Goal: Task Accomplishment & Management: Use online tool/utility

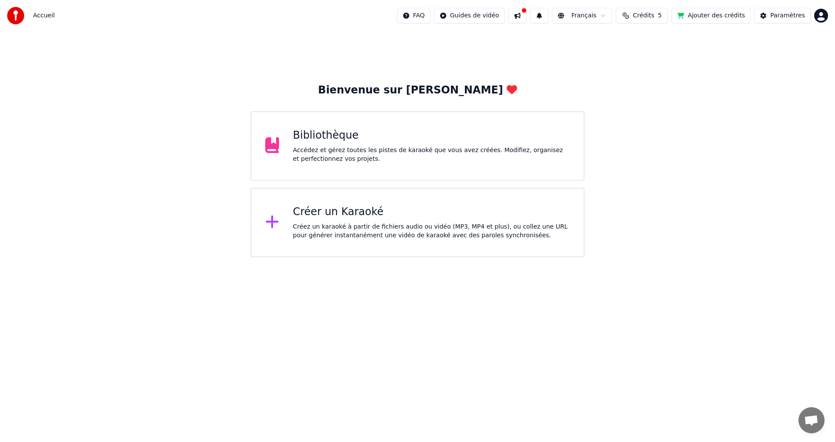
click at [345, 214] on div "Créer un Karaoké" at bounding box center [431, 212] width 277 height 14
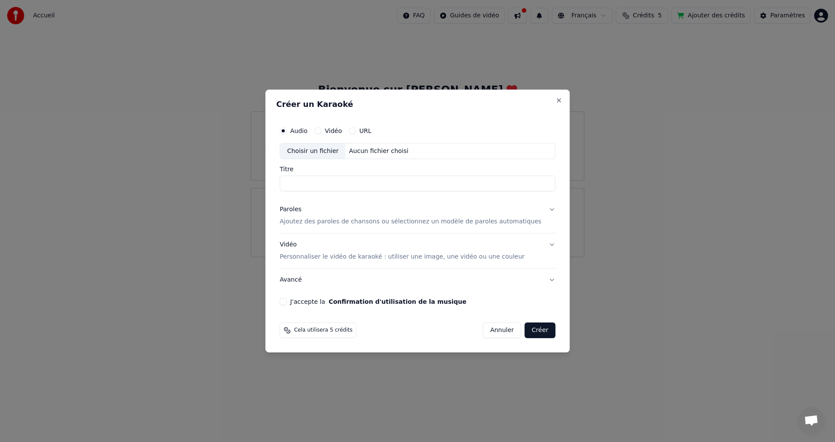
click at [342, 132] on label "Vidéo" at bounding box center [333, 131] width 17 height 6
click at [321, 132] on button "Vidéo" at bounding box center [317, 130] width 7 height 7
click at [318, 182] on input "Titre" at bounding box center [418, 184] width 276 height 16
click at [307, 133] on label "Audio" at bounding box center [298, 131] width 17 height 6
click at [286, 133] on button "Audio" at bounding box center [283, 130] width 7 height 7
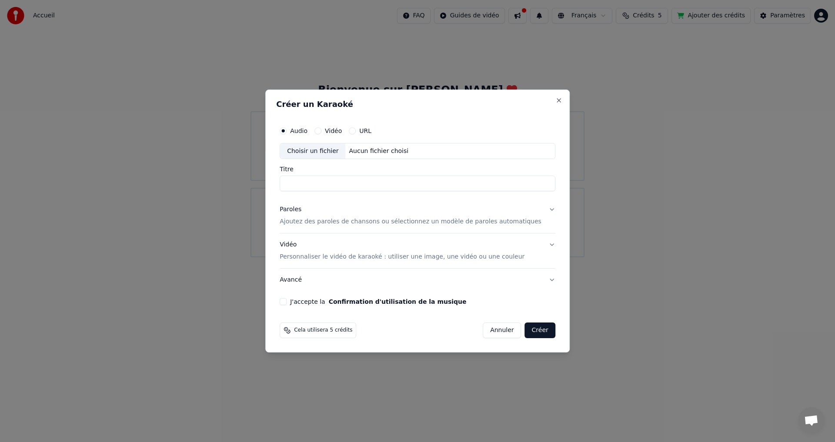
click at [342, 130] on label "Vidéo" at bounding box center [333, 131] width 17 height 6
click at [321, 130] on button "Vidéo" at bounding box center [317, 130] width 7 height 7
click at [323, 149] on div "Choisir un fichier" at bounding box center [312, 151] width 65 height 16
click at [309, 190] on input "Titre" at bounding box center [418, 184] width 276 height 16
click at [307, 128] on label "Audio" at bounding box center [298, 131] width 17 height 6
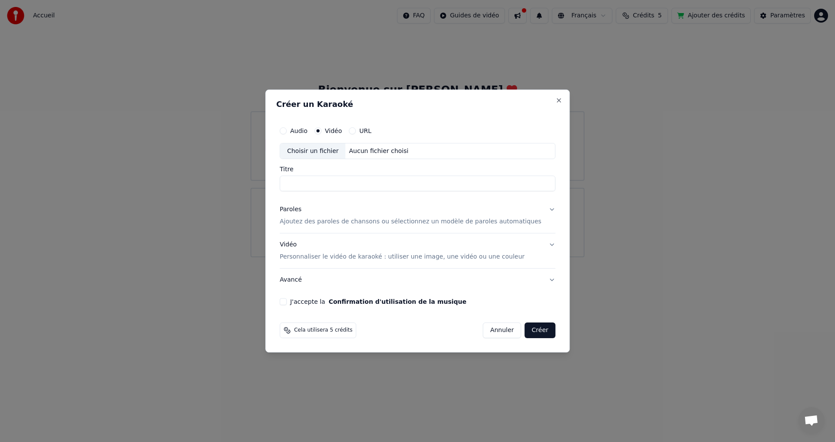
click at [286, 128] on button "Audio" at bounding box center [283, 130] width 7 height 7
click at [361, 170] on label "Titre" at bounding box center [418, 170] width 276 height 6
click at [361, 176] on input "Titre" at bounding box center [418, 184] width 276 height 16
click at [490, 332] on button "Annuler" at bounding box center [502, 331] width 38 height 16
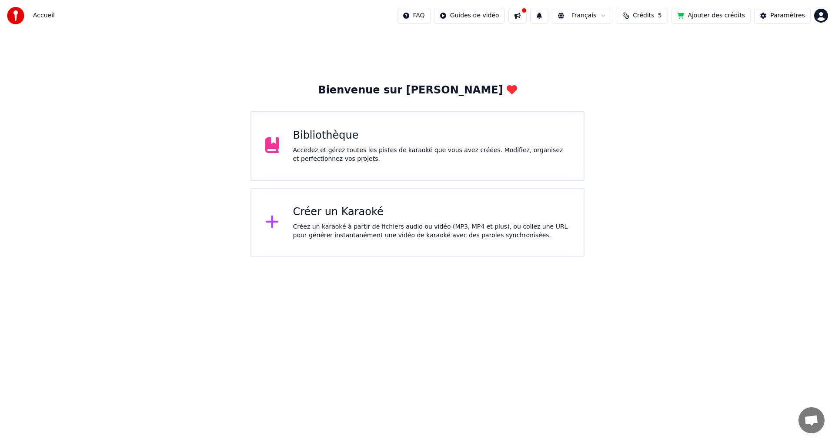
click at [408, 226] on div "Créez un karaoké à partir de fichiers audio ou vidéo (MP3, MP4 et plus), ou col…" at bounding box center [431, 231] width 277 height 17
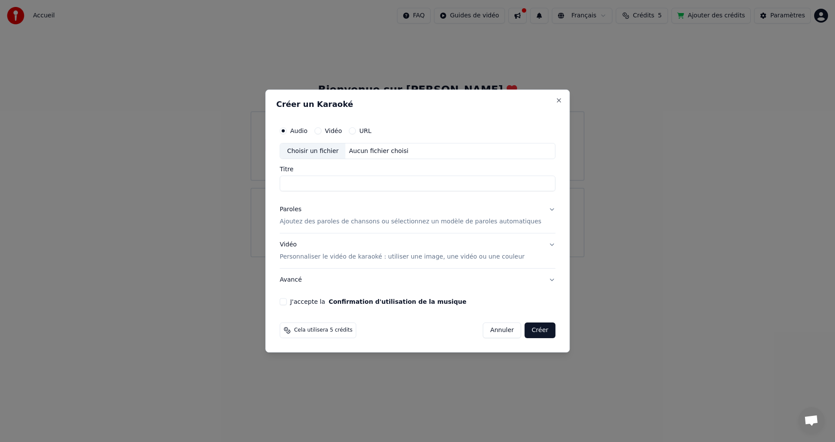
click at [327, 183] on input "Titre" at bounding box center [418, 184] width 276 height 16
click at [352, 183] on input "**********" at bounding box center [418, 184] width 276 height 16
click at [353, 183] on input "**********" at bounding box center [418, 184] width 276 height 16
click at [363, 200] on button "Paroles Ajoutez des paroles de chansons ou sélectionnez un modèle de paroles au…" at bounding box center [418, 216] width 276 height 35
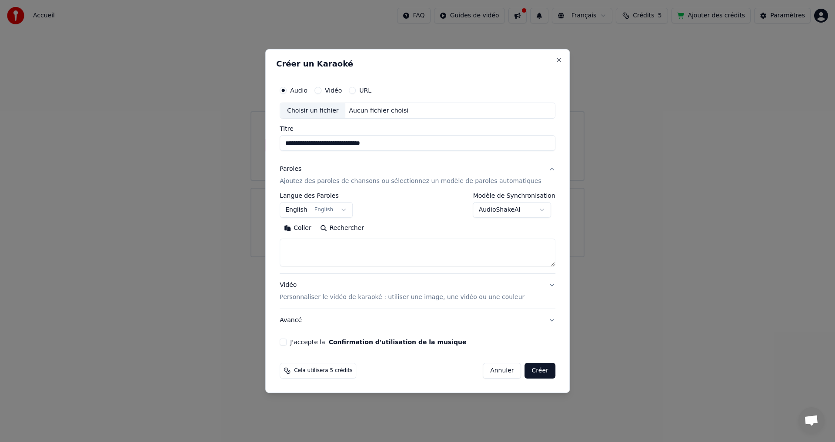
click at [353, 143] on input "**********" at bounding box center [418, 144] width 276 height 16
click at [340, 143] on input "**********" at bounding box center [418, 144] width 276 height 16
type input "**********"
click at [348, 159] on button "Paroles Ajoutez des paroles de chansons ou sélectionnez un modèle de paroles au…" at bounding box center [418, 175] width 276 height 35
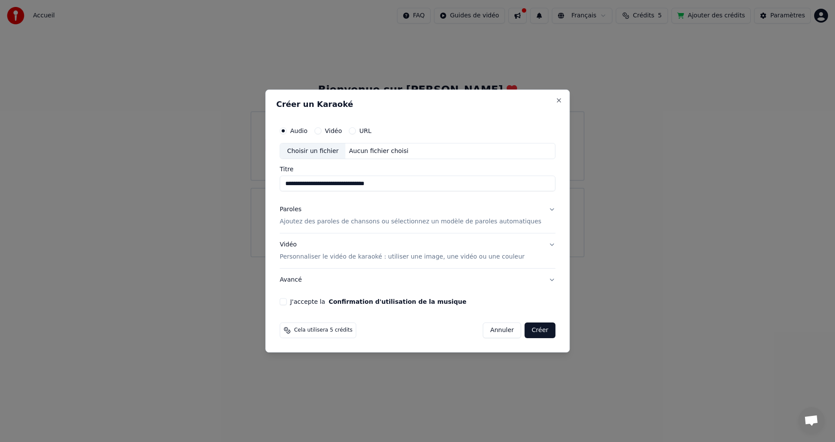
click at [413, 221] on p "Ajoutez des paroles de chansons ou sélectionnez un modèle de paroles automatiqu…" at bounding box center [411, 222] width 262 height 9
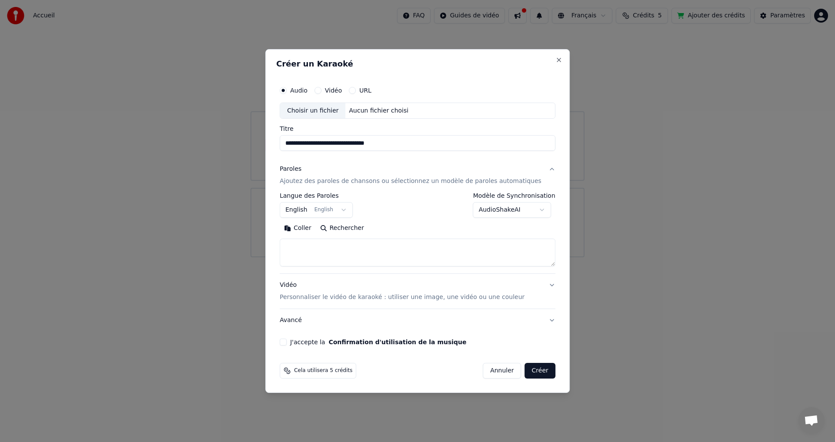
click at [353, 210] on button "English English" at bounding box center [316, 211] width 73 height 16
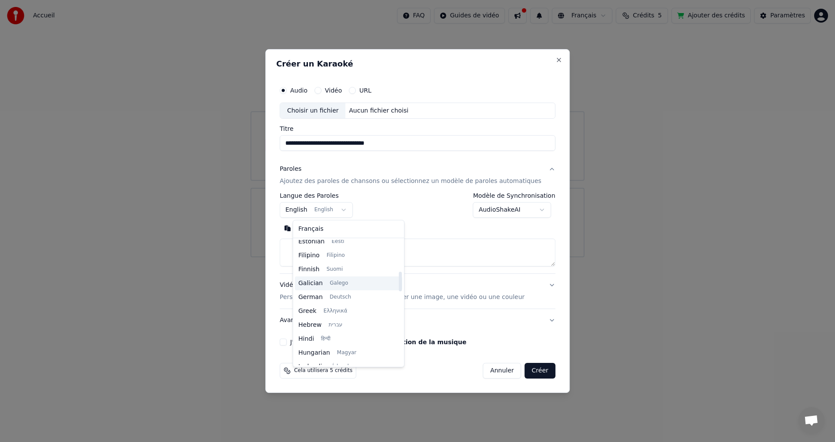
scroll to position [113, 0]
select select "**"
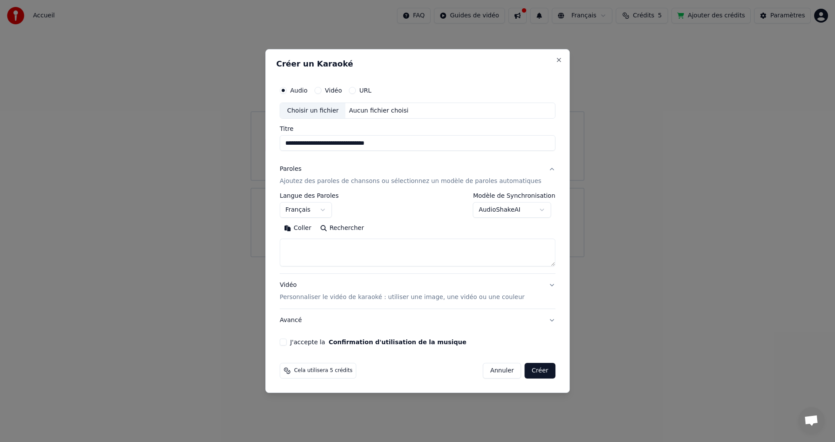
click at [310, 229] on button "Coller" at bounding box center [298, 229] width 36 height 14
click at [326, 297] on p "Personnaliser le vidéo de karaoké : utiliser une image, une vidéo ou une couleur" at bounding box center [402, 297] width 245 height 9
type textarea "**********"
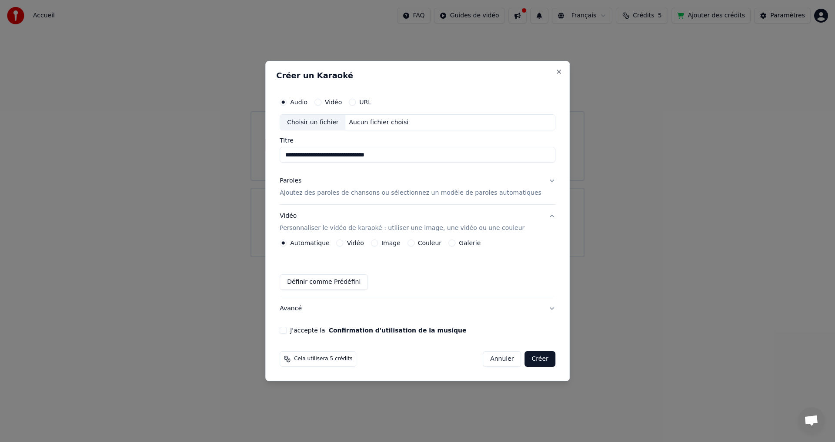
click at [322, 122] on div "Choisir un fichier" at bounding box center [312, 123] width 65 height 16
type input "**********"
click at [344, 193] on p "Ajoutez des paroles de chansons ou sélectionnez un modèle de paroles automatiqu…" at bounding box center [411, 193] width 262 height 9
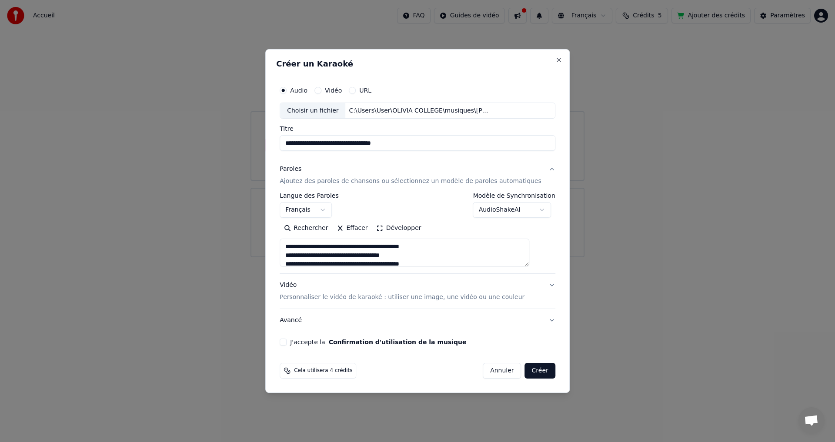
click at [286, 343] on button "J'accepte la Confirmation d'utilisation de la musique" at bounding box center [283, 342] width 7 height 7
click at [530, 373] on button "Créer" at bounding box center [540, 371] width 30 height 16
type textarea "**********"
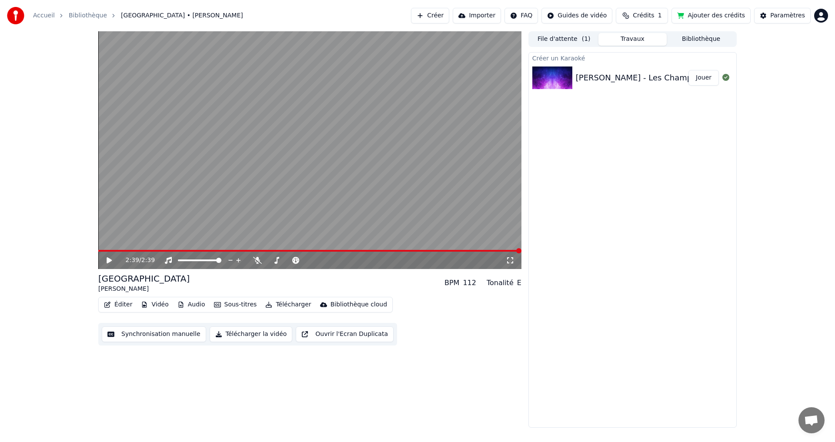
click at [145, 333] on button "Synchronisation manuelle" at bounding box center [154, 334] width 104 height 16
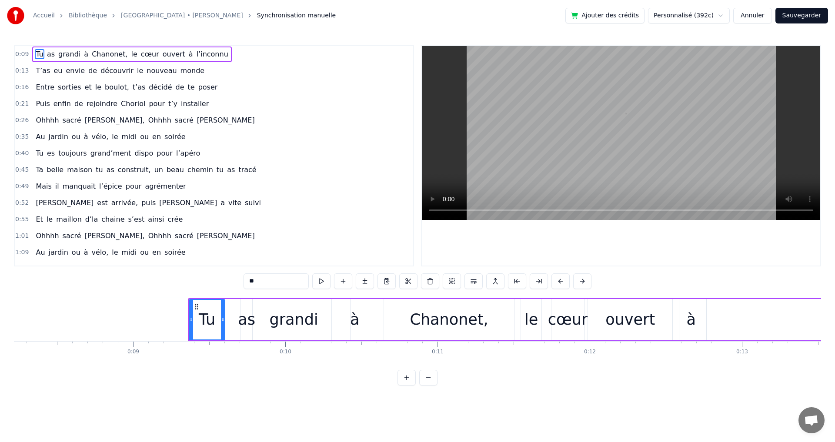
scroll to position [0, 1381]
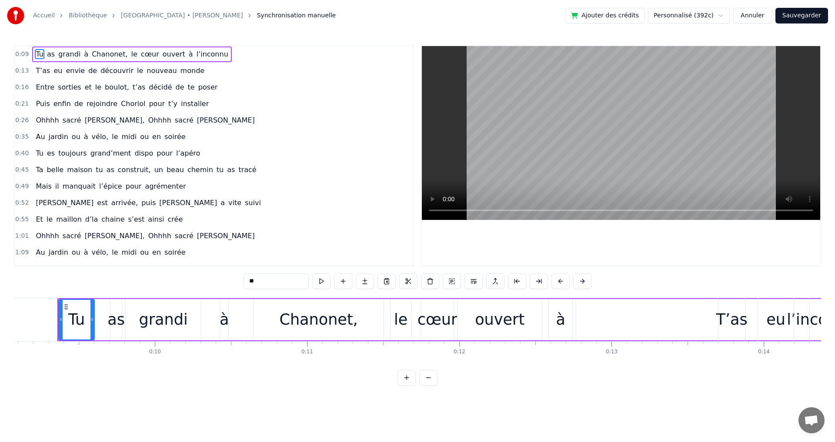
click at [17, 54] on span "0:09" at bounding box center [21, 54] width 13 height 9
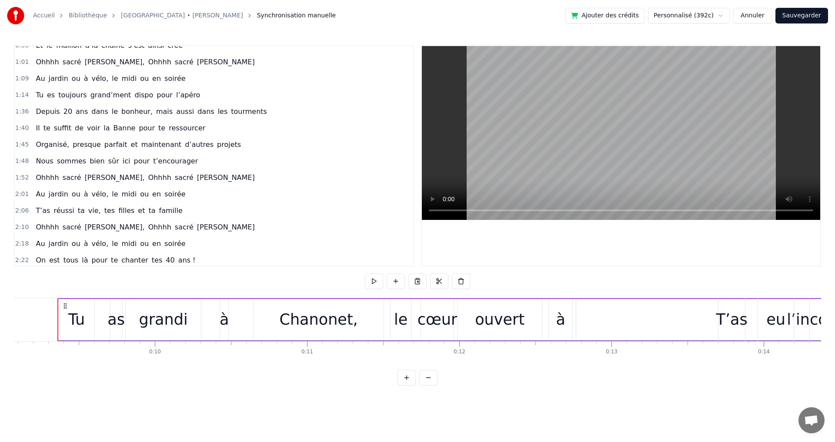
scroll to position [177, 0]
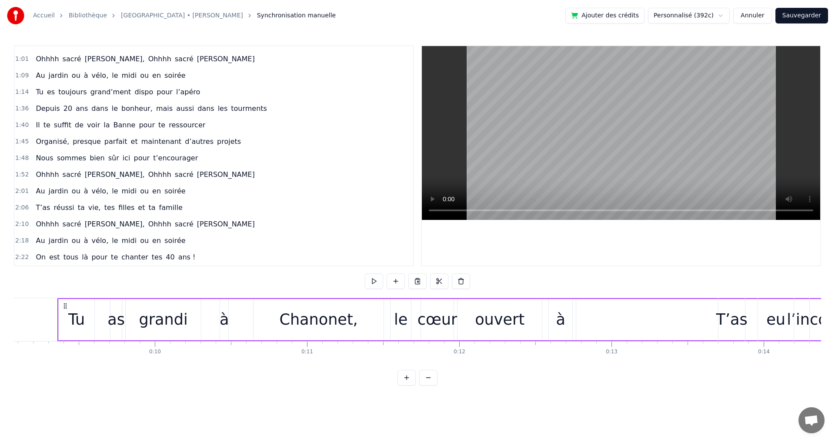
click at [74, 320] on div "Tu" at bounding box center [76, 319] width 17 height 23
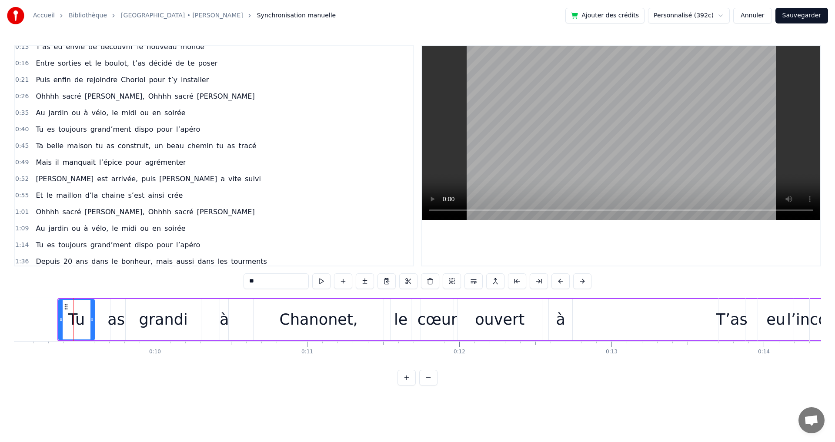
scroll to position [0, 0]
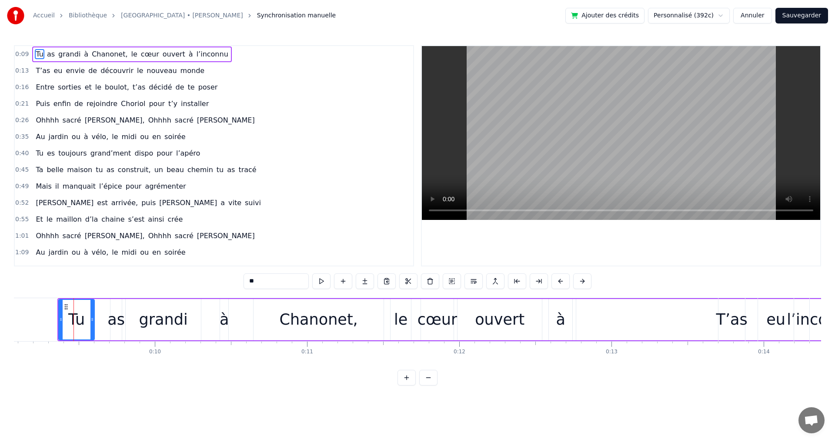
drag, startPoint x: 80, startPoint y: 315, endPoint x: 92, endPoint y: 313, distance: 12.7
click at [92, 313] on div "Tu" at bounding box center [76, 320] width 35 height 40
click at [94, 313] on div at bounding box center [91, 320] width 3 height 40
drag, startPoint x: 71, startPoint y: 303, endPoint x: 103, endPoint y: 310, distance: 32.9
click at [103, 310] on div "Tu as grandi à [GEOGRAPHIC_DATA], le cœur ouvert à l’inconnu" at bounding box center [562, 319] width 1010 height 43
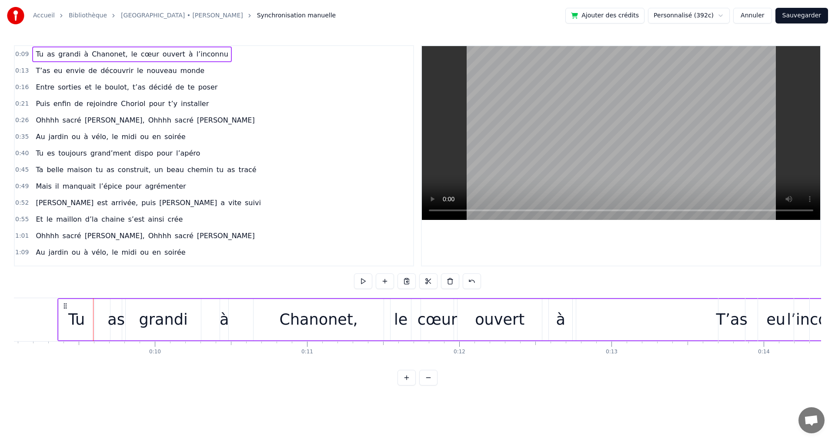
drag, startPoint x: 93, startPoint y: 311, endPoint x: 85, endPoint y: 313, distance: 8.5
click at [99, 312] on div "Tu as grandi à [GEOGRAPHIC_DATA], le cœur ouvert à l’inconnu" at bounding box center [562, 319] width 1010 height 43
click at [75, 310] on div "Tu" at bounding box center [76, 319] width 17 height 23
drag, startPoint x: 92, startPoint y: 309, endPoint x: 113, endPoint y: 309, distance: 21.3
click at [113, 309] on div at bounding box center [113, 320] width 3 height 40
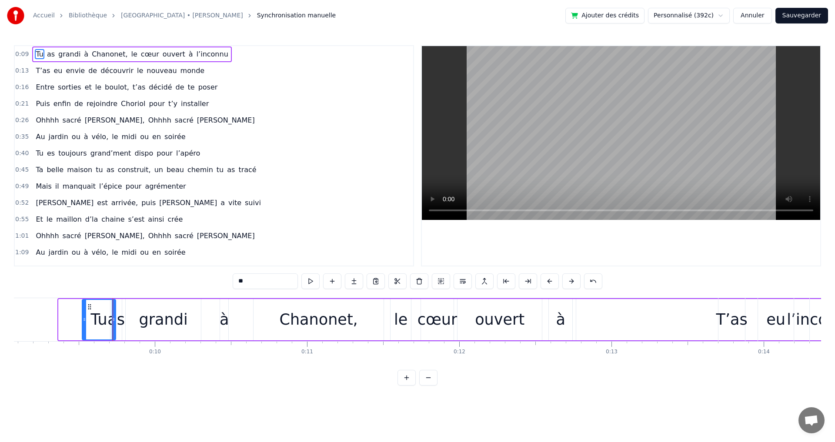
drag, startPoint x: 60, startPoint y: 314, endPoint x: 84, endPoint y: 316, distance: 23.6
click at [84, 316] on div at bounding box center [84, 320] width 3 height 40
click at [119, 315] on div "Tu as grandi à [GEOGRAPHIC_DATA], le cœur ouvert à l’inconnu" at bounding box center [574, 319] width 987 height 43
click at [96, 316] on div "Tu" at bounding box center [98, 319] width 17 height 23
drag, startPoint x: 87, startPoint y: 318, endPoint x: 104, endPoint y: 318, distance: 17.4
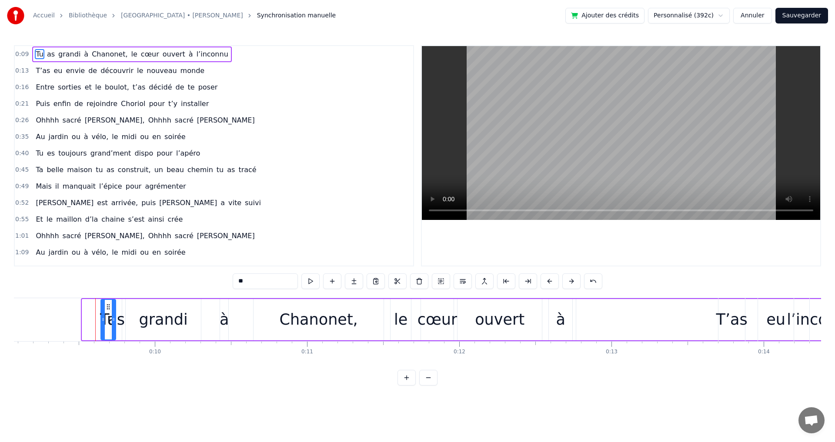
click at [104, 318] on icon at bounding box center [102, 319] width 3 height 7
drag, startPoint x: 114, startPoint y: 317, endPoint x: 196, endPoint y: 313, distance: 81.4
click at [196, 313] on div at bounding box center [194, 320] width 3 height 40
click at [100, 318] on div "Tu as grandi à [GEOGRAPHIC_DATA], le cœur ouvert à l’inconnu" at bounding box center [584, 319] width 968 height 43
drag, startPoint x: 101, startPoint y: 319, endPoint x: 124, endPoint y: 319, distance: 23.0
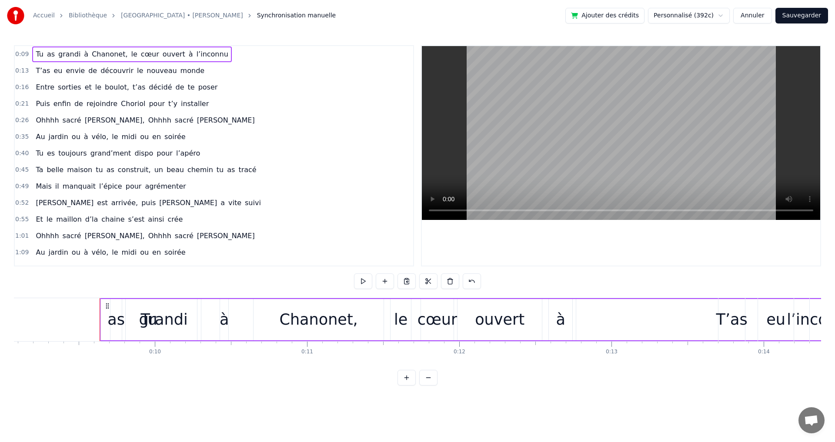
click at [124, 319] on div "Tu" at bounding box center [149, 319] width 96 height 41
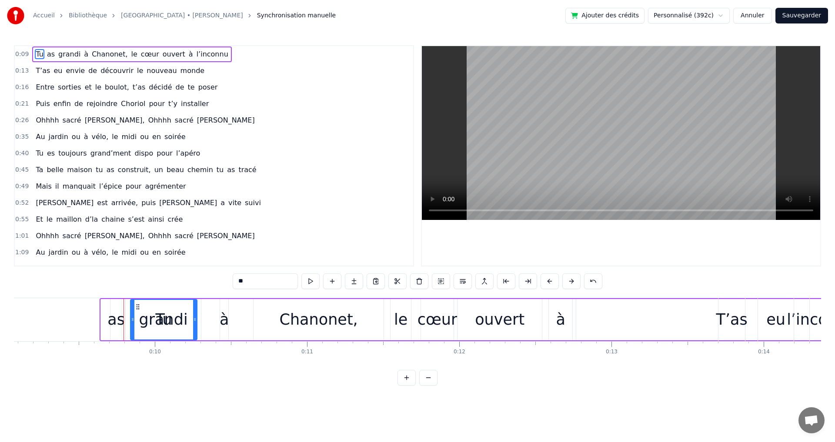
drag, startPoint x: 104, startPoint y: 319, endPoint x: 133, endPoint y: 315, distance: 29.8
click at [116, 321] on div "as" at bounding box center [115, 319] width 17 height 23
type input "**"
drag, startPoint x: 119, startPoint y: 320, endPoint x: 223, endPoint y: 315, distance: 104.0
click at [223, 315] on div at bounding box center [223, 320] width 3 height 40
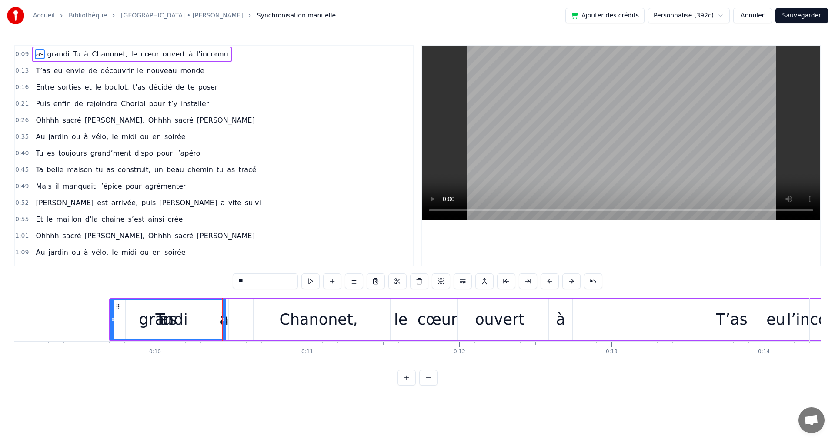
click at [230, 237] on div "1:01 Ohhhh sacré [PERSON_NAME], Ohhhh sacré [PERSON_NAME]" at bounding box center [214, 236] width 398 height 17
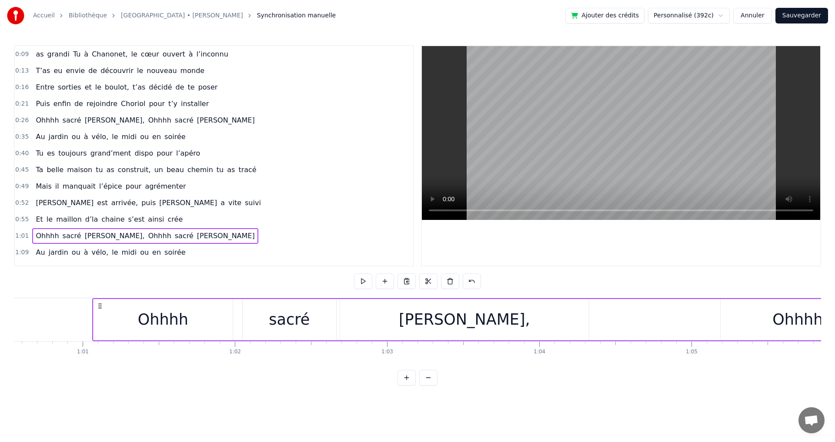
scroll to position [0, 9247]
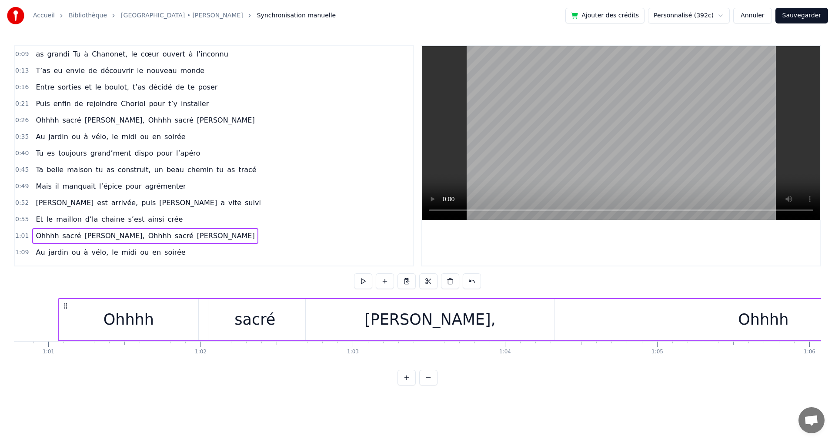
click at [53, 74] on span "eu" at bounding box center [58, 71] width 10 height 10
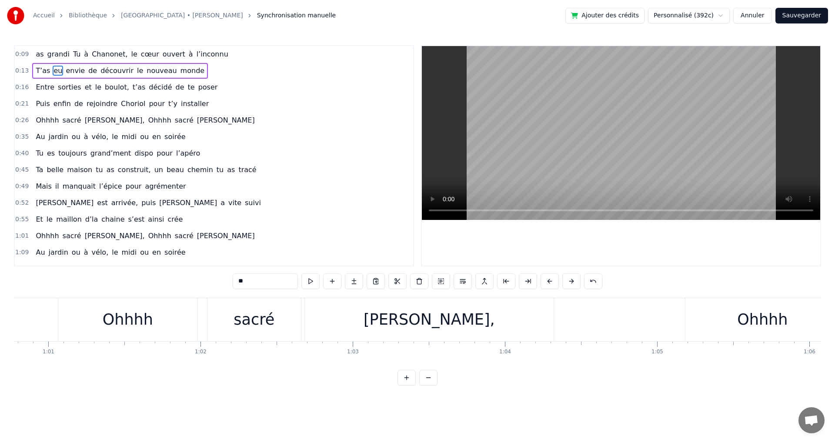
click at [53, 53] on span "grandi" at bounding box center [59, 54] width 24 height 10
type input "******"
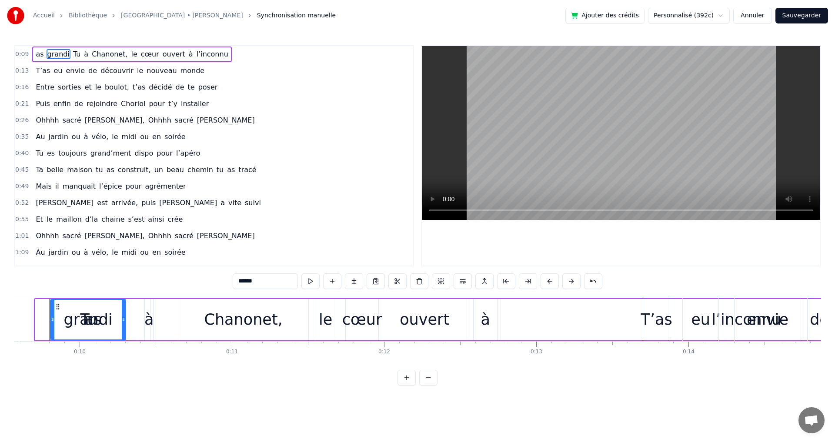
scroll to position [0, 1448]
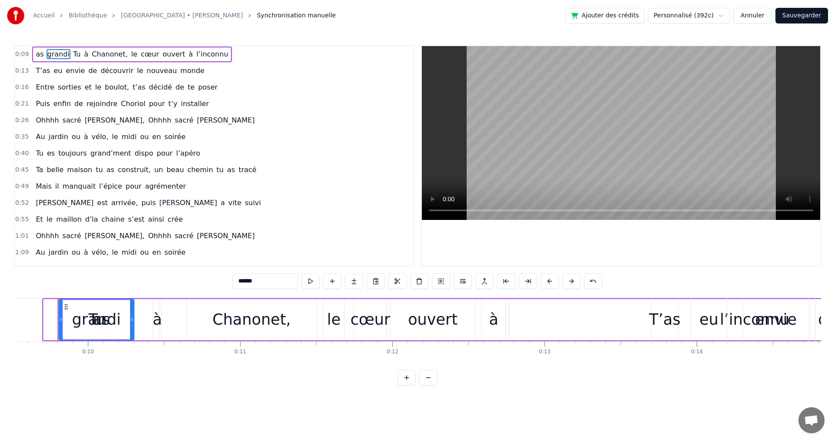
click at [690, 15] on html "Accueil Bibliothèque [GEOGRAPHIC_DATA] • [PERSON_NAME] Synchronisation manuelle…" at bounding box center [417, 200] width 835 height 400
click at [683, 16] on html "Accueil Bibliothèque [GEOGRAPHIC_DATA] • [PERSON_NAME] Synchronisation manuelle…" at bounding box center [417, 200] width 835 height 400
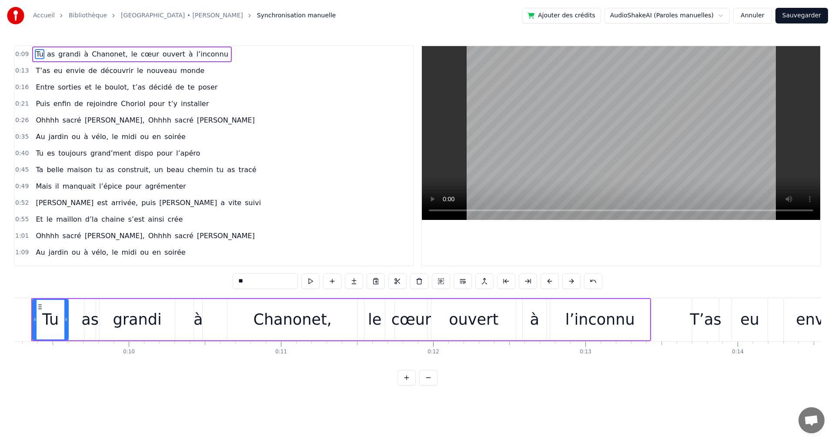
scroll to position [0, 1381]
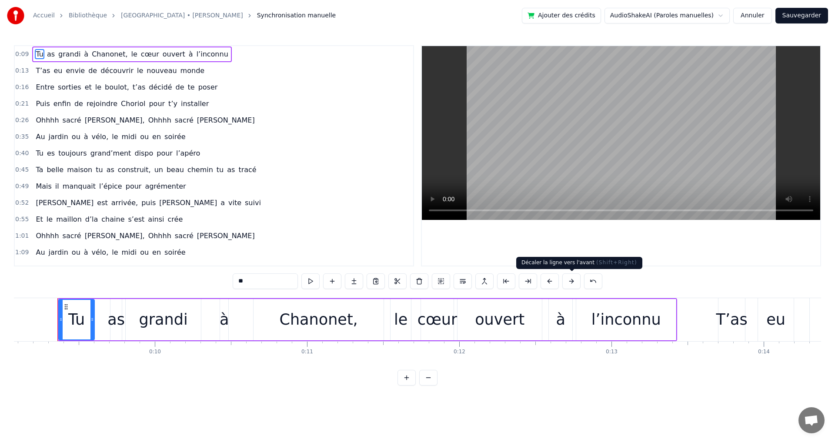
click at [572, 281] on button at bounding box center [571, 281] width 18 height 16
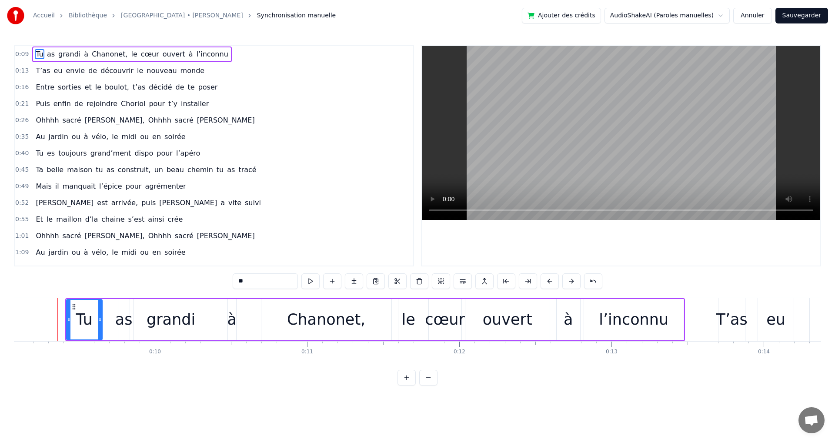
click at [572, 281] on button at bounding box center [571, 281] width 18 height 16
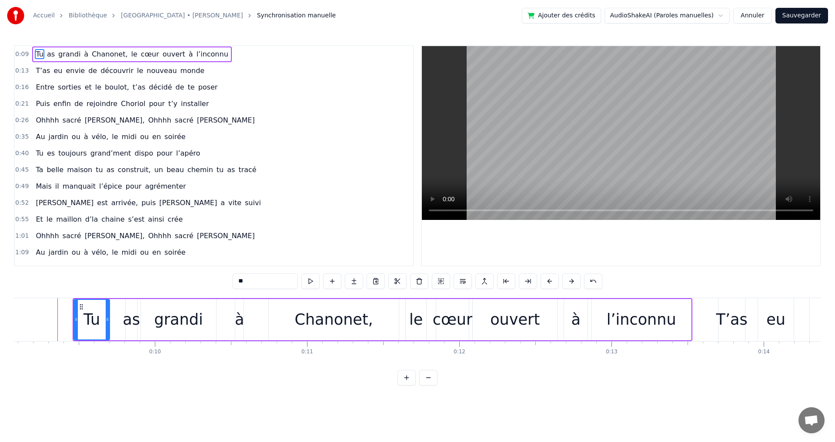
click at [572, 281] on button at bounding box center [571, 281] width 18 height 16
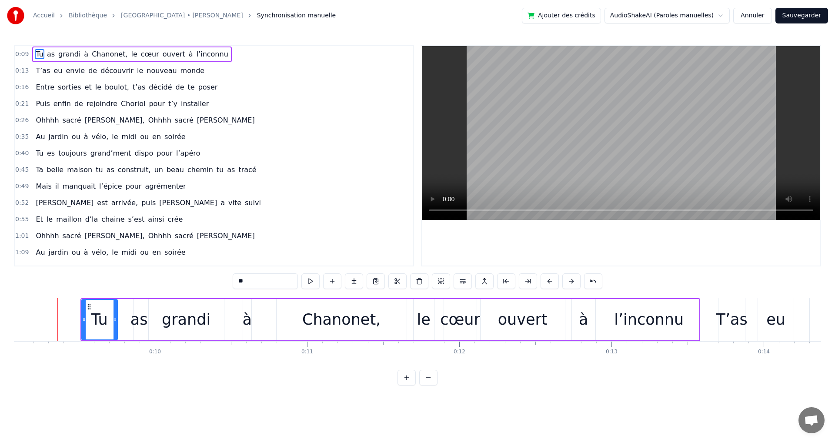
click at [572, 281] on button at bounding box center [571, 281] width 18 height 16
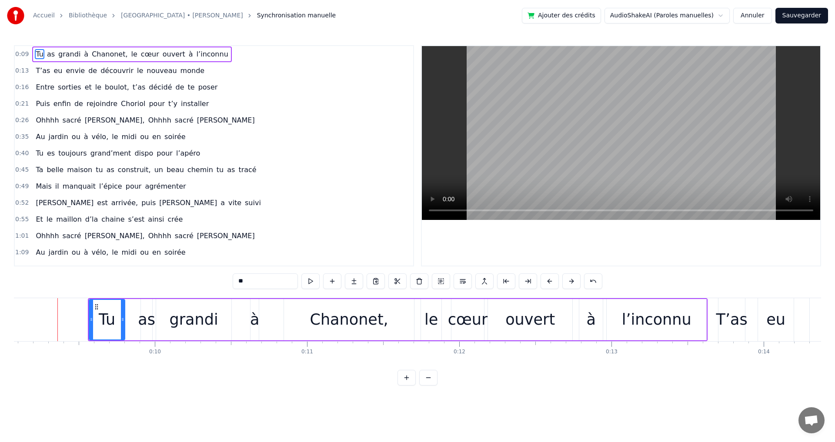
click at [572, 281] on button at bounding box center [571, 281] width 18 height 16
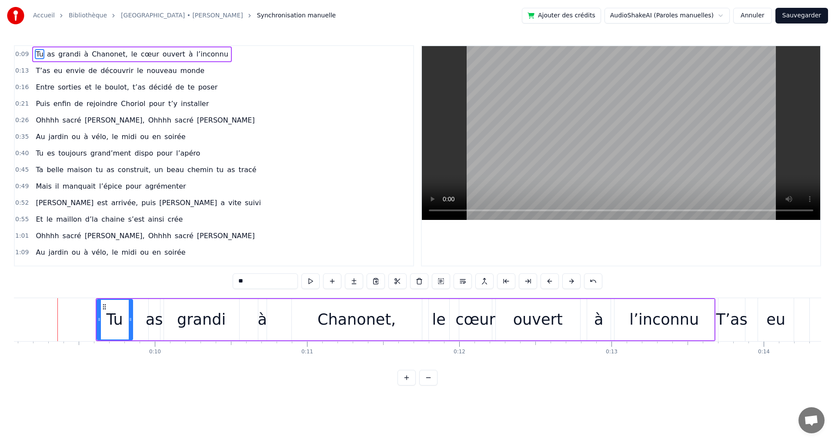
click at [572, 281] on button at bounding box center [571, 281] width 18 height 16
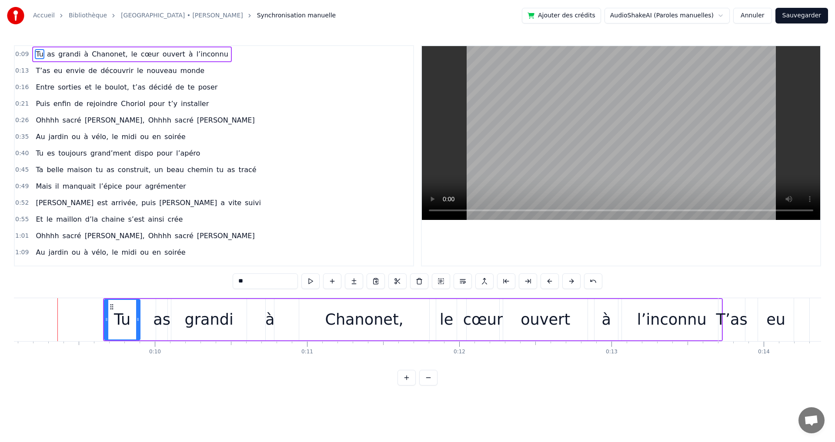
click at [283, 159] on div "0:40 Tu es toujours grand’ment dispo pour l’apéro" at bounding box center [214, 153] width 398 height 17
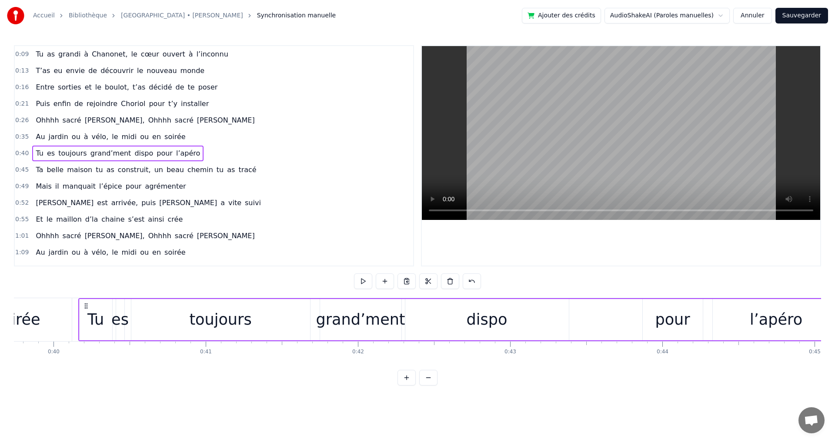
scroll to position [0, 6067]
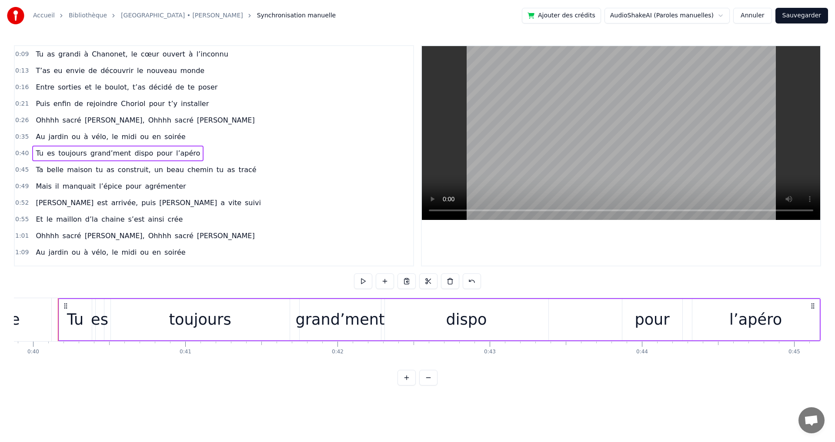
click at [100, 70] on span "découvrir" at bounding box center [117, 71] width 35 height 10
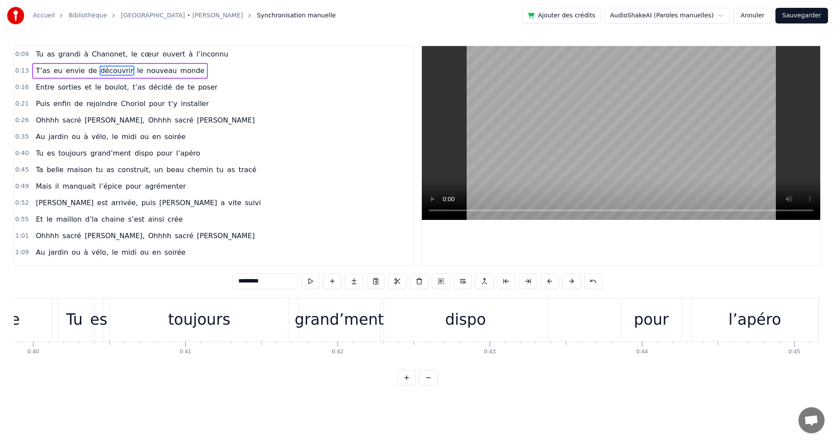
click at [91, 53] on span "Chanonet," at bounding box center [109, 54] width 37 height 10
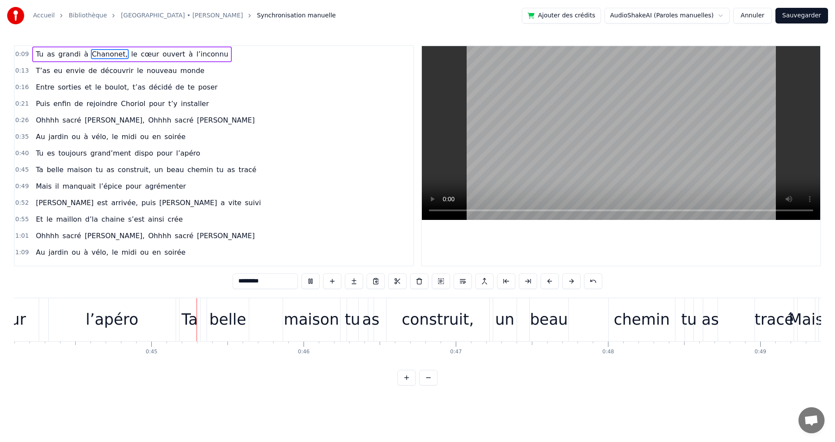
scroll to position [0, 6741]
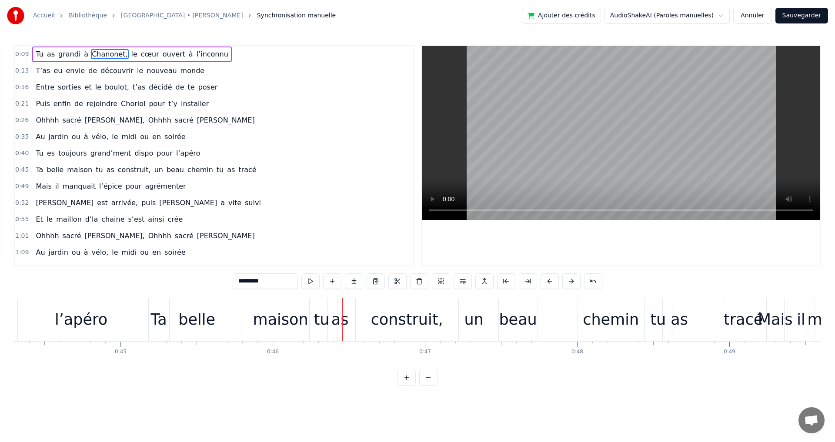
click at [157, 321] on div "Ta" at bounding box center [159, 319] width 16 height 23
type input "**"
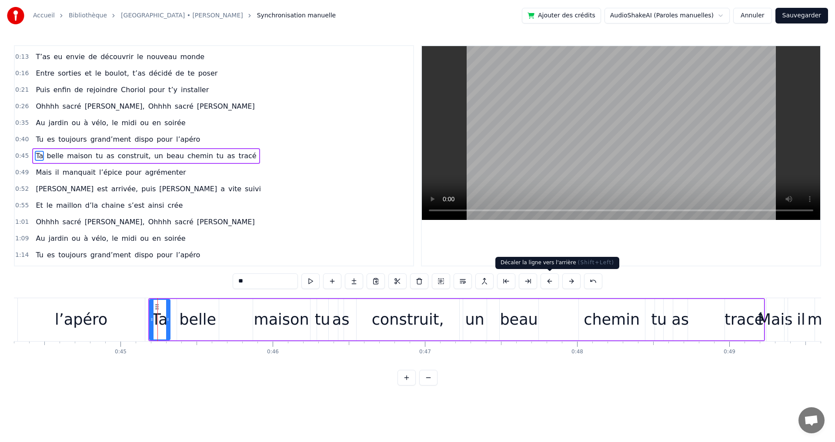
click at [550, 280] on button at bounding box center [549, 281] width 18 height 16
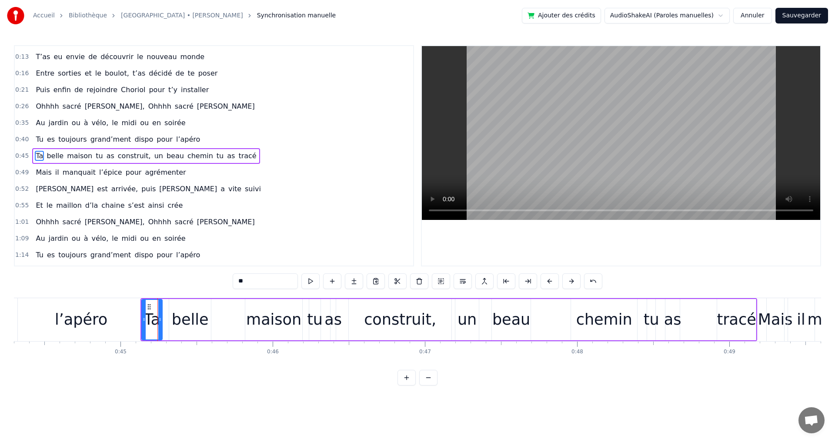
click at [550, 280] on button at bounding box center [549, 281] width 18 height 16
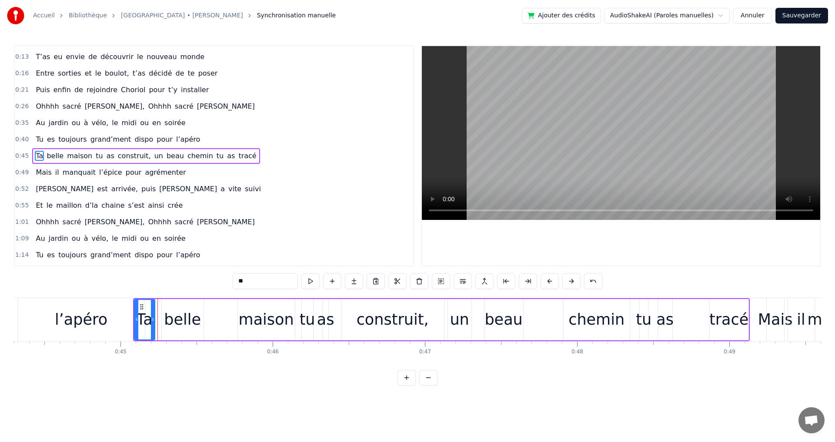
click at [550, 280] on button at bounding box center [549, 281] width 18 height 16
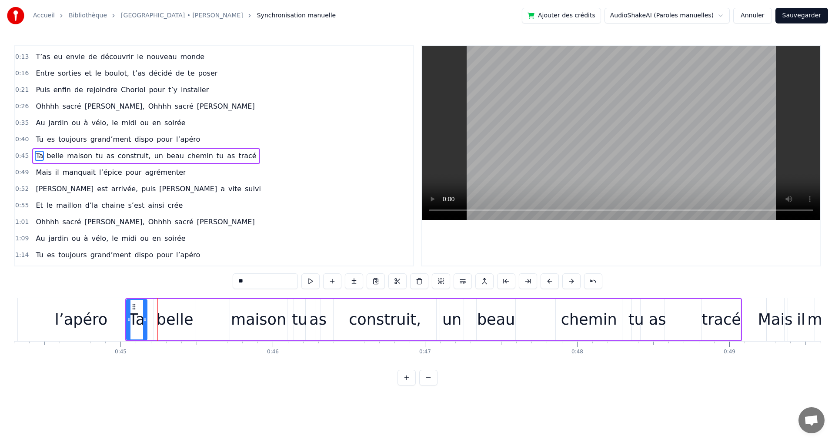
click at [550, 280] on button at bounding box center [549, 281] width 18 height 16
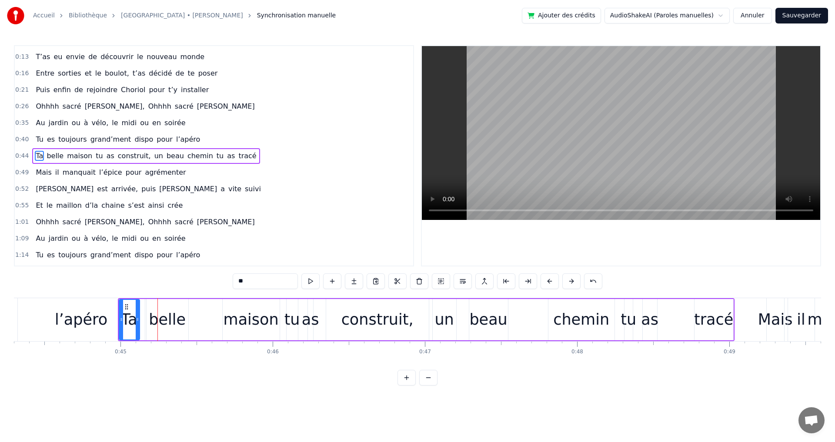
click at [550, 280] on button at bounding box center [549, 281] width 18 height 16
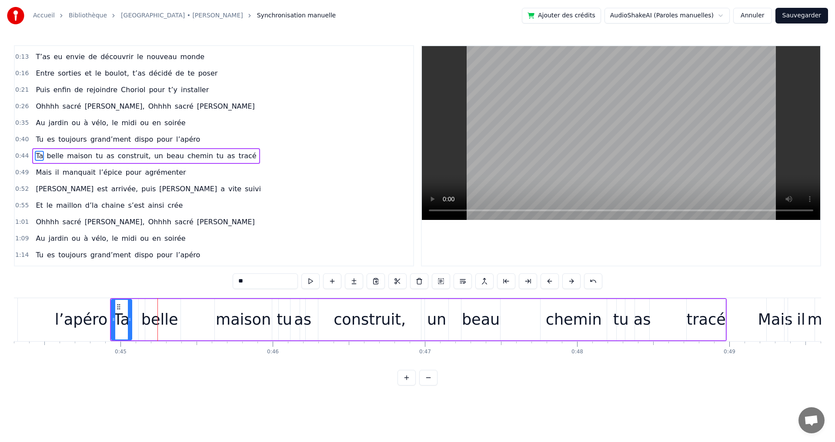
click at [550, 280] on button at bounding box center [549, 281] width 18 height 16
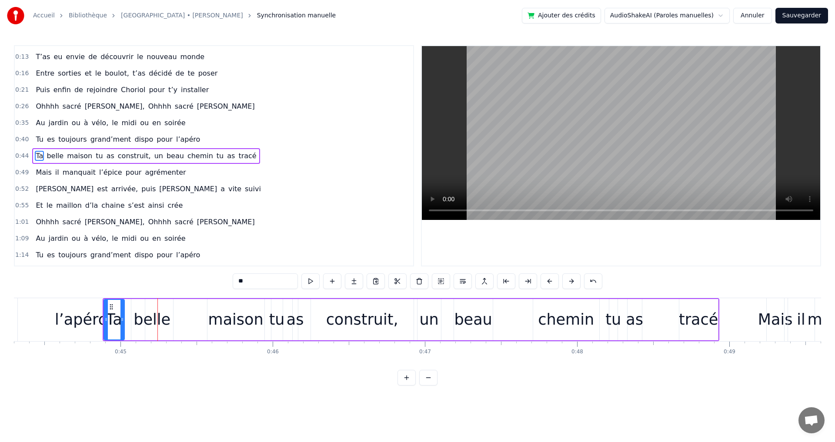
click at [550, 280] on button at bounding box center [549, 281] width 18 height 16
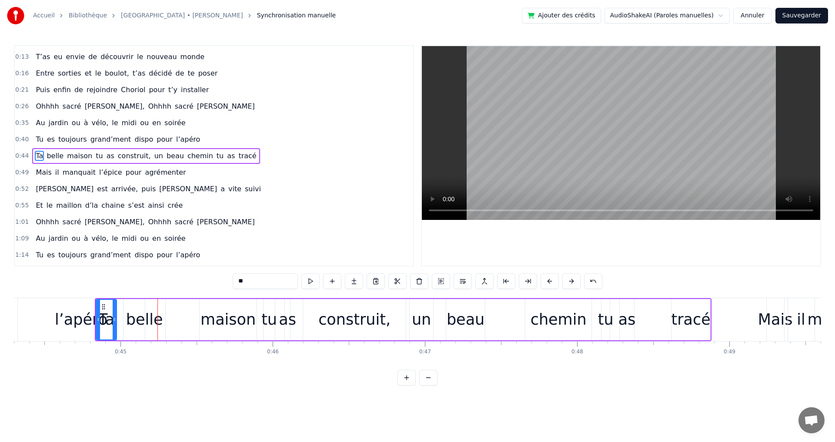
click at [550, 280] on button at bounding box center [549, 281] width 18 height 16
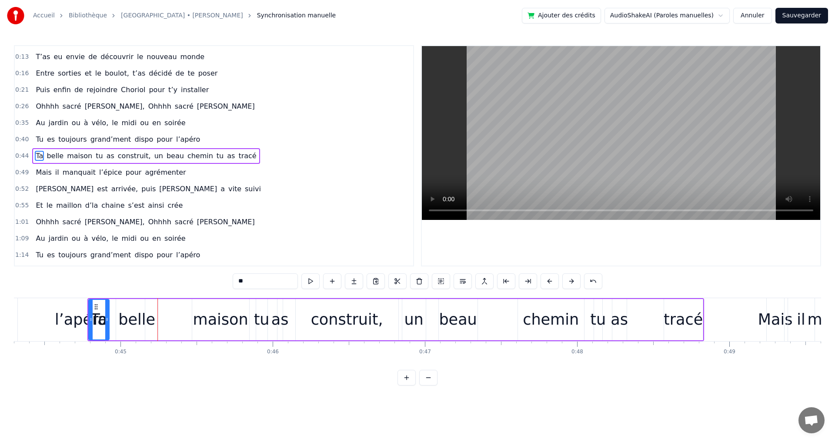
click at [550, 280] on button at bounding box center [549, 281] width 18 height 16
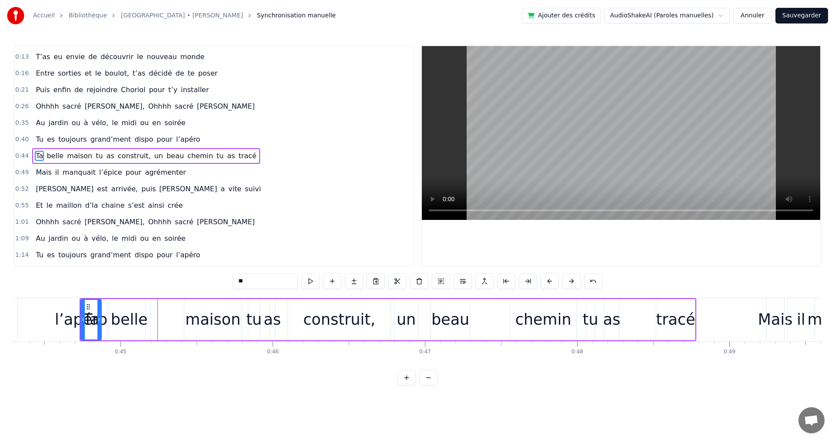
click at [550, 280] on button at bounding box center [549, 281] width 18 height 16
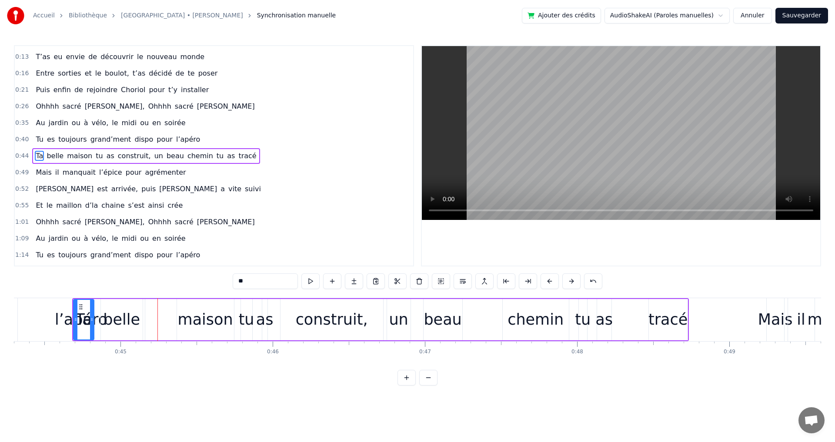
click at [550, 280] on button at bounding box center [549, 281] width 18 height 16
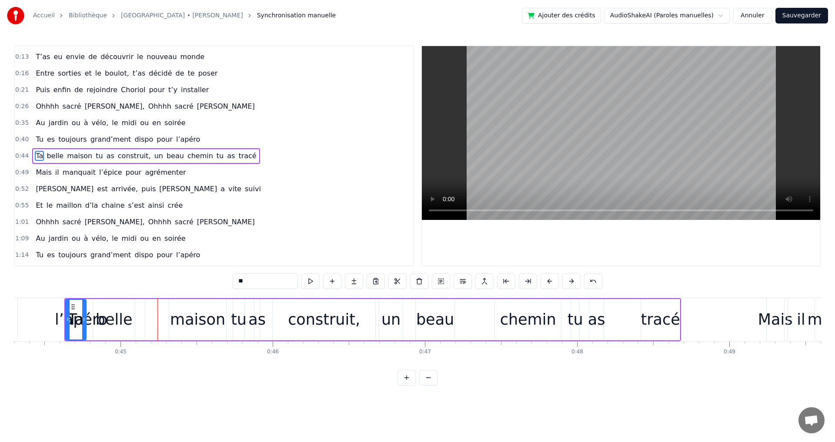
click at [352, 215] on div "1:01 Ohhhh sacré [PERSON_NAME], Ohhhh sacré [PERSON_NAME]" at bounding box center [214, 222] width 398 height 17
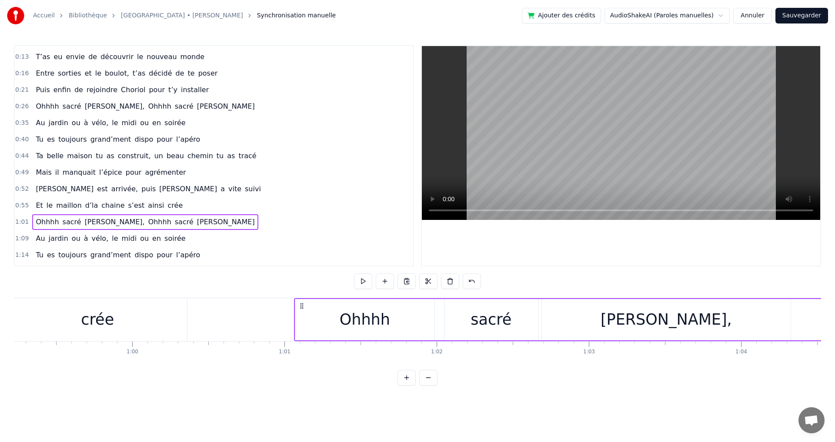
scroll to position [0, 9247]
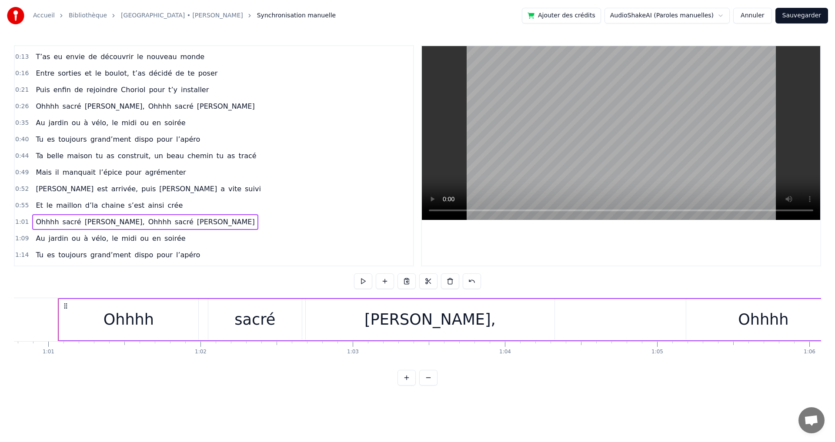
click at [113, 137] on span "grand’ment" at bounding box center [111, 139] width 43 height 10
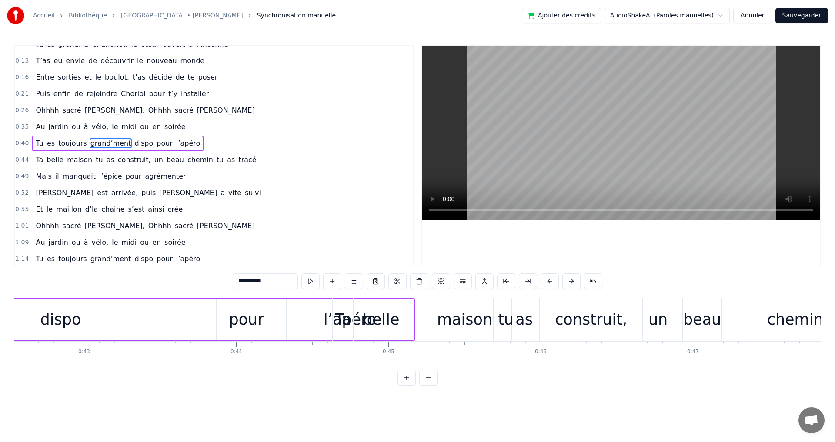
scroll to position [0, 6308]
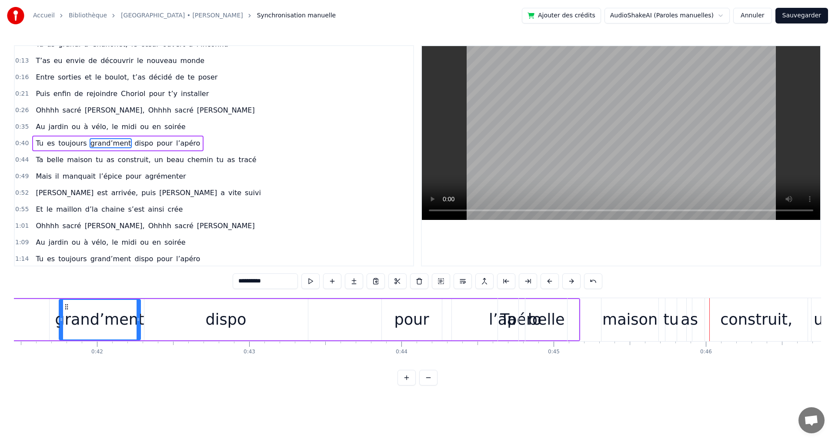
click at [50, 158] on span "belle" at bounding box center [55, 160] width 19 height 10
type input "*****"
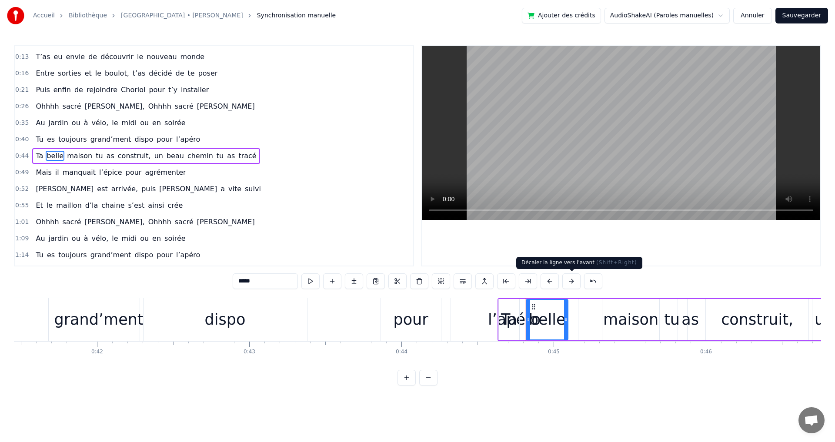
click at [572, 281] on button at bounding box center [571, 281] width 18 height 16
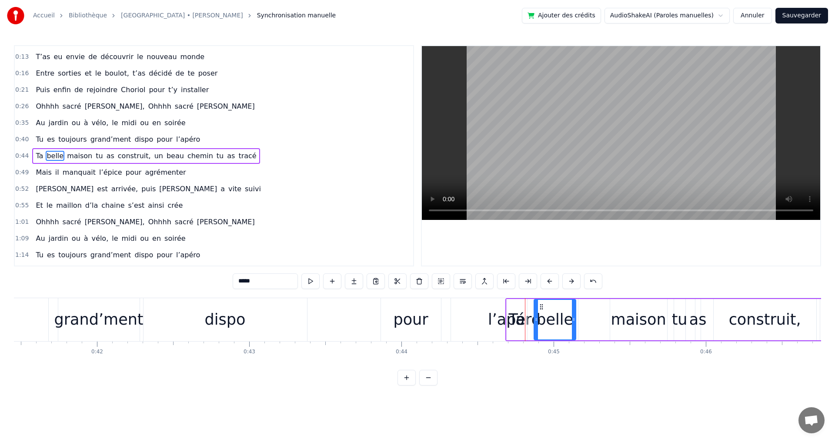
click at [572, 281] on button at bounding box center [571, 281] width 18 height 16
click at [332, 192] on div "0:52 [PERSON_NAME] est arrivée, puis [PERSON_NAME] a vite suivi" at bounding box center [214, 189] width 398 height 17
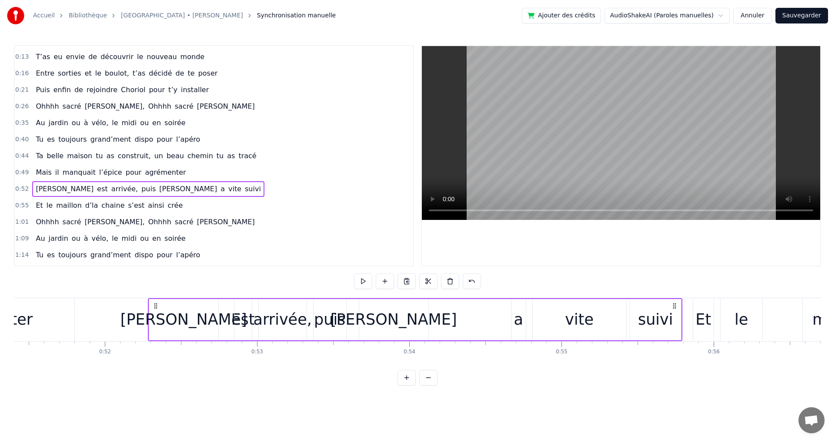
scroll to position [0, 7912]
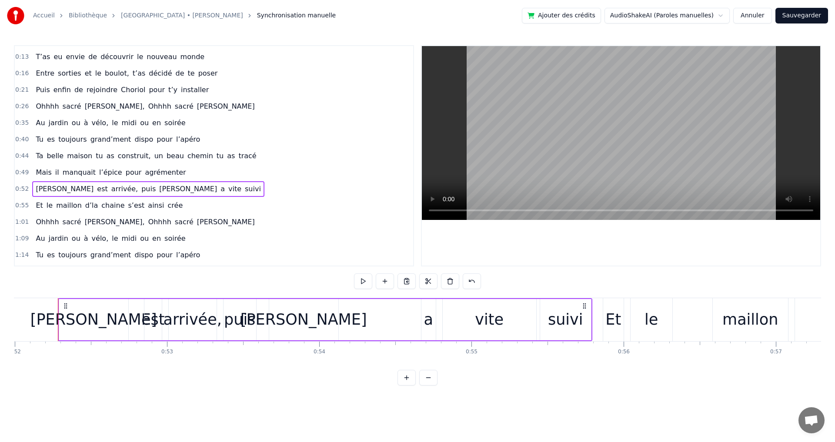
click at [133, 138] on span "dispo" at bounding box center [143, 139] width 20 height 10
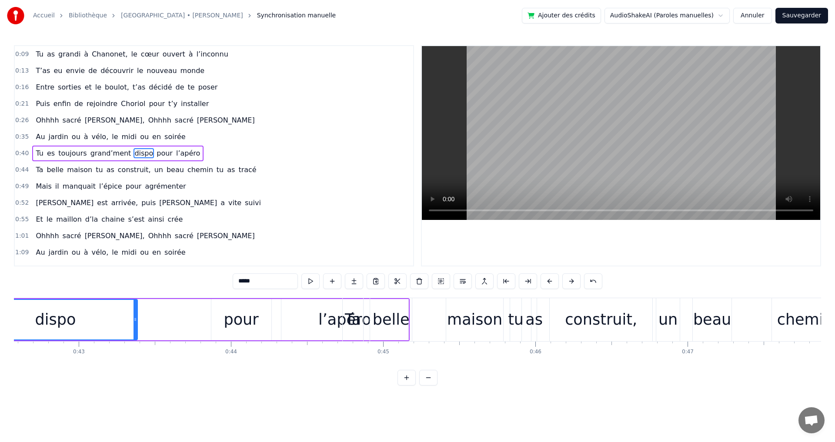
scroll to position [0, 6393]
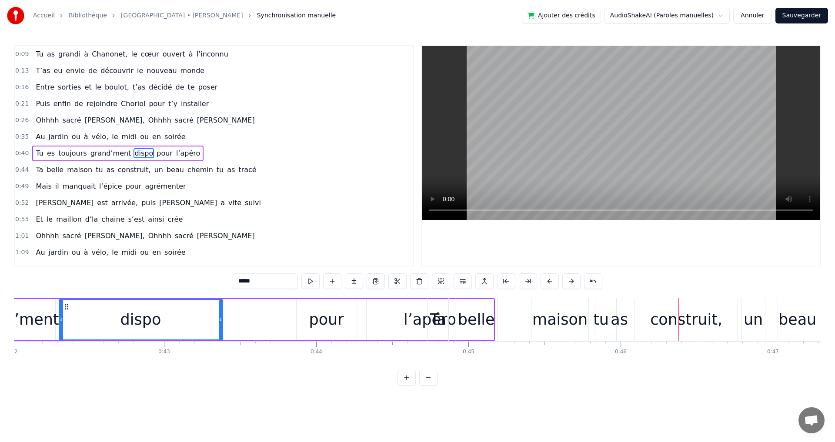
click at [472, 317] on div "belle" at bounding box center [476, 319] width 37 height 23
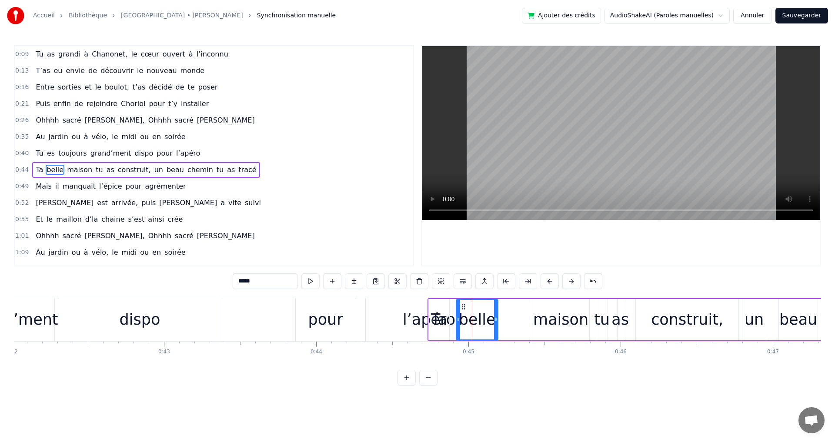
scroll to position [14, 0]
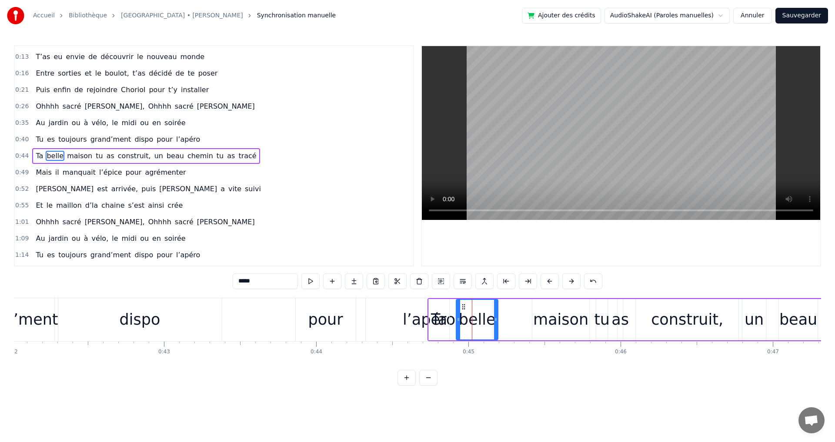
click at [440, 320] on div "Ta" at bounding box center [439, 319] width 16 height 23
type input "**"
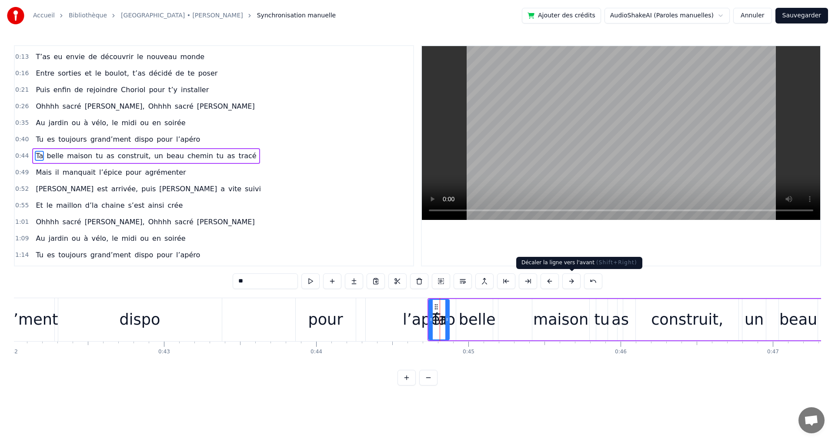
click at [572, 280] on button at bounding box center [571, 281] width 18 height 16
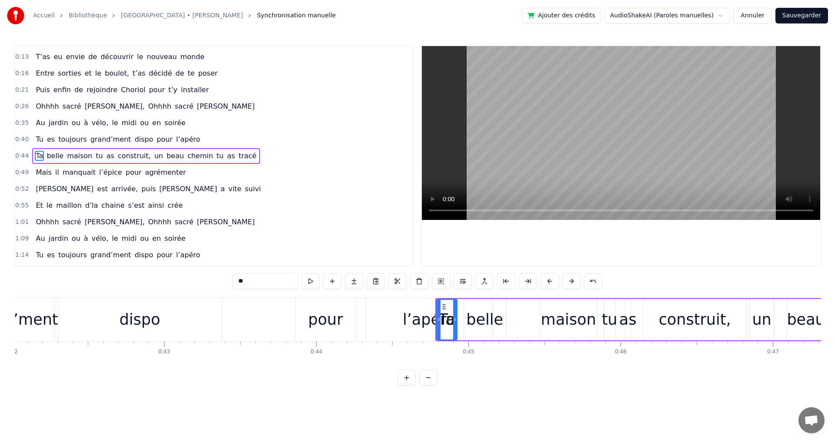
click at [573, 280] on button at bounding box center [571, 281] width 18 height 16
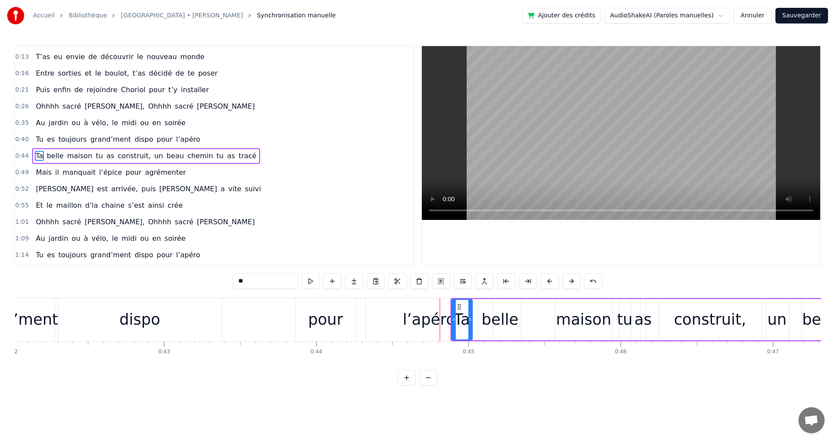
click at [254, 198] on div "0:55 Et le maillon d’la chaine s’est ainsi crée" at bounding box center [214, 205] width 398 height 17
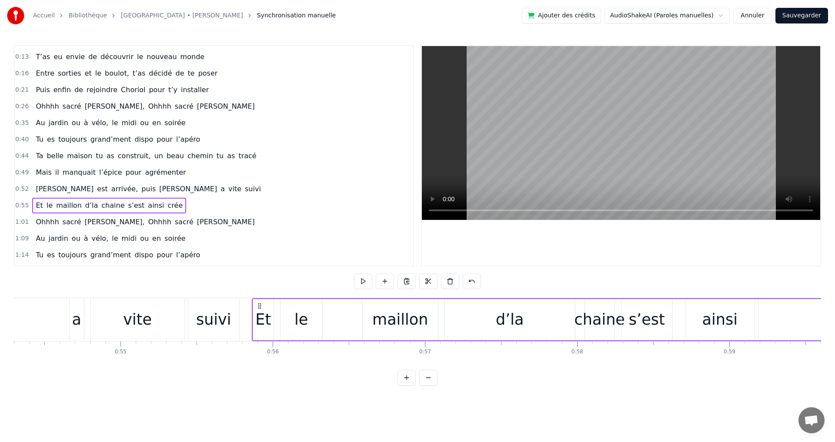
scroll to position [0, 8456]
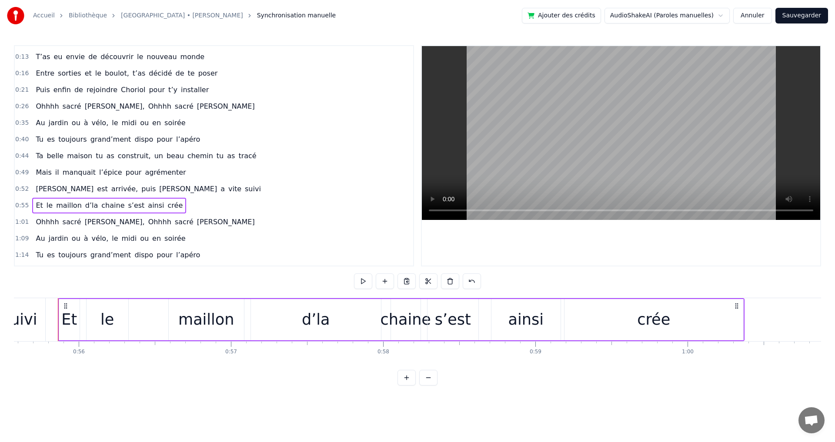
click at [175, 139] on span "l’apéro" at bounding box center [188, 139] width 26 height 10
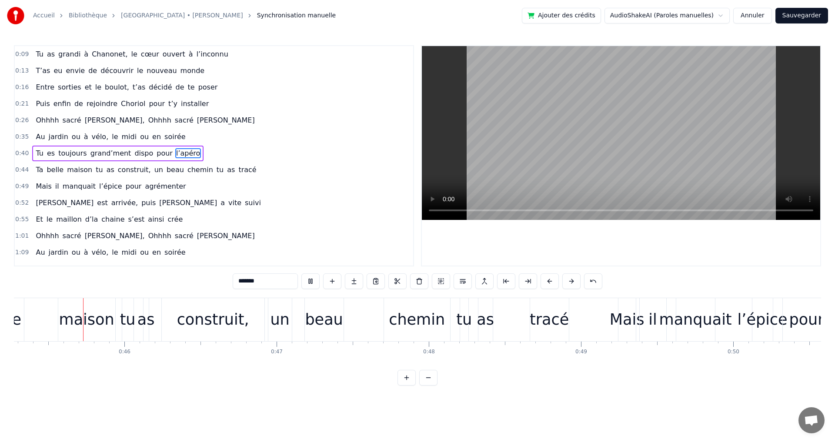
scroll to position [0, 6883]
click at [139, 133] on span "ou" at bounding box center [144, 137] width 10 height 10
type input "**"
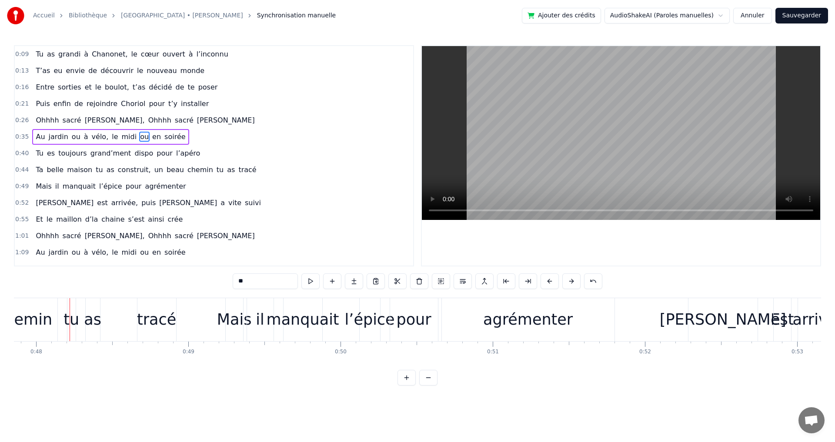
scroll to position [0, 7293]
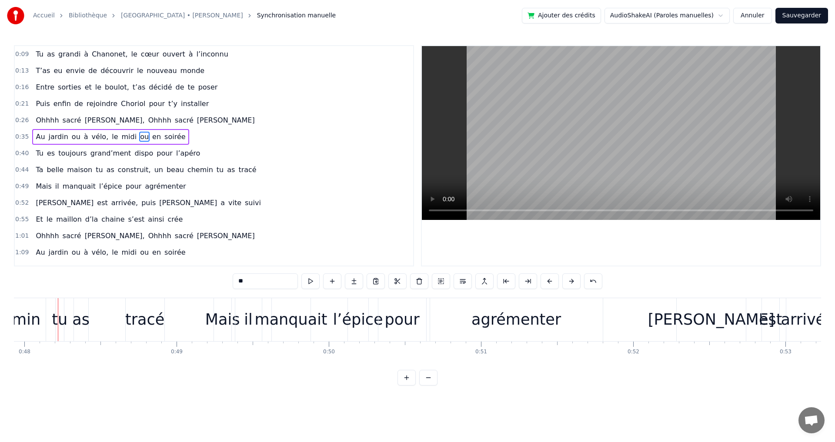
click at [305, 196] on div "0:52 [PERSON_NAME] est arrivée, puis [PERSON_NAME] a vite suivi" at bounding box center [214, 203] width 398 height 17
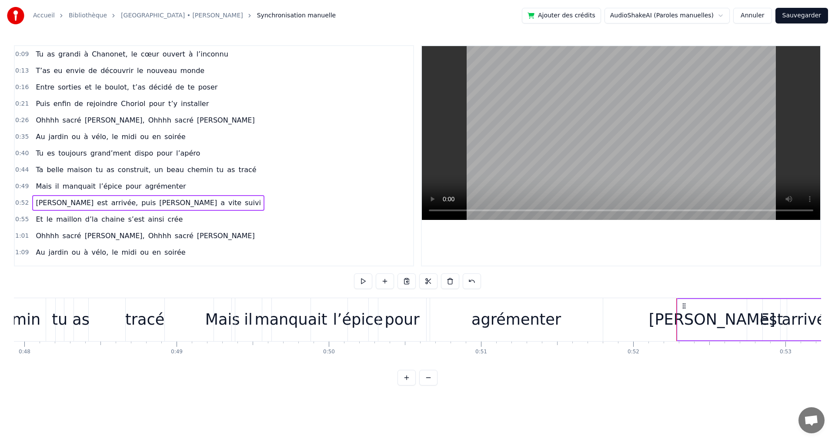
click at [74, 53] on span "grandi" at bounding box center [69, 54] width 24 height 10
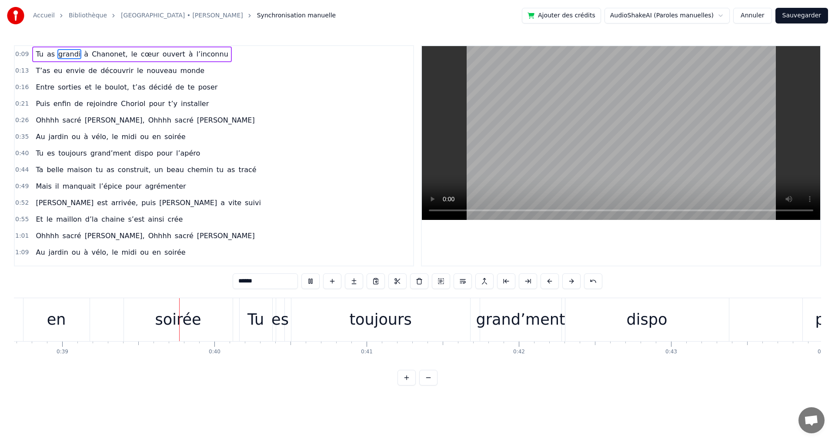
scroll to position [0, 5887]
click at [110, 134] on div "Au jardin ou à vélo, le midi ou en soirée" at bounding box center [110, 137] width 157 height 16
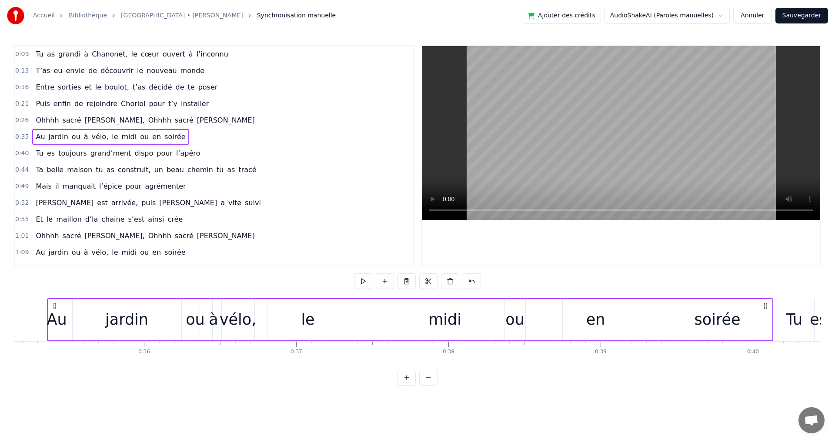
scroll to position [0, 5337]
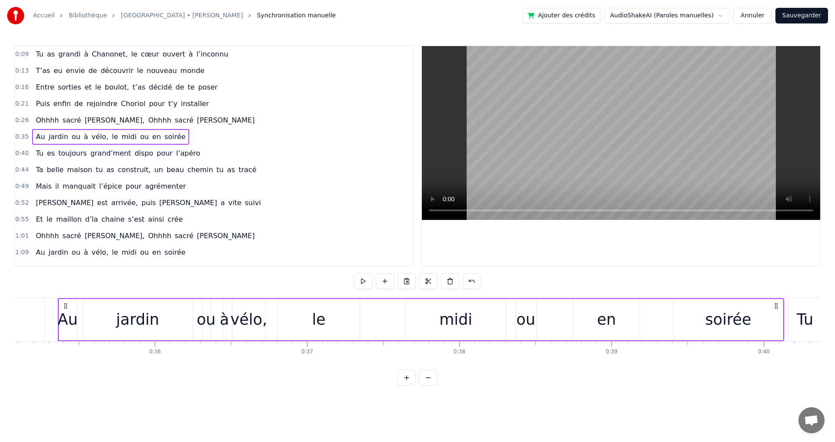
click at [116, 154] on span "grand’ment" at bounding box center [111, 153] width 43 height 10
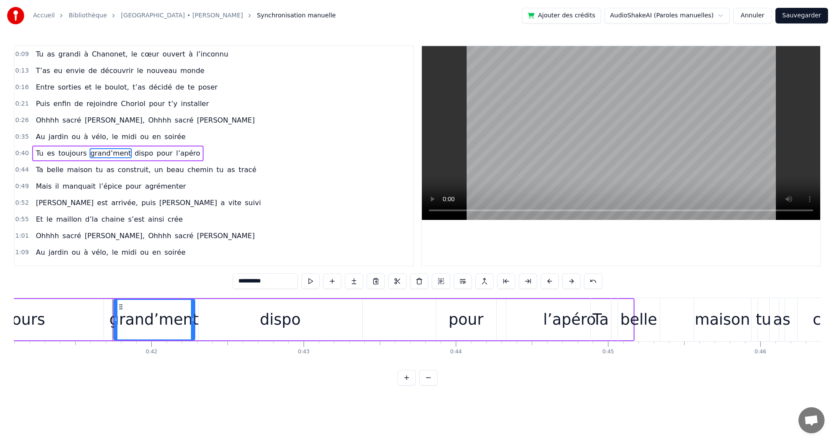
scroll to position [0, 6308]
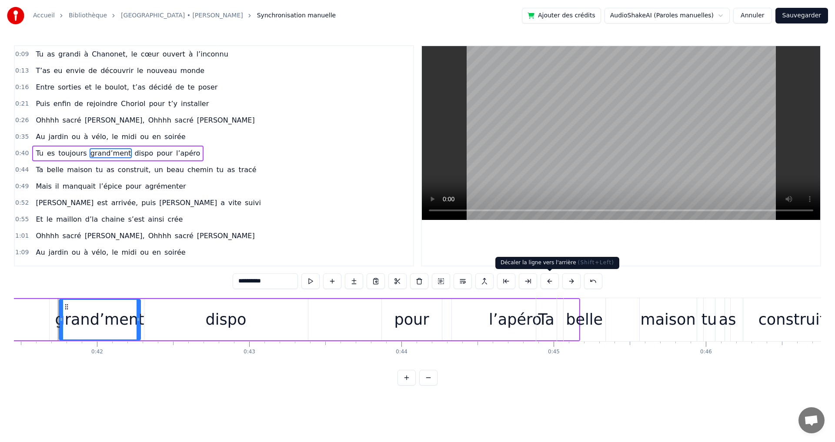
click at [551, 282] on button at bounding box center [549, 281] width 18 height 16
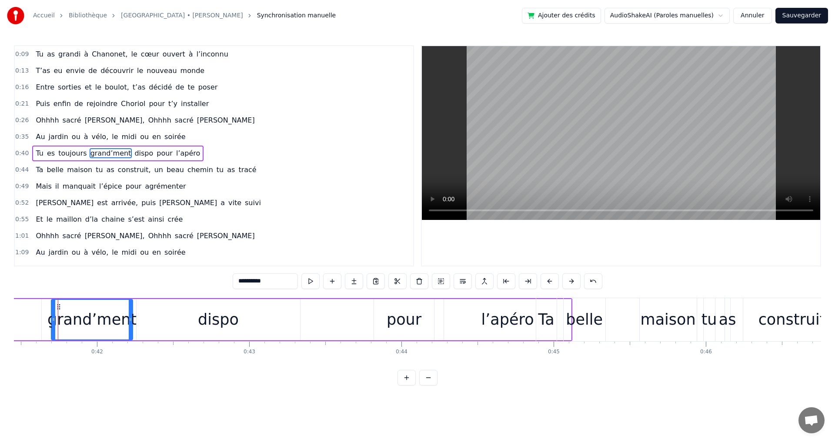
click at [551, 282] on button at bounding box center [549, 281] width 18 height 16
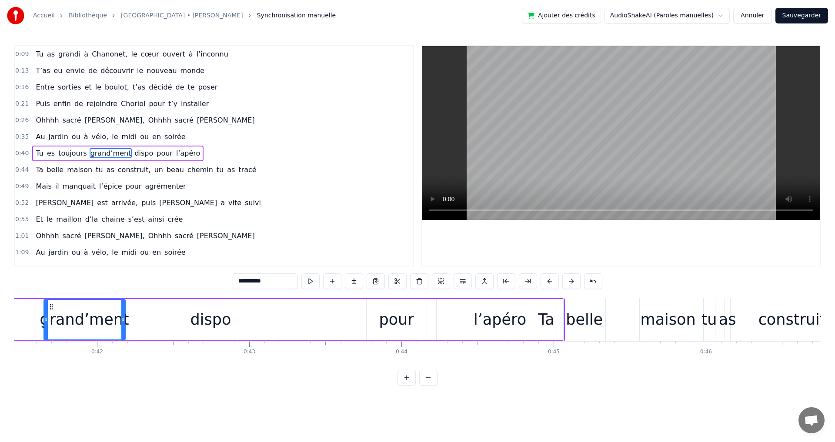
click at [551, 282] on button at bounding box center [549, 281] width 18 height 16
click at [348, 199] on div "0:52 [PERSON_NAME] est arrivée, puis [PERSON_NAME] a vite suivi" at bounding box center [214, 203] width 398 height 17
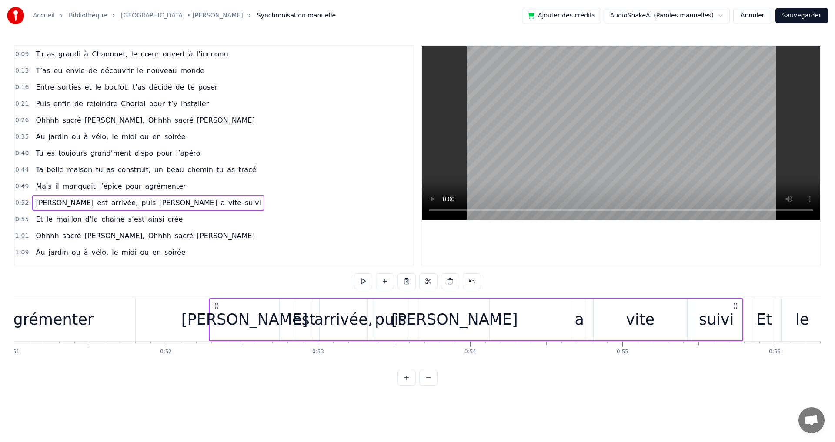
scroll to position [0, 7912]
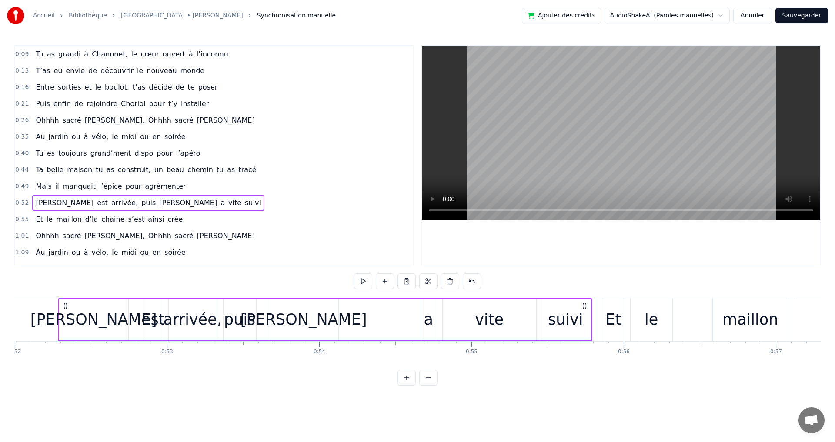
click at [89, 121] on span "[PERSON_NAME]," at bounding box center [115, 120] width 62 height 10
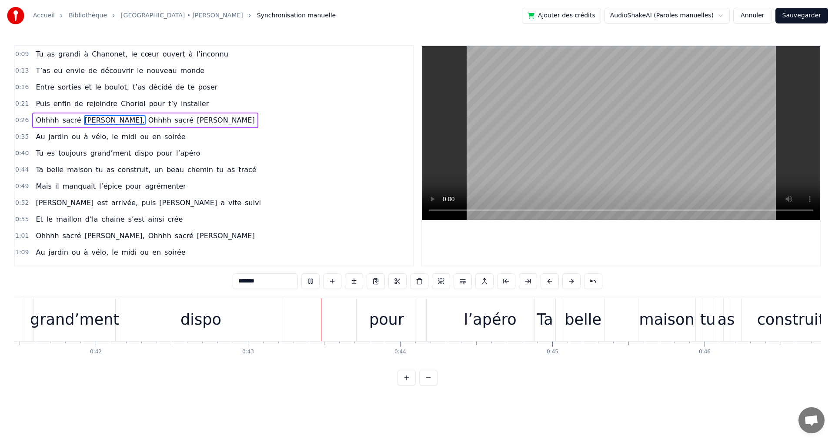
scroll to position [0, 6483]
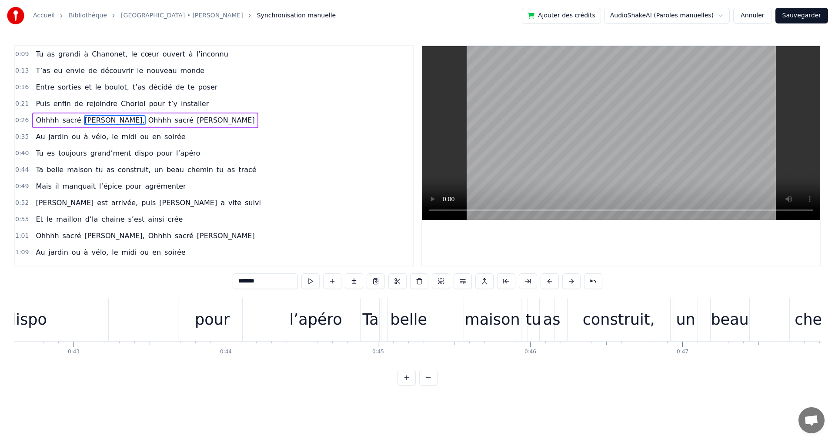
click at [57, 152] on span "toujours" at bounding box center [72, 153] width 30 height 10
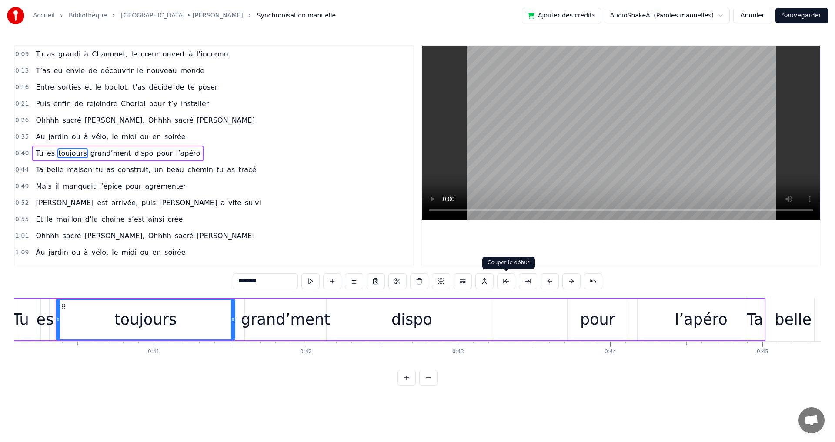
scroll to position [0, 6096]
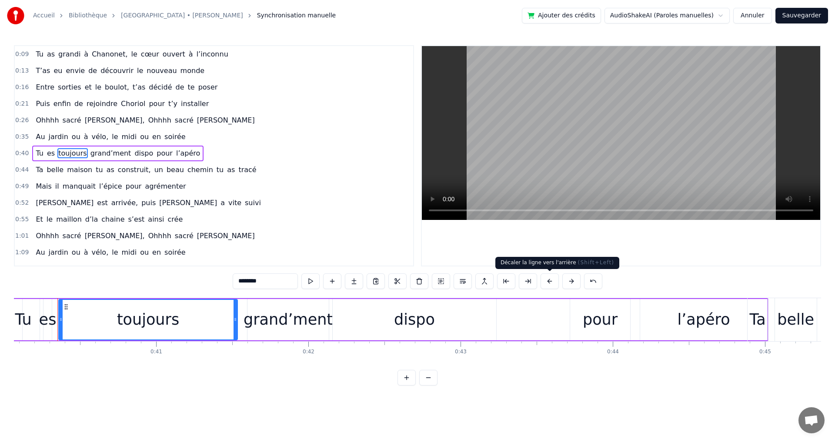
click at [549, 280] on button at bounding box center [549, 281] width 18 height 16
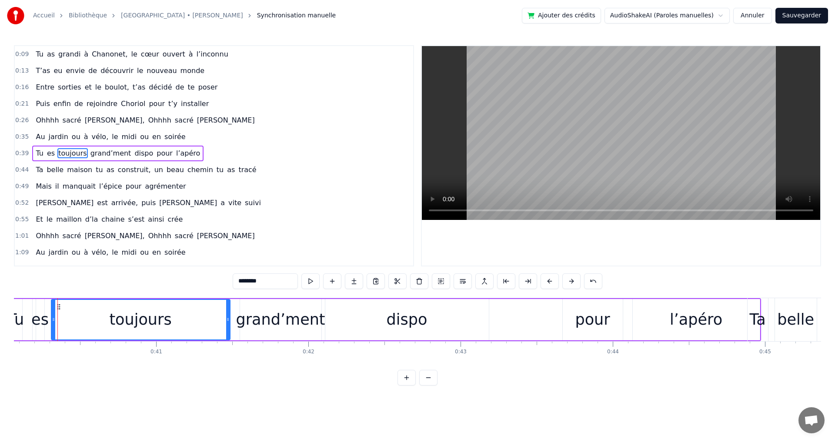
click at [549, 280] on button at bounding box center [549, 281] width 18 height 16
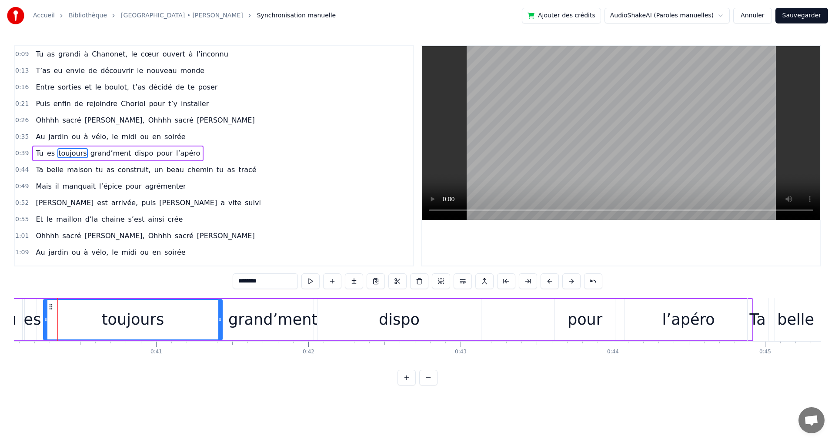
click at [550, 280] on button at bounding box center [549, 281] width 18 height 16
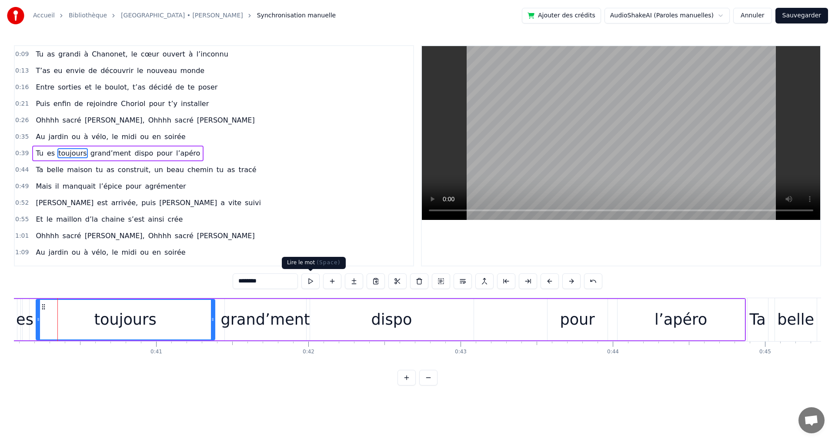
click at [310, 280] on button at bounding box center [310, 281] width 18 height 16
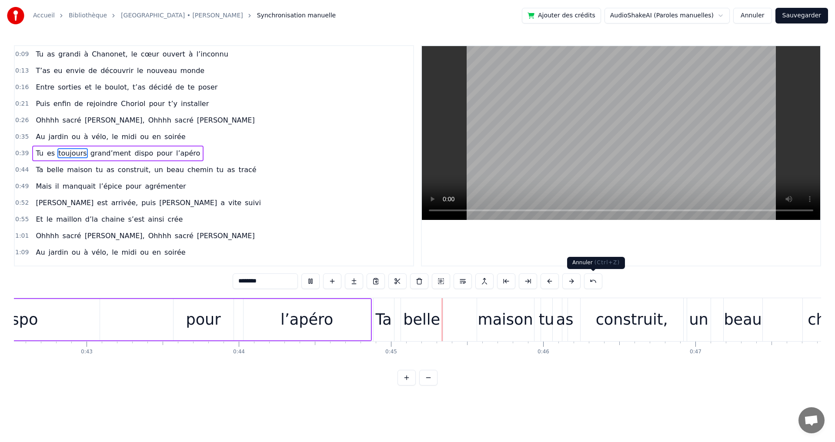
click at [580, 240] on div at bounding box center [621, 156] width 398 height 220
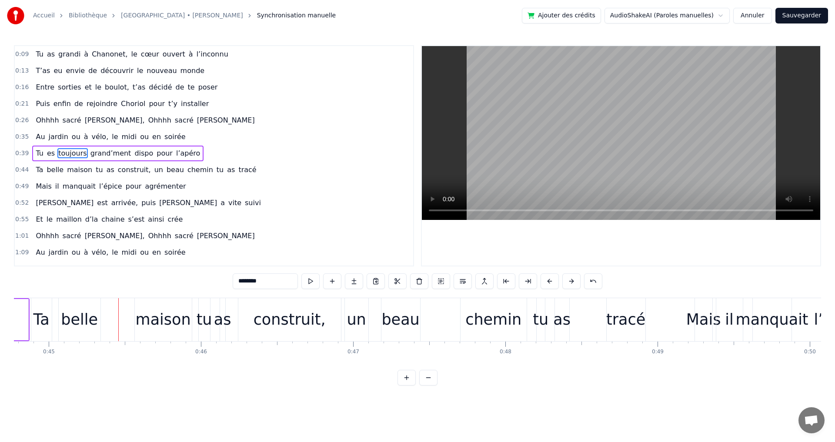
scroll to position [0, 6814]
click at [90, 151] on span "grand’ment" at bounding box center [111, 153] width 43 height 10
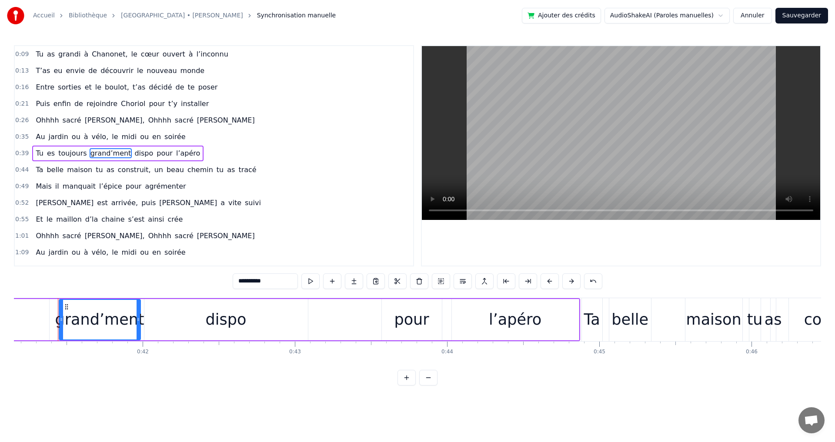
scroll to position [0, 6107]
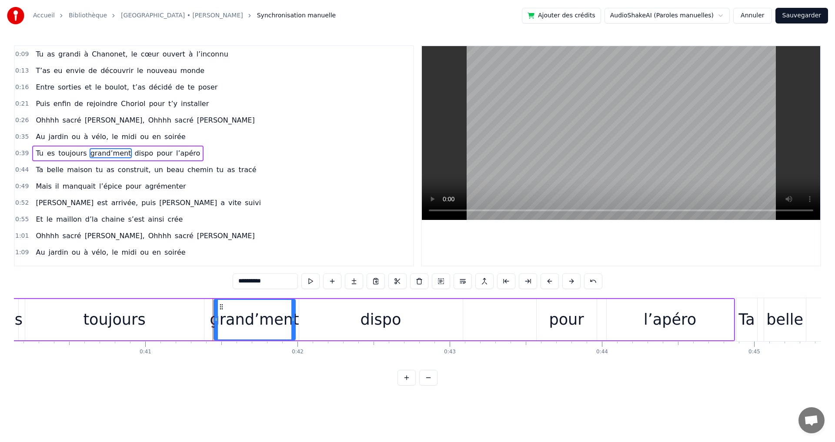
click at [556, 319] on div "pour" at bounding box center [566, 319] width 35 height 23
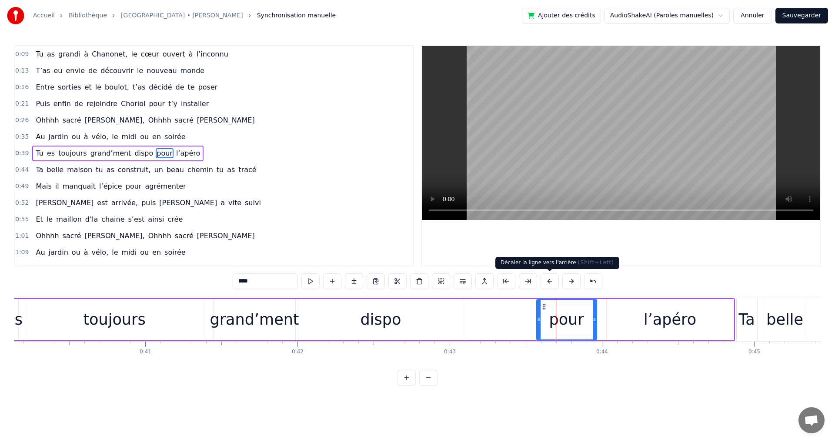
click at [550, 281] on button at bounding box center [549, 281] width 18 height 16
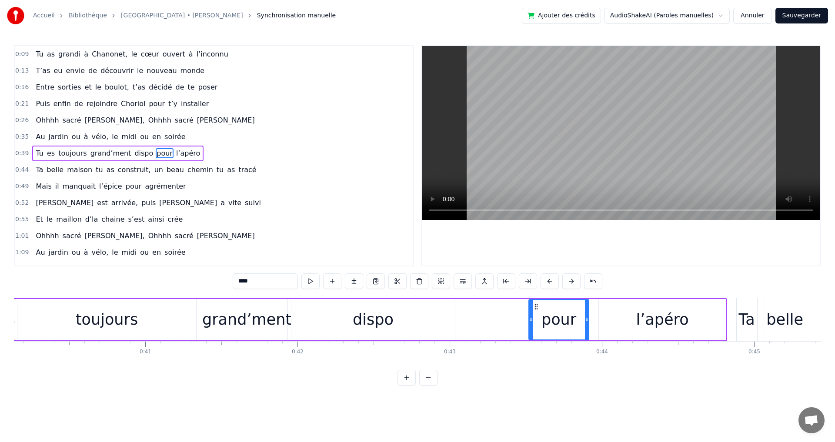
click at [550, 281] on button at bounding box center [549, 281] width 18 height 16
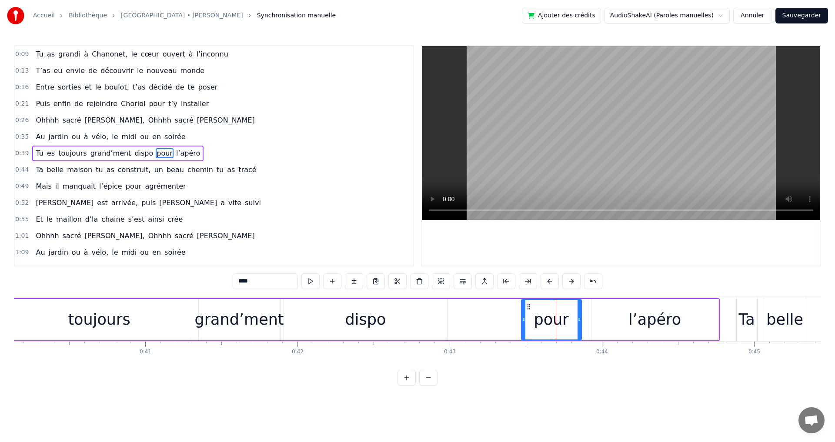
click at [550, 281] on button at bounding box center [549, 281] width 18 height 16
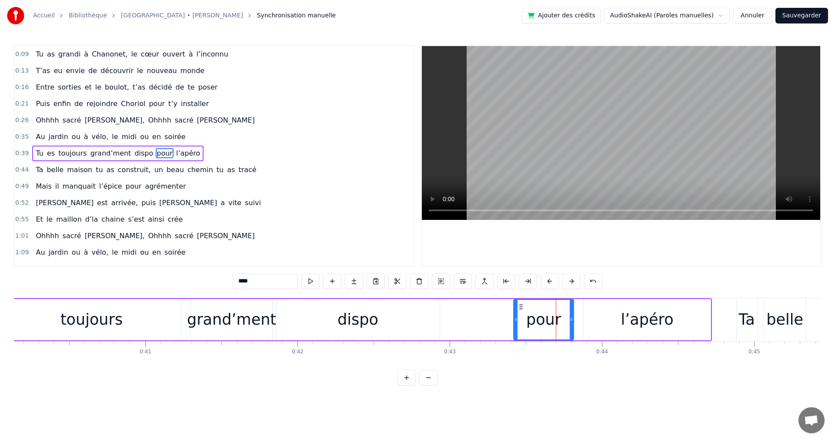
click at [550, 281] on button at bounding box center [549, 281] width 18 height 16
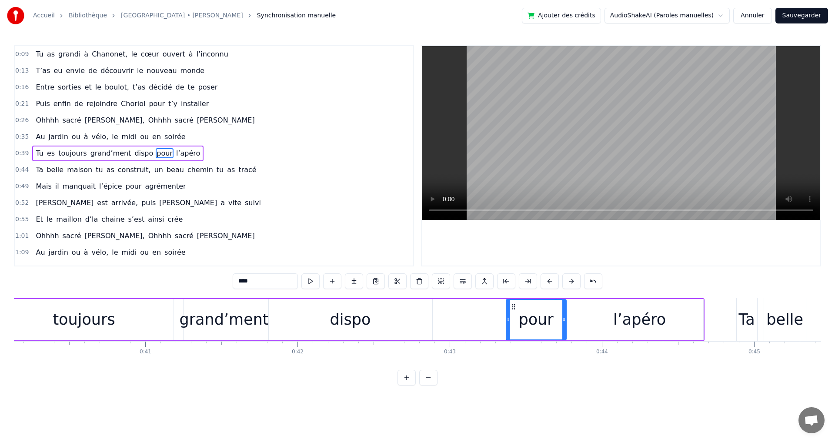
click at [550, 281] on button at bounding box center [549, 281] width 18 height 16
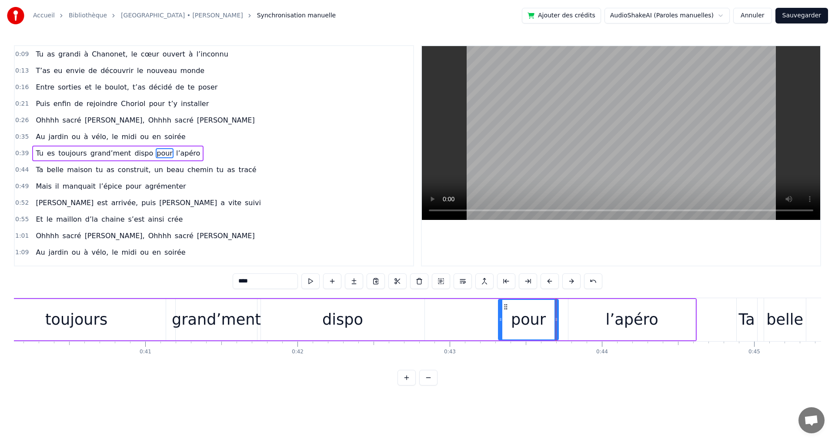
click at [550, 281] on button at bounding box center [549, 281] width 18 height 16
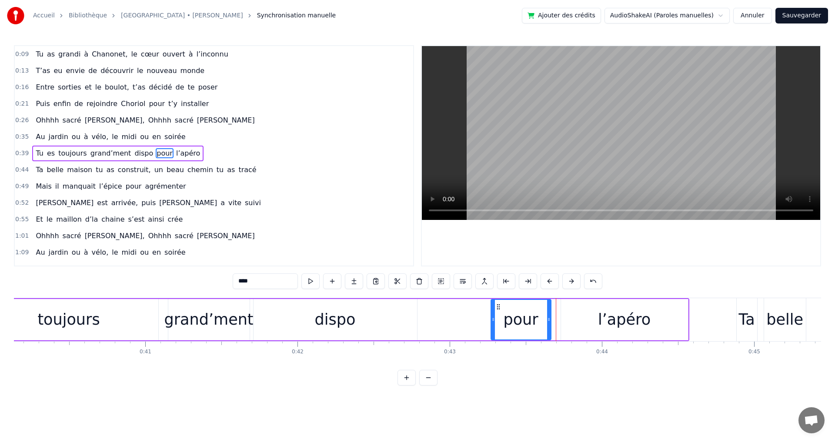
click at [550, 281] on button at bounding box center [549, 281] width 18 height 16
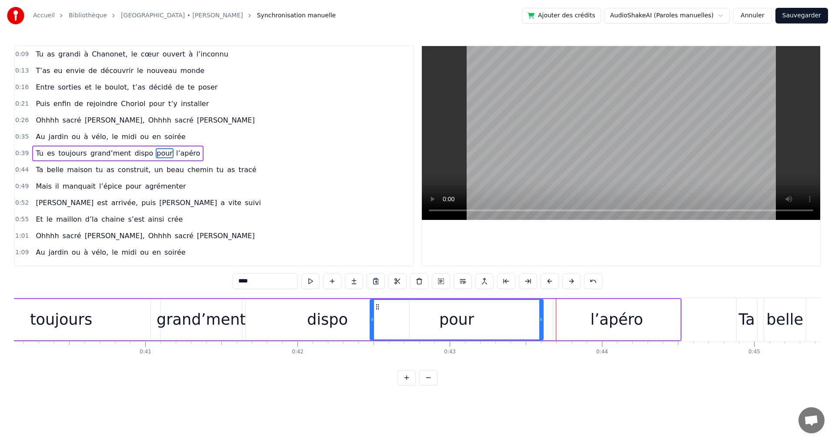
drag, startPoint x: 486, startPoint y: 320, endPoint x: 373, endPoint y: 315, distance: 113.2
click at [373, 315] on div at bounding box center [371, 320] width 3 height 40
drag, startPoint x: 540, startPoint y: 319, endPoint x: 440, endPoint y: 314, distance: 100.6
click at [440, 314] on div at bounding box center [440, 320] width 3 height 40
click at [604, 317] on div "l’apéro" at bounding box center [616, 319] width 53 height 23
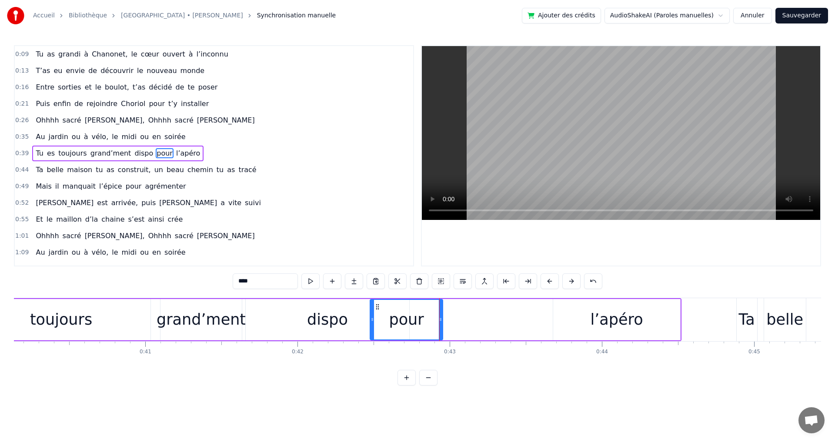
type input "*******"
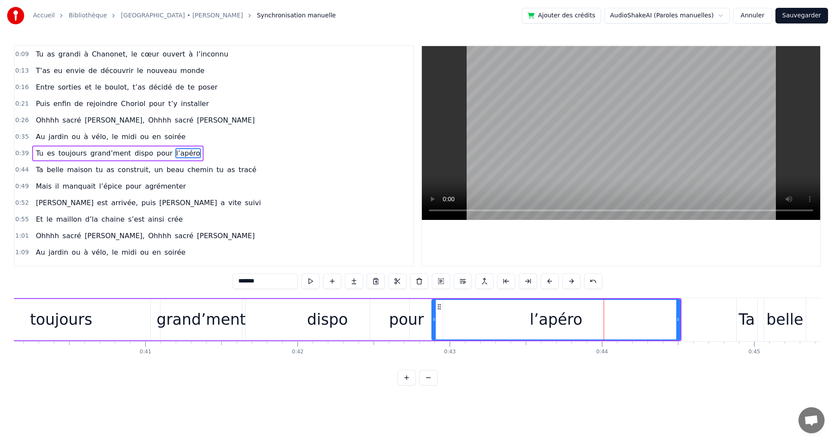
drag, startPoint x: 554, startPoint y: 319, endPoint x: 433, endPoint y: 313, distance: 121.5
click at [433, 313] on div at bounding box center [433, 320] width 3 height 40
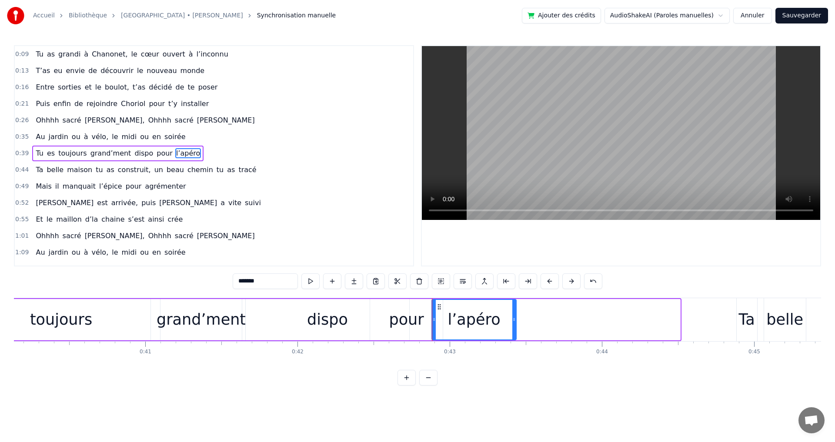
drag, startPoint x: 678, startPoint y: 320, endPoint x: 514, endPoint y: 313, distance: 164.0
click at [514, 313] on div at bounding box center [513, 320] width 3 height 40
click at [349, 227] on div "0:55 Et le maillon d’la chaine s’est ainsi crée" at bounding box center [214, 219] width 398 height 17
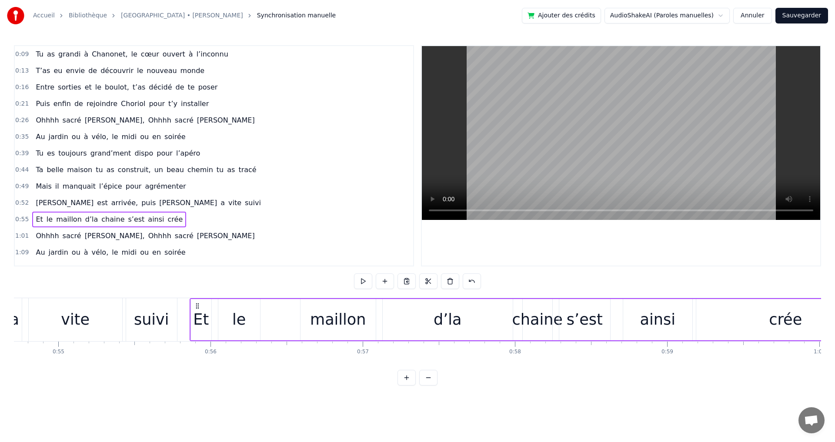
scroll to position [0, 8456]
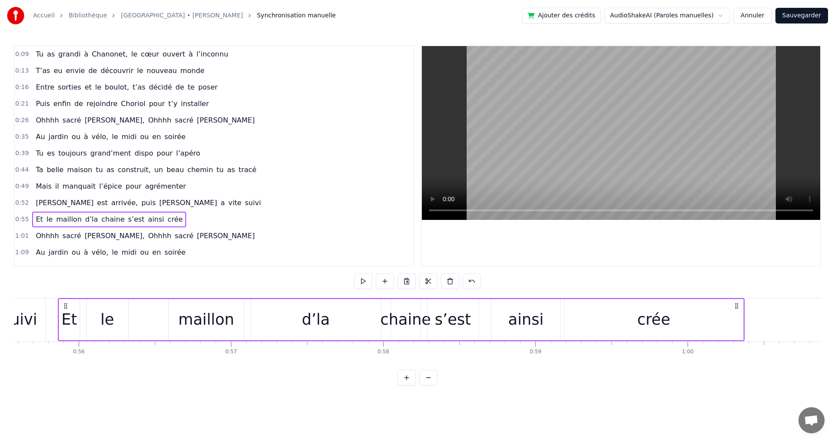
click at [111, 136] on span "le" at bounding box center [115, 137] width 8 height 10
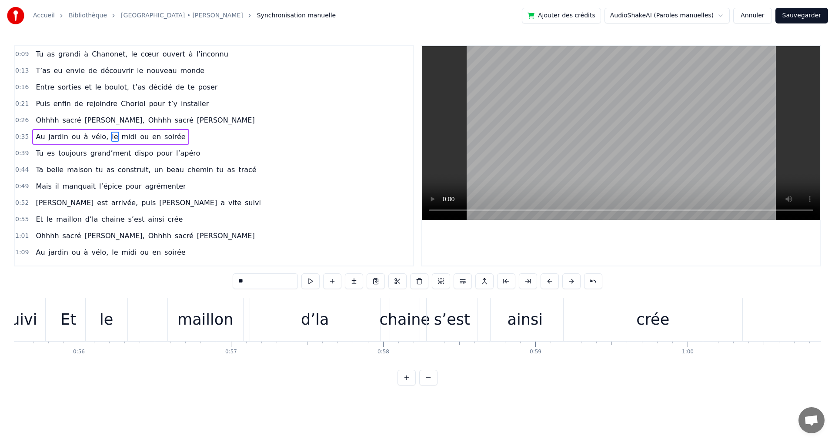
click at [107, 152] on span "grand’ment" at bounding box center [111, 153] width 43 height 10
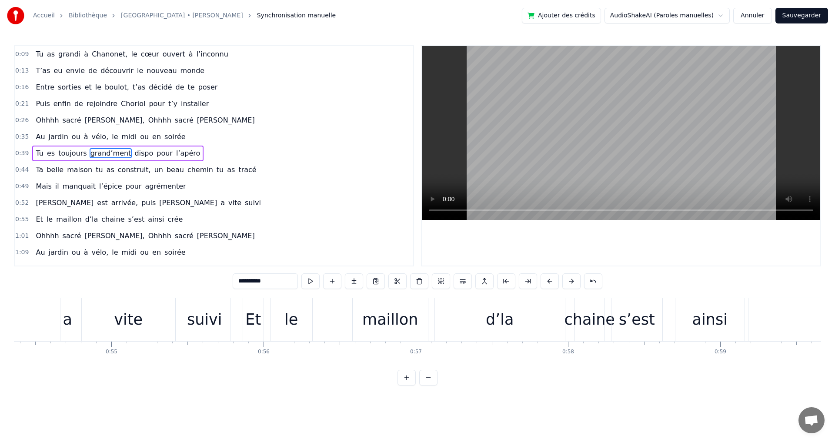
click at [163, 137] on span "soirée" at bounding box center [174, 137] width 23 height 10
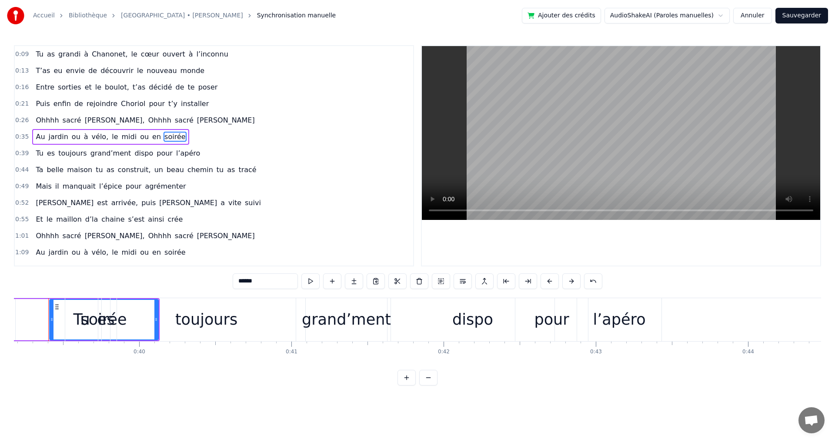
scroll to position [0, 5952]
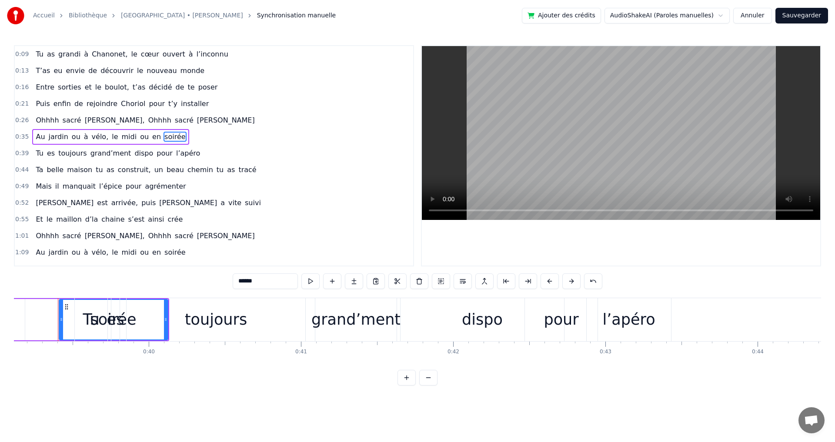
click at [147, 117] on span "Ohhhh" at bounding box center [159, 120] width 25 height 10
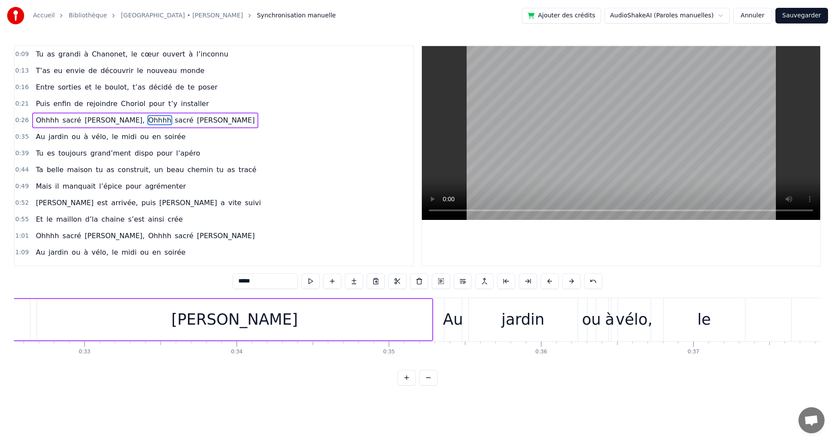
scroll to position [0, 4649]
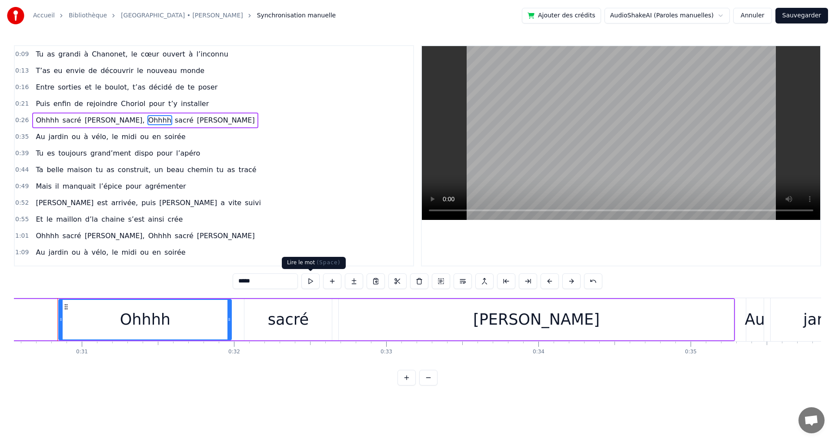
click at [307, 279] on button at bounding box center [310, 281] width 18 height 16
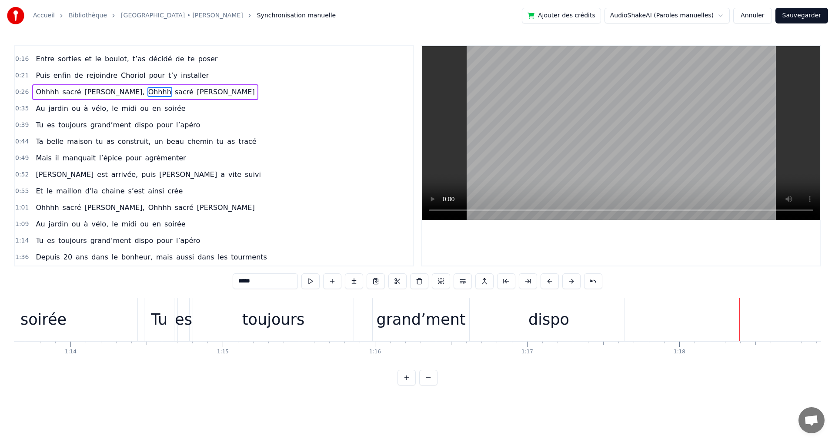
scroll to position [43, 0]
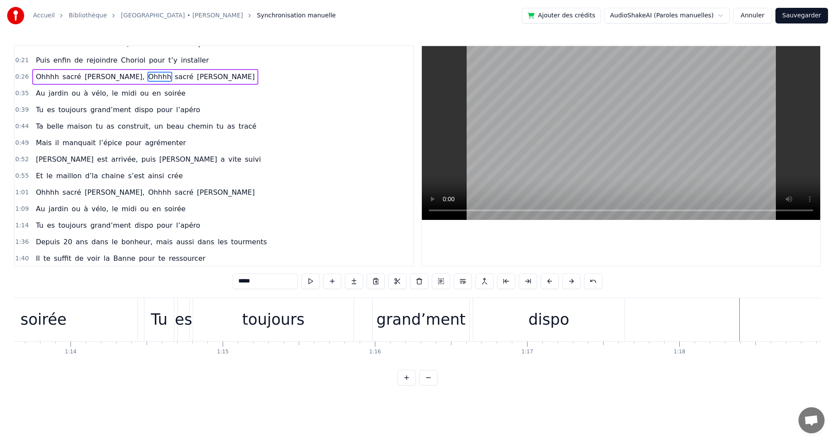
click at [36, 227] on span "Tu" at bounding box center [39, 225] width 9 height 10
type input "**"
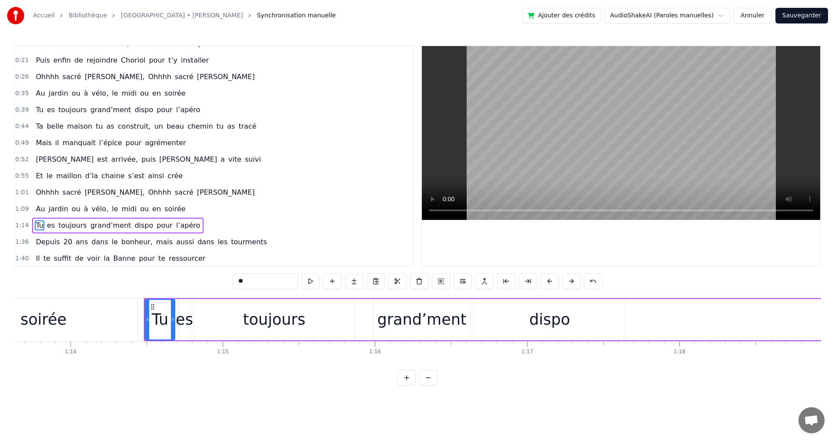
scroll to position [113, 0]
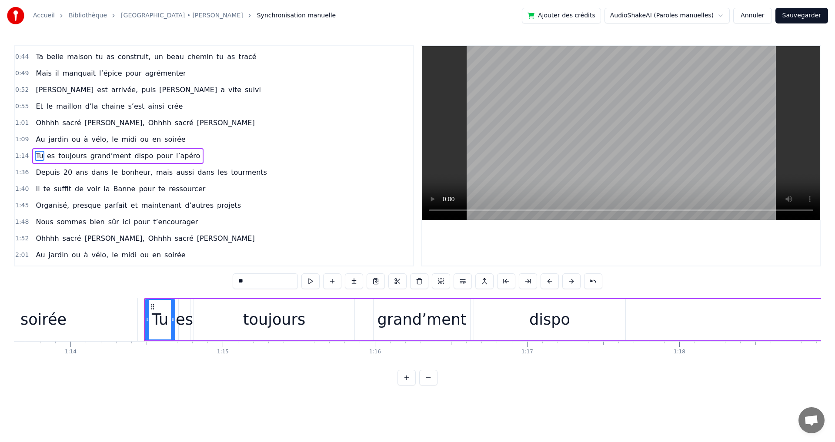
drag, startPoint x: 666, startPoint y: 326, endPoint x: 608, endPoint y: 323, distance: 58.3
click at [656, 400] on html "Accueil Bibliothèque [GEOGRAPHIC_DATA] • [PERSON_NAME] Synchronisation manuelle…" at bounding box center [417, 200] width 835 height 400
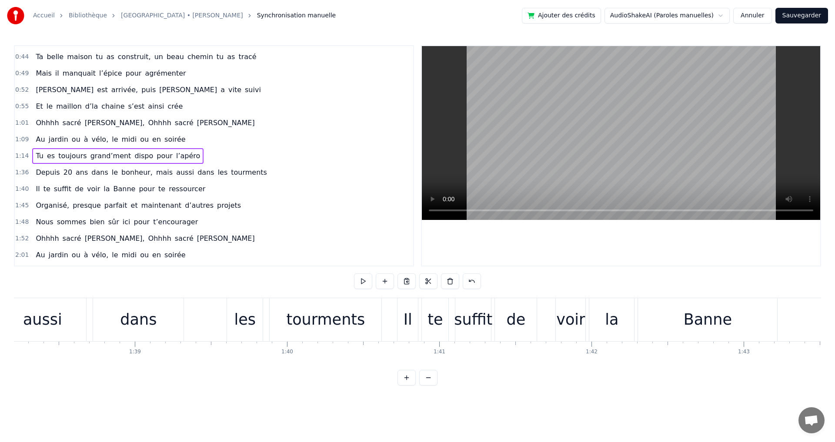
scroll to position [0, 14051]
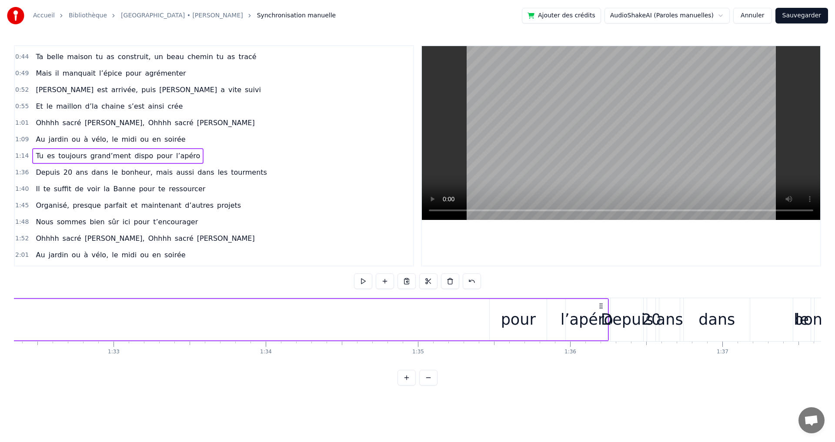
drag, startPoint x: 565, startPoint y: 322, endPoint x: 550, endPoint y: 320, distance: 15.4
click at [602, 315] on div "l’apéro" at bounding box center [586, 319] width 53 height 23
drag, startPoint x: 605, startPoint y: 312, endPoint x: 597, endPoint y: 312, distance: 7.8
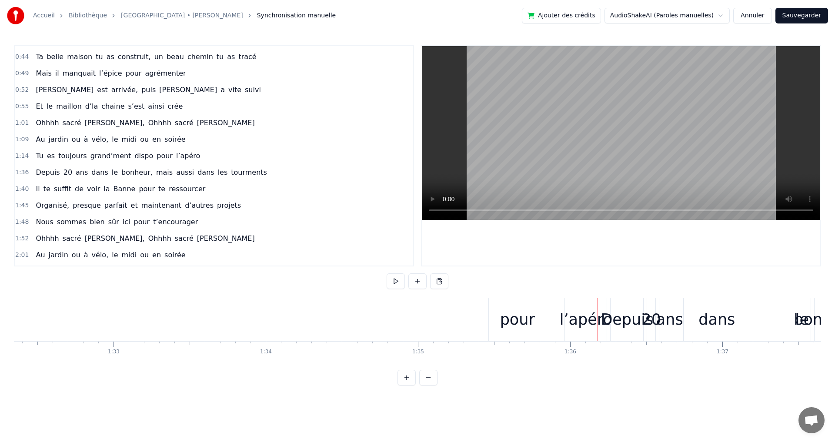
click at [522, 315] on div "pour" at bounding box center [517, 319] width 35 height 23
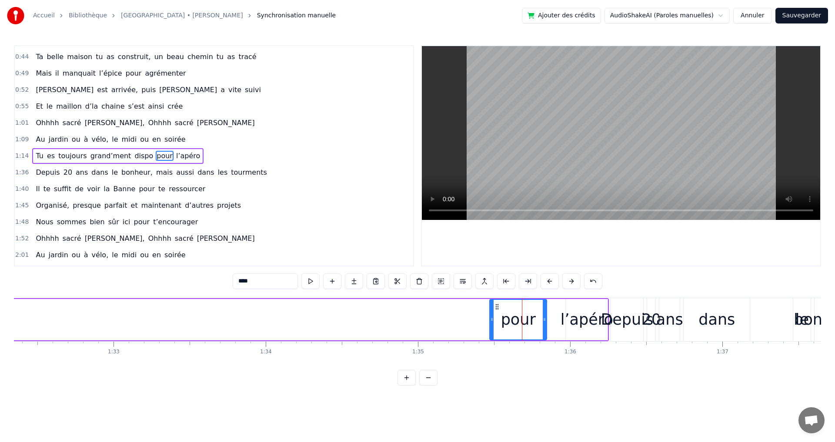
click at [493, 319] on icon at bounding box center [491, 319] width 3 height 7
drag, startPoint x: 520, startPoint y: 312, endPoint x: 479, endPoint y: 311, distance: 40.9
click at [493, 319] on div "pour" at bounding box center [518, 319] width 57 height 41
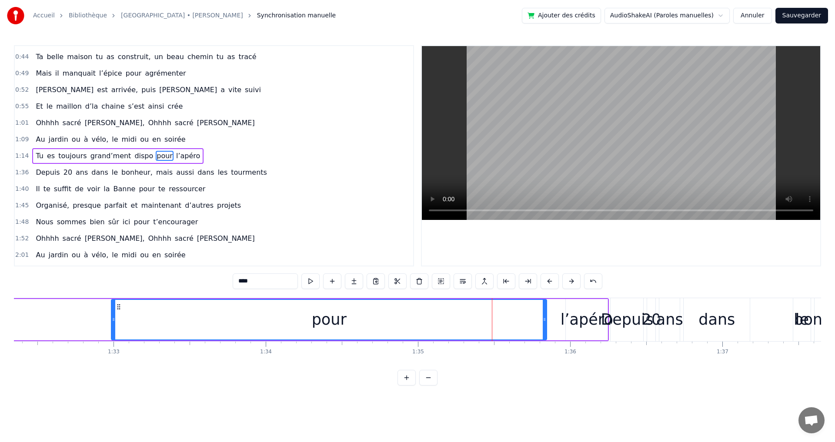
drag, startPoint x: 492, startPoint y: 319, endPoint x: 112, endPoint y: 320, distance: 379.5
click at [112, 320] on icon at bounding box center [113, 319] width 3 height 7
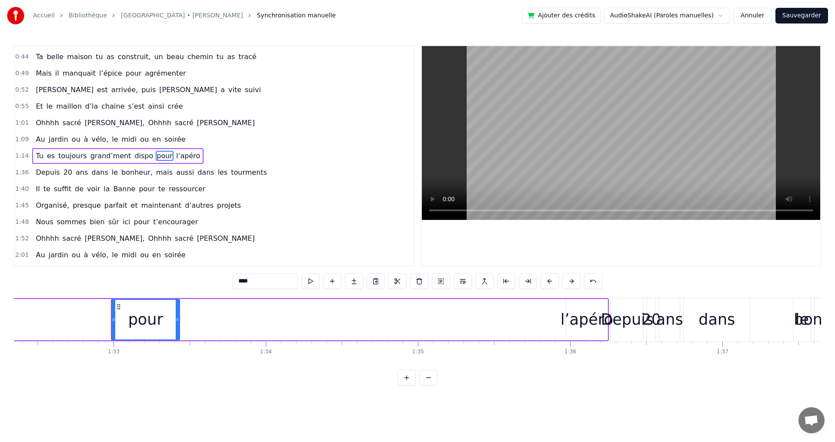
drag, startPoint x: 543, startPoint y: 320, endPoint x: 173, endPoint y: 318, distance: 370.8
click at [176, 319] on icon at bounding box center [177, 319] width 3 height 7
drag, startPoint x: 112, startPoint y: 319, endPoint x: 36, endPoint y: 312, distance: 76.4
click at [36, 312] on div at bounding box center [37, 320] width 3 height 40
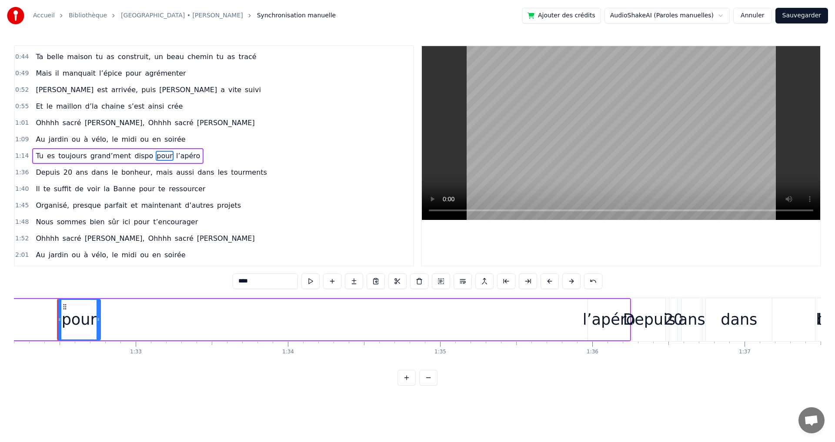
drag, startPoint x: 198, startPoint y: 319, endPoint x: 92, endPoint y: 312, distance: 105.9
click at [97, 312] on div at bounding box center [98, 320] width 3 height 40
click at [595, 323] on div "l’apéro" at bounding box center [609, 319] width 53 height 23
type input "*******"
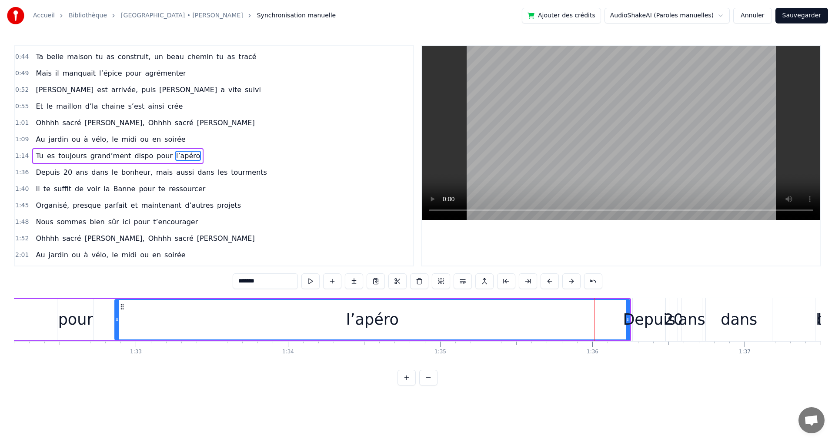
drag, startPoint x: 589, startPoint y: 319, endPoint x: 116, endPoint y: 310, distance: 473.1
click at [116, 310] on div at bounding box center [116, 320] width 3 height 40
click at [612, 317] on div "l’apéro" at bounding box center [372, 320] width 514 height 40
drag, startPoint x: 627, startPoint y: 320, endPoint x: 606, endPoint y: 318, distance: 21.0
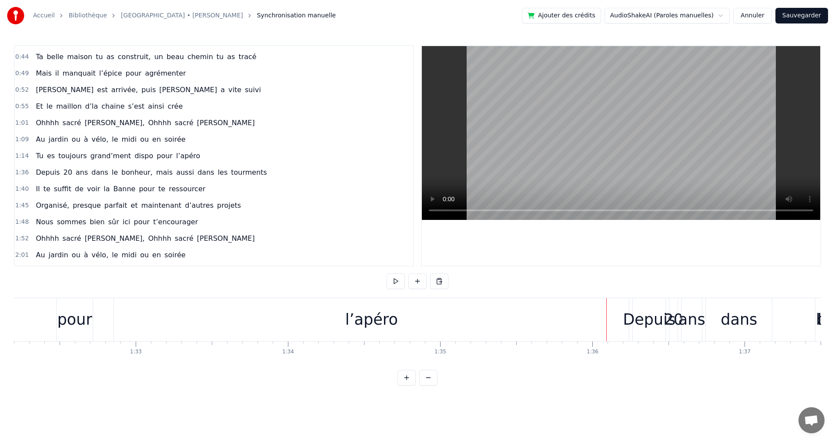
click at [591, 316] on div "l’apéro" at bounding box center [371, 319] width 515 height 43
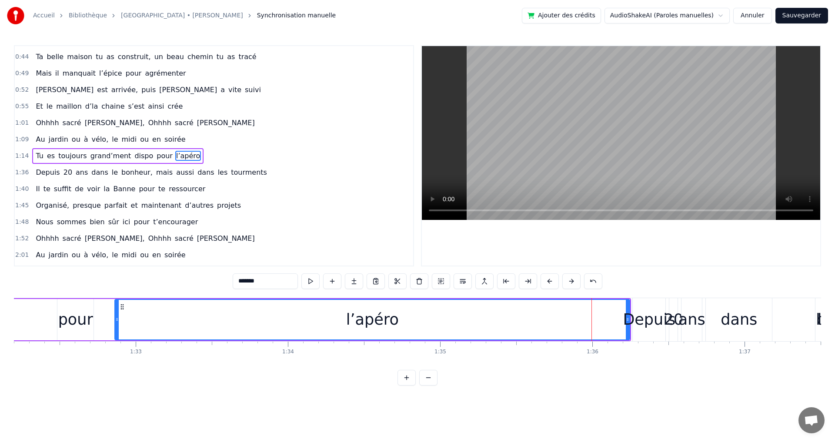
drag, startPoint x: 627, startPoint y: 320, endPoint x: 603, endPoint y: 317, distance: 23.6
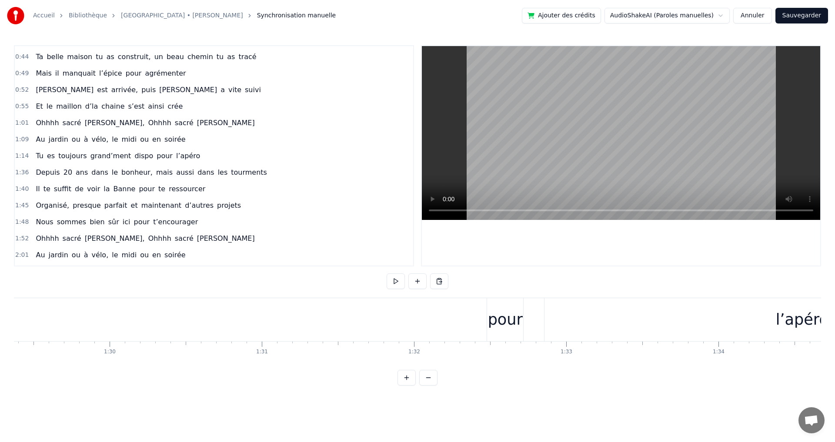
scroll to position [0, 13612]
click at [490, 314] on div "pour" at bounding box center [491, 319] width 35 height 23
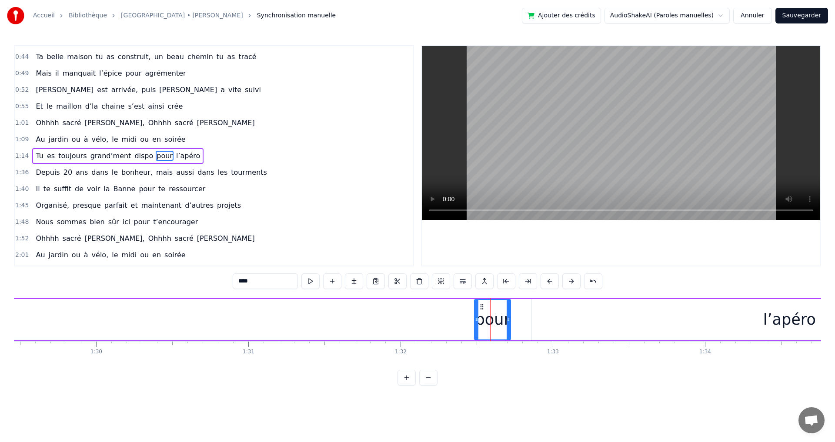
drag, startPoint x: 490, startPoint y: 313, endPoint x: 438, endPoint y: 314, distance: 51.8
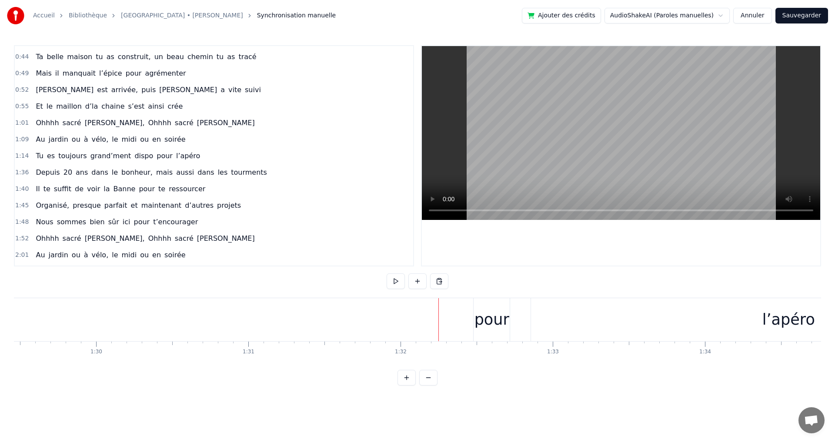
click at [481, 313] on div "pour" at bounding box center [491, 319] width 35 height 23
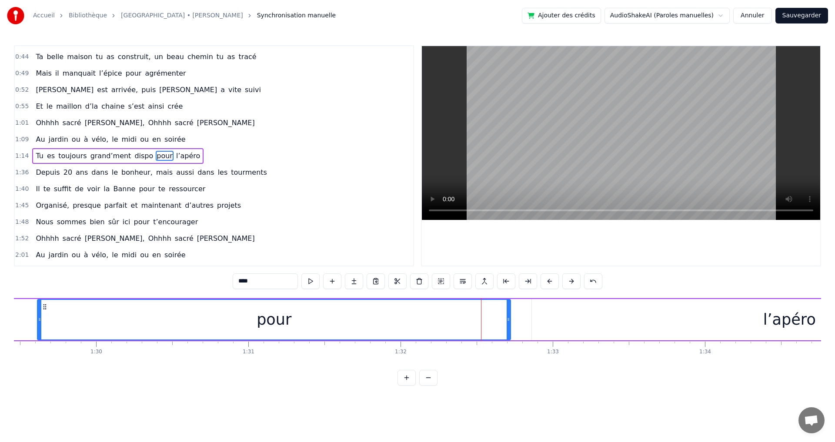
drag, startPoint x: 476, startPoint y: 320, endPoint x: 39, endPoint y: 323, distance: 436.9
click at [39, 323] on div at bounding box center [39, 320] width 3 height 40
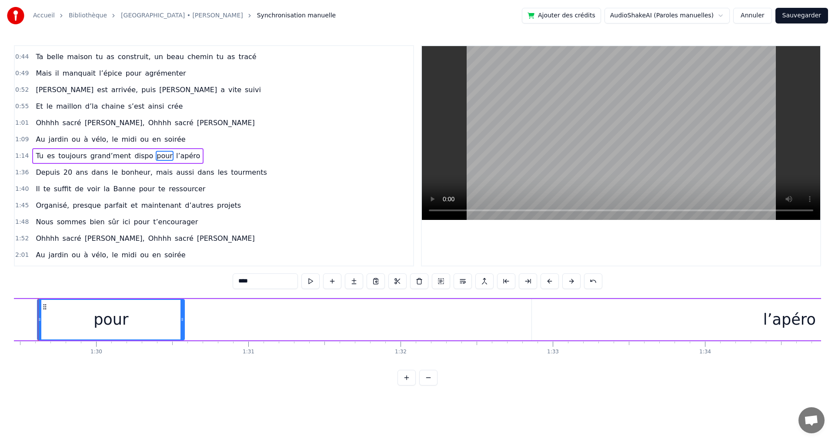
scroll to position [0, 13593]
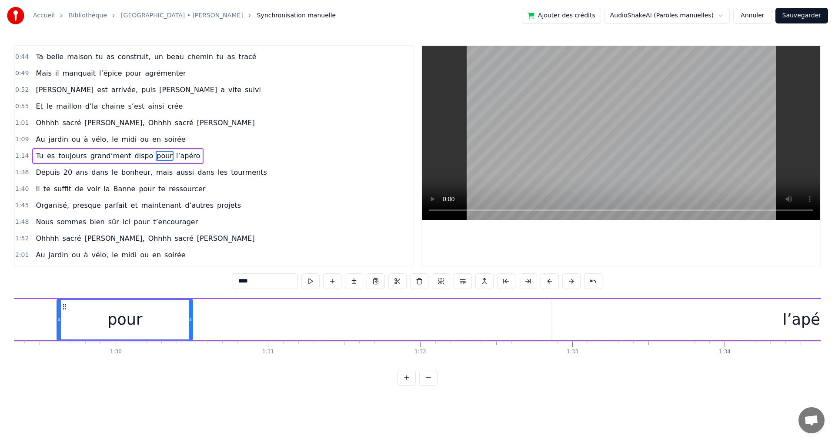
drag, startPoint x: 507, startPoint y: 320, endPoint x: 170, endPoint y: 321, distance: 337.4
click at [170, 321] on div "pour" at bounding box center [124, 320] width 135 height 40
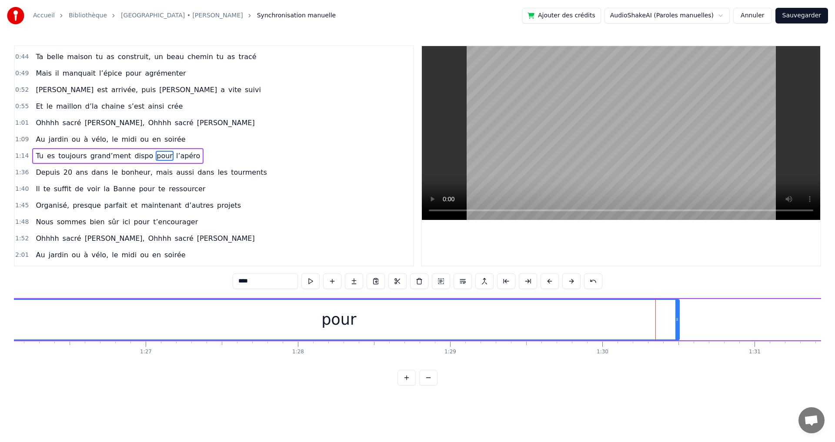
drag, startPoint x: 545, startPoint y: 320, endPoint x: 0, endPoint y: 324, distance: 545.2
click at [0, 324] on div "Accueil Bibliothèque [GEOGRAPHIC_DATA] • [PERSON_NAME] Synchronisation manuelle…" at bounding box center [417, 193] width 835 height 386
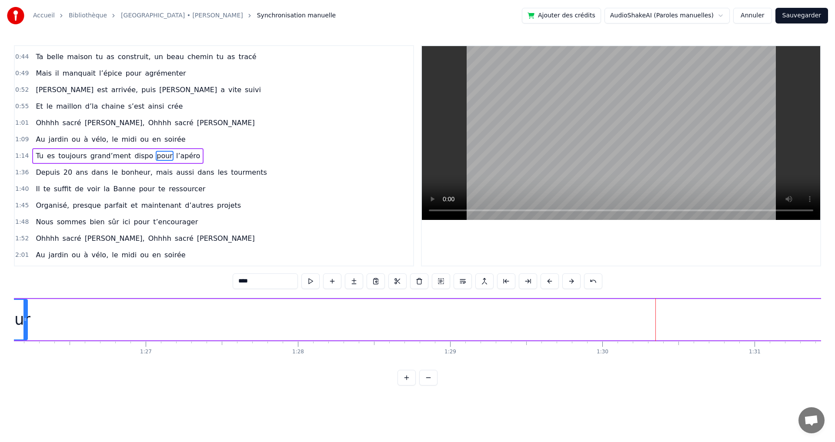
drag, startPoint x: 678, startPoint y: 321, endPoint x: 112, endPoint y: 324, distance: 566.5
click at [27, 319] on icon at bounding box center [24, 319] width 3 height 7
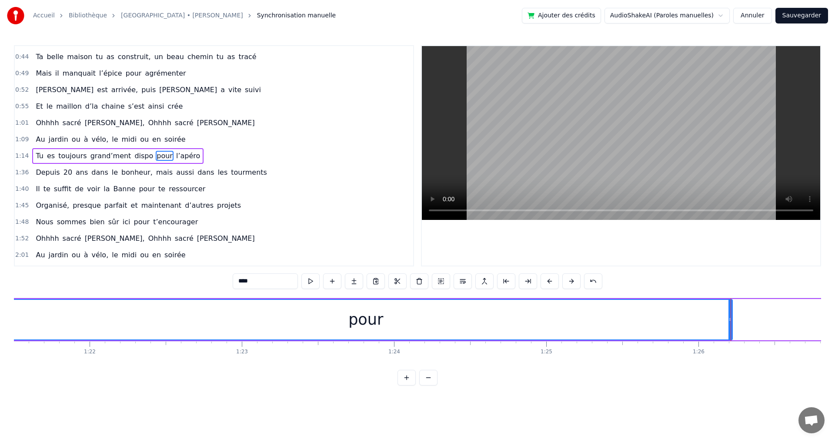
drag, startPoint x: 704, startPoint y: 320, endPoint x: 0, endPoint y: 314, distance: 703.9
click at [0, 314] on div "Accueil Bibliothèque [GEOGRAPHIC_DATA] • [PERSON_NAME] Synchronisation manuelle…" at bounding box center [417, 193] width 835 height 386
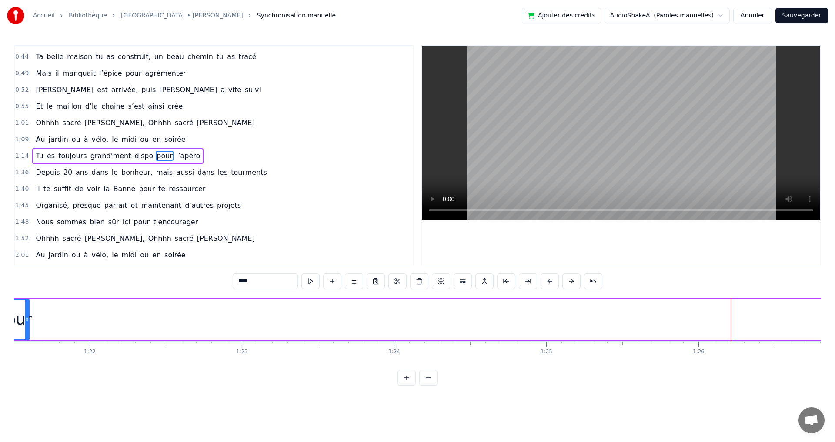
drag, startPoint x: 730, startPoint y: 320, endPoint x: 28, endPoint y: 304, distance: 701.9
click at [27, 303] on div at bounding box center [26, 320] width 3 height 40
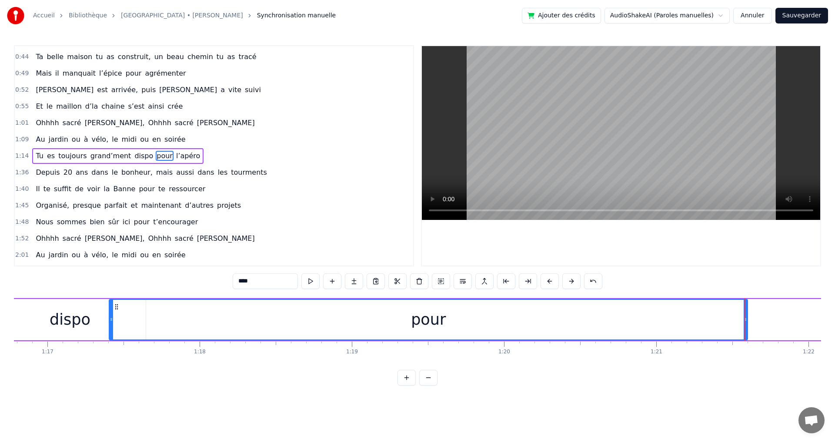
drag, startPoint x: 720, startPoint y: 320, endPoint x: 111, endPoint y: 316, distance: 608.7
click at [111, 316] on icon at bounding box center [111, 319] width 3 height 7
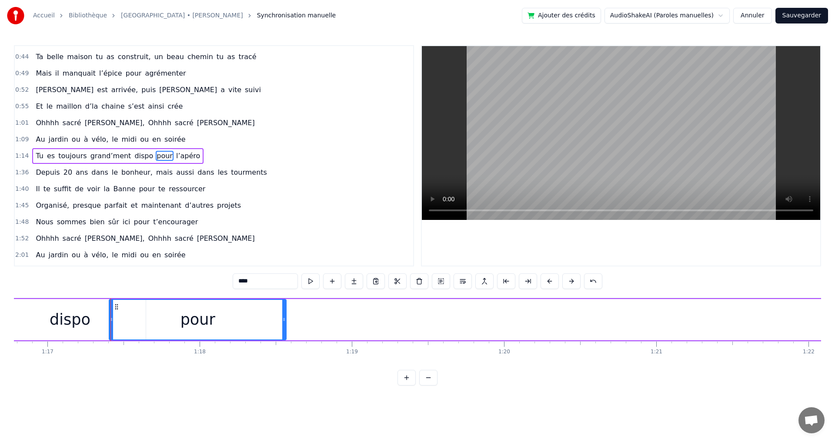
drag, startPoint x: 746, startPoint y: 320, endPoint x: 277, endPoint y: 300, distance: 469.1
click at [282, 300] on div at bounding box center [283, 320] width 3 height 40
click at [276, 320] on div at bounding box center [276, 319] width 0 height 43
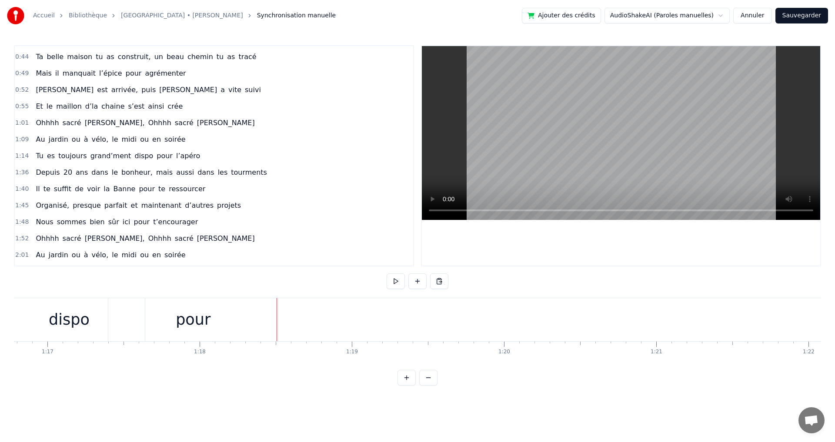
click at [256, 317] on div "pour" at bounding box center [193, 319] width 170 height 43
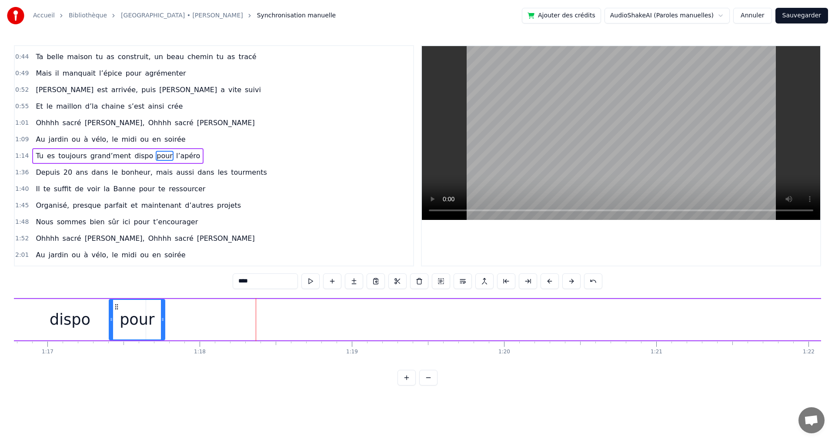
drag, startPoint x: 277, startPoint y: 320, endPoint x: 163, endPoint y: 315, distance: 114.0
click at [163, 315] on div at bounding box center [162, 320] width 3 height 40
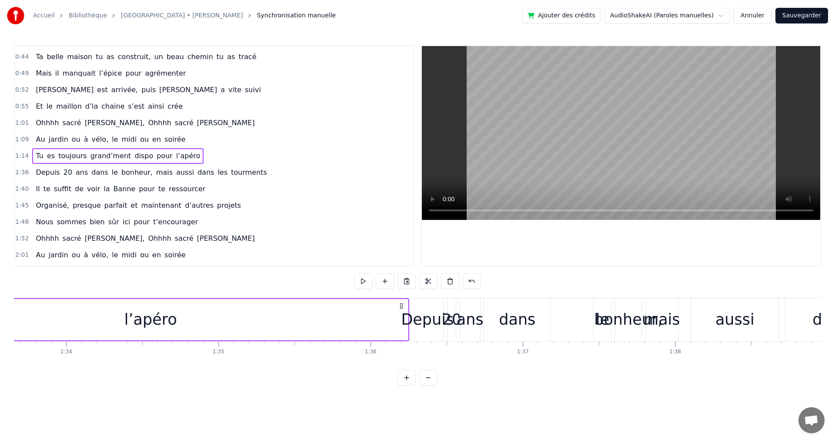
scroll to position [0, 14144]
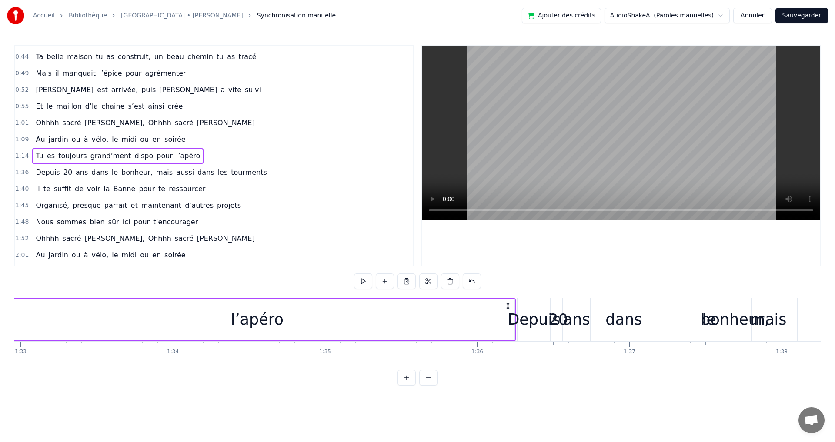
click at [493, 320] on div "l’apéro" at bounding box center [257, 319] width 515 height 41
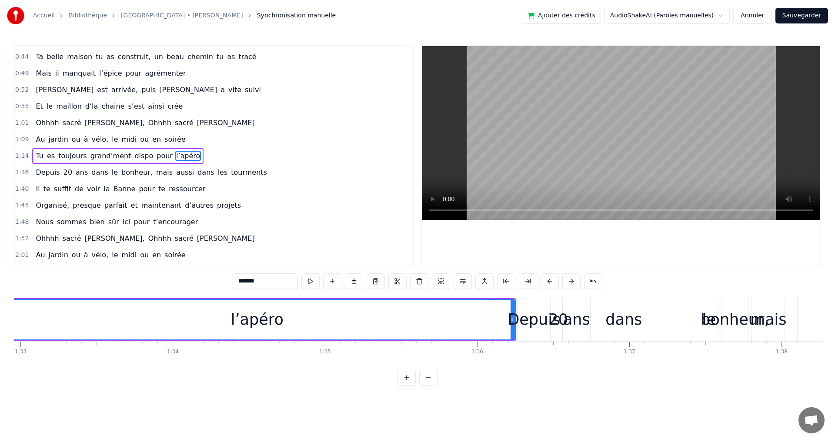
drag, startPoint x: 513, startPoint y: 320, endPoint x: 493, endPoint y: 320, distance: 19.1
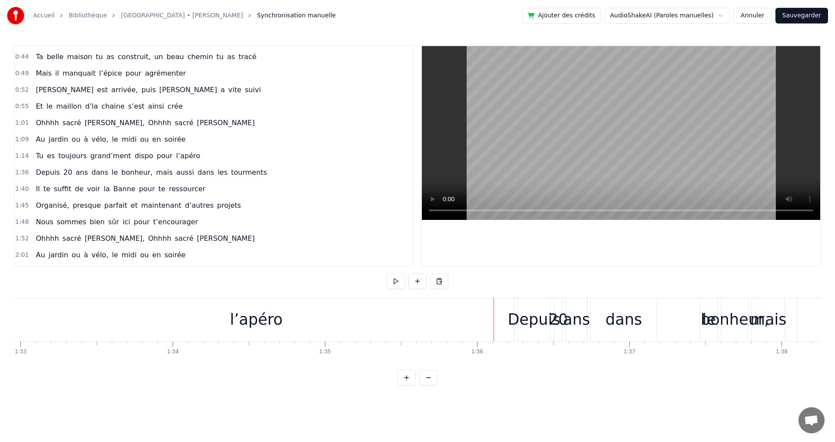
drag, startPoint x: 493, startPoint y: 319, endPoint x: 464, endPoint y: 315, distance: 29.4
click at [459, 317] on div "l’apéro" at bounding box center [256, 319] width 515 height 43
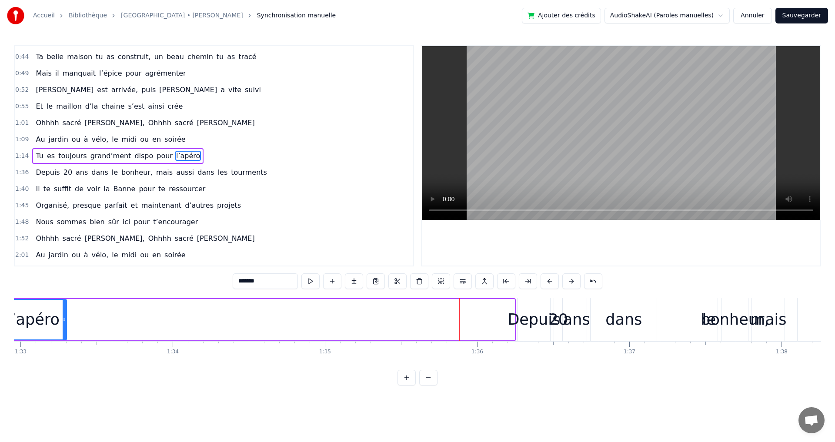
drag, startPoint x: 513, startPoint y: 306, endPoint x: 70, endPoint y: 314, distance: 443.9
click at [66, 315] on div at bounding box center [64, 320] width 3 height 40
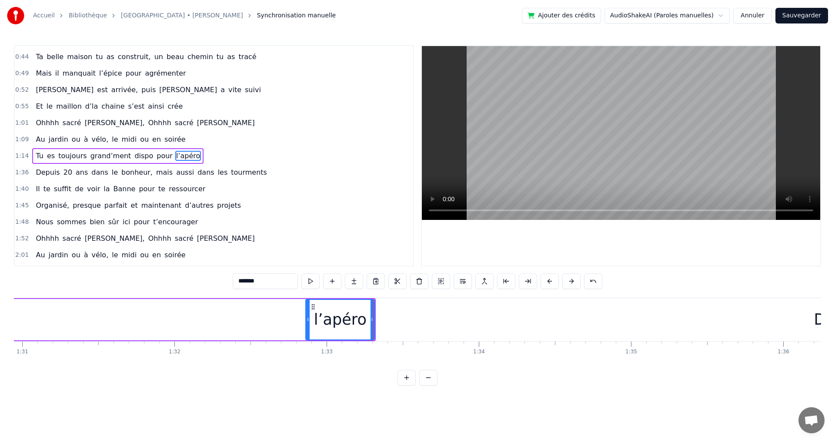
scroll to position [0, 13812]
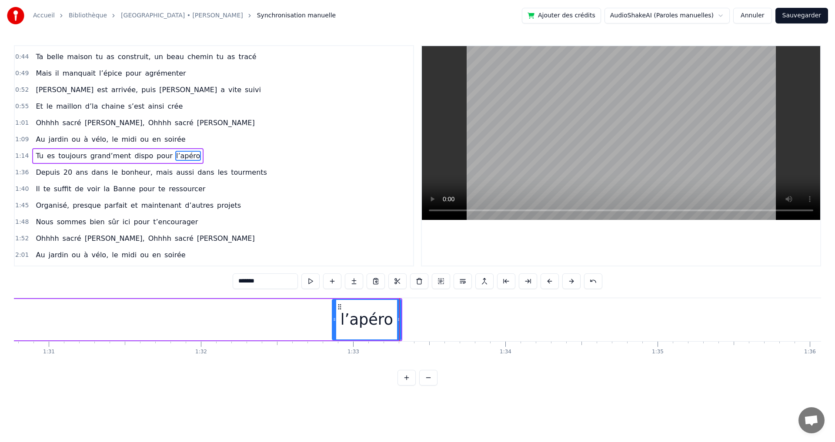
click at [333, 320] on div "l’apéro" at bounding box center [367, 319] width 70 height 41
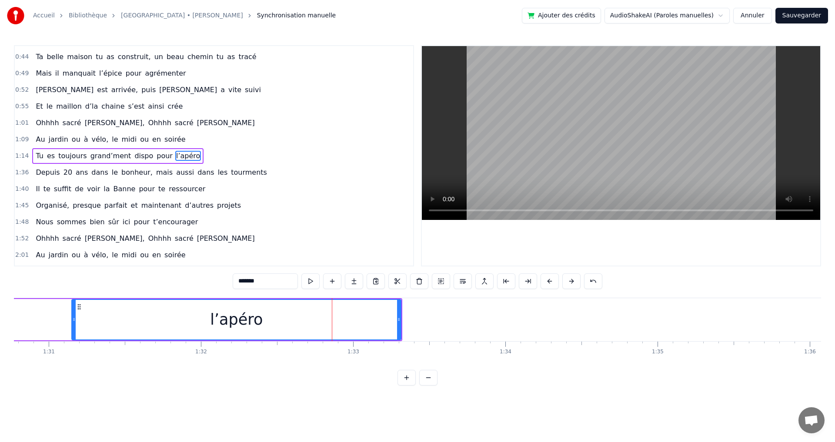
drag, startPoint x: 335, startPoint y: 320, endPoint x: 74, endPoint y: 319, distance: 260.4
click at [74, 319] on icon at bounding box center [73, 319] width 3 height 7
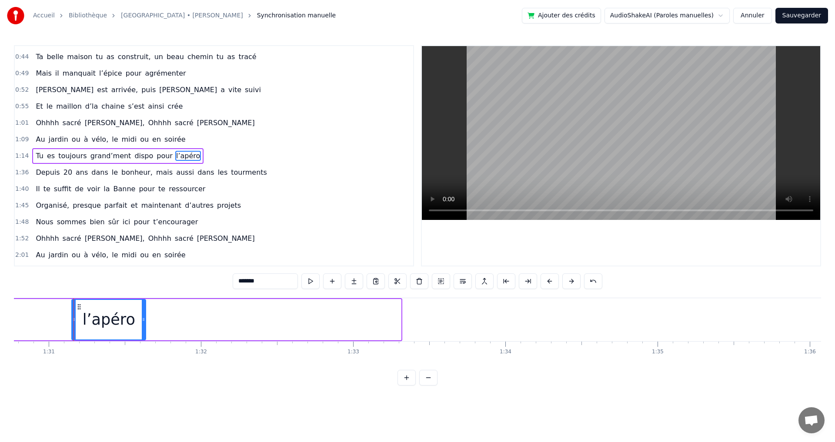
drag, startPoint x: 400, startPoint y: 320, endPoint x: 105, endPoint y: 316, distance: 294.8
click at [142, 316] on icon at bounding box center [143, 319] width 3 height 7
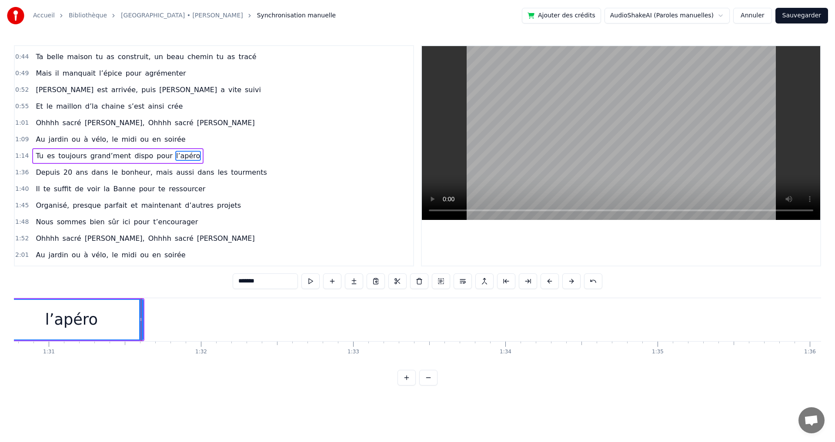
drag, startPoint x: 72, startPoint y: 320, endPoint x: 0, endPoint y: 319, distance: 72.2
click at [0, 319] on div "Accueil Bibliothèque [GEOGRAPHIC_DATA] • [PERSON_NAME] Synchronisation manuelle…" at bounding box center [417, 193] width 835 height 386
drag, startPoint x: 142, startPoint y: 320, endPoint x: 33, endPoint y: 320, distance: 108.3
click at [26, 320] on icon at bounding box center [24, 319] width 3 height 7
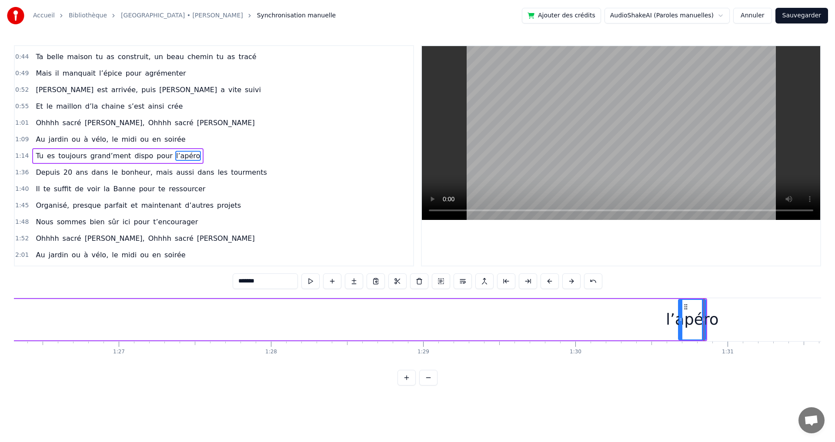
scroll to position [0, 13107]
click at [716, 313] on div "l’apéro" at bounding box center [718, 319] width 53 height 23
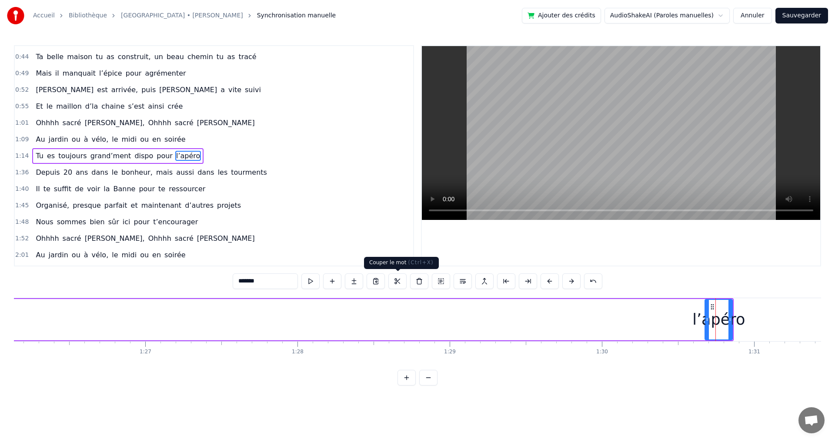
click at [399, 280] on button at bounding box center [397, 281] width 18 height 16
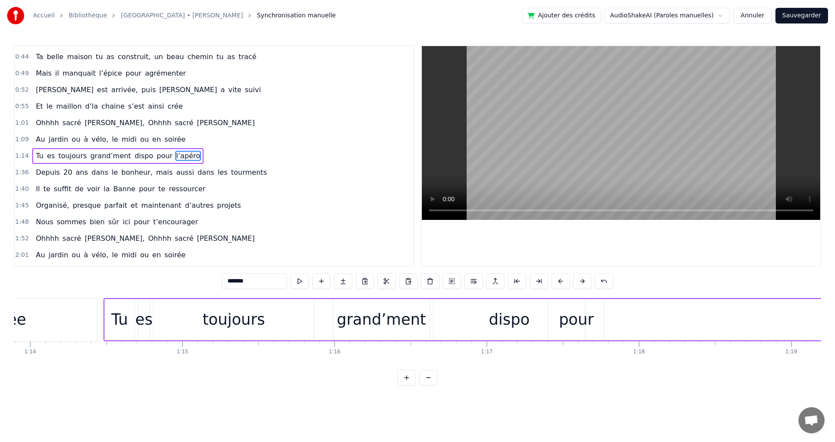
scroll to position [0, 11417]
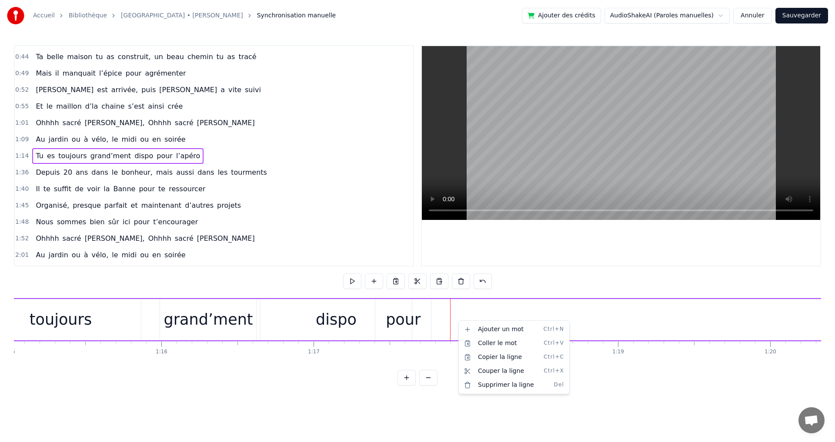
click at [470, 312] on html "Accueil Bibliothèque [GEOGRAPHIC_DATA] • [PERSON_NAME] Synchronisation manuelle…" at bounding box center [417, 200] width 835 height 400
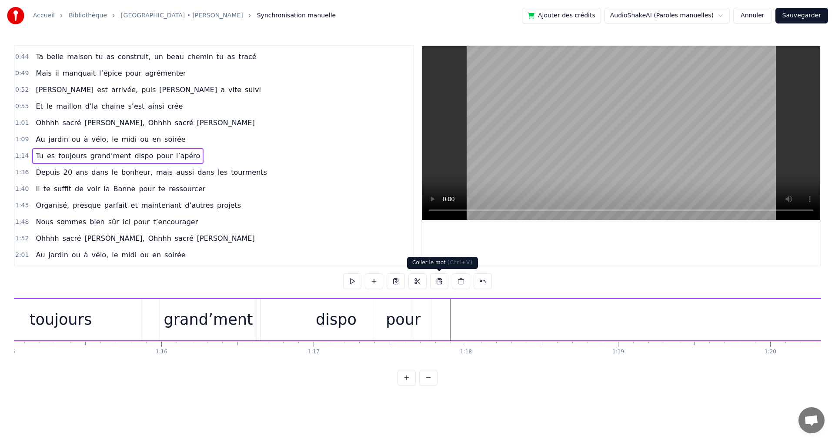
click at [439, 282] on button at bounding box center [439, 281] width 18 height 16
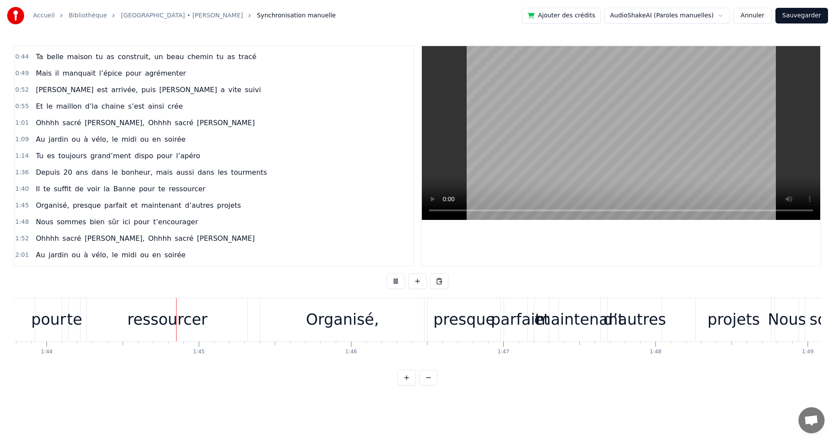
scroll to position [0, 15793]
click at [86, 188] on span "voir" at bounding box center [93, 189] width 15 height 10
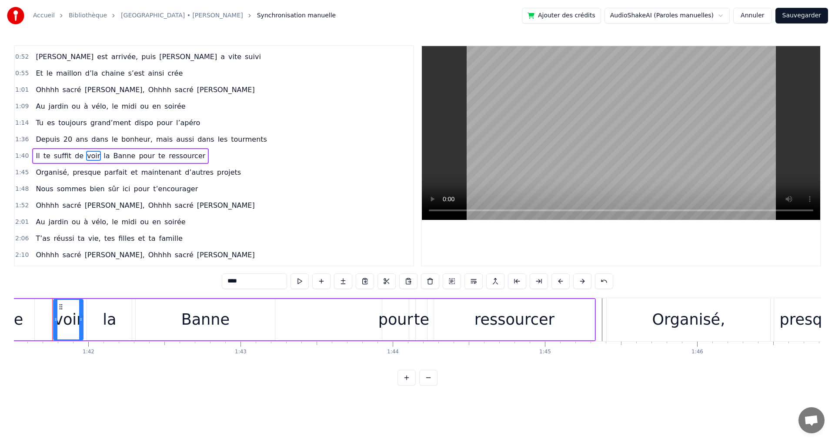
scroll to position [0, 15441]
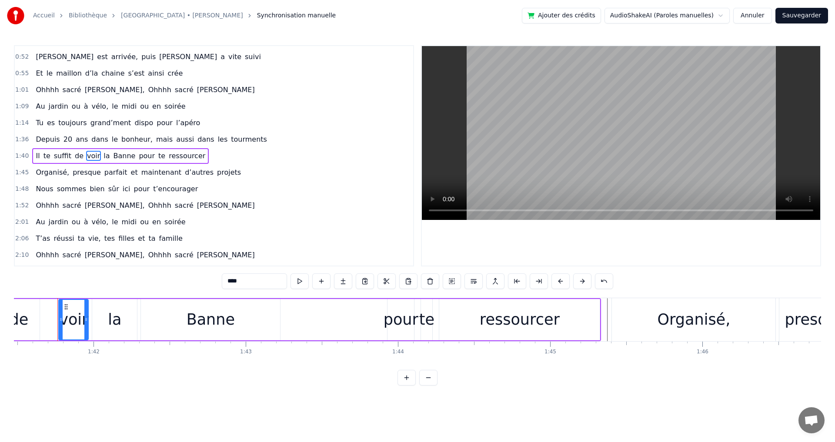
click at [75, 137] on span "ans" at bounding box center [82, 139] width 14 height 10
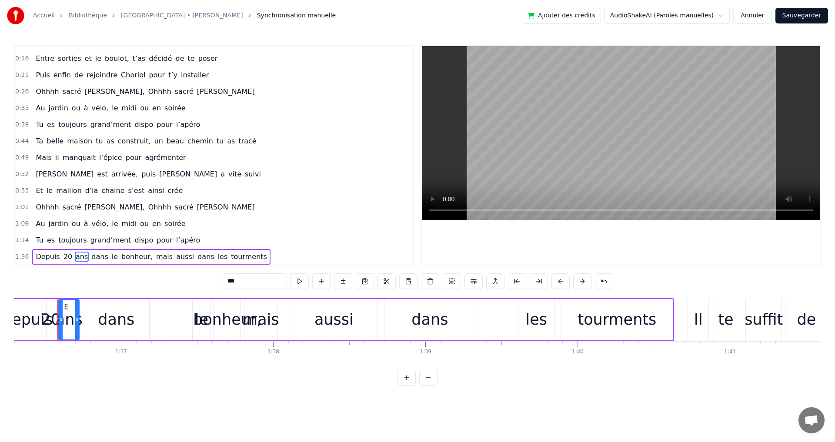
scroll to position [0, 0]
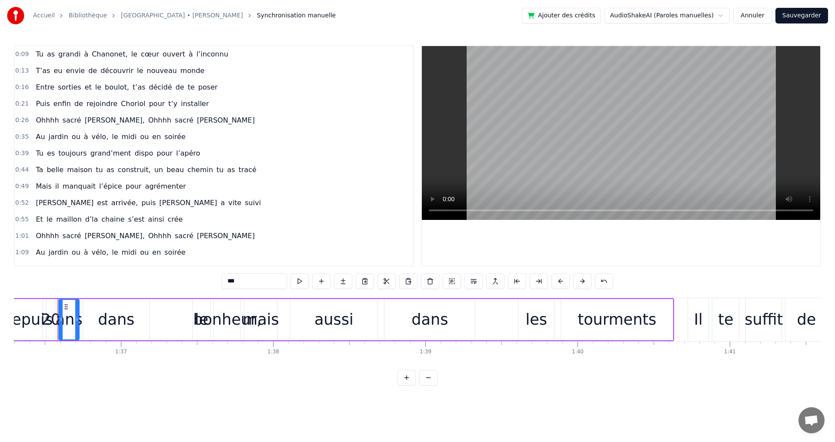
click at [103, 52] on span "Chanonet," at bounding box center [109, 54] width 37 height 10
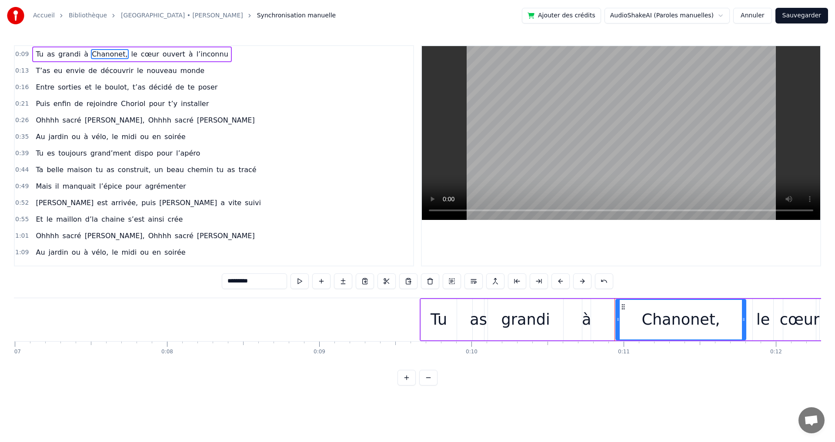
scroll to position [0, 1078]
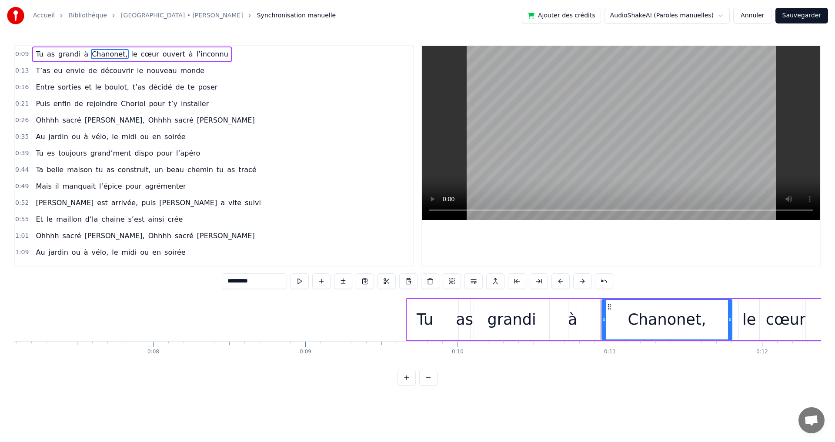
click at [431, 318] on div "Tu" at bounding box center [424, 319] width 17 height 23
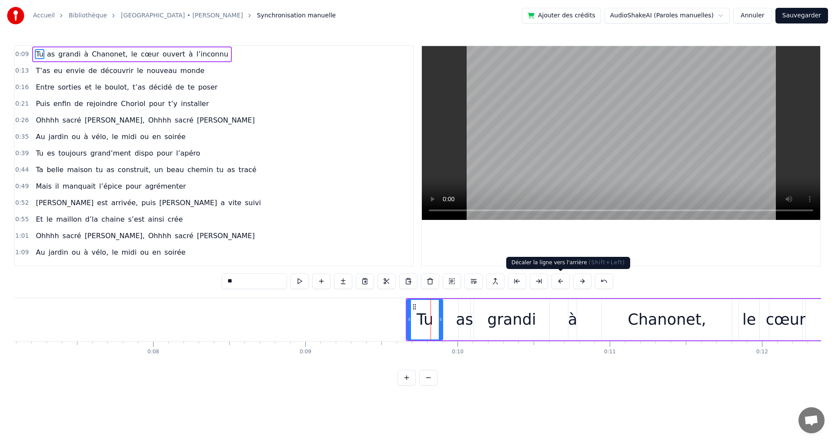
click at [562, 281] on button at bounding box center [560, 281] width 18 height 16
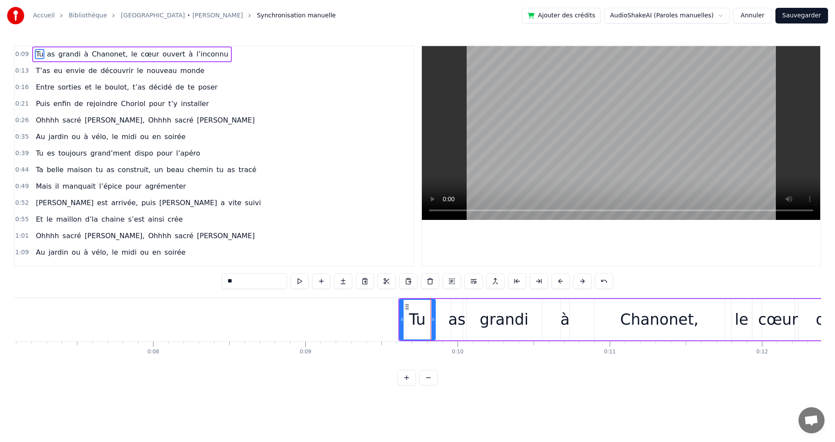
click at [562, 281] on button at bounding box center [560, 281] width 18 height 16
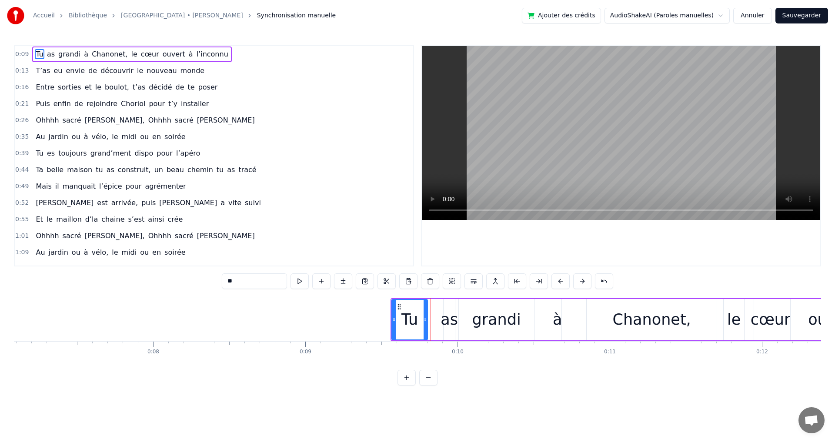
click at [562, 281] on button at bounding box center [560, 281] width 18 height 16
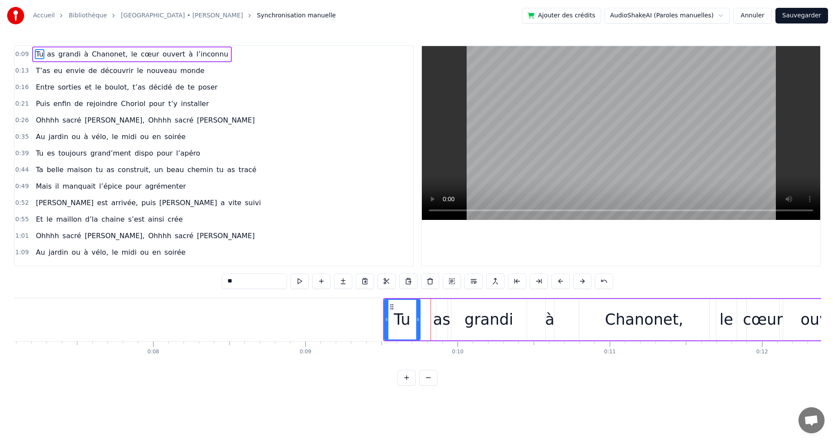
click at [562, 281] on button at bounding box center [560, 281] width 18 height 16
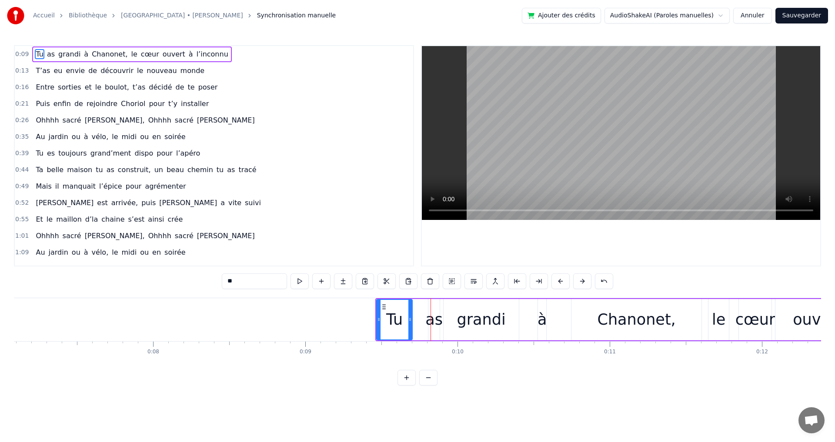
click at [562, 281] on button at bounding box center [560, 281] width 18 height 16
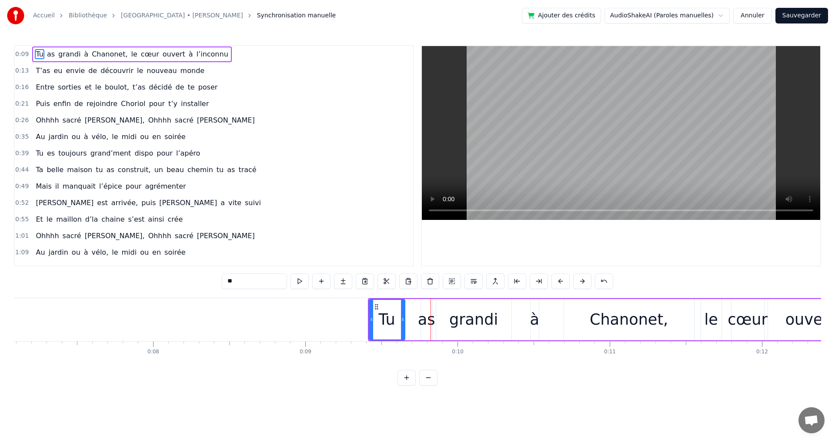
click at [562, 281] on button at bounding box center [560, 281] width 18 height 16
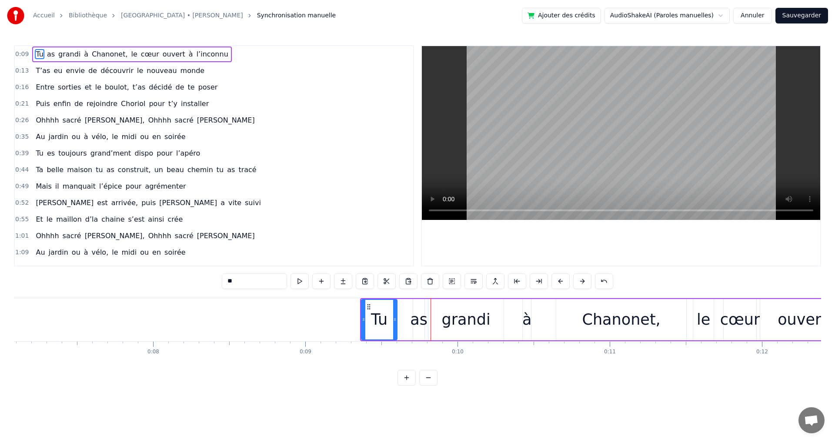
click at [562, 281] on button at bounding box center [560, 281] width 18 height 16
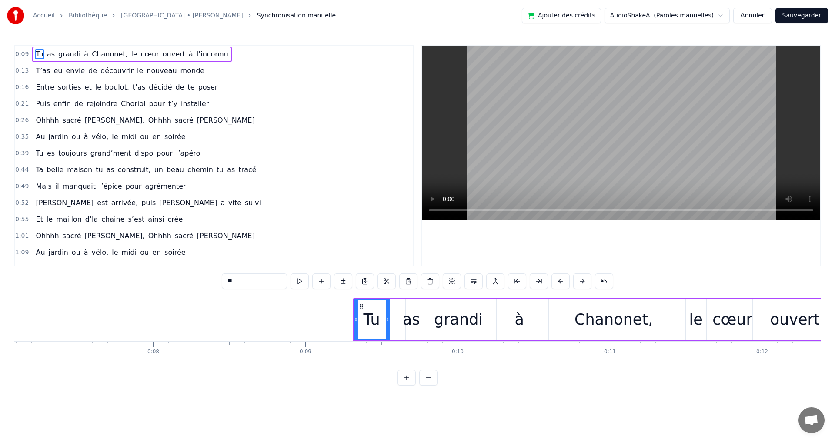
click at [562, 281] on button at bounding box center [560, 281] width 18 height 16
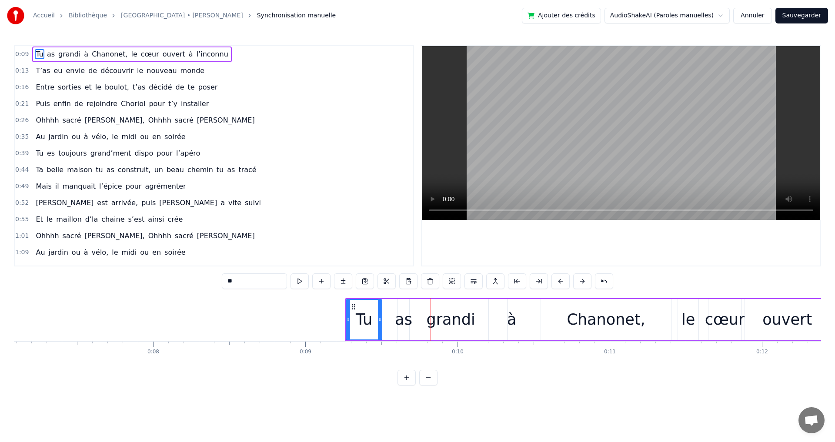
click at [562, 281] on button at bounding box center [560, 281] width 18 height 16
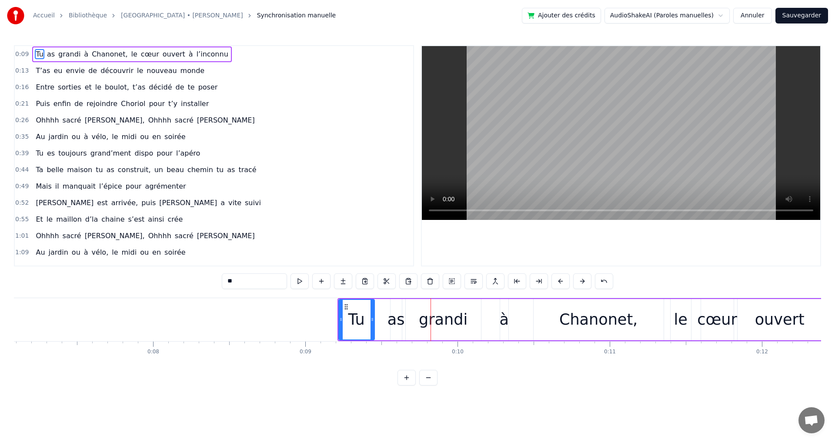
click at [562, 281] on button at bounding box center [560, 281] width 18 height 16
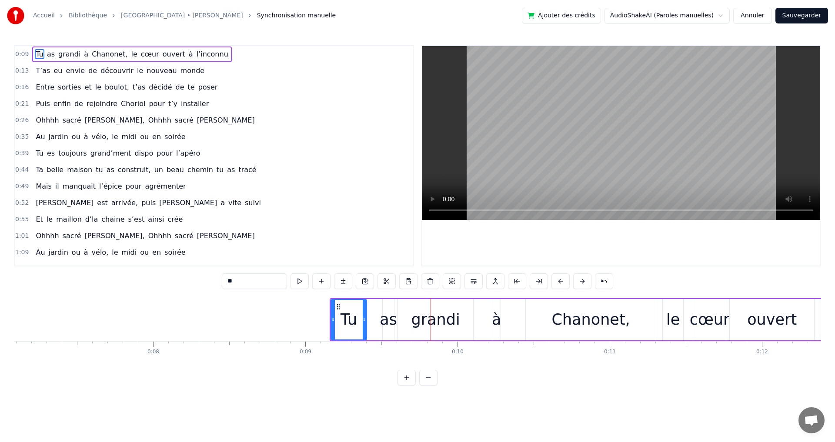
click at [562, 281] on button at bounding box center [560, 281] width 18 height 16
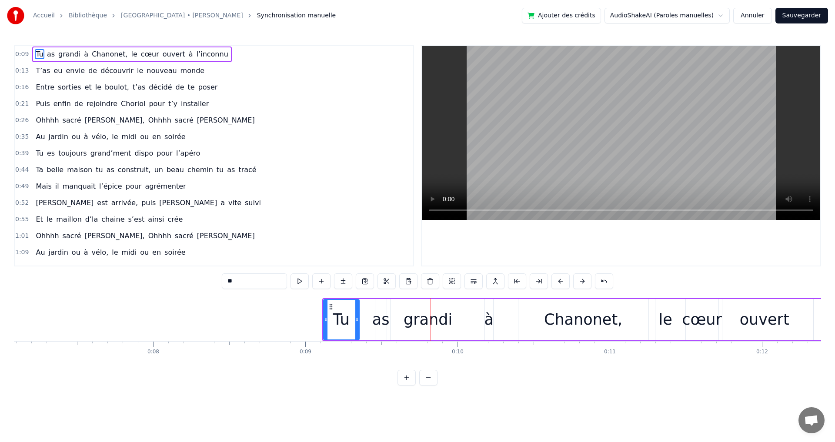
click at [562, 281] on button at bounding box center [560, 281] width 18 height 16
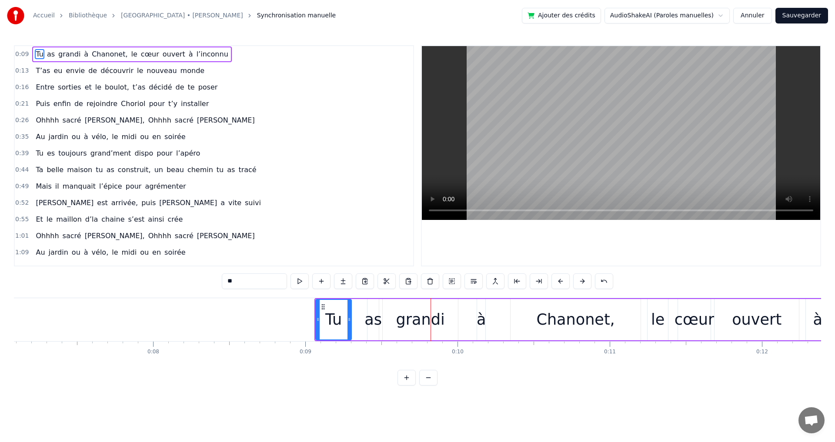
click at [562, 281] on button at bounding box center [560, 281] width 18 height 16
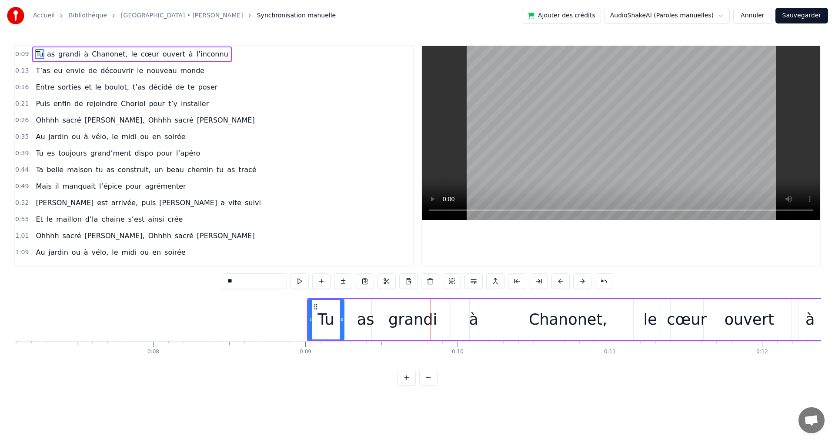
click at [562, 281] on button at bounding box center [560, 281] width 18 height 16
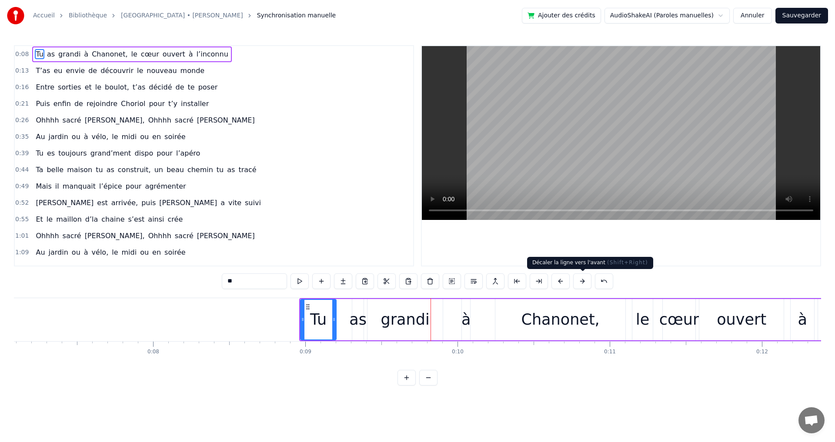
click at [580, 280] on button at bounding box center [582, 281] width 18 height 16
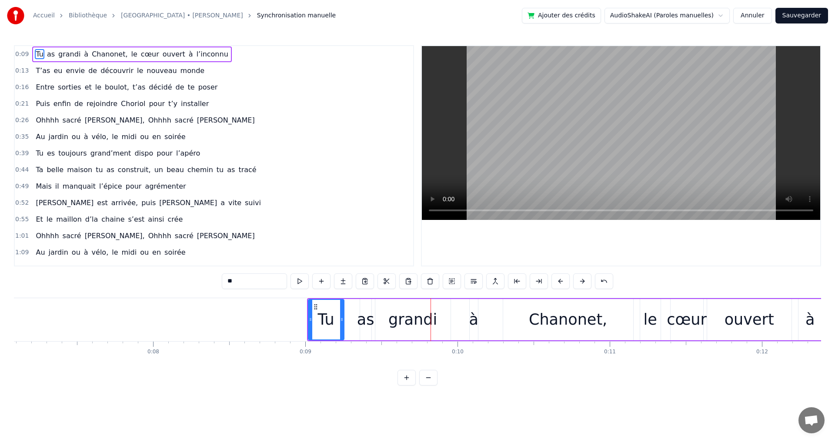
scroll to position [0, 1211]
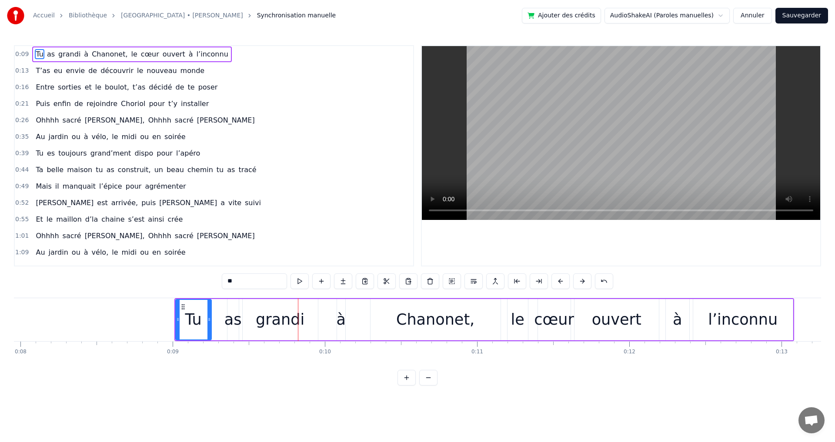
click at [426, 326] on div "Chanonet," at bounding box center [435, 319] width 78 height 23
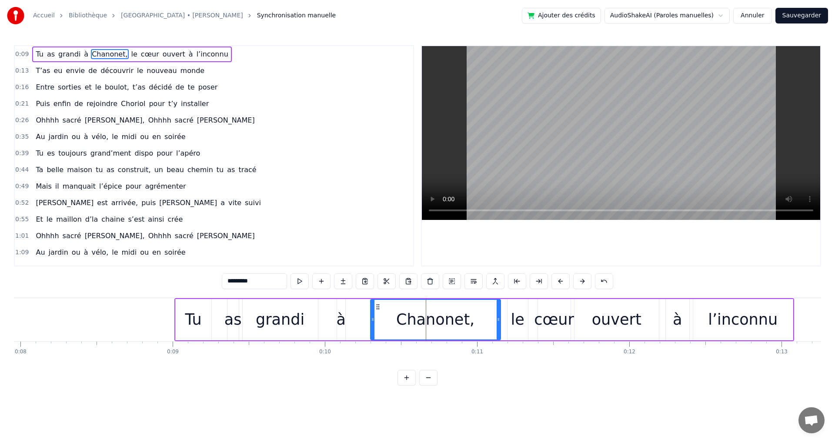
click at [693, 374] on div "0:09 Tu as grandi à [GEOGRAPHIC_DATA], le cœur ouvert à l’inconnu 0:13 T’as eu …" at bounding box center [417, 215] width 807 height 340
click at [787, 321] on div "l’inconnu" at bounding box center [743, 319] width 100 height 41
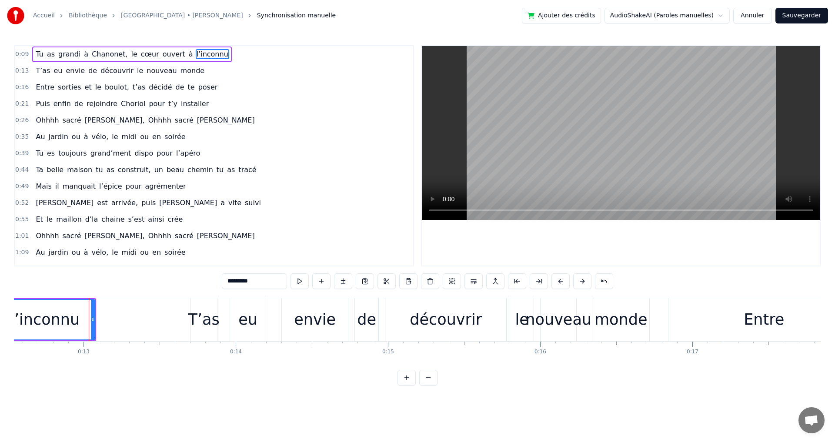
scroll to position [0, 1940]
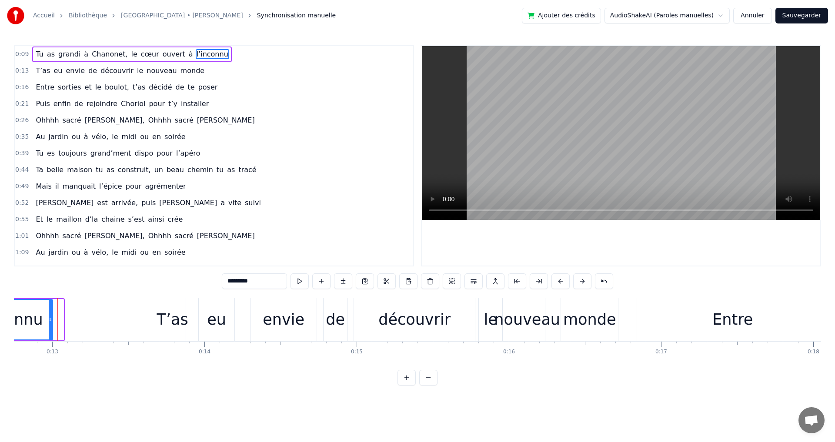
drag, startPoint x: 60, startPoint y: 319, endPoint x: 50, endPoint y: 314, distance: 11.9
click at [50, 314] on div at bounding box center [50, 320] width 3 height 40
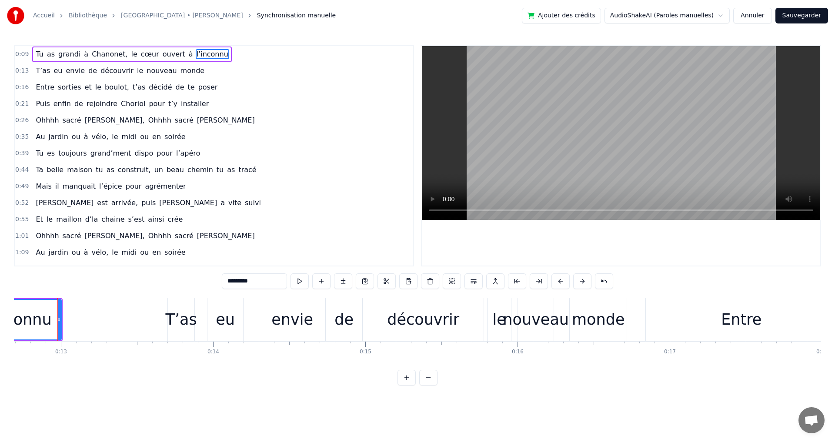
click at [196, 400] on html "Accueil Bibliothèque [GEOGRAPHIC_DATA] • [PERSON_NAME] Synchronisation manuelle…" at bounding box center [417, 200] width 835 height 400
click at [177, 316] on div "T’as" at bounding box center [181, 319] width 31 height 23
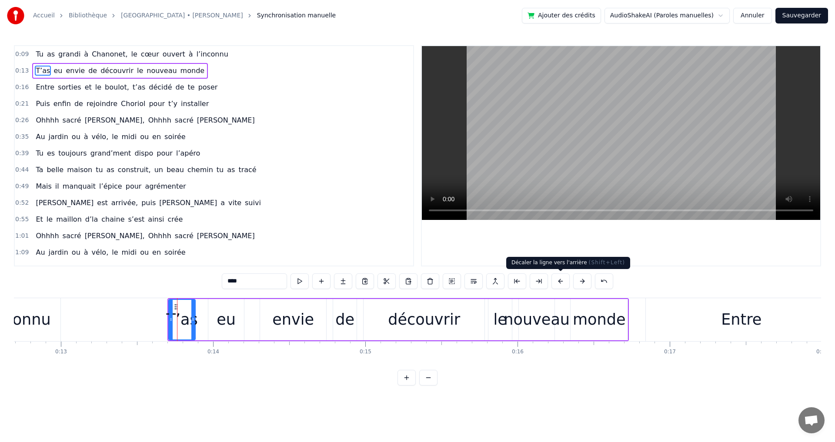
click at [560, 281] on button at bounding box center [560, 281] width 18 height 16
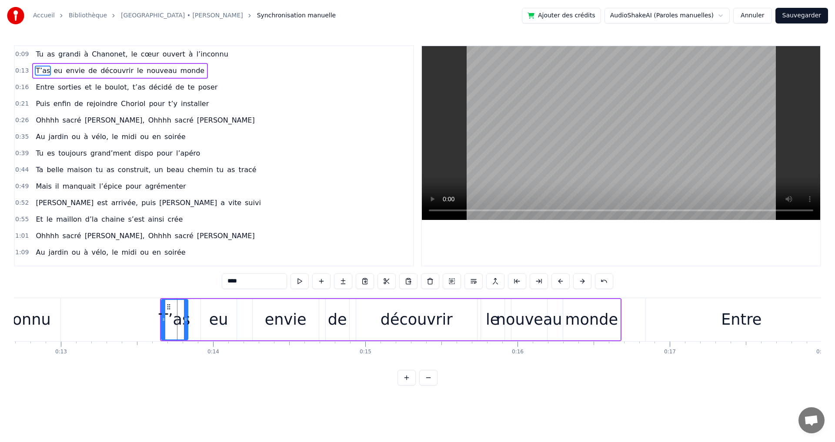
click at [560, 281] on button at bounding box center [560, 281] width 18 height 16
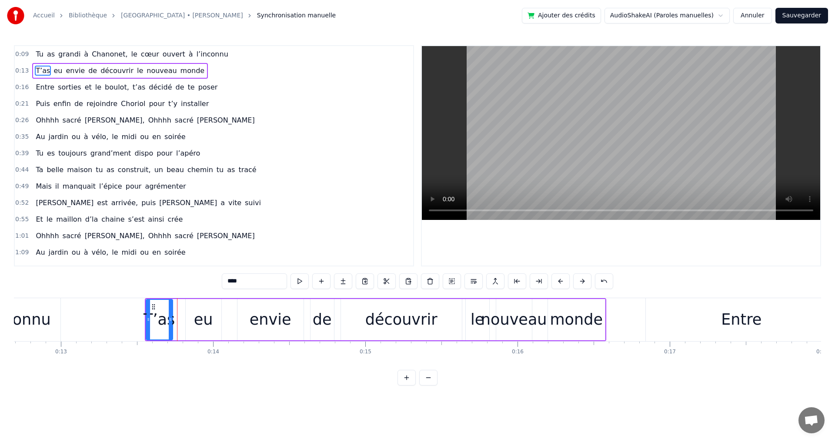
click at [560, 281] on button at bounding box center [560, 281] width 18 height 16
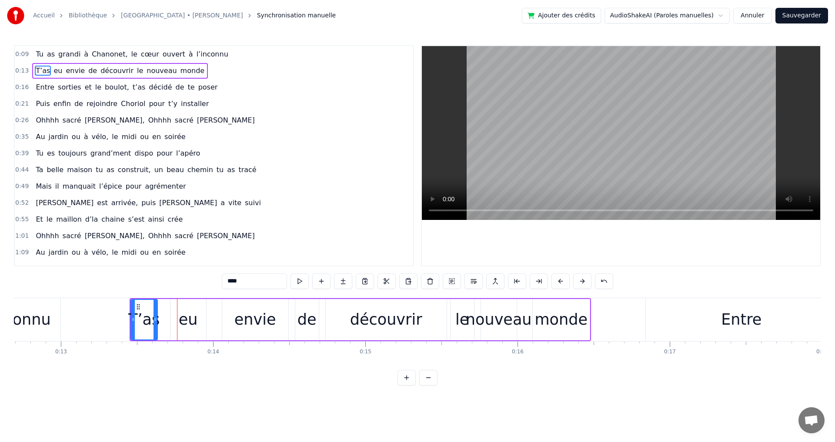
click at [560, 281] on button at bounding box center [560, 281] width 18 height 16
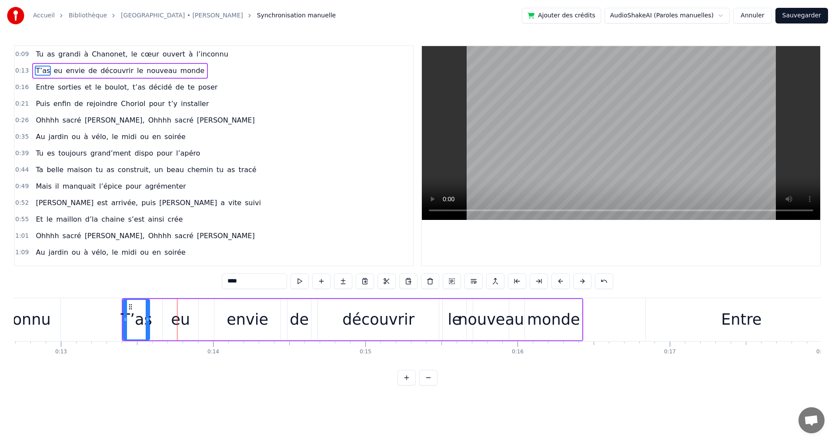
click at [560, 281] on button at bounding box center [560, 281] width 18 height 16
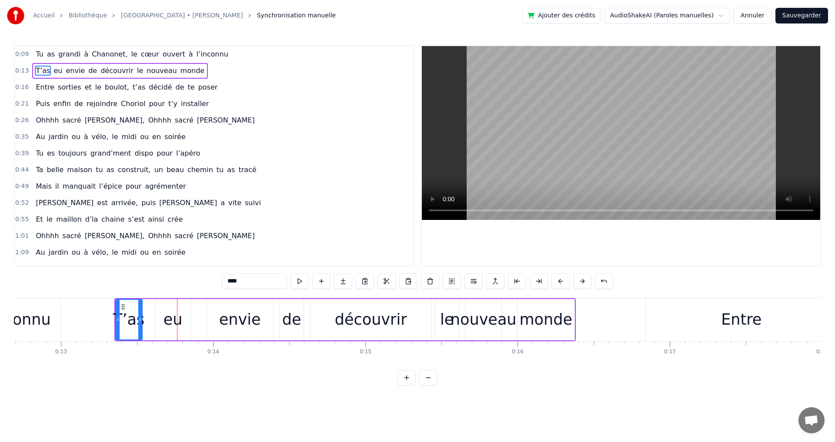
click at [560, 281] on button at bounding box center [560, 281] width 18 height 16
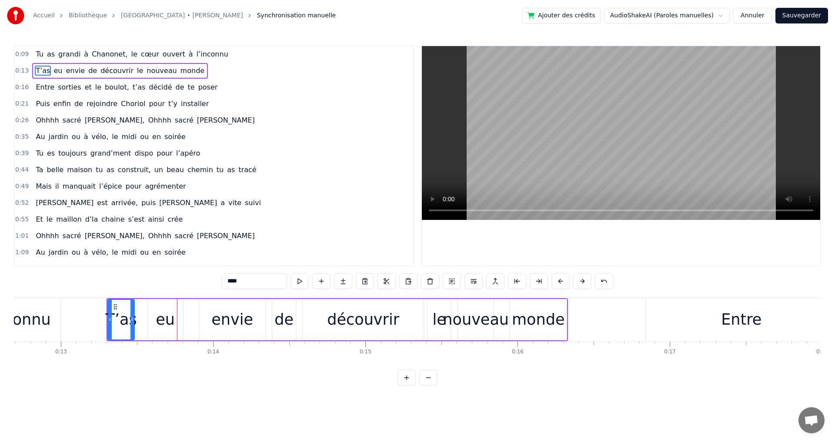
click at [560, 281] on button at bounding box center [560, 281] width 18 height 16
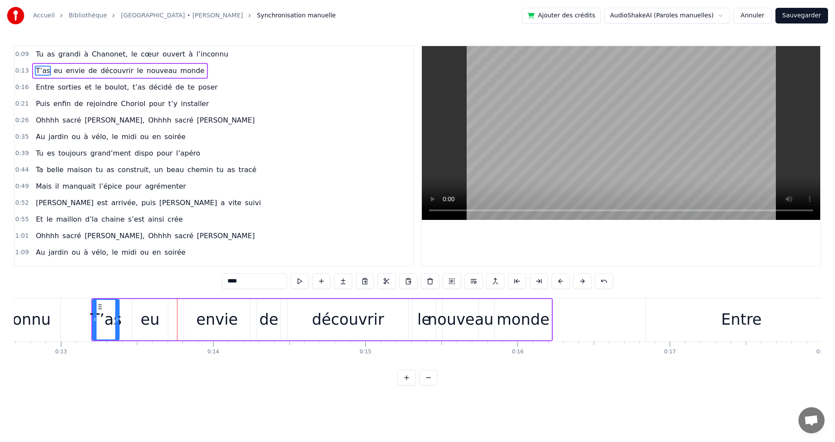
click at [560, 281] on button at bounding box center [560, 281] width 18 height 16
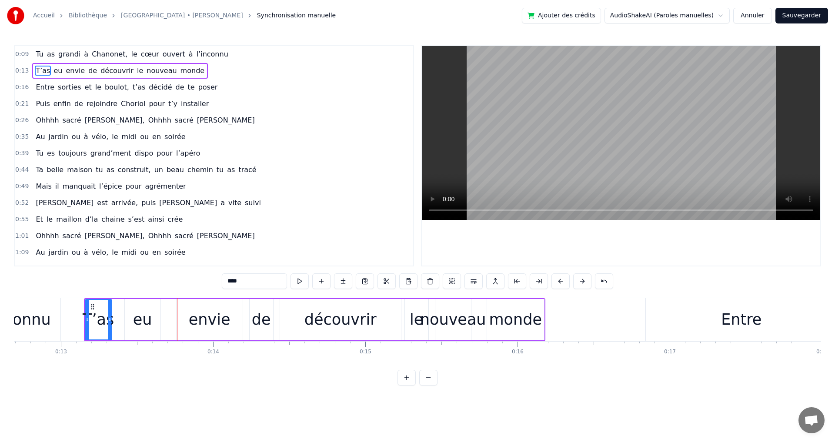
click at [560, 281] on button at bounding box center [560, 281] width 18 height 16
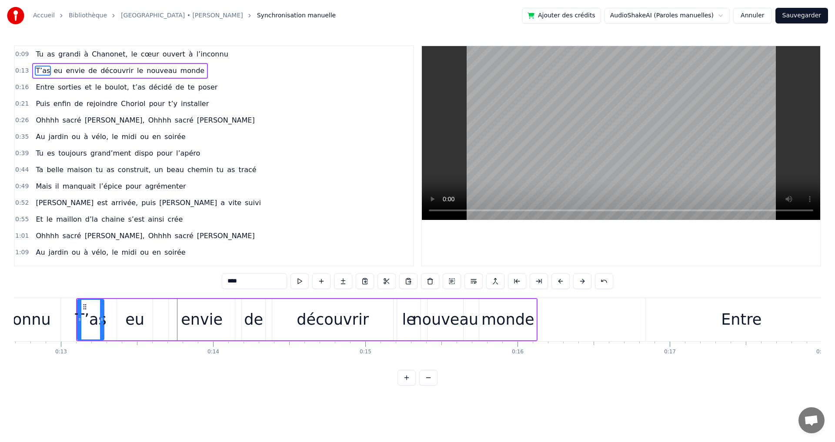
click at [560, 281] on button at bounding box center [560, 281] width 18 height 16
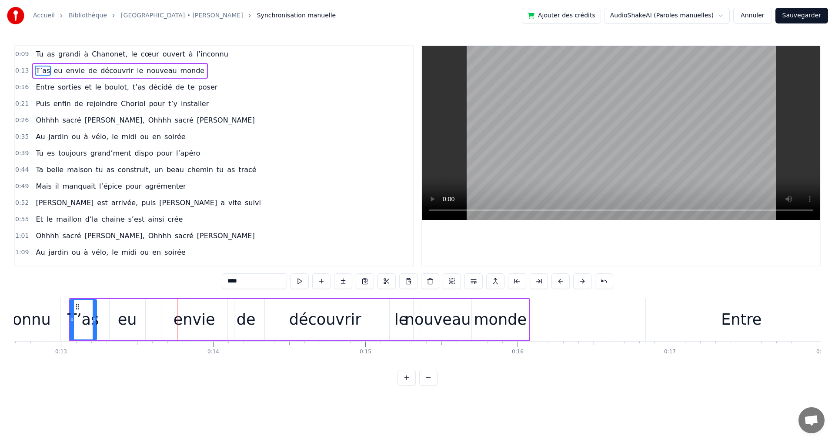
click at [237, 400] on html "Accueil Bibliothèque [GEOGRAPHIC_DATA] • [PERSON_NAME] Synchronisation manuelle…" at bounding box center [417, 200] width 835 height 400
click at [551, 386] on div "0:09 Tu as grandi à [GEOGRAPHIC_DATA], le cœur ouvert à l’inconnu 0:13 T’as eu …" at bounding box center [417, 215] width 807 height 340
click at [527, 319] on div "monde" at bounding box center [500, 319] width 57 height 41
type input "*****"
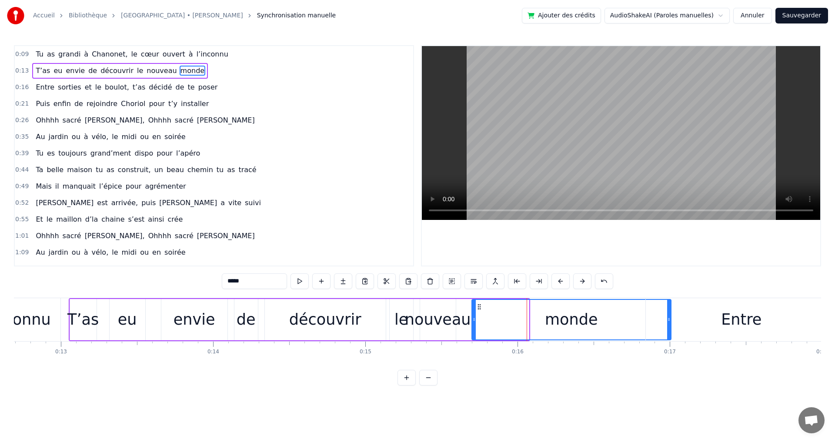
drag, startPoint x: 527, startPoint y: 321, endPoint x: 669, endPoint y: 323, distance: 142.2
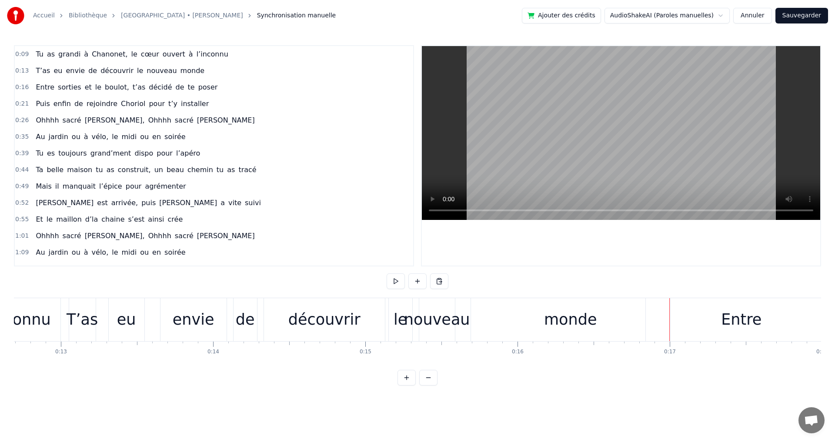
click at [564, 386] on div "0:09 Tu as grandi à [GEOGRAPHIC_DATA], le cœur ouvert à l’inconnu 0:13 T’as eu …" at bounding box center [417, 215] width 807 height 340
click at [459, 256] on div at bounding box center [621, 156] width 398 height 220
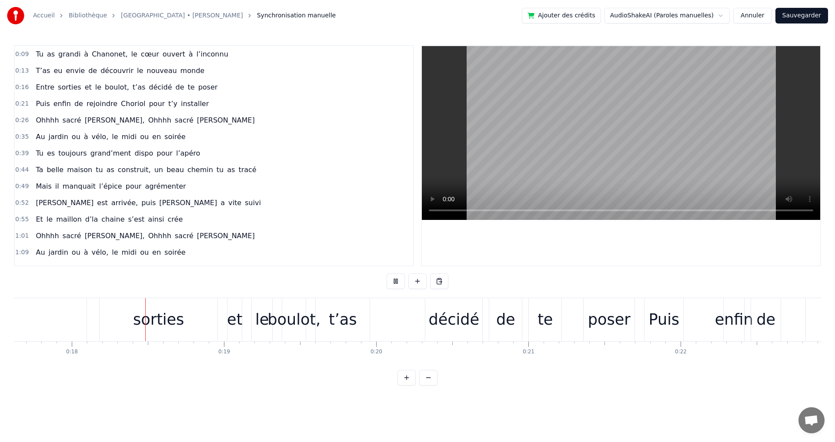
scroll to position [0, 2683]
click at [57, 52] on span "grandi" at bounding box center [69, 54] width 24 height 10
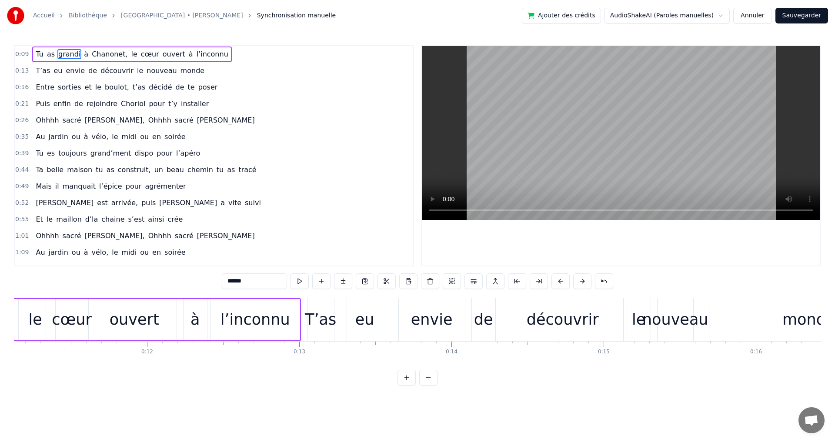
scroll to position [0, 1394]
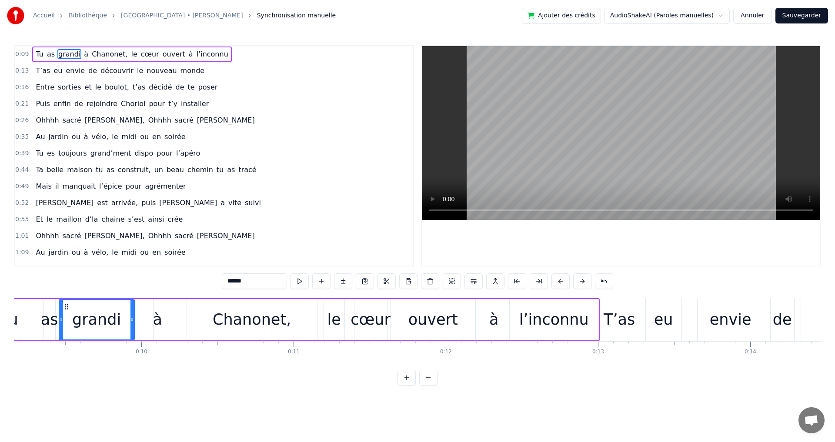
click at [20, 54] on span "0:09" at bounding box center [21, 54] width 13 height 9
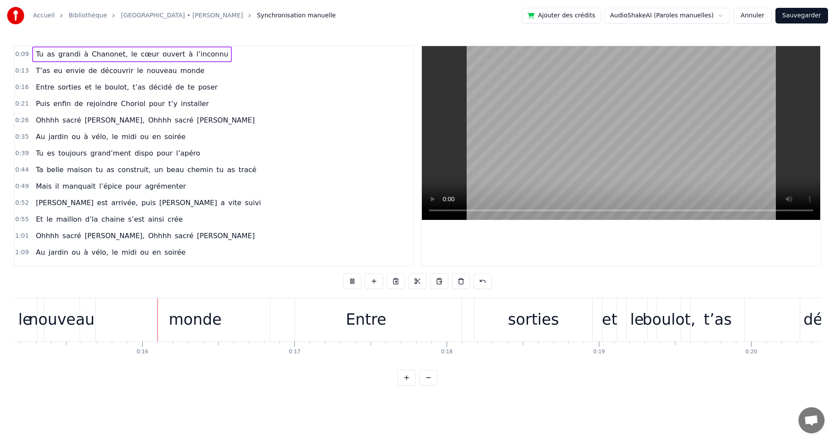
scroll to position [0, 2307]
click at [306, 106] on div "0:21 Puis enfin de rejoindre Choriol pour t’y installer" at bounding box center [214, 104] width 398 height 17
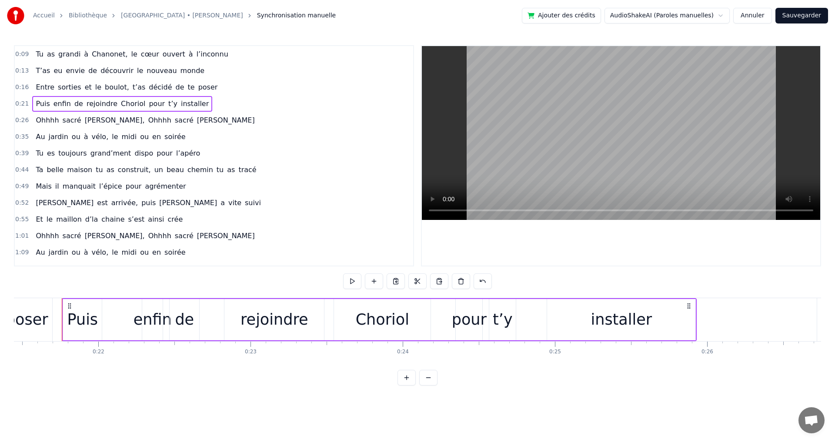
scroll to position [0, 3268]
click at [104, 88] on span "boulot," at bounding box center [117, 87] width 26 height 10
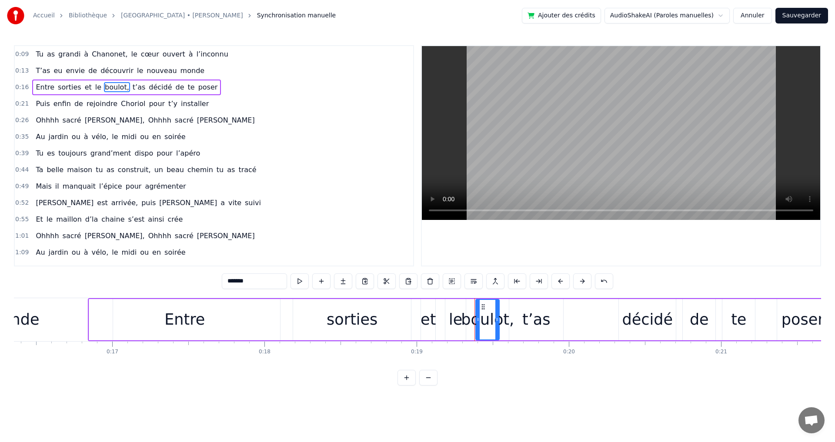
scroll to position [0, 2462]
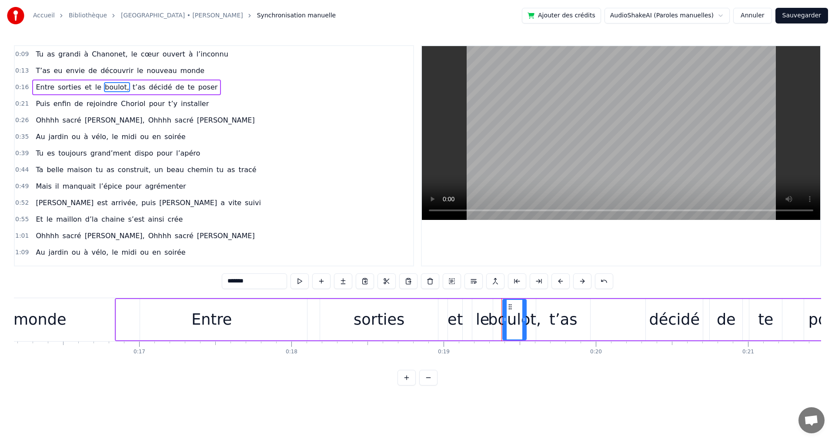
click at [168, 315] on div "Entre" at bounding box center [211, 319] width 191 height 41
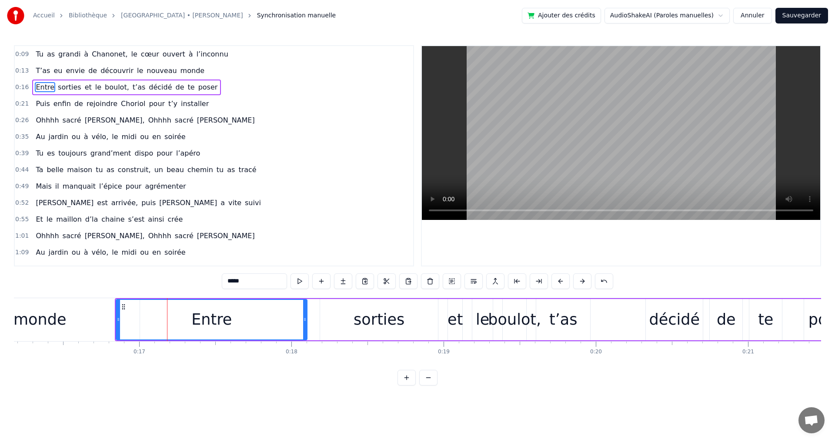
click at [117, 320] on icon at bounding box center [118, 319] width 3 height 7
click at [581, 280] on button at bounding box center [582, 281] width 18 height 16
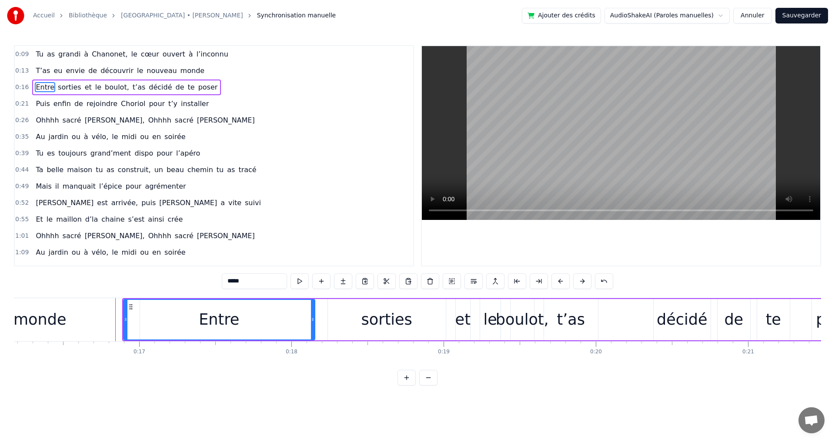
click at [581, 280] on button at bounding box center [582, 281] width 18 height 16
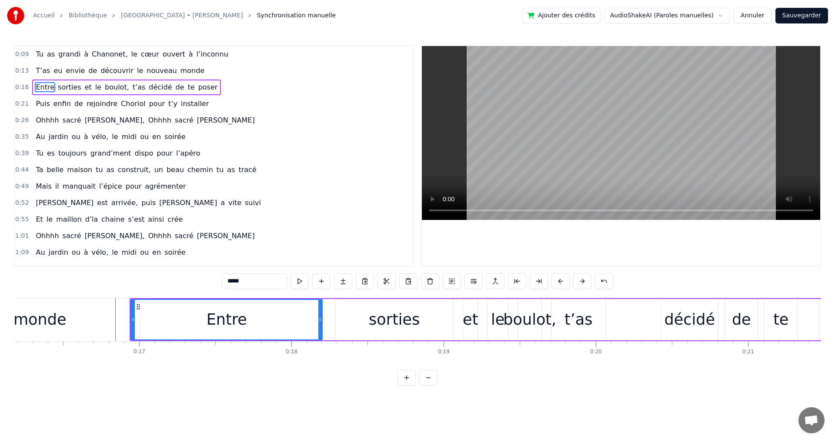
click at [581, 280] on button at bounding box center [582, 281] width 18 height 16
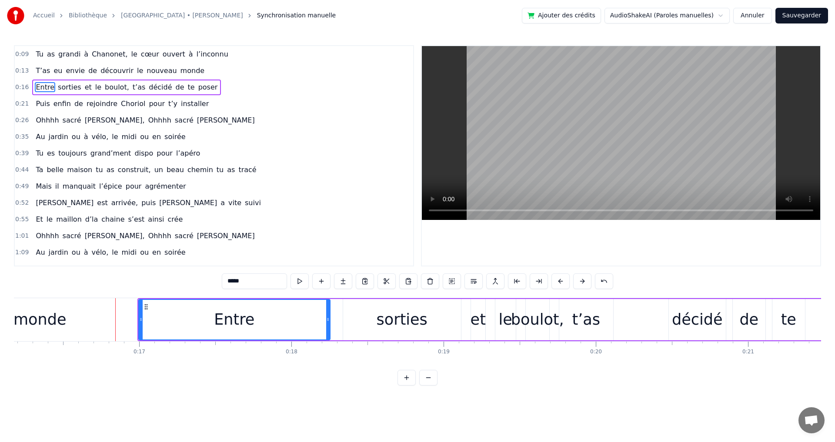
click at [582, 280] on button at bounding box center [582, 281] width 18 height 16
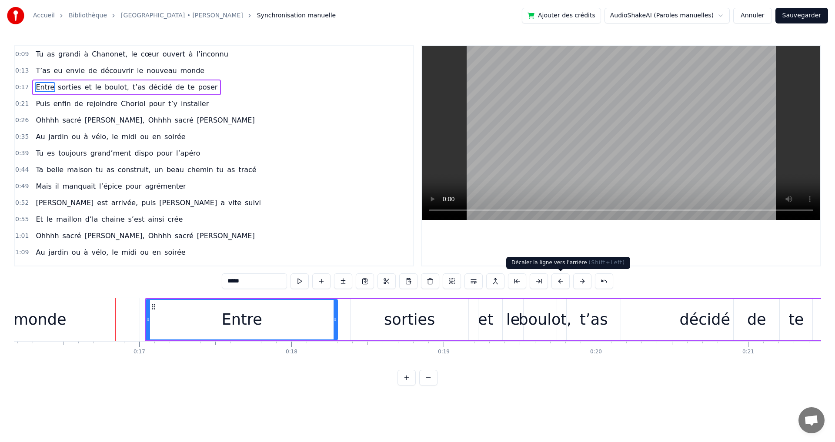
click at [563, 280] on button at bounding box center [560, 281] width 18 height 16
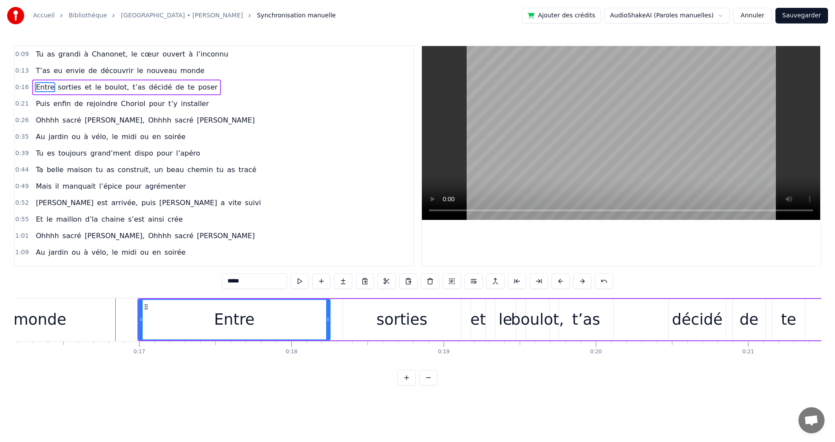
click at [321, 400] on html "Accueil Bibliothèque [GEOGRAPHIC_DATA] • [PERSON_NAME] Synchronisation manuelle…" at bounding box center [417, 200] width 835 height 400
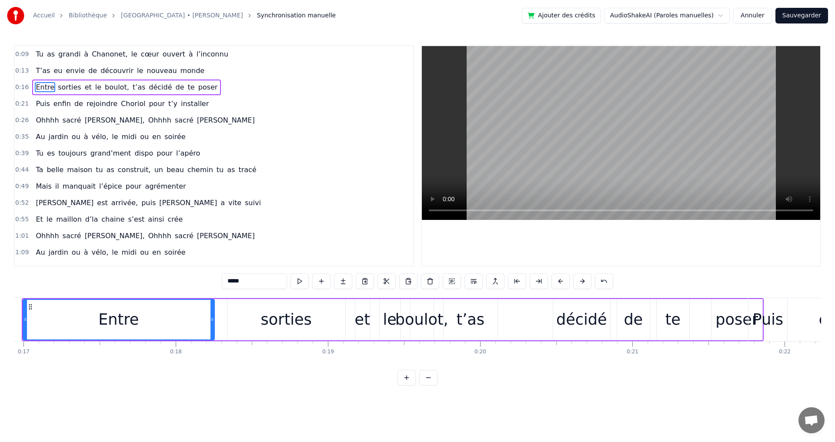
scroll to position [0, 2583]
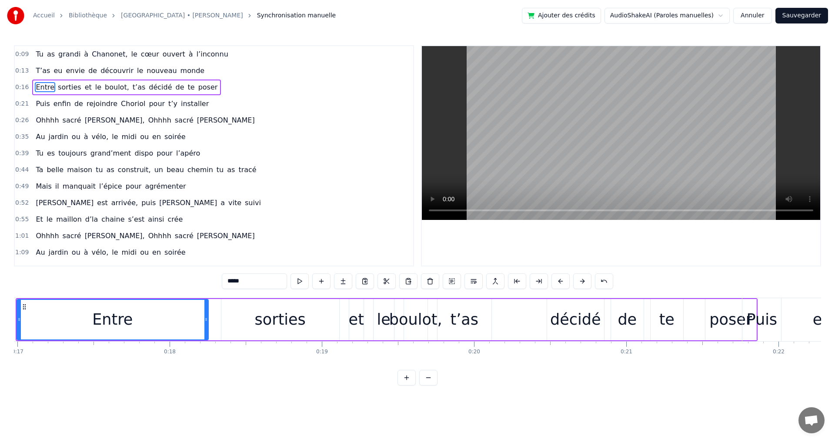
click at [716, 305] on div "poser" at bounding box center [730, 319] width 51 height 41
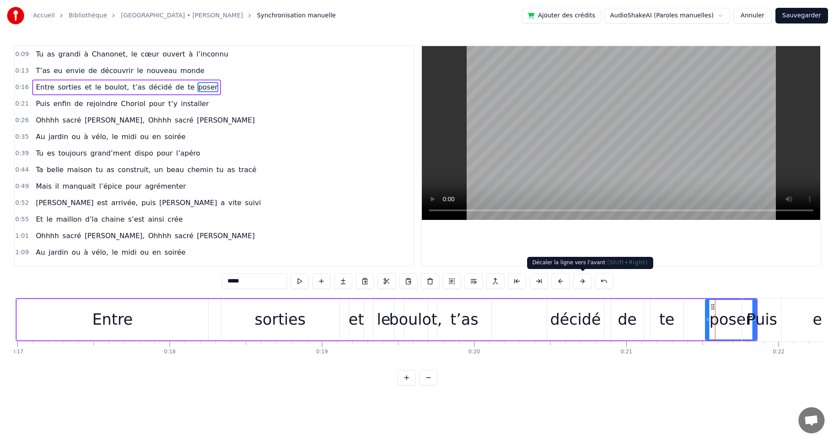
click at [581, 280] on button at bounding box center [582, 281] width 18 height 16
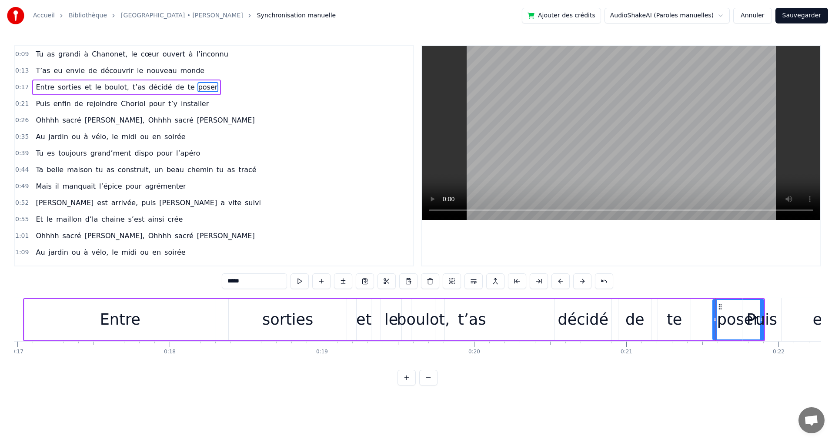
click at [581, 280] on button at bounding box center [582, 281] width 18 height 16
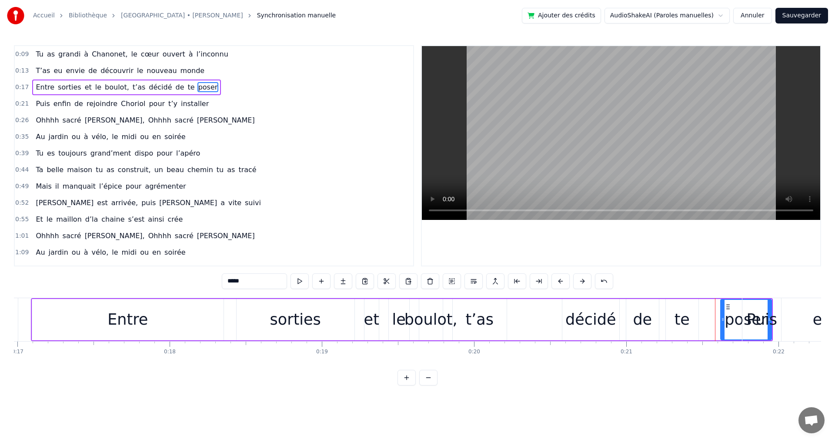
click at [581, 280] on button at bounding box center [582, 281] width 18 height 16
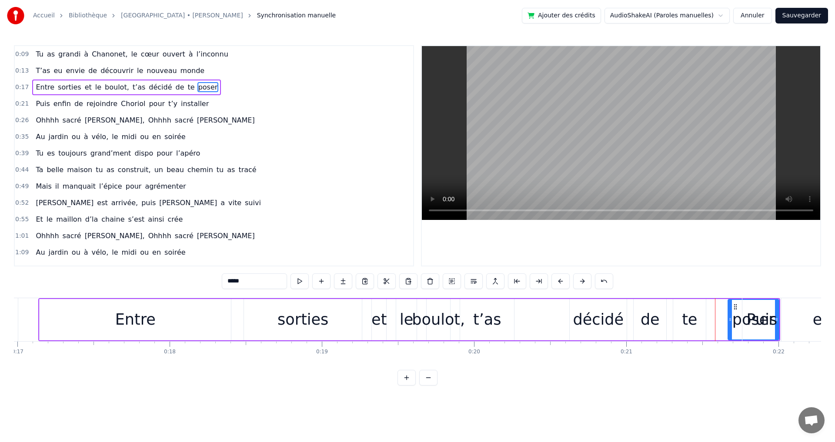
click at [581, 280] on button at bounding box center [582, 281] width 18 height 16
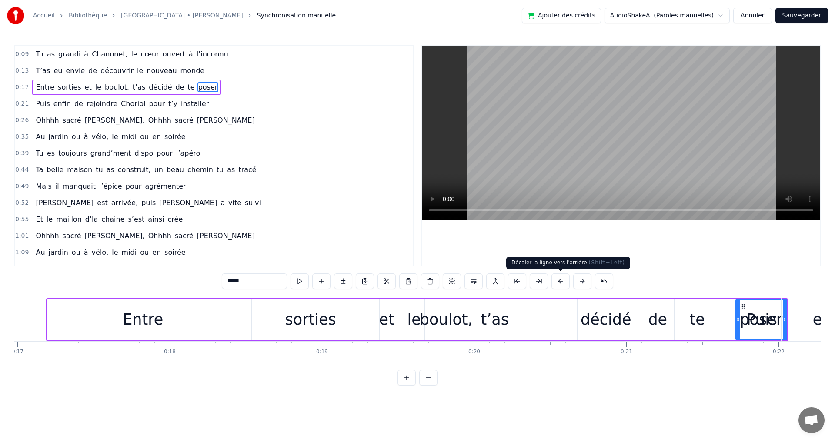
click at [559, 280] on button at bounding box center [560, 281] width 18 height 16
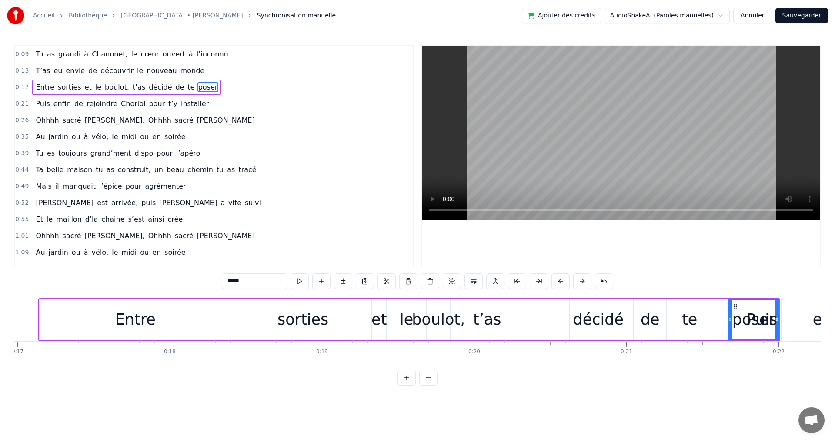
click at [599, 386] on div "0:09 Tu as grandi à [GEOGRAPHIC_DATA], le cœur ouvert à l’inconnu 0:13 T’as eu …" at bounding box center [417, 215] width 807 height 340
click at [86, 105] on span "rejoindre" at bounding box center [102, 104] width 33 height 10
type input "*********"
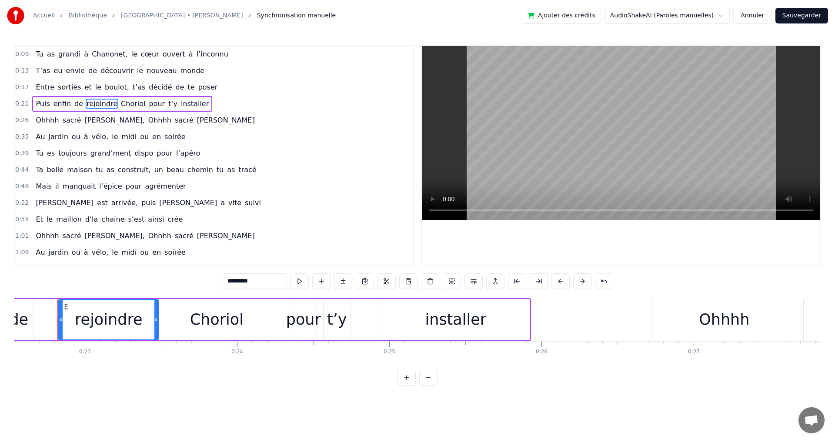
scroll to position [0, 3180]
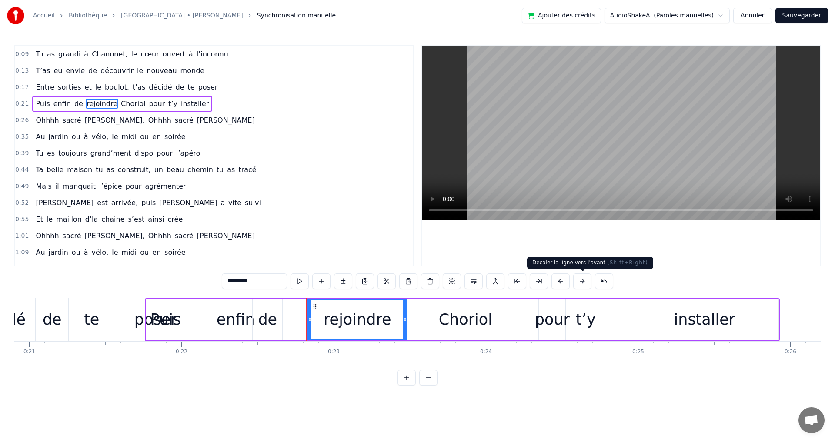
click at [581, 281] on button at bounding box center [582, 281] width 18 height 16
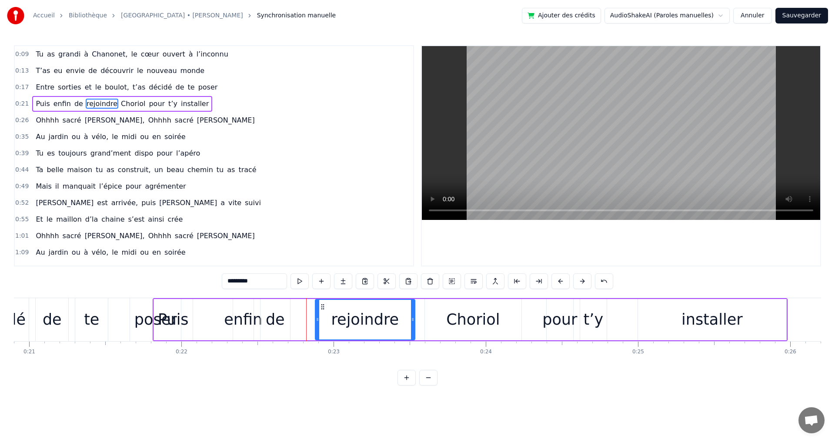
click at [581, 281] on button at bounding box center [582, 281] width 18 height 16
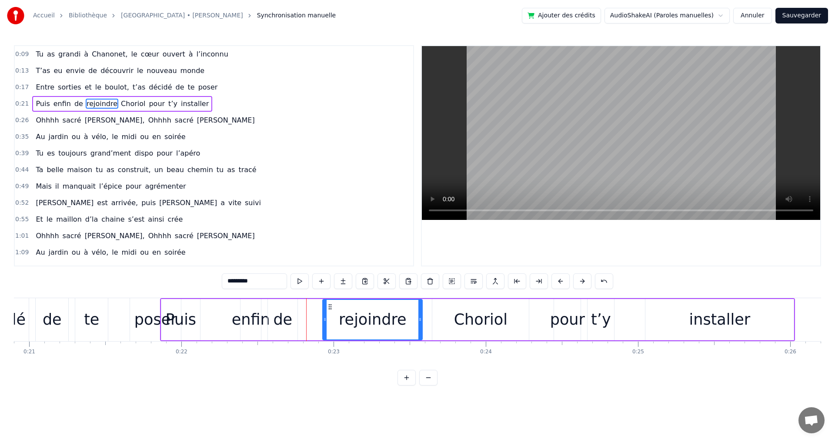
click at [581, 281] on button at bounding box center [582, 281] width 18 height 16
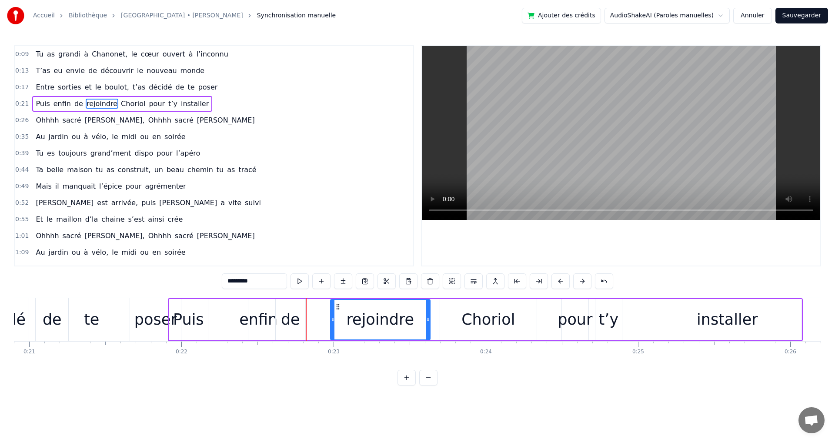
click at [581, 281] on button at bounding box center [582, 281] width 18 height 16
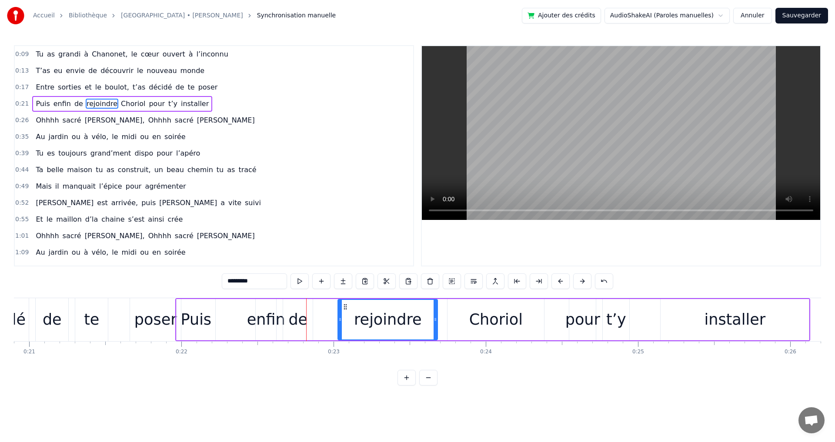
click at [581, 281] on button at bounding box center [582, 281] width 18 height 16
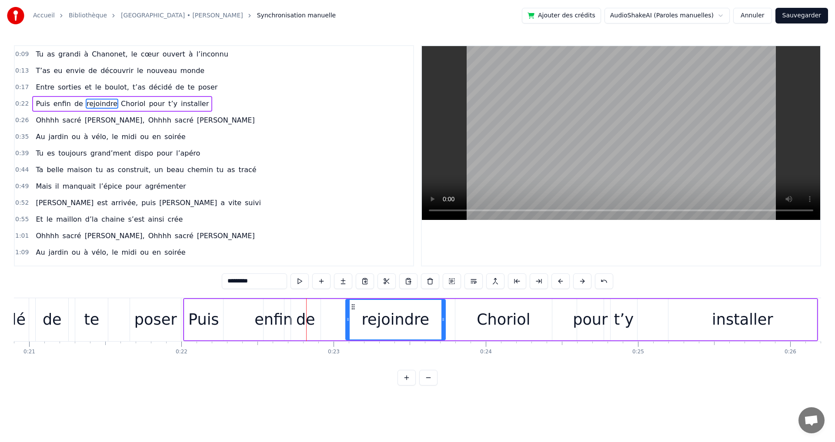
click at [693, 263] on div at bounding box center [621, 156] width 398 height 220
click at [229, 315] on div "Puis enfin de rejoindre Choriol pour t’y installer" at bounding box center [500, 319] width 635 height 43
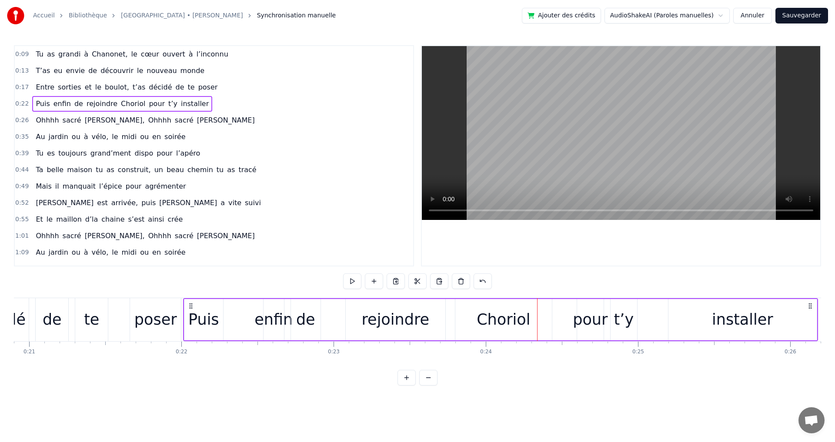
click at [799, 319] on div "installer" at bounding box center [742, 319] width 148 height 41
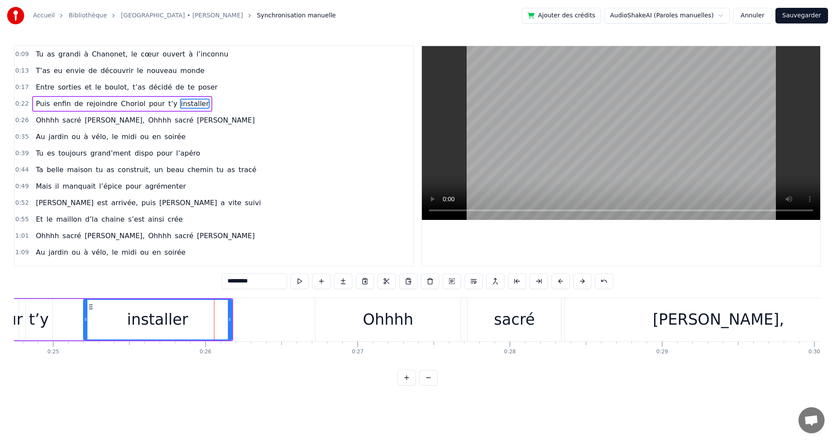
scroll to position [0, 3748]
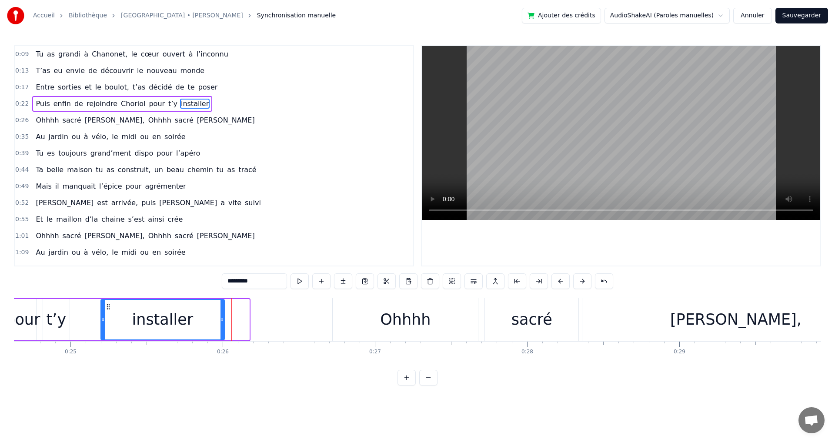
drag, startPoint x: 246, startPoint y: 320, endPoint x: 221, endPoint y: 332, distance: 27.4
click at [221, 332] on div at bounding box center [221, 320] width 3 height 40
click at [561, 280] on button at bounding box center [560, 281] width 18 height 16
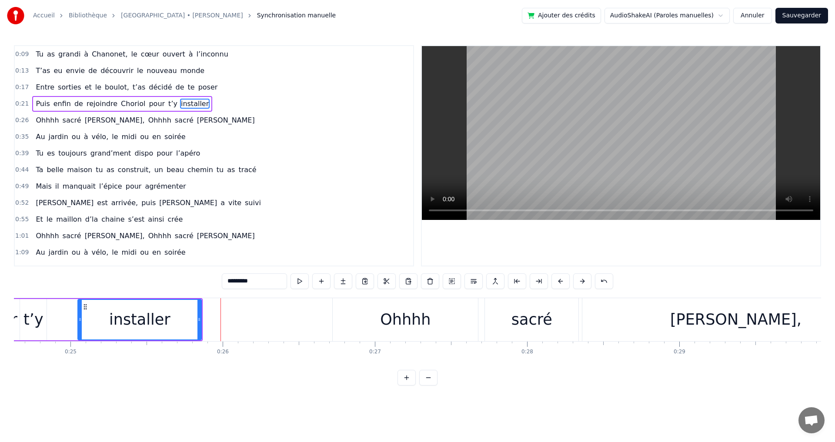
click at [561, 280] on button at bounding box center [560, 281] width 18 height 16
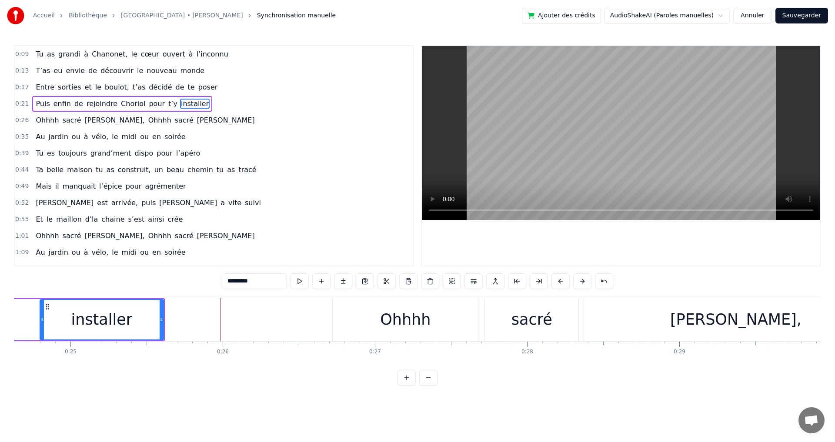
click at [561, 280] on button at bounding box center [560, 281] width 18 height 16
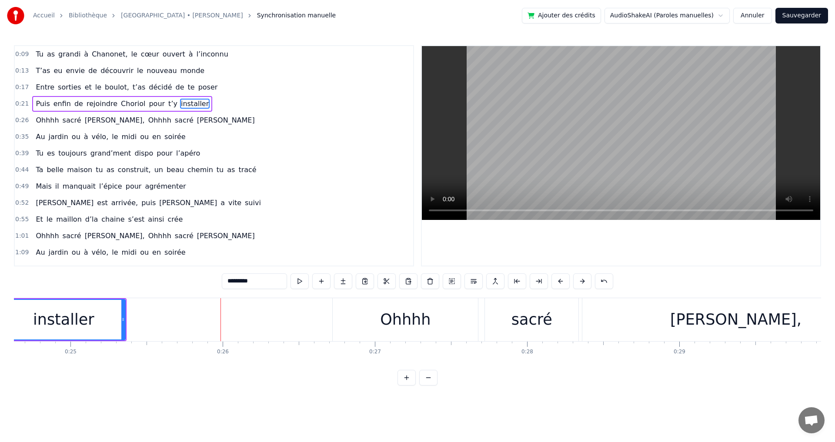
click at [561, 280] on button at bounding box center [560, 281] width 18 height 16
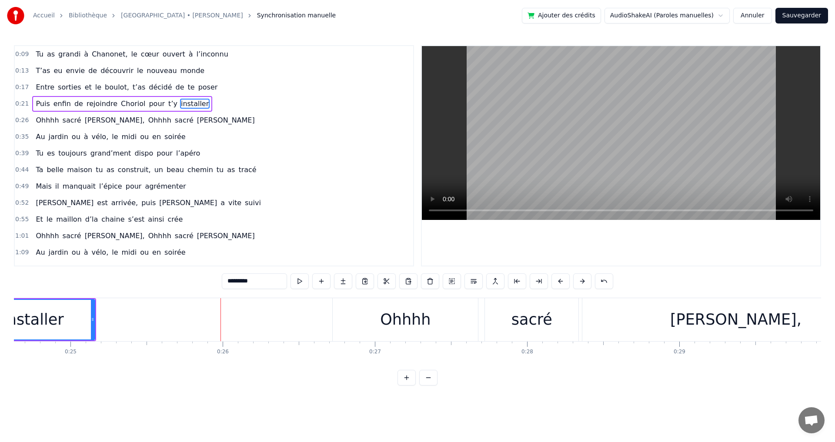
click at [561, 280] on button at bounding box center [560, 281] width 18 height 16
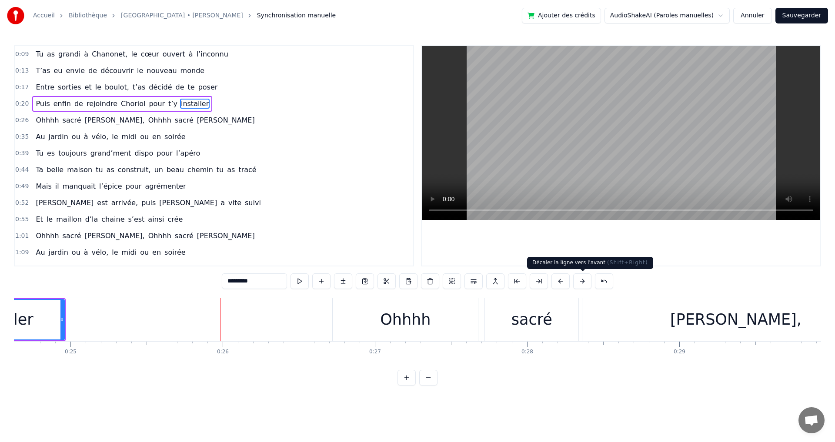
click at [583, 281] on button at bounding box center [582, 281] width 18 height 16
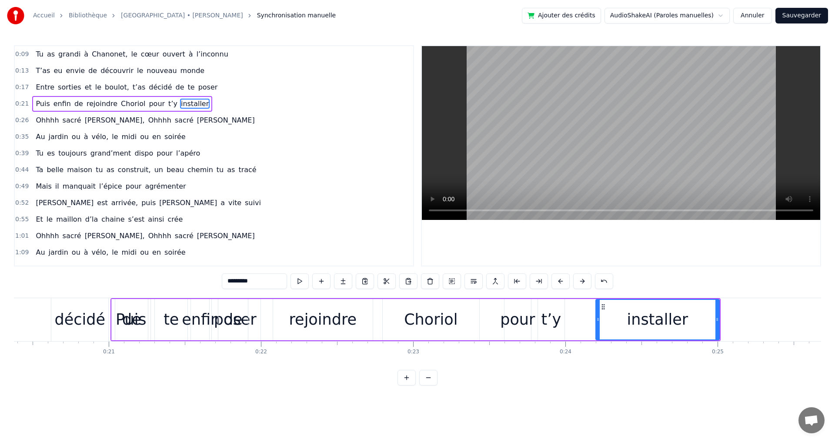
scroll to position [0, 3087]
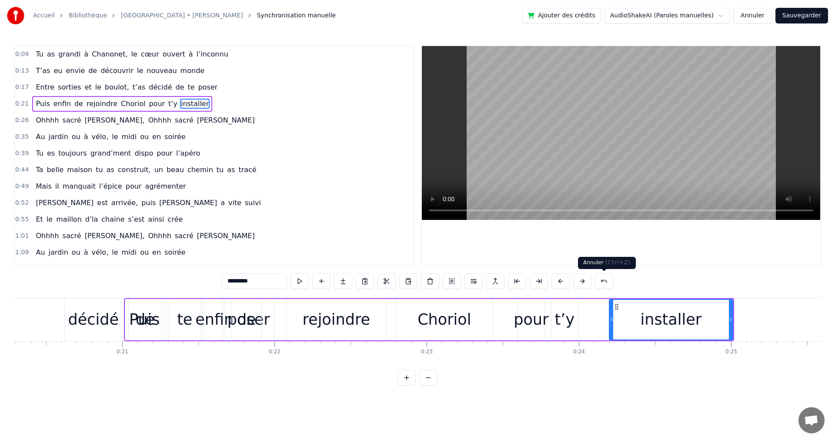
click at [603, 280] on button at bounding box center [604, 281] width 18 height 16
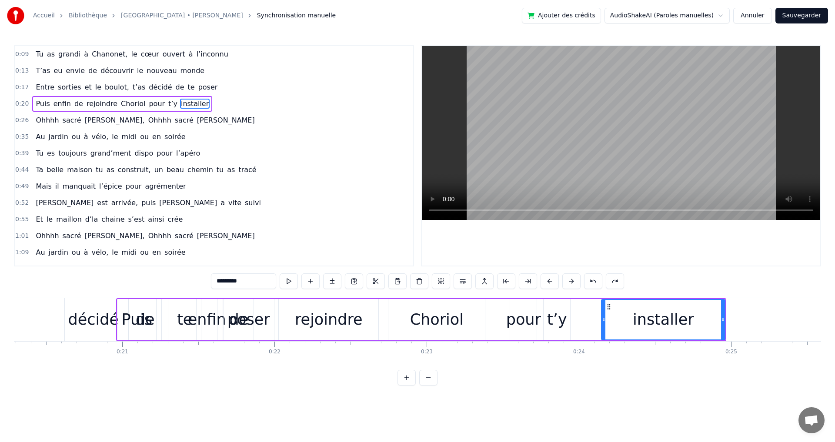
click at [603, 280] on div "*********" at bounding box center [417, 281] width 413 height 16
click at [571, 280] on button at bounding box center [571, 281] width 18 height 16
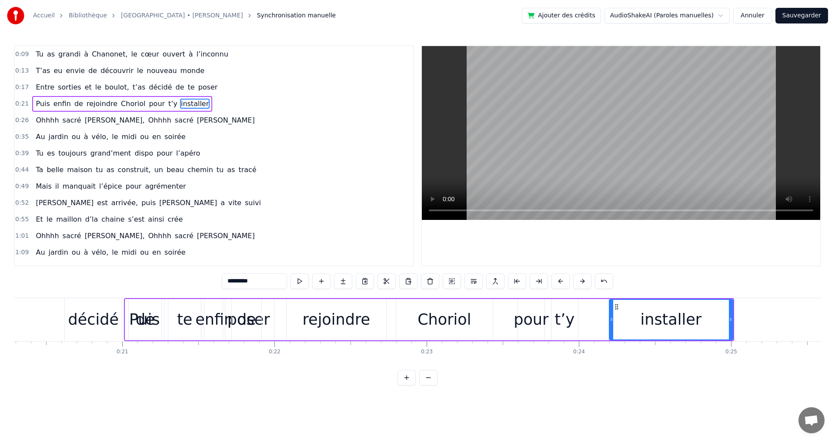
click at [571, 280] on div "*********" at bounding box center [417, 281] width 391 height 16
click at [583, 280] on button at bounding box center [582, 281] width 18 height 16
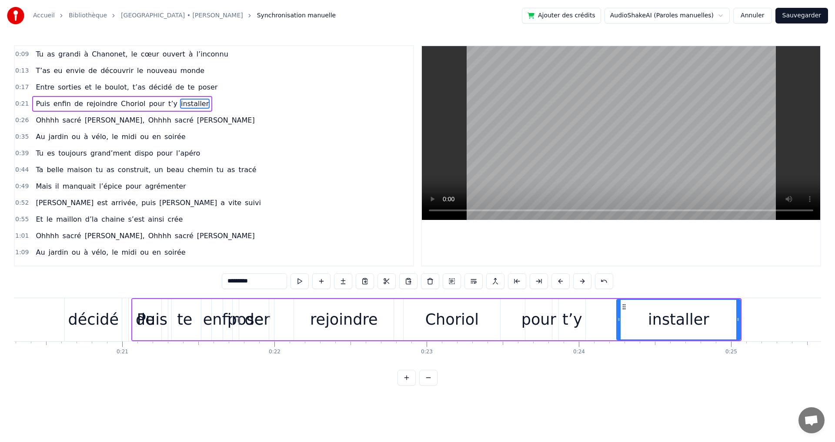
click at [583, 280] on button at bounding box center [582, 281] width 18 height 16
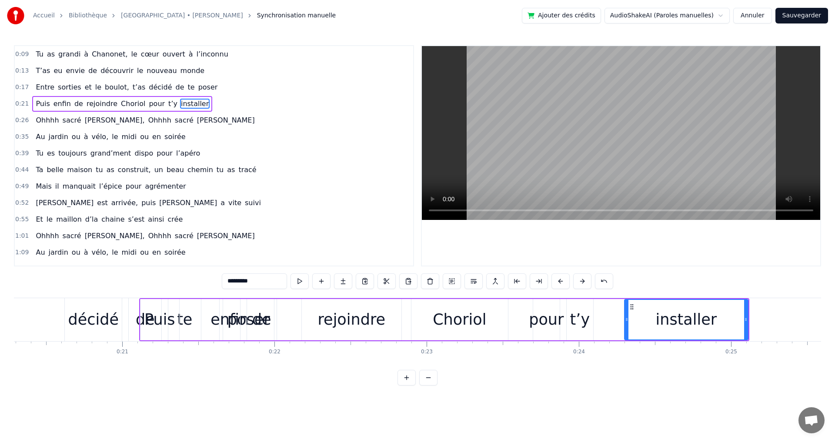
click at [583, 280] on button at bounding box center [582, 281] width 18 height 16
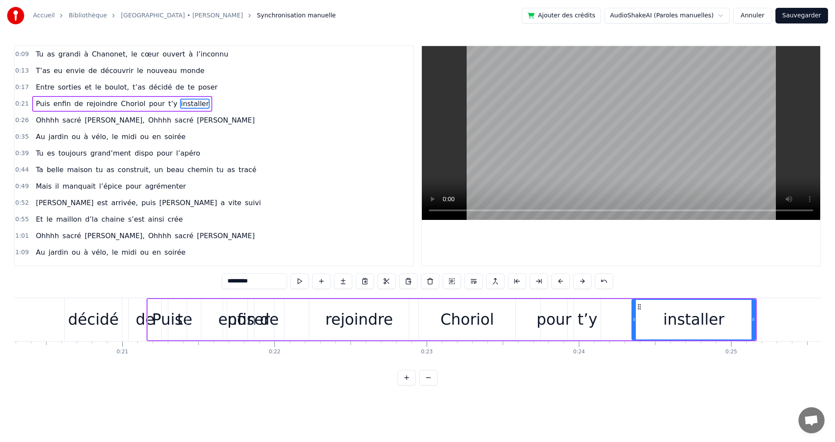
click at [583, 280] on button at bounding box center [582, 281] width 18 height 16
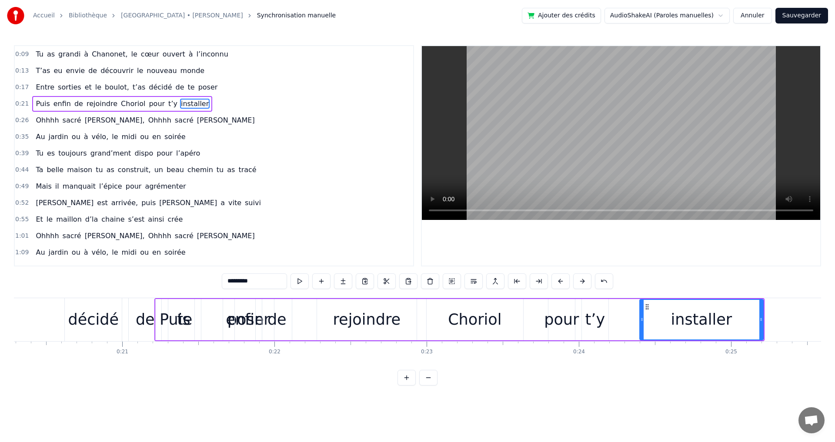
click at [583, 280] on button at bounding box center [582, 281] width 18 height 16
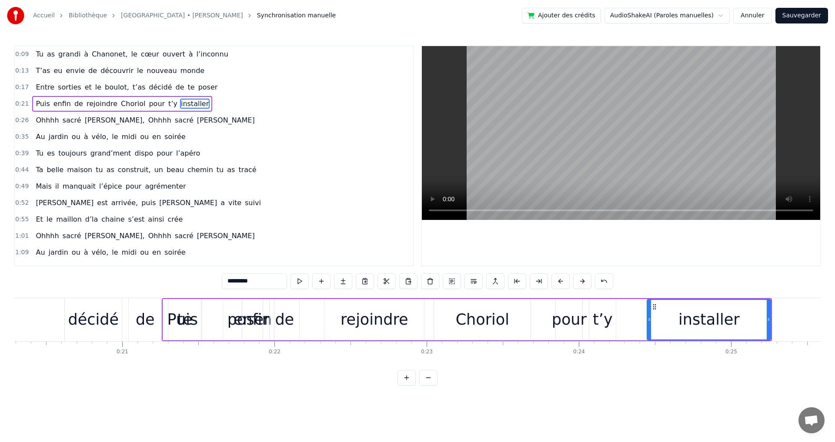
click at [583, 280] on button at bounding box center [582, 281] width 18 height 16
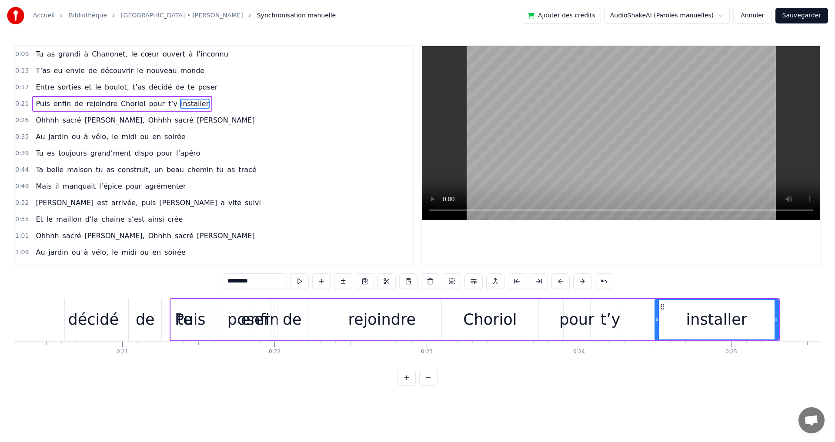
click at [583, 280] on button at bounding box center [582, 281] width 18 height 16
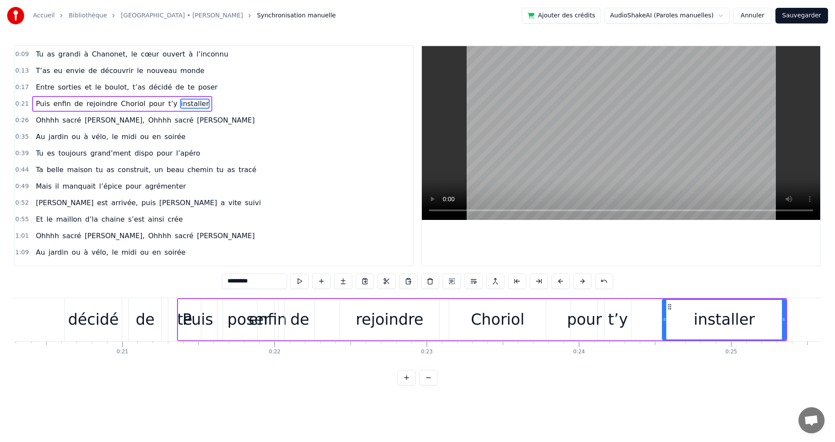
click at [583, 280] on button at bounding box center [582, 281] width 18 height 16
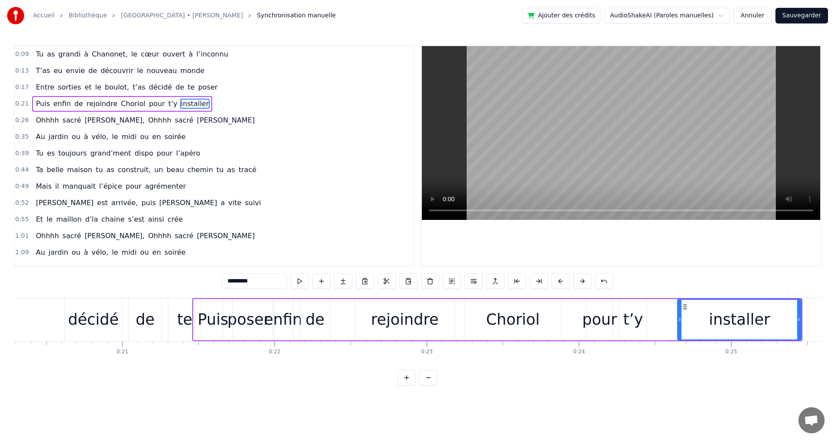
click at [583, 280] on button at bounding box center [582, 281] width 18 height 16
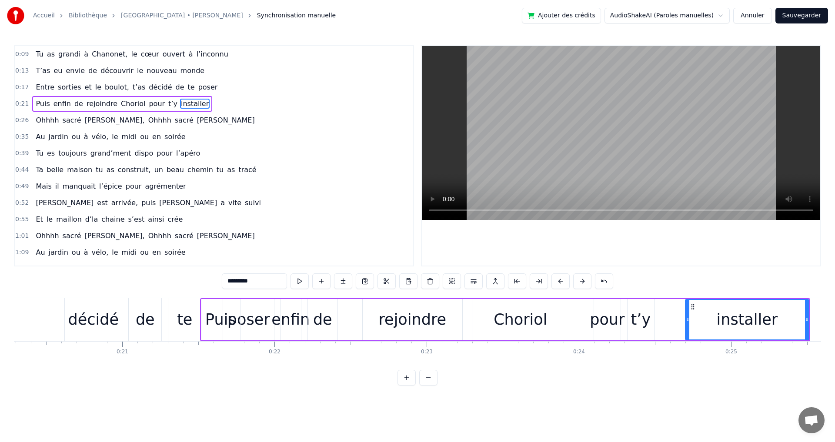
click at [583, 280] on button at bounding box center [582, 281] width 18 height 16
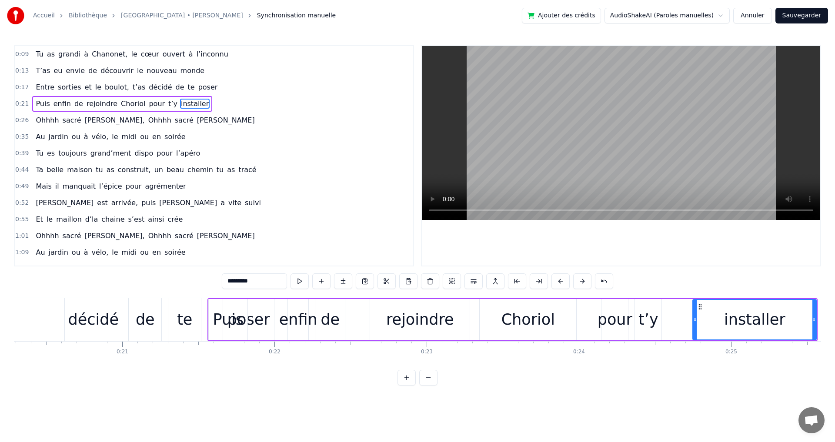
click at [583, 280] on button at bounding box center [582, 281] width 18 height 16
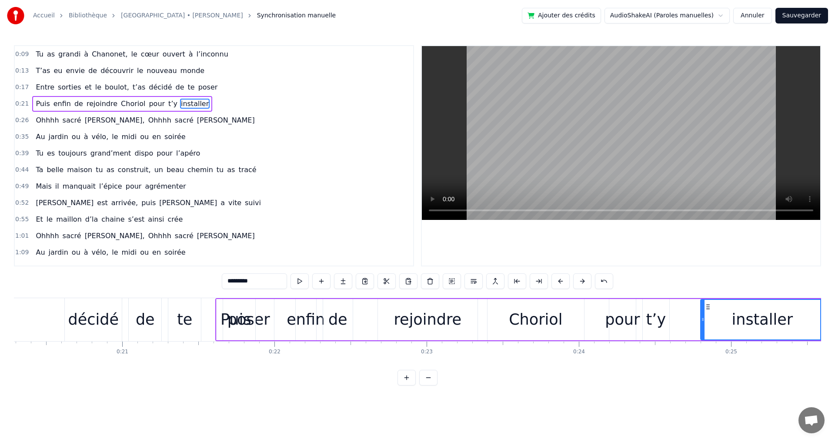
click at [583, 280] on button at bounding box center [582, 281] width 18 height 16
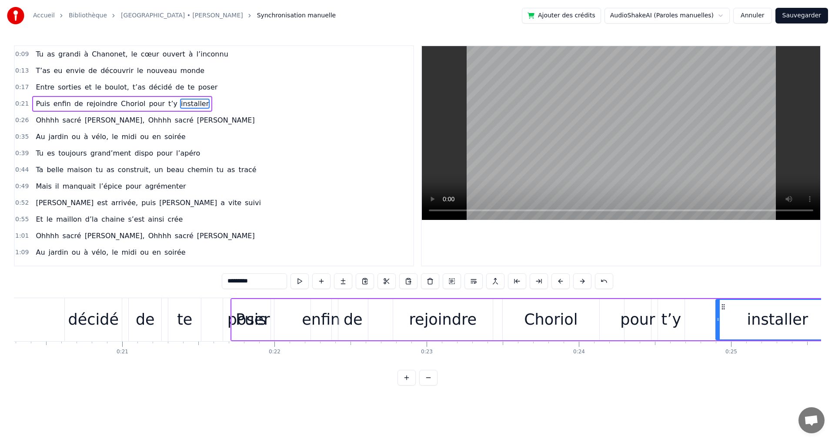
click at [583, 280] on button at bounding box center [582, 281] width 18 height 16
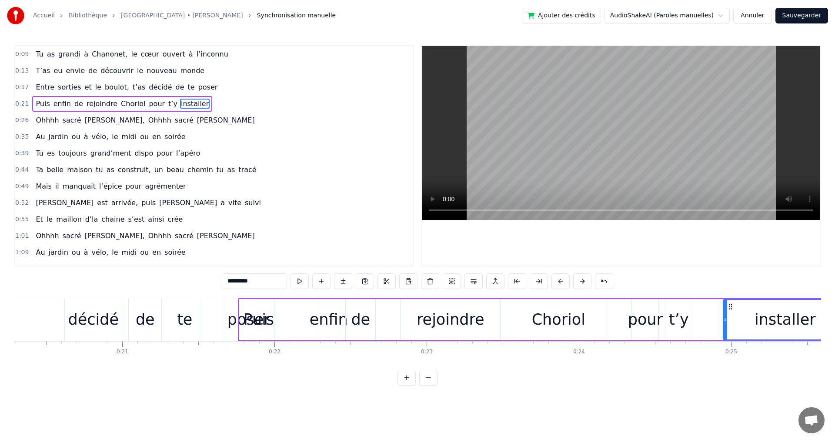
click at [583, 281] on button at bounding box center [582, 281] width 18 height 16
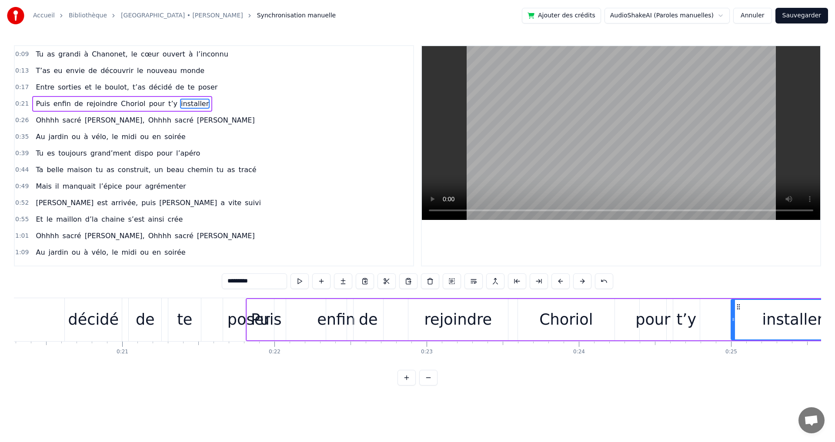
click at [583, 281] on button at bounding box center [582, 281] width 18 height 16
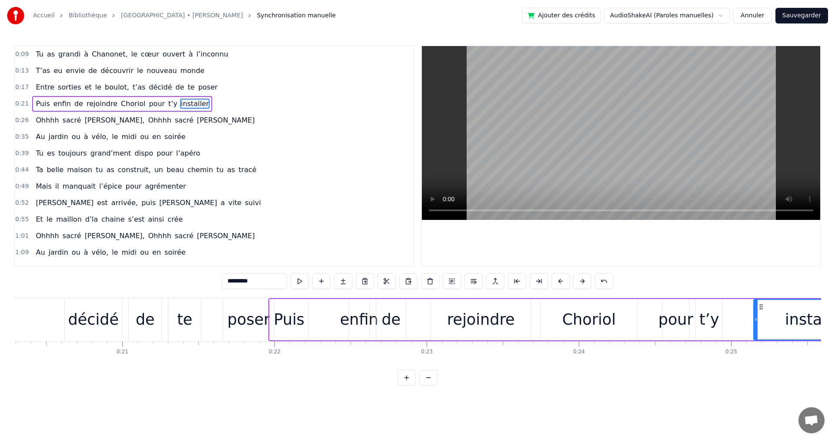
click at [584, 281] on button at bounding box center [582, 281] width 18 height 16
click at [502, 396] on html "Accueil Bibliothèque [GEOGRAPHIC_DATA] • [PERSON_NAME] Synchronisation manuelle…" at bounding box center [417, 200] width 835 height 400
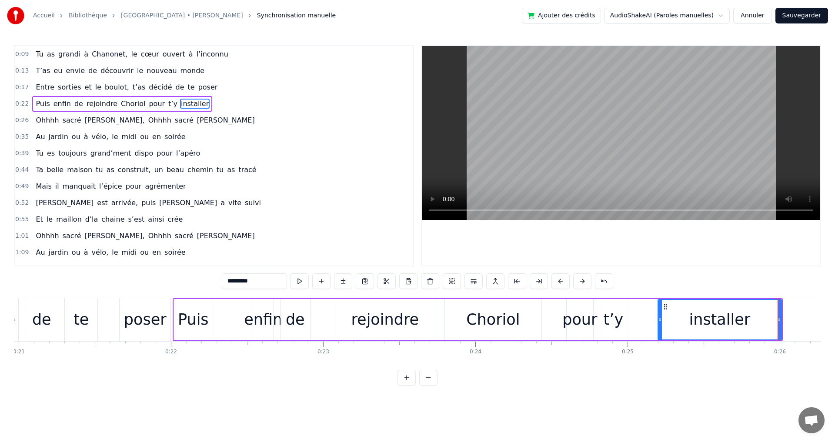
scroll to position [0, 3209]
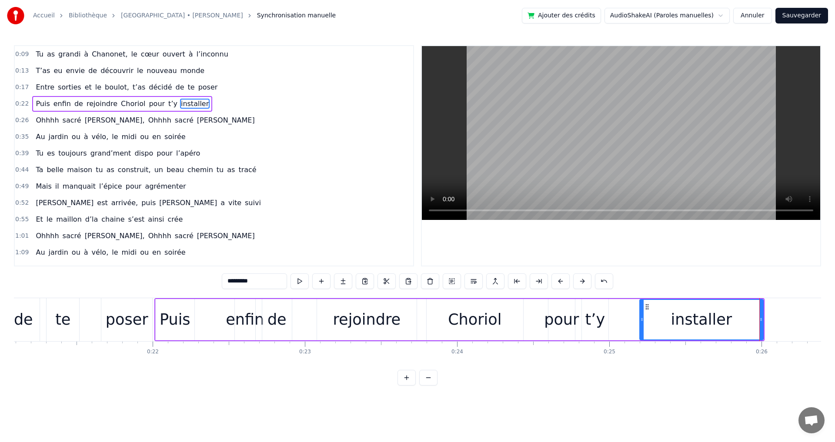
click at [466, 318] on div "Choriol" at bounding box center [474, 319] width 53 height 23
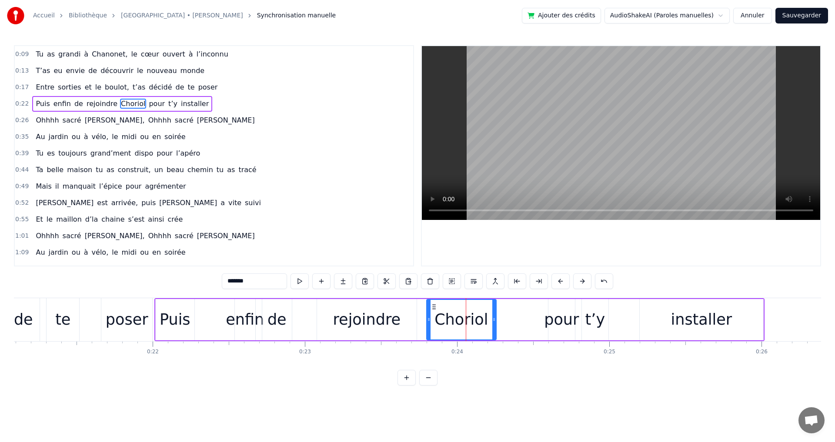
drag, startPoint x: 521, startPoint y: 320, endPoint x: 494, endPoint y: 319, distance: 27.0
click at [494, 319] on icon at bounding box center [493, 319] width 3 height 7
drag, startPoint x: 493, startPoint y: 320, endPoint x: 481, endPoint y: 320, distance: 11.3
click at [481, 320] on icon at bounding box center [482, 319] width 3 height 7
click at [553, 323] on div "pour" at bounding box center [561, 319] width 35 height 23
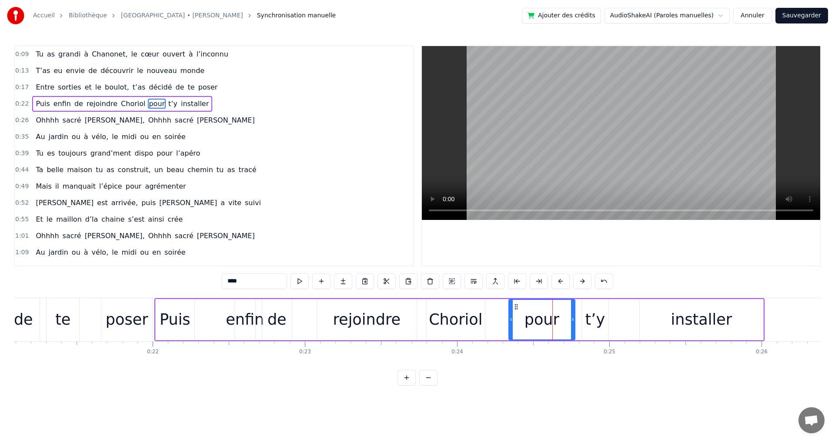
drag, startPoint x: 549, startPoint y: 322, endPoint x: 509, endPoint y: 320, distance: 39.6
click at [509, 320] on icon at bounding box center [510, 319] width 3 height 7
drag, startPoint x: 573, startPoint y: 321, endPoint x: 548, endPoint y: 319, distance: 25.3
click at [548, 319] on icon at bounding box center [547, 319] width 3 height 7
click at [593, 322] on div "t’y" at bounding box center [595, 319] width 20 height 23
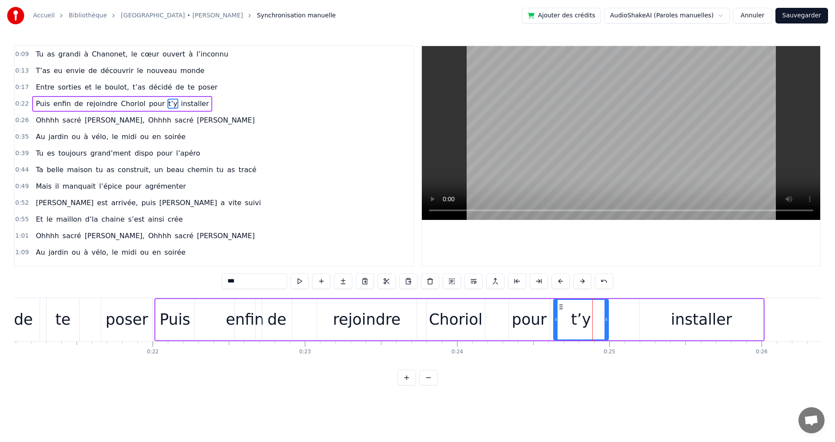
drag, startPoint x: 583, startPoint y: 320, endPoint x: 554, endPoint y: 321, distance: 28.3
click at [554, 321] on icon at bounding box center [555, 319] width 3 height 7
drag, startPoint x: 607, startPoint y: 320, endPoint x: 585, endPoint y: 320, distance: 22.2
click at [585, 320] on icon at bounding box center [583, 319] width 3 height 7
click at [704, 320] on div "installer" at bounding box center [700, 319] width 61 height 23
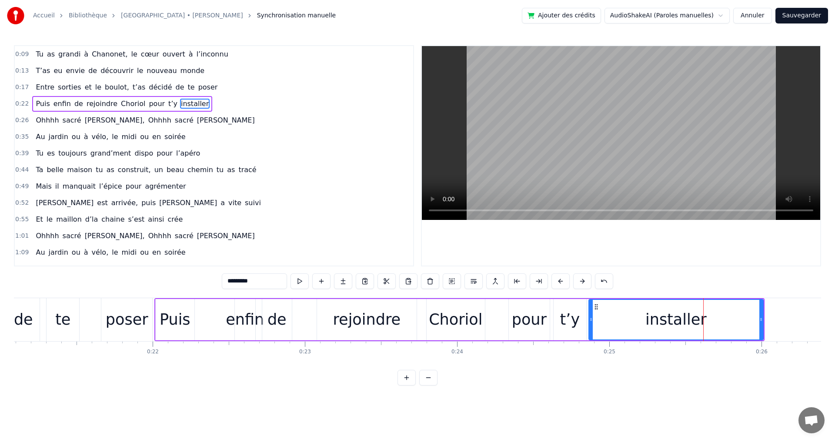
drag, startPoint x: 640, startPoint y: 320, endPoint x: 590, endPoint y: 317, distance: 50.1
click at [590, 317] on icon at bounding box center [590, 319] width 3 height 7
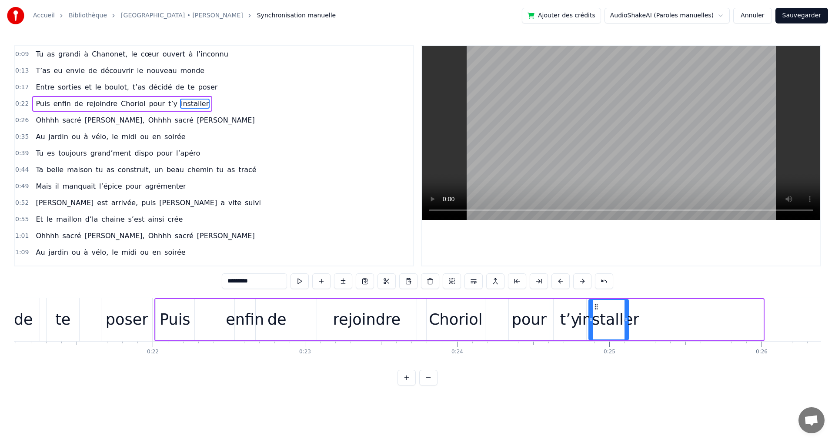
drag, startPoint x: 762, startPoint y: 319, endPoint x: 627, endPoint y: 325, distance: 134.9
click at [627, 325] on div at bounding box center [625, 320] width 3 height 40
click at [624, 379] on div "0:09 Tu as grandi à [GEOGRAPHIC_DATA], le cœur ouvert à l’inconnu 0:13 T’as eu …" at bounding box center [417, 215] width 807 height 340
click at [448, 320] on div "Choriol" at bounding box center [455, 319] width 53 height 23
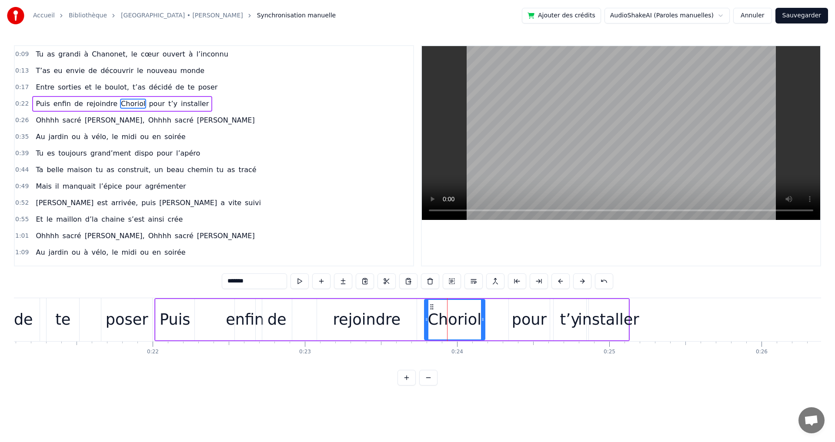
click at [426, 323] on icon at bounding box center [426, 319] width 3 height 7
click at [373, 321] on div "rejoindre" at bounding box center [367, 319] width 68 height 23
type input "*********"
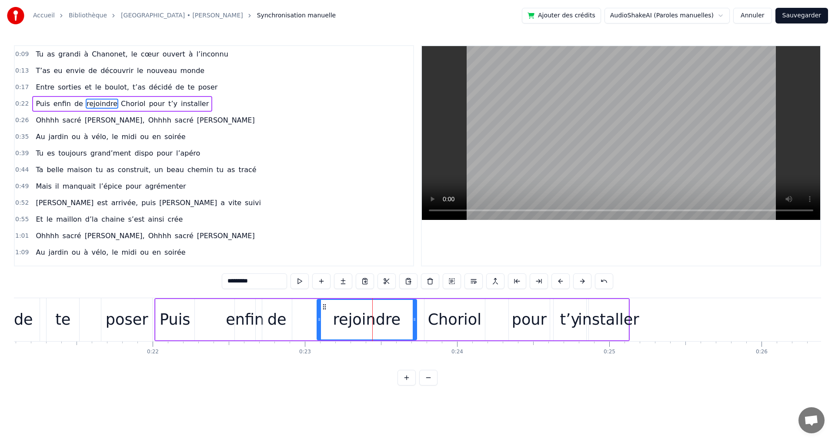
drag, startPoint x: 316, startPoint y: 320, endPoint x: 309, endPoint y: 320, distance: 7.4
click at [292, 317] on div "Puis enfin de rejoindre Choriol pour t’y installer" at bounding box center [391, 319] width 475 height 43
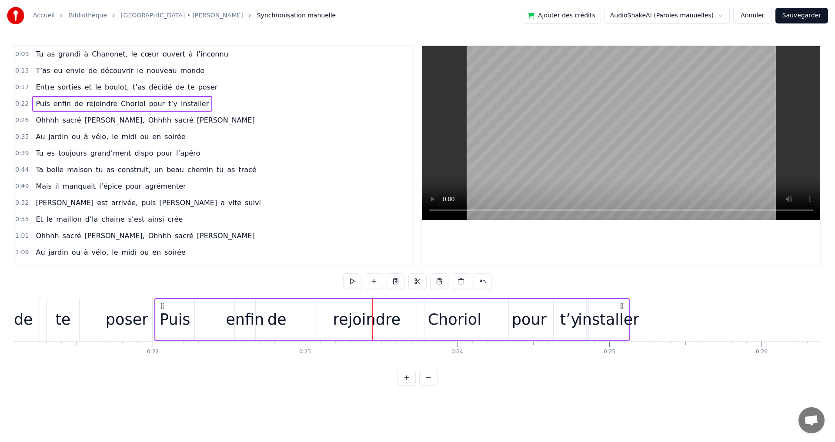
click at [317, 321] on div "rejoindre" at bounding box center [367, 319] width 100 height 41
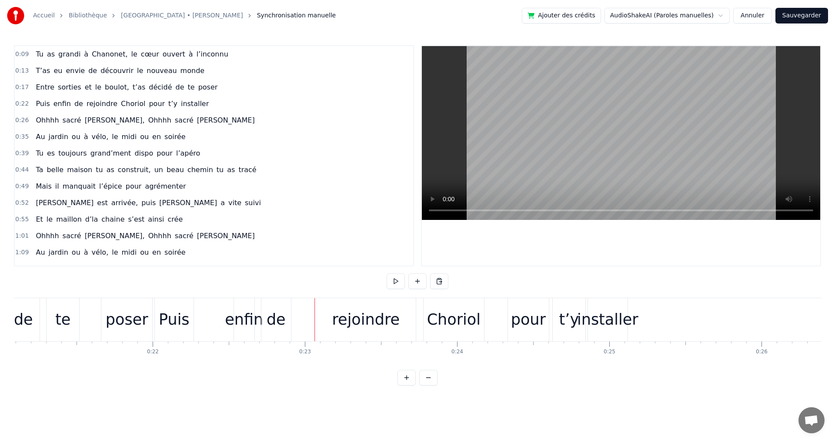
click at [332, 321] on div "rejoindre" at bounding box center [366, 319] width 100 height 43
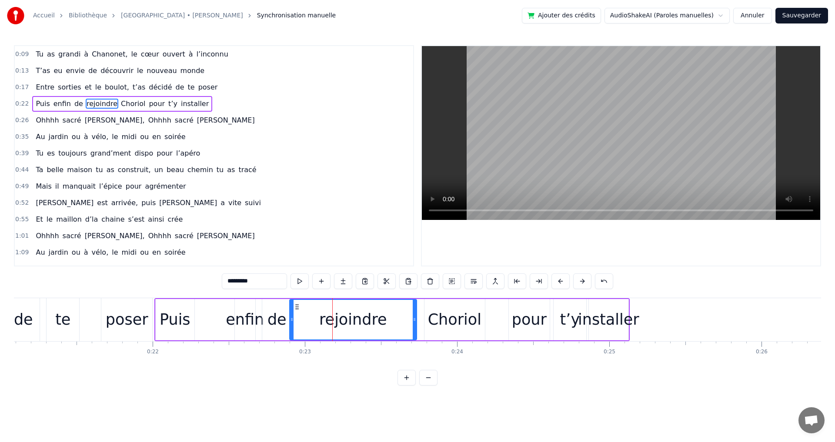
drag, startPoint x: 317, startPoint y: 320, endPoint x: 290, endPoint y: 318, distance: 27.5
click at [290, 318] on icon at bounding box center [291, 319] width 3 height 7
drag, startPoint x: 414, startPoint y: 321, endPoint x: 359, endPoint y: 316, distance: 55.0
click at [359, 316] on icon at bounding box center [359, 319] width 3 height 7
click at [431, 324] on div "Choriol" at bounding box center [454, 319] width 53 height 23
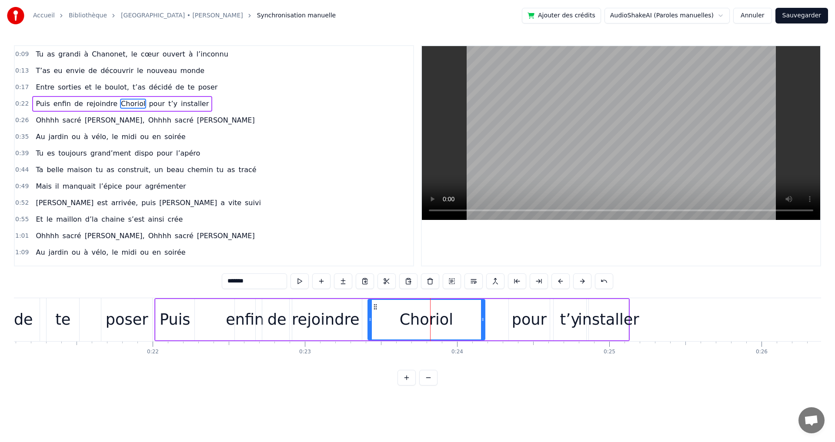
drag, startPoint x: 426, startPoint y: 320, endPoint x: 370, endPoint y: 317, distance: 56.6
click at [370, 317] on icon at bounding box center [369, 319] width 3 height 7
drag, startPoint x: 483, startPoint y: 322, endPoint x: 431, endPoint y: 321, distance: 51.3
click at [431, 321] on icon at bounding box center [431, 319] width 3 height 7
click at [524, 320] on div "pour" at bounding box center [529, 319] width 35 height 23
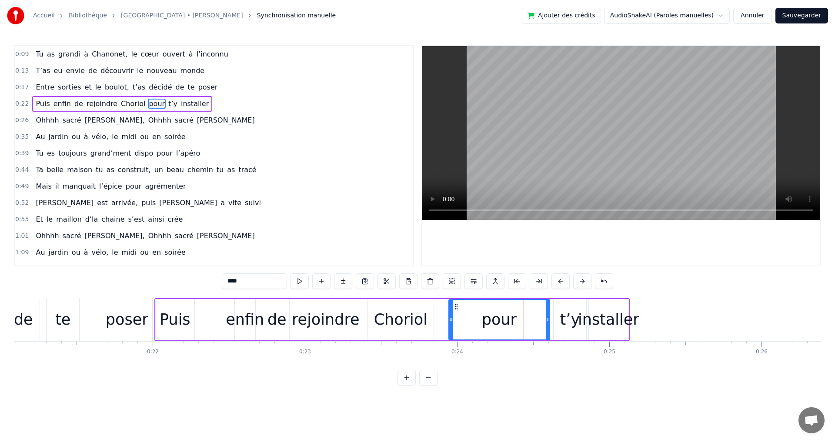
drag, startPoint x: 510, startPoint y: 321, endPoint x: 452, endPoint y: 321, distance: 58.3
click at [451, 321] on icon at bounding box center [450, 319] width 3 height 7
drag, startPoint x: 548, startPoint y: 321, endPoint x: 498, endPoint y: 321, distance: 50.0
click at [498, 321] on icon at bounding box center [497, 319] width 3 height 7
click at [573, 323] on div "t’y" at bounding box center [570, 319] width 20 height 23
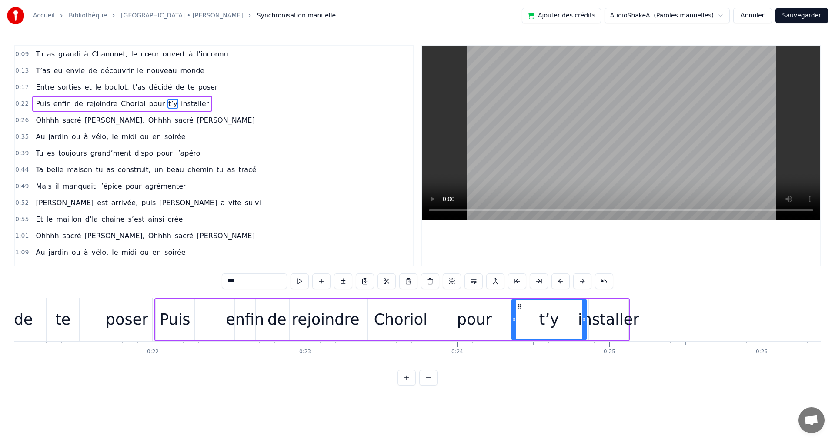
drag, startPoint x: 556, startPoint y: 321, endPoint x: 513, endPoint y: 320, distance: 42.2
click at [513, 320] on icon at bounding box center [513, 319] width 3 height 7
drag, startPoint x: 584, startPoint y: 321, endPoint x: 556, endPoint y: 322, distance: 27.4
click at [548, 322] on icon at bounding box center [548, 319] width 3 height 7
click at [599, 320] on div "installer" at bounding box center [608, 319] width 61 height 23
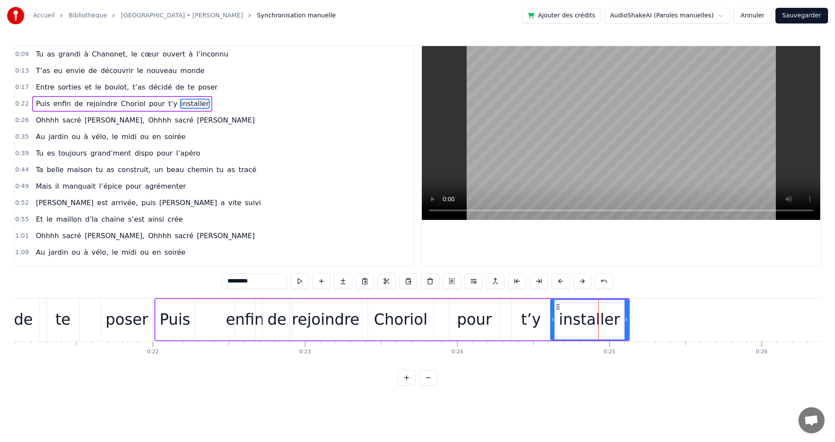
drag, startPoint x: 590, startPoint y: 322, endPoint x: 551, endPoint y: 321, distance: 38.3
click at [551, 321] on icon at bounding box center [552, 319] width 3 height 7
drag, startPoint x: 627, startPoint y: 320, endPoint x: 607, endPoint y: 320, distance: 20.0
click at [607, 320] on icon at bounding box center [605, 319] width 3 height 7
click at [644, 376] on div "0:09 Tu as grandi à [GEOGRAPHIC_DATA], le cœur ouvert à l’inconnu 0:13 T’as eu …" at bounding box center [417, 215] width 807 height 340
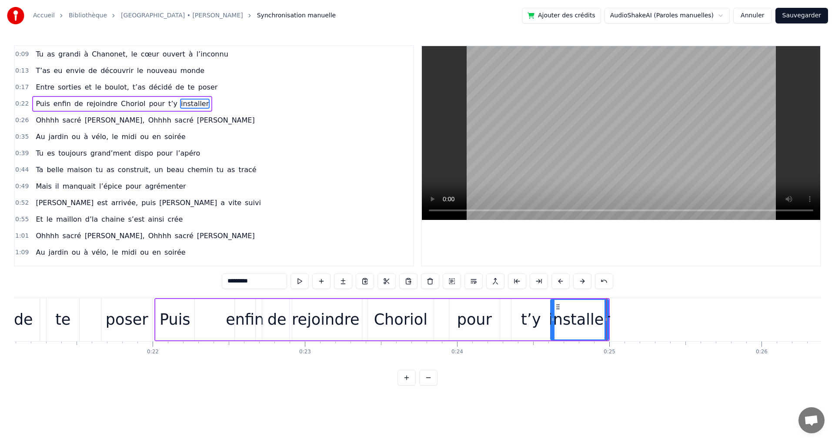
click at [571, 381] on div "0:09 Tu as grandi à [GEOGRAPHIC_DATA], le cœur ouvert à l’inconnu 0:13 T’as eu …" at bounding box center [417, 215] width 807 height 340
click at [680, 386] on div "0:09 Tu as grandi à [GEOGRAPHIC_DATA], le cœur ouvert à l’inconnu 0:13 T’as eu …" at bounding box center [417, 215] width 807 height 340
click at [147, 120] on span "Ohhhh" at bounding box center [159, 120] width 25 height 10
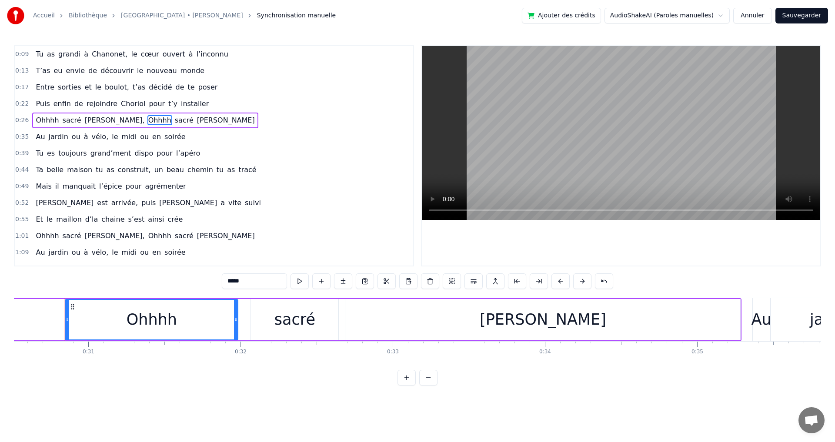
scroll to position [0, 4649]
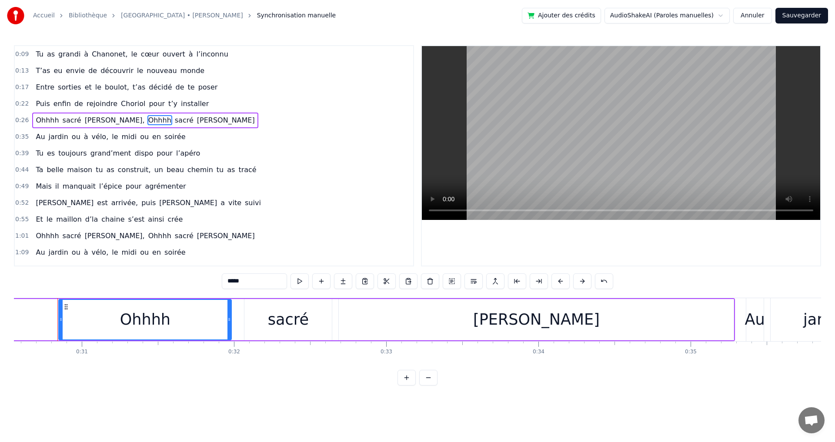
click at [518, 280] on button at bounding box center [517, 281] width 18 height 16
click at [560, 281] on button at bounding box center [560, 281] width 18 height 16
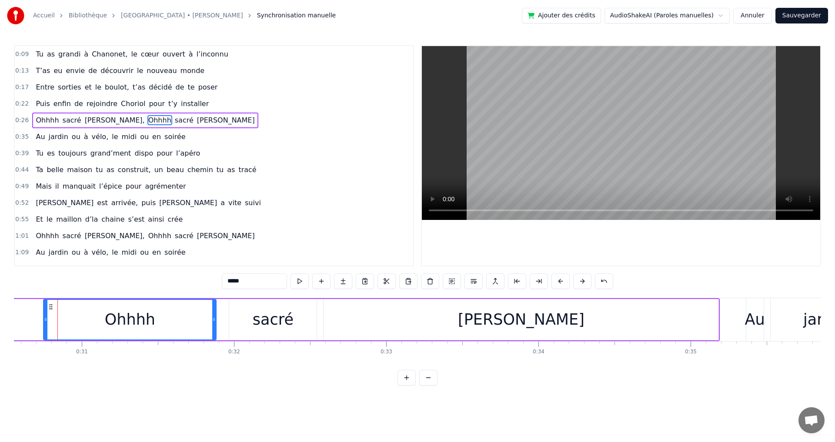
click at [560, 281] on button at bounding box center [560, 281] width 18 height 16
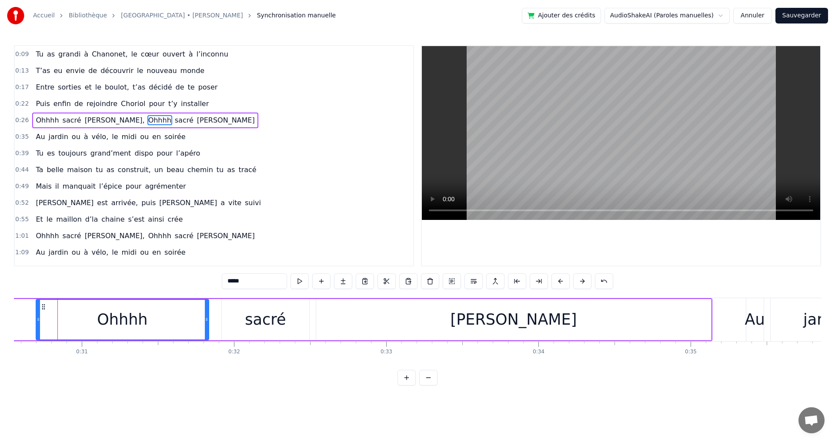
click at [560, 281] on button at bounding box center [560, 281] width 18 height 16
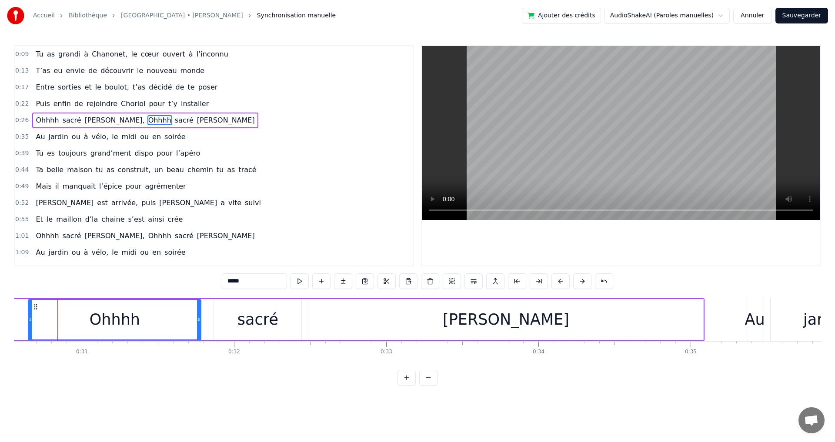
click at [560, 281] on button at bounding box center [560, 281] width 18 height 16
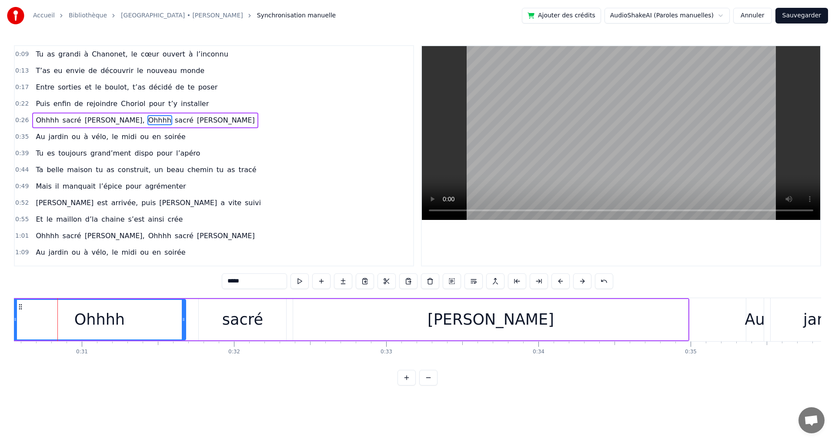
click at [560, 281] on button at bounding box center [560, 281] width 18 height 16
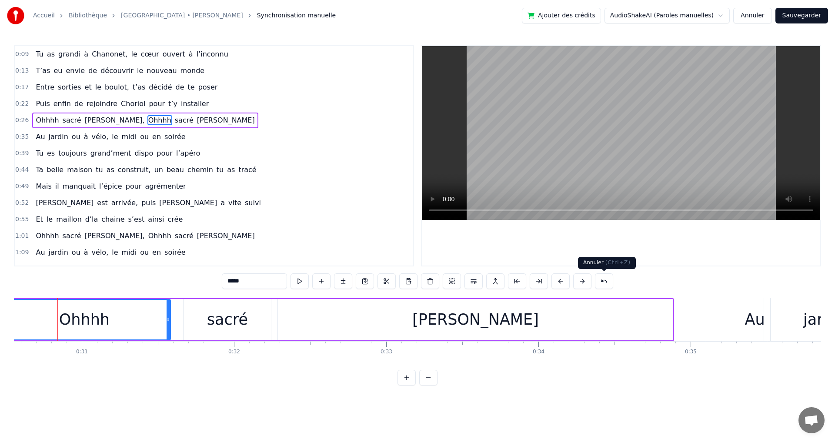
click at [606, 283] on button at bounding box center [604, 281] width 18 height 16
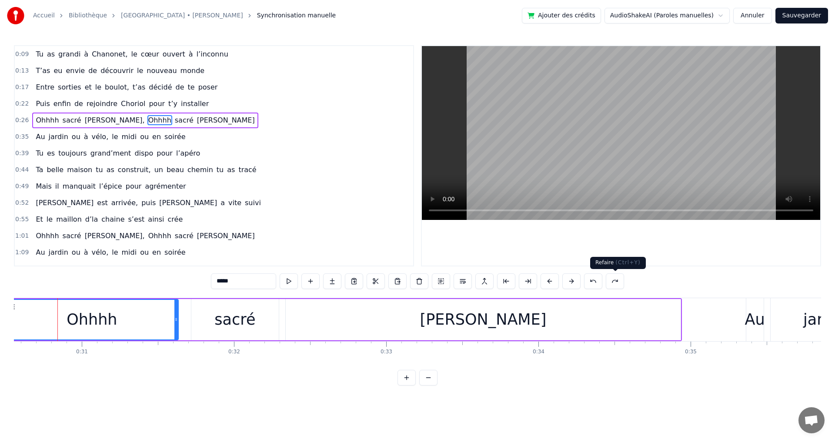
click at [606, 262] on div "Refaire ( Ctrl+Y ) Refaire ( Ctrl+Y )" at bounding box center [618, 263] width 56 height 12
click at [616, 280] on button at bounding box center [615, 281] width 18 height 16
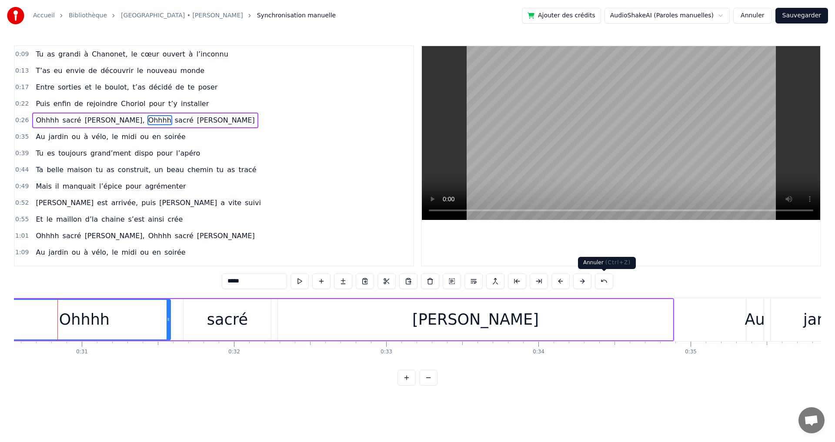
click at [603, 280] on button at bounding box center [604, 281] width 18 height 16
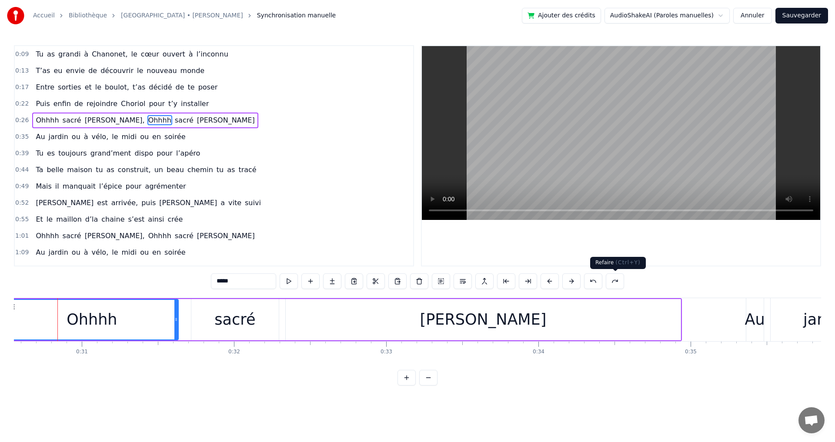
click at [616, 280] on button at bounding box center [615, 281] width 18 height 16
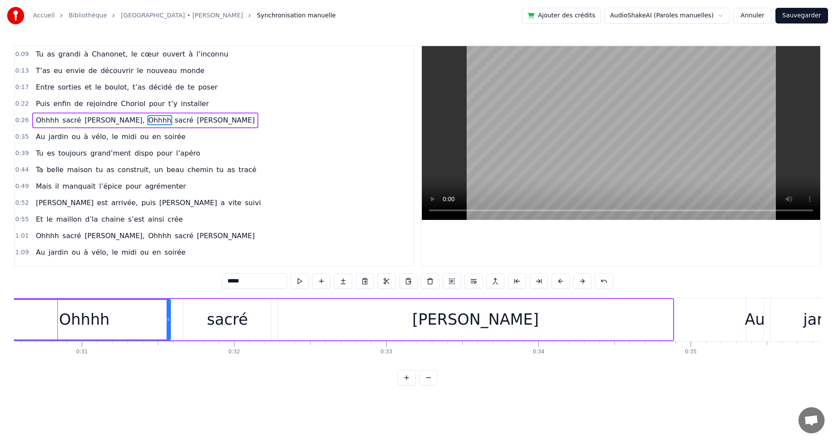
click at [458, 383] on div "0:09 Tu as grandi à [GEOGRAPHIC_DATA], le cœur ouvert à l’inconnu 0:13 T’as eu …" at bounding box center [417, 215] width 807 height 340
click at [73, 103] on span "de" at bounding box center [78, 104] width 10 height 10
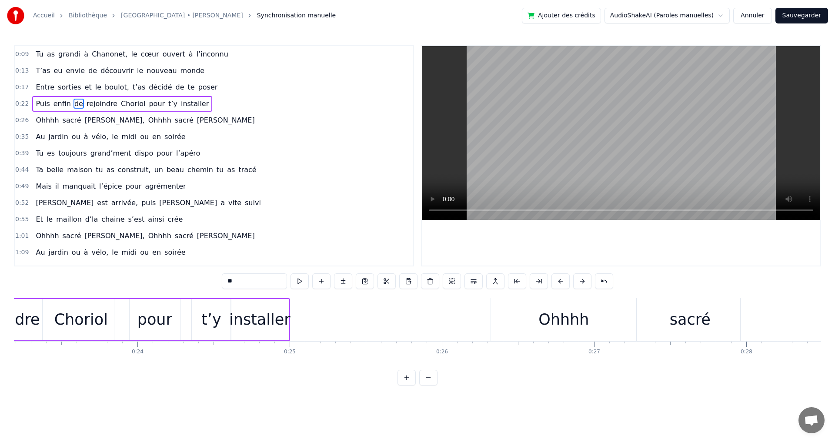
scroll to position [0, 3412]
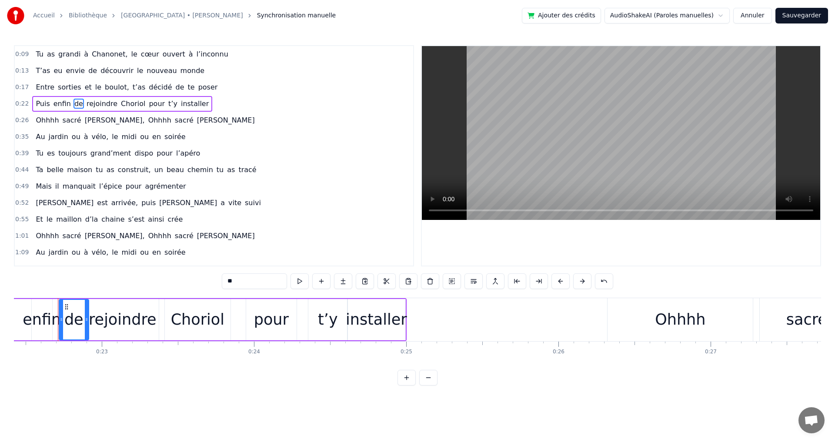
click at [93, 118] on span "[PERSON_NAME]," at bounding box center [115, 120] width 62 height 10
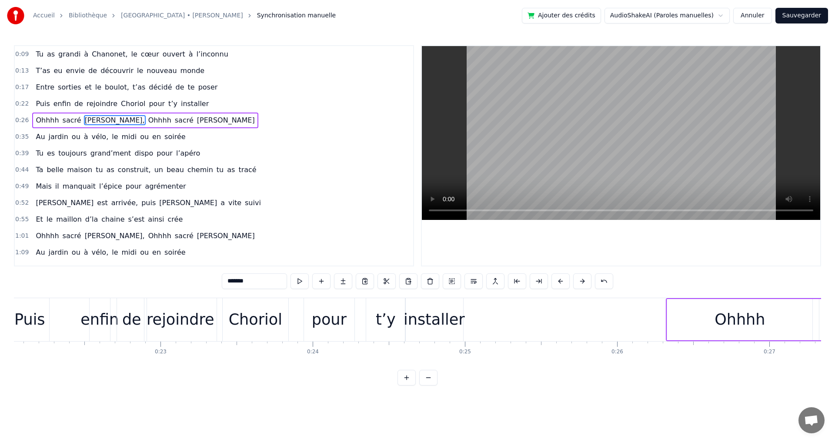
scroll to position [0, 3367]
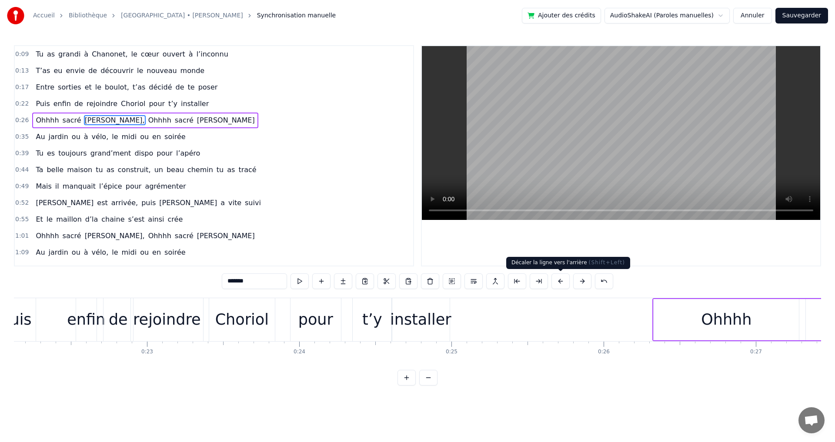
click at [561, 280] on button at bounding box center [560, 281] width 18 height 16
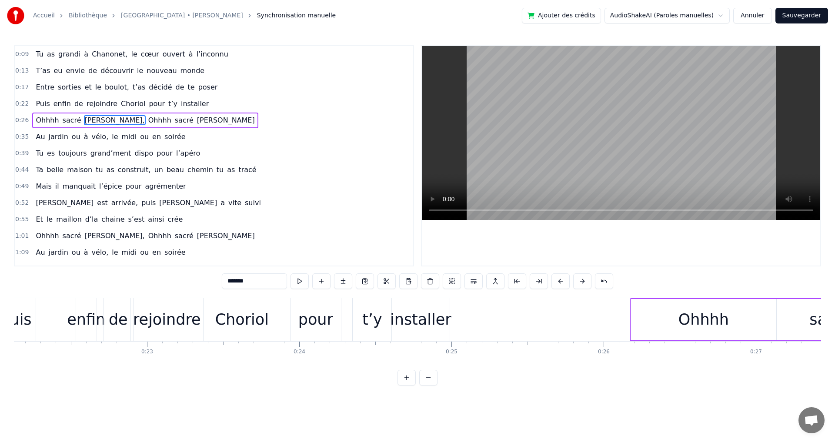
click at [561, 280] on button at bounding box center [560, 281] width 18 height 16
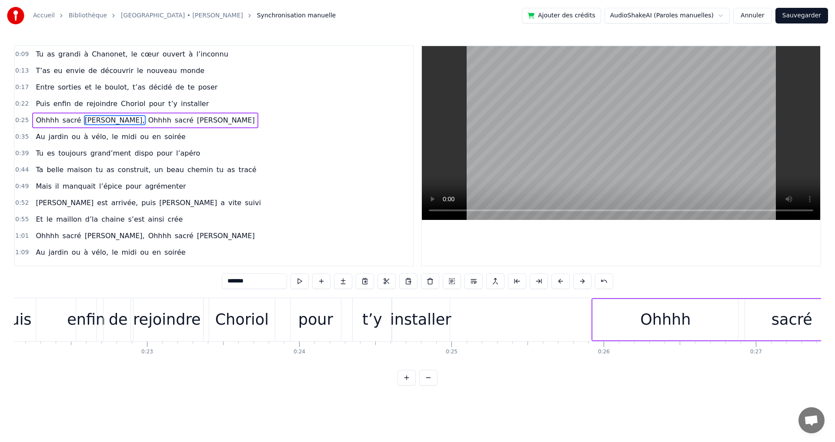
click at [561, 280] on button at bounding box center [560, 281] width 18 height 16
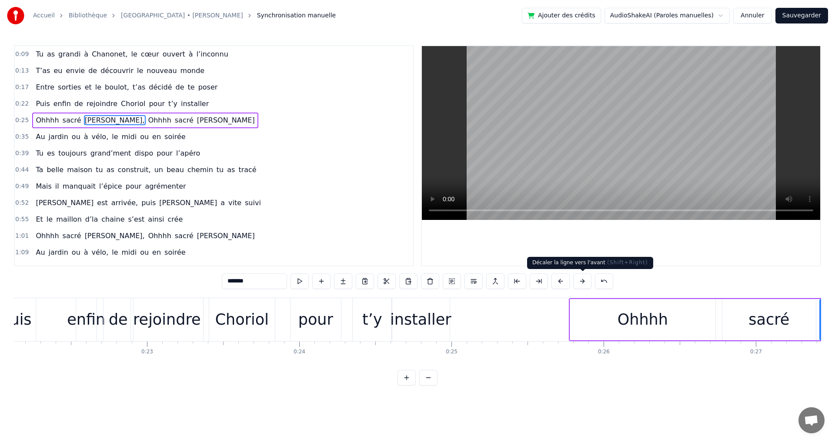
click at [581, 280] on button at bounding box center [582, 281] width 18 height 16
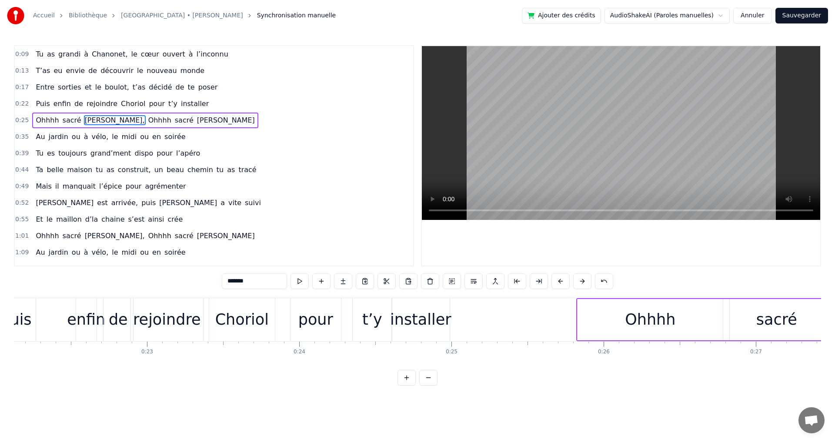
click at [582, 280] on button at bounding box center [582, 281] width 18 height 16
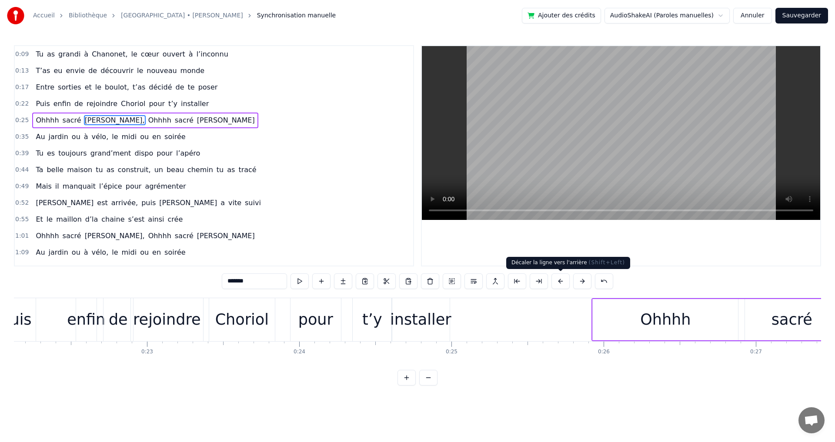
click at [559, 282] on button at bounding box center [560, 281] width 18 height 16
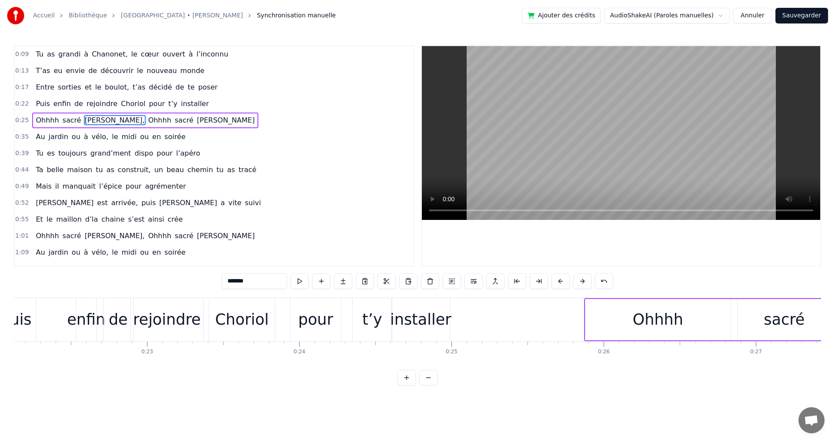
click at [559, 282] on button at bounding box center [560, 281] width 18 height 16
click at [560, 282] on button at bounding box center [560, 281] width 18 height 16
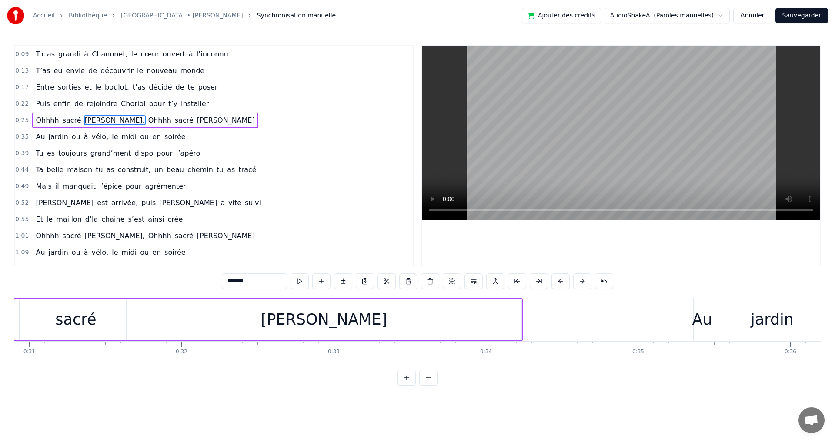
scroll to position [0, 4706]
click at [111, 139] on span "le" at bounding box center [115, 137] width 8 height 10
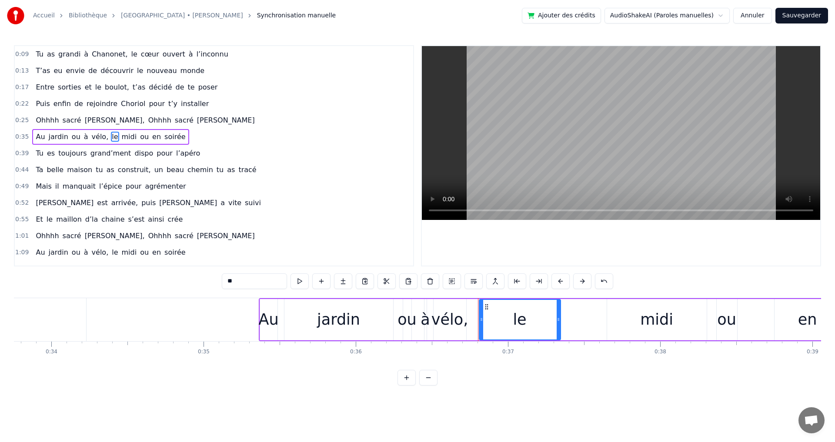
scroll to position [0, 5110]
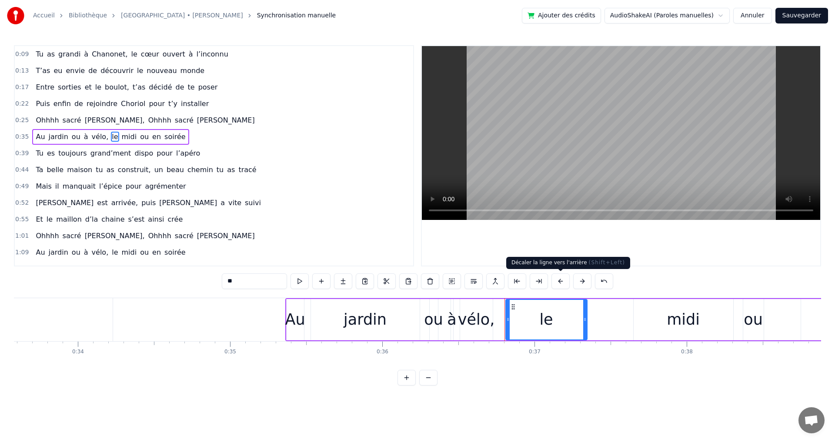
click at [561, 280] on button at bounding box center [560, 281] width 18 height 16
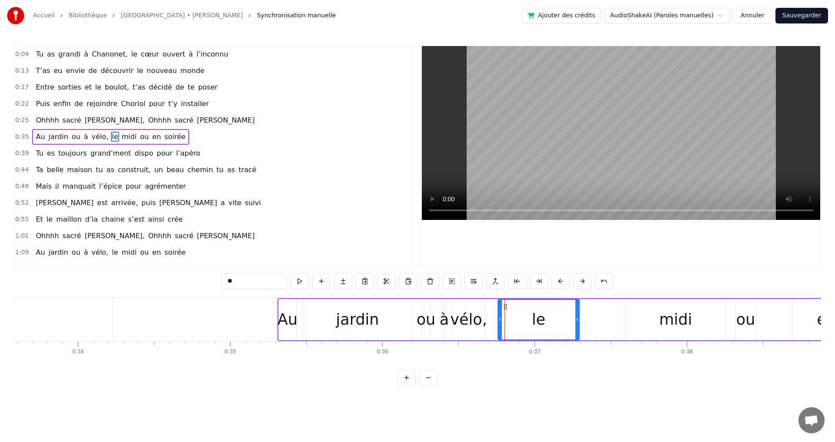
click at [561, 280] on button at bounding box center [560, 281] width 18 height 16
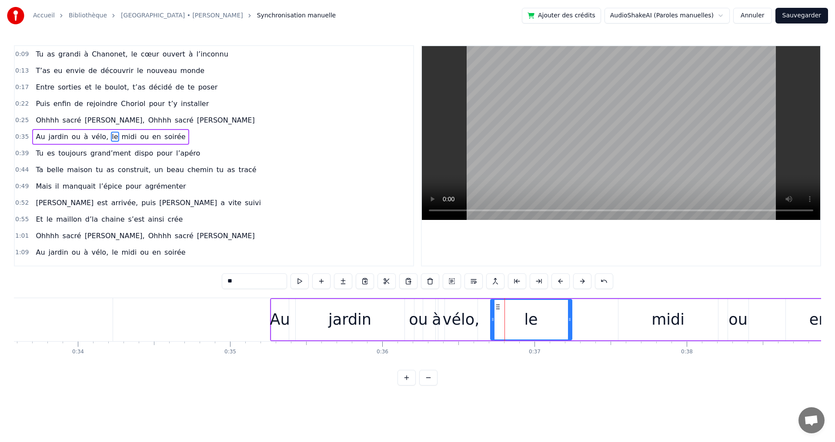
click at [561, 280] on button at bounding box center [560, 281] width 18 height 16
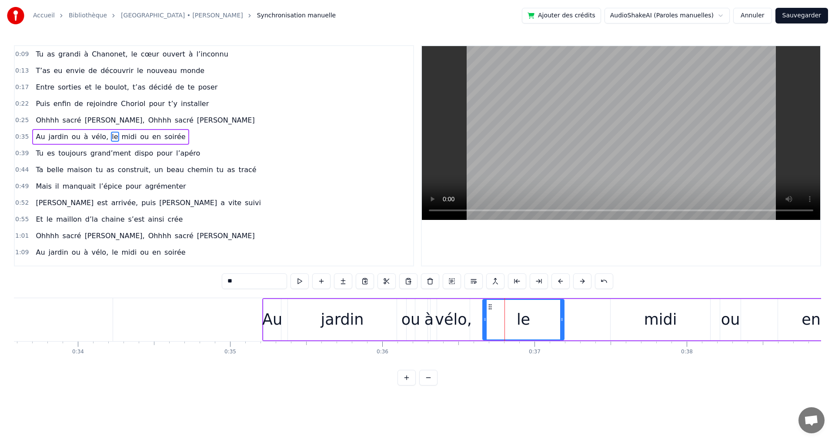
click at [561, 280] on button at bounding box center [560, 281] width 18 height 16
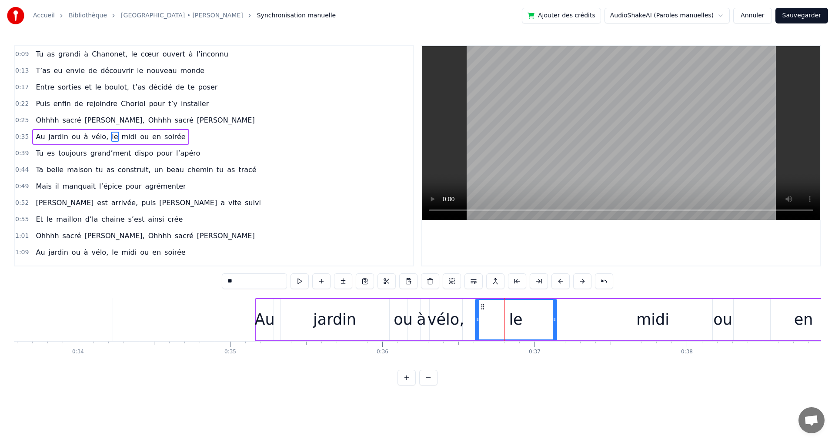
click at [561, 280] on button at bounding box center [560, 281] width 18 height 16
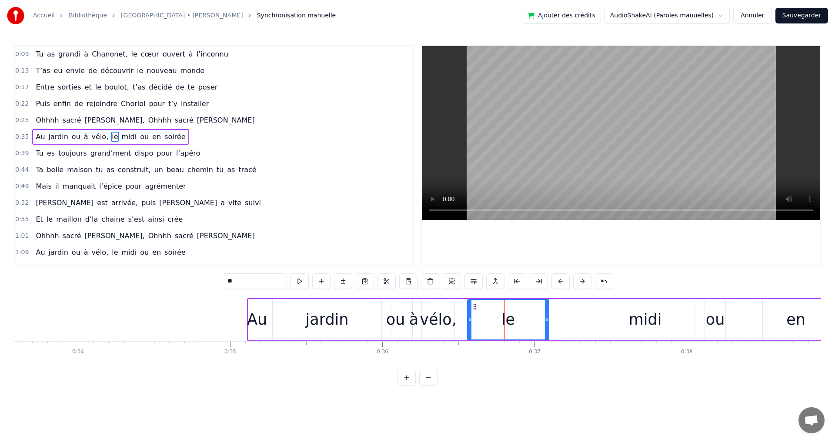
click at [561, 280] on button at bounding box center [560, 281] width 18 height 16
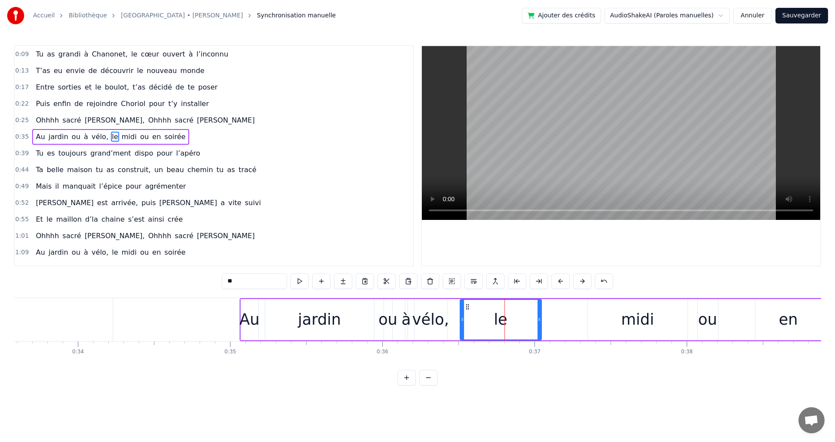
click at [561, 280] on button at bounding box center [560, 281] width 18 height 16
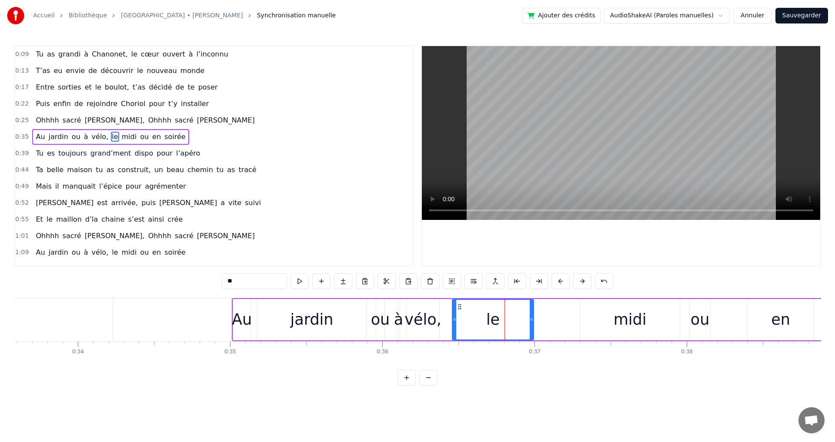
click at [561, 280] on button at bounding box center [560, 281] width 18 height 16
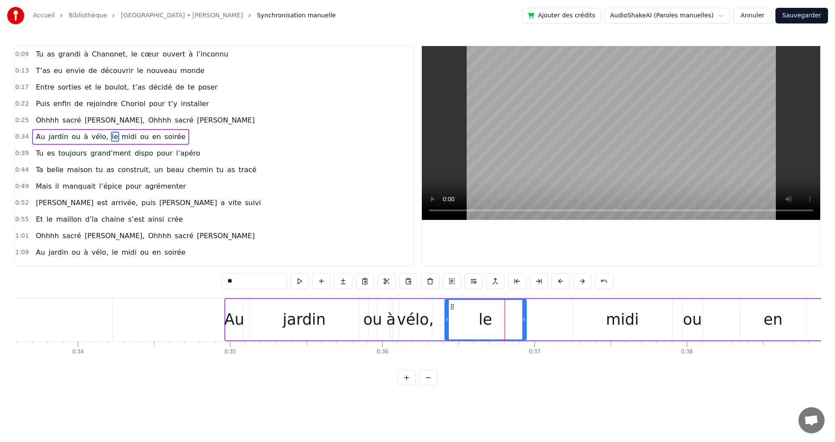
click at [561, 280] on button at bounding box center [560, 281] width 18 height 16
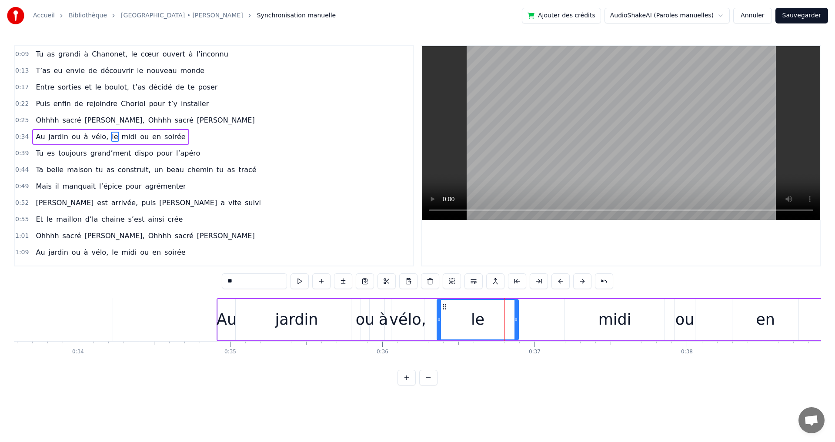
click at [561, 280] on button at bounding box center [560, 281] width 18 height 16
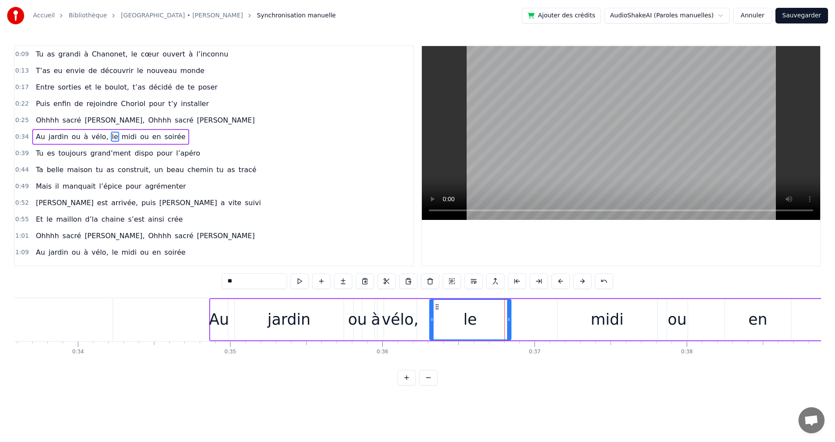
click at [496, 386] on div "0:09 Tu as grandi à [GEOGRAPHIC_DATA], le cœur ouvert à l’inconnu 0:13 T’as eu …" at bounding box center [417, 215] width 807 height 340
drag, startPoint x: 507, startPoint y: 320, endPoint x: 465, endPoint y: 322, distance: 42.7
click at [465, 322] on icon at bounding box center [465, 319] width 3 height 7
click at [602, 318] on div "midi" at bounding box center [606, 319] width 33 height 23
type input "****"
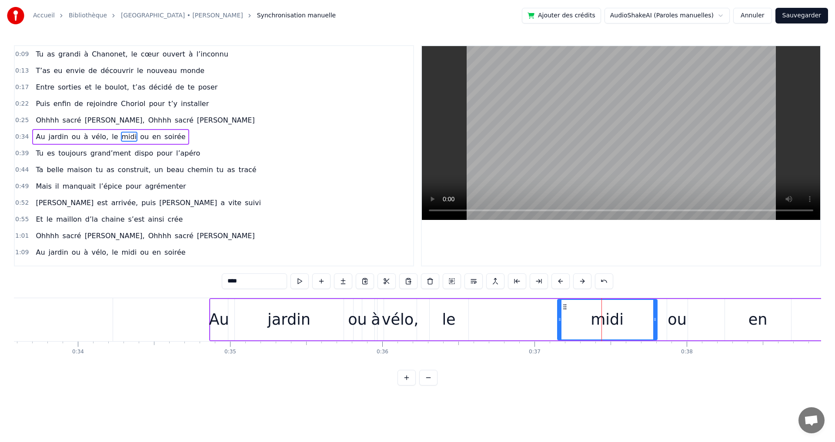
click at [656, 320] on div "midi" at bounding box center [607, 319] width 100 height 41
drag, startPoint x: 557, startPoint y: 320, endPoint x: 499, endPoint y: 320, distance: 57.8
click at [493, 320] on div "Au jardin ou à vélo, le midi ou en soirée" at bounding box center [572, 319] width 726 height 43
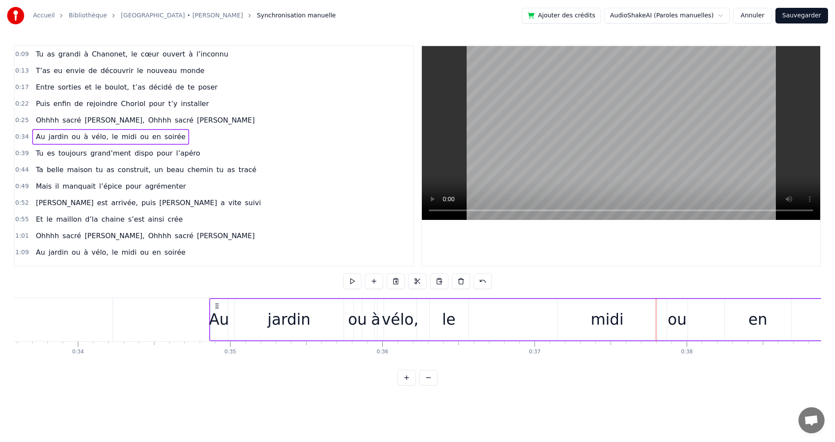
click at [573, 319] on div "midi" at bounding box center [607, 319] width 100 height 41
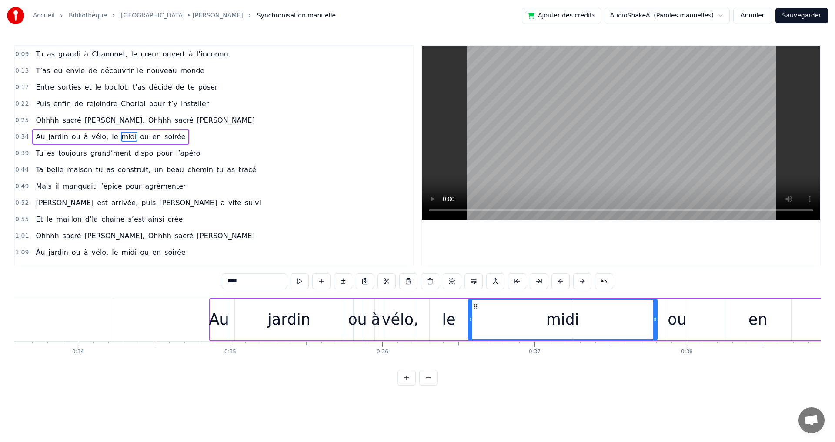
drag, startPoint x: 558, startPoint y: 320, endPoint x: 468, endPoint y: 322, distance: 89.6
click at [469, 322] on icon at bounding box center [470, 319] width 3 height 7
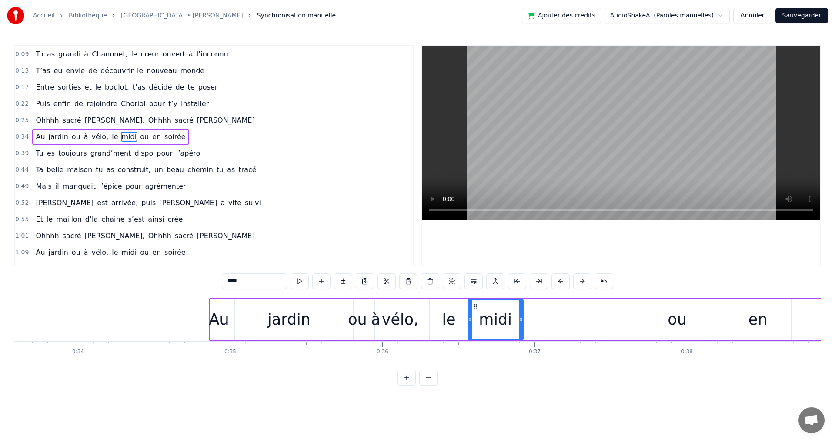
drag, startPoint x: 655, startPoint y: 321, endPoint x: 521, endPoint y: 316, distance: 134.0
click at [521, 316] on icon at bounding box center [520, 319] width 3 height 7
click at [680, 322] on div "ou" at bounding box center [676, 319] width 19 height 23
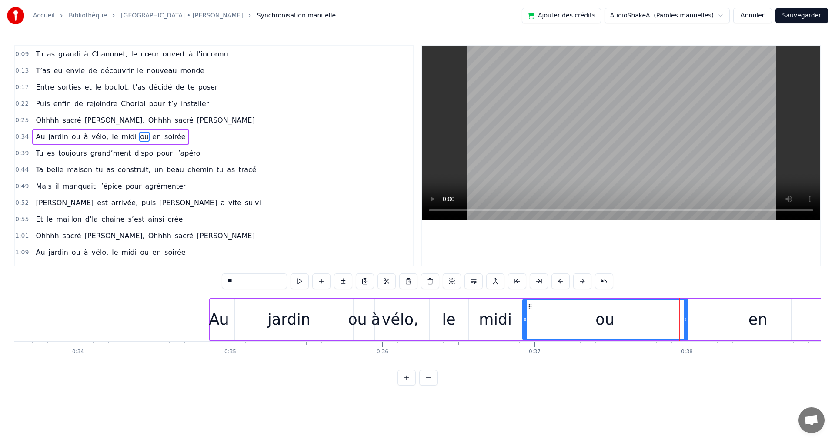
drag, startPoint x: 668, startPoint y: 320, endPoint x: 524, endPoint y: 314, distance: 144.5
click at [524, 314] on div at bounding box center [524, 320] width 3 height 40
drag, startPoint x: 686, startPoint y: 320, endPoint x: 556, endPoint y: 316, distance: 129.2
click at [556, 316] on icon at bounding box center [556, 319] width 3 height 7
click at [762, 319] on div "en" at bounding box center [757, 319] width 19 height 23
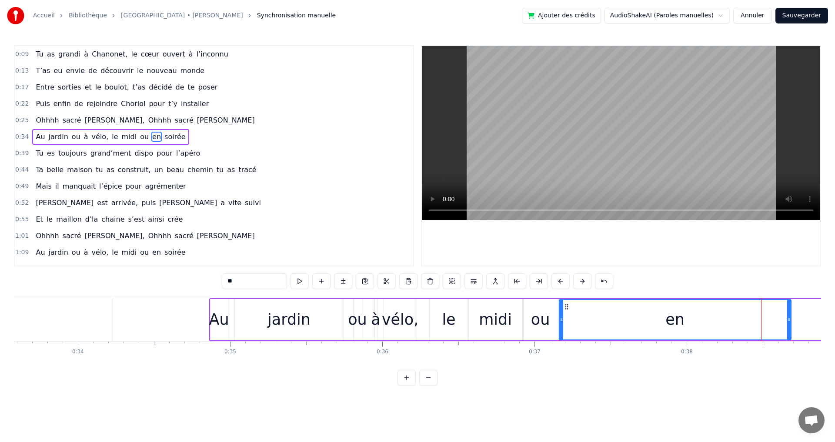
drag, startPoint x: 726, startPoint y: 321, endPoint x: 560, endPoint y: 317, distance: 165.7
click at [560, 317] on icon at bounding box center [561, 319] width 3 height 7
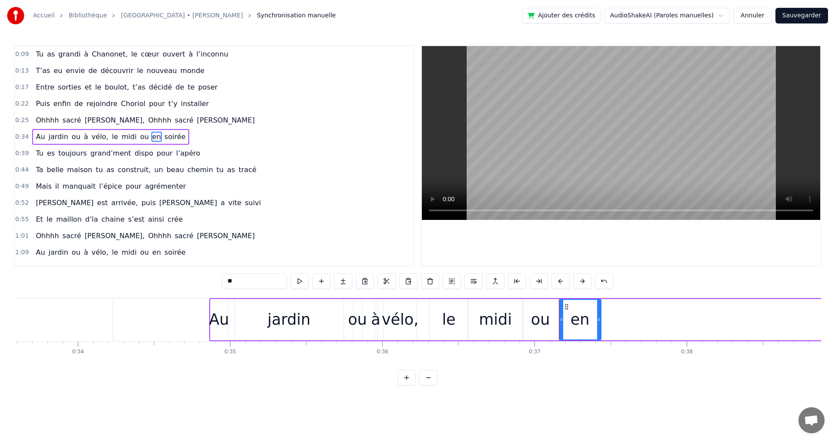
drag, startPoint x: 788, startPoint y: 320, endPoint x: 598, endPoint y: 312, distance: 190.1
click at [598, 312] on div at bounding box center [598, 320] width 3 height 40
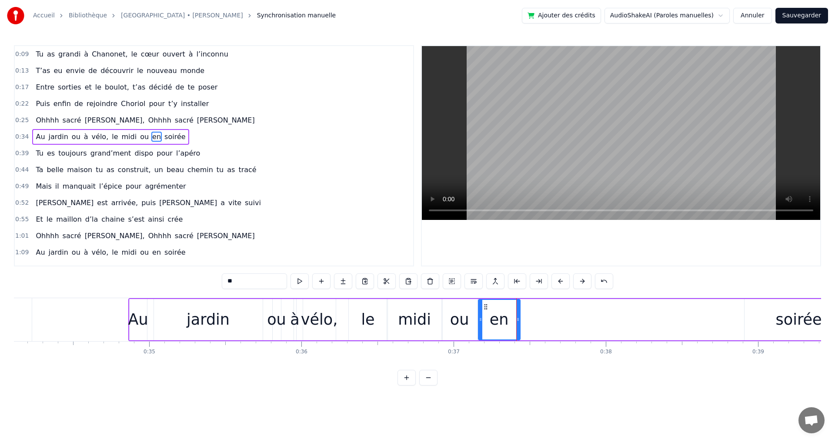
scroll to position [0, 5197]
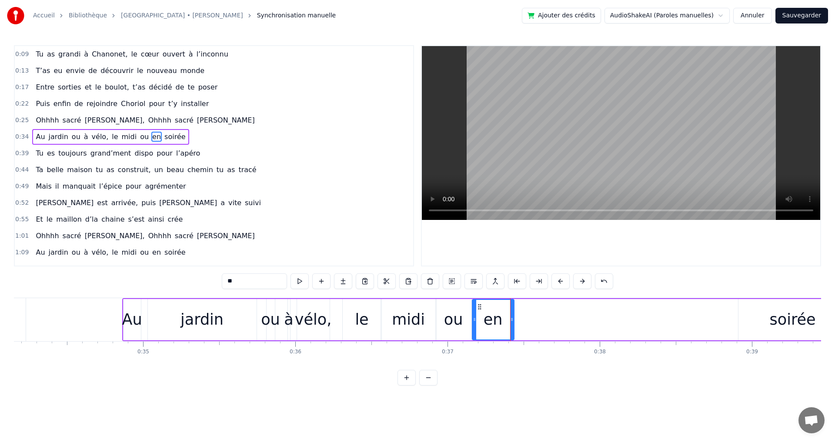
click at [796, 324] on div "soirée" at bounding box center [793, 319] width 46 height 23
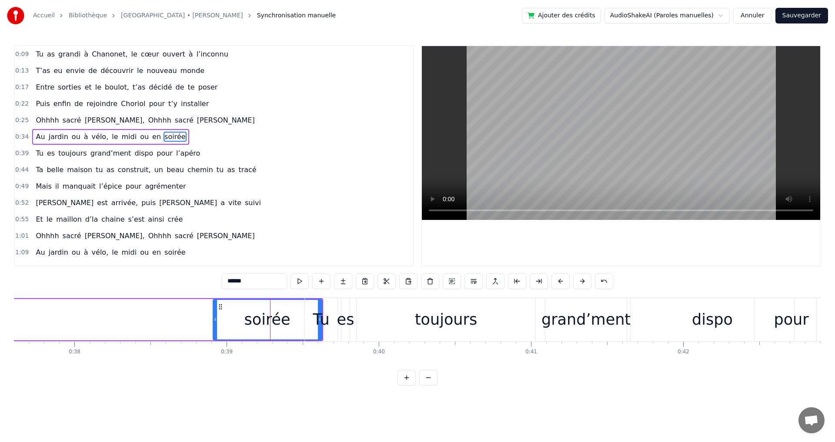
scroll to position [0, 5642]
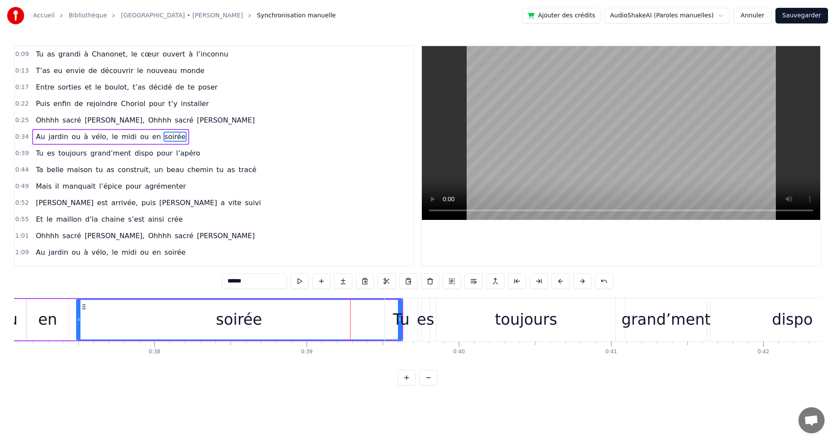
drag, startPoint x: 294, startPoint y: 320, endPoint x: 77, endPoint y: 313, distance: 216.6
click at [77, 313] on div at bounding box center [78, 320] width 3 height 40
click at [399, 320] on div "Tu" at bounding box center [401, 319] width 17 height 23
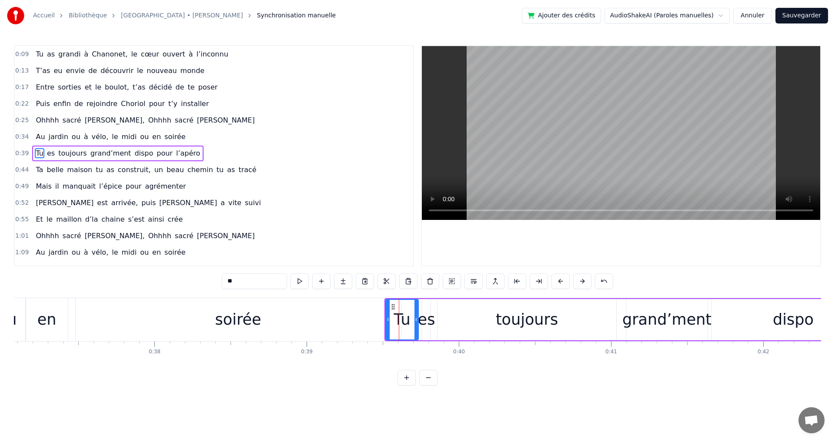
click at [301, 319] on div "soirée" at bounding box center [238, 319] width 325 height 43
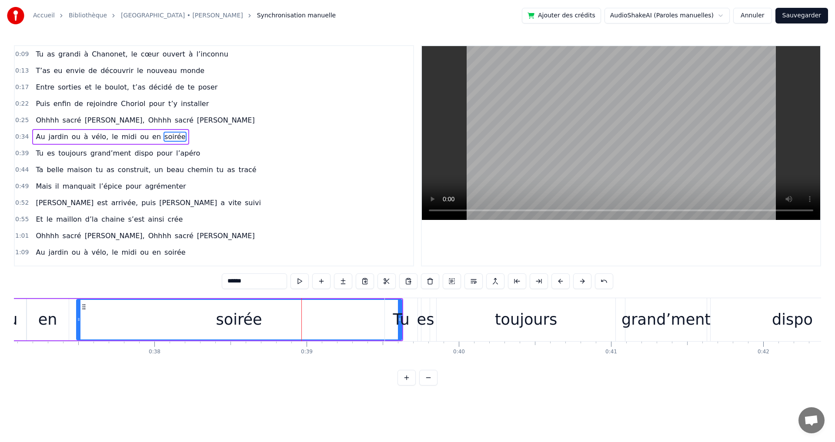
drag, startPoint x: 398, startPoint y: 319, endPoint x: 392, endPoint y: 319, distance: 6.5
click at [392, 319] on div "Tu" at bounding box center [401, 319] width 33 height 43
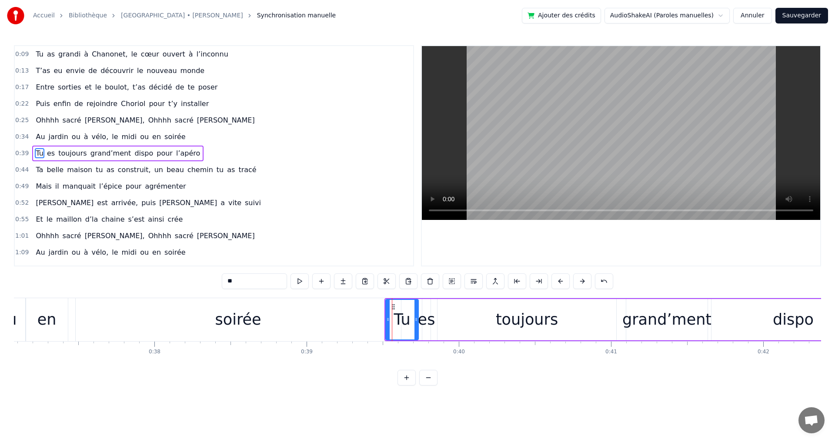
click at [330, 312] on div "soirée" at bounding box center [238, 319] width 325 height 43
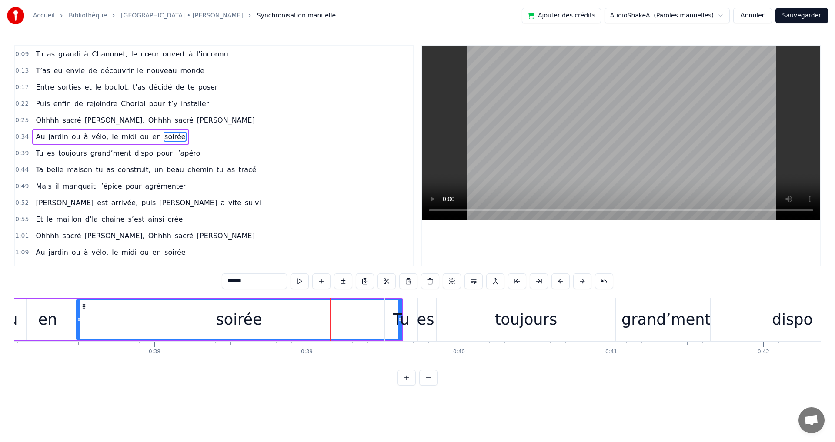
drag, startPoint x: 399, startPoint y: 320, endPoint x: 382, endPoint y: 319, distance: 17.0
click at [390, 320] on div "Tu" at bounding box center [401, 319] width 33 height 43
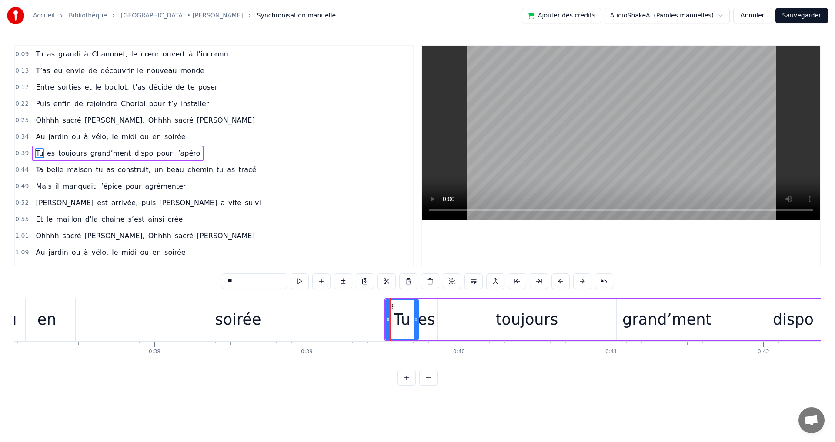
click at [317, 315] on div "soirée" at bounding box center [238, 319] width 325 height 43
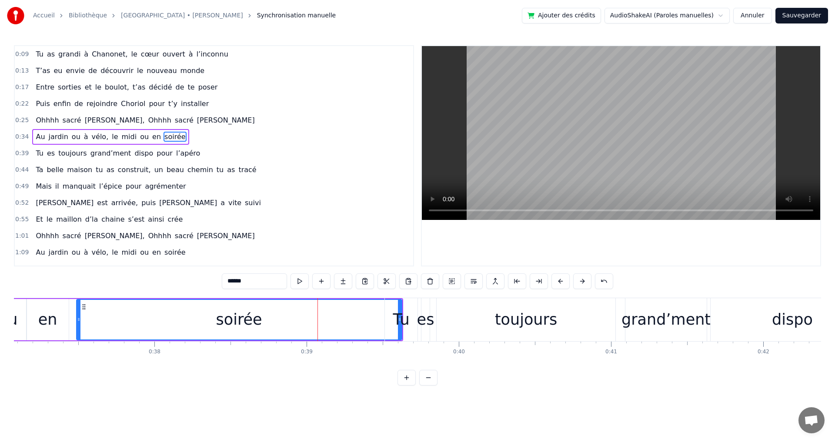
drag, startPoint x: 399, startPoint y: 319, endPoint x: 390, endPoint y: 320, distance: 9.2
click at [390, 320] on div "Tu" at bounding box center [401, 319] width 33 height 43
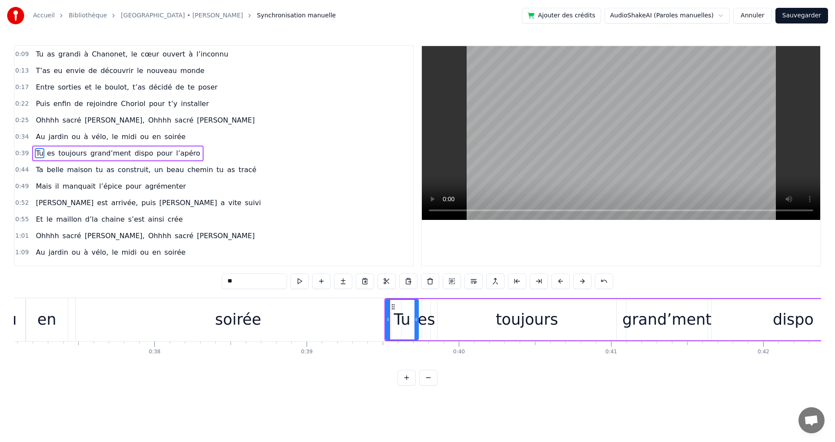
click at [276, 315] on div "soirée" at bounding box center [238, 319] width 325 height 43
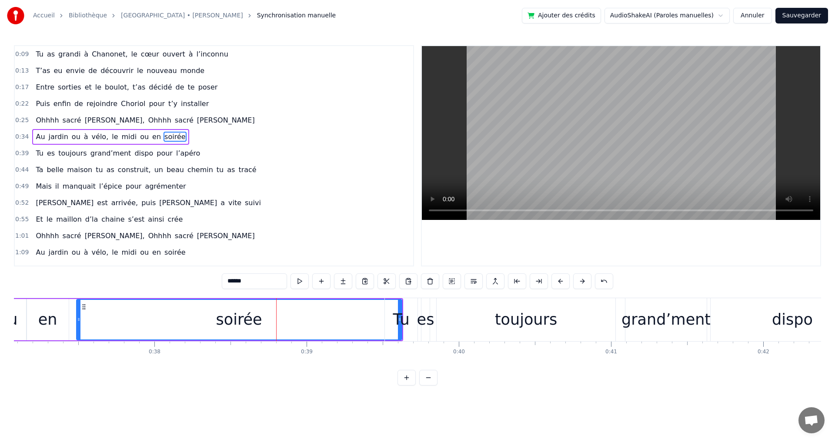
click at [396, 311] on div "Tu" at bounding box center [401, 319] width 17 height 23
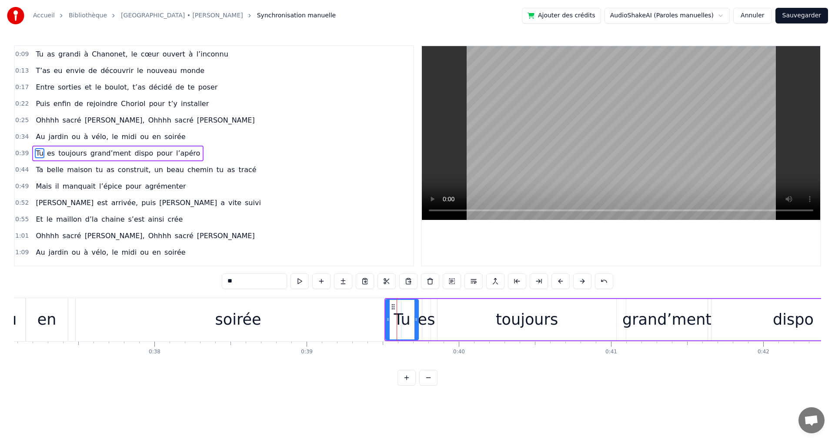
drag, startPoint x: 385, startPoint y: 310, endPoint x: 390, endPoint y: 312, distance: 4.7
click at [390, 312] on div "Tu" at bounding box center [401, 319] width 33 height 41
click at [384, 313] on div "soirée" at bounding box center [238, 319] width 325 height 43
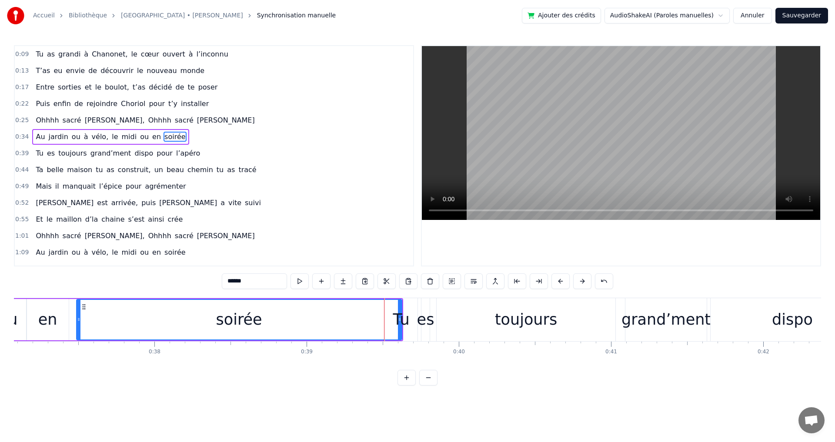
click at [402, 309] on div "Tu" at bounding box center [401, 319] width 17 height 23
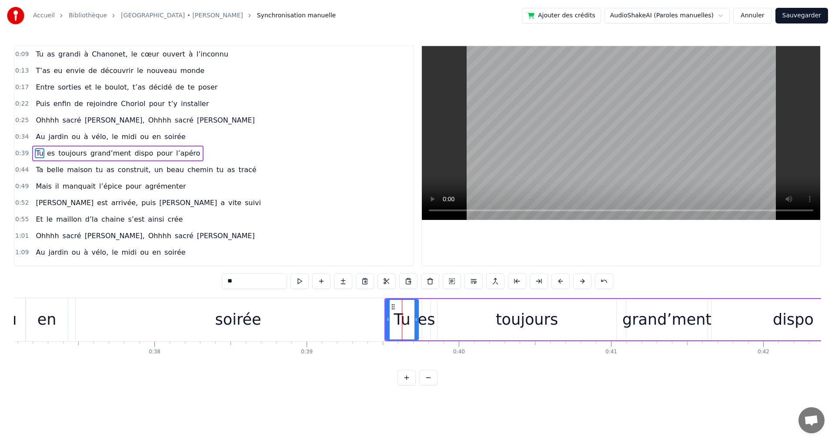
click at [122, 316] on div "soirée" at bounding box center [238, 319] width 325 height 43
type input "******"
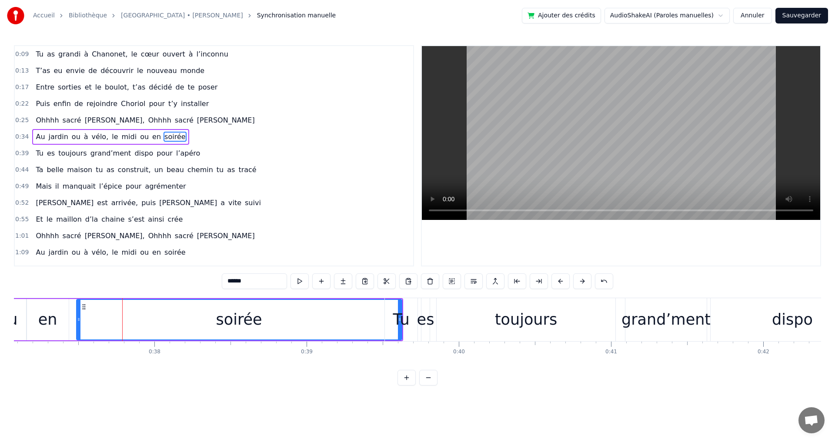
drag, startPoint x: 401, startPoint y: 318, endPoint x: 377, endPoint y: 319, distance: 23.5
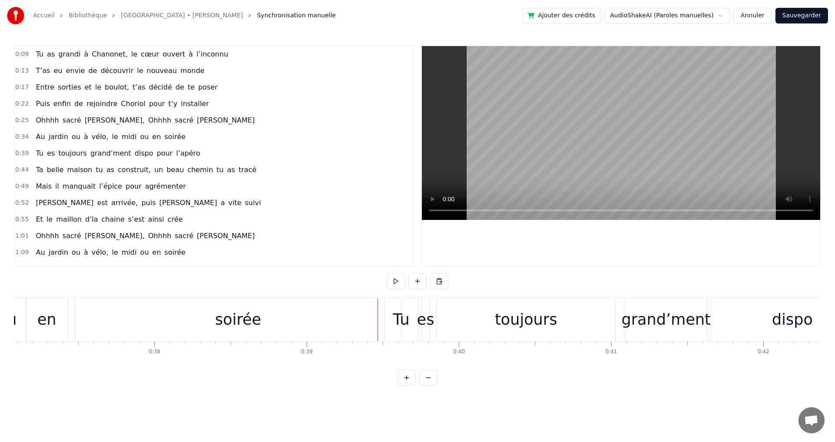
click at [343, 314] on div "soirée" at bounding box center [238, 319] width 325 height 43
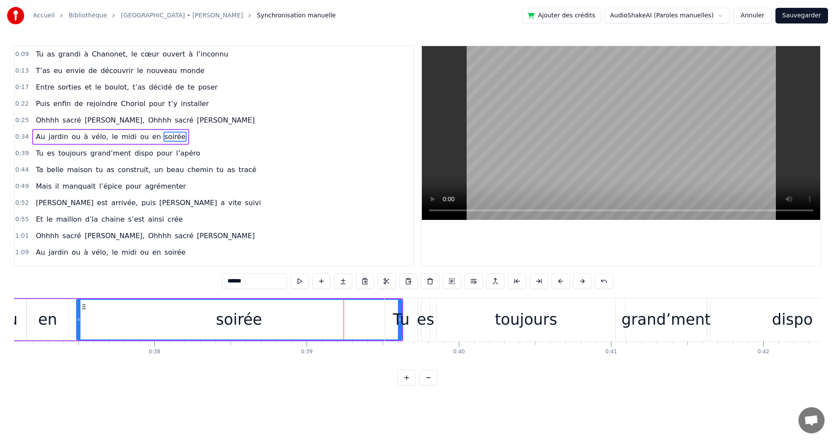
click at [356, 318] on div "soirée" at bounding box center [239, 320] width 324 height 40
drag, startPoint x: 355, startPoint y: 314, endPoint x: 348, endPoint y: 314, distance: 7.4
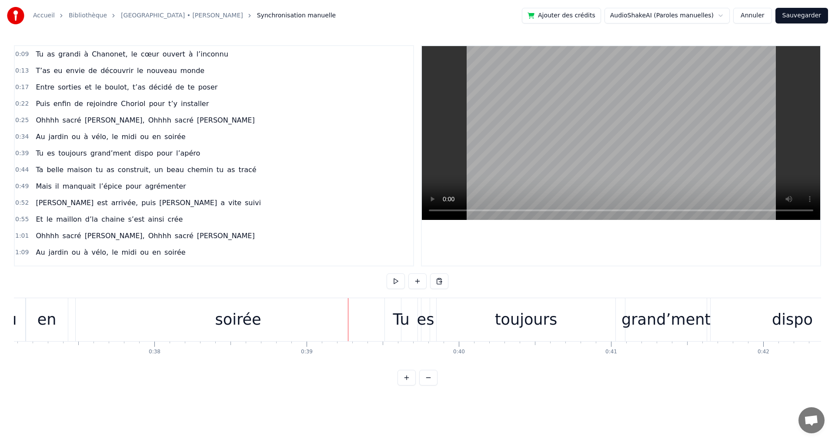
click at [348, 305] on div at bounding box center [348, 319] width 0 height 43
click at [334, 400] on html "Accueil Bibliothèque [GEOGRAPHIC_DATA] • [PERSON_NAME] Synchronisation manuelle…" at bounding box center [417, 200] width 835 height 400
click at [400, 313] on div "Tu" at bounding box center [401, 319] width 17 height 23
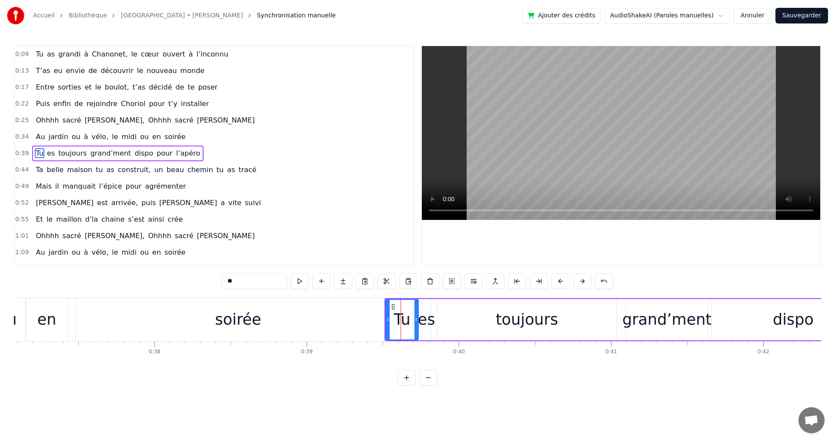
click at [90, 155] on span "grand’ment" at bounding box center [111, 153] width 43 height 10
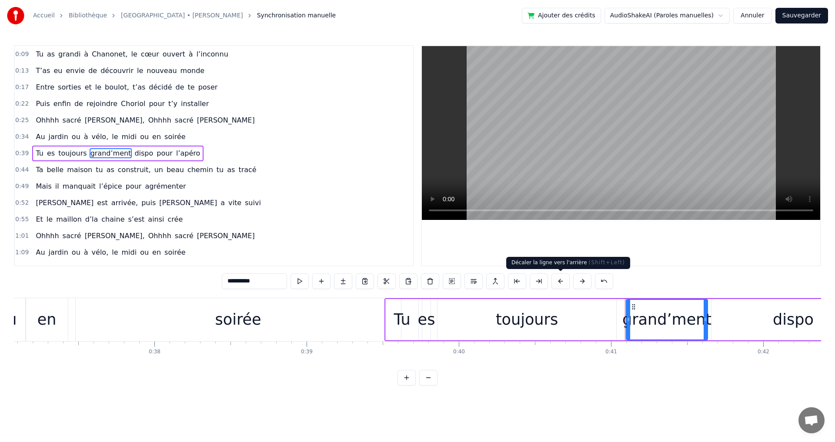
click at [560, 280] on button at bounding box center [560, 281] width 18 height 16
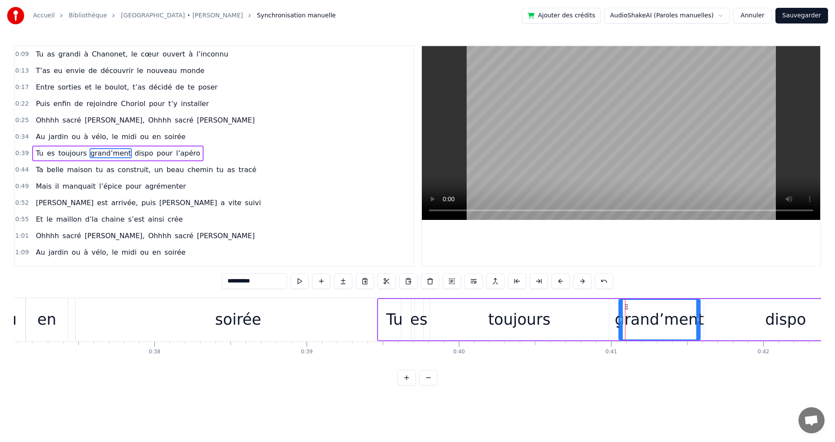
click at [560, 280] on button at bounding box center [560, 281] width 18 height 16
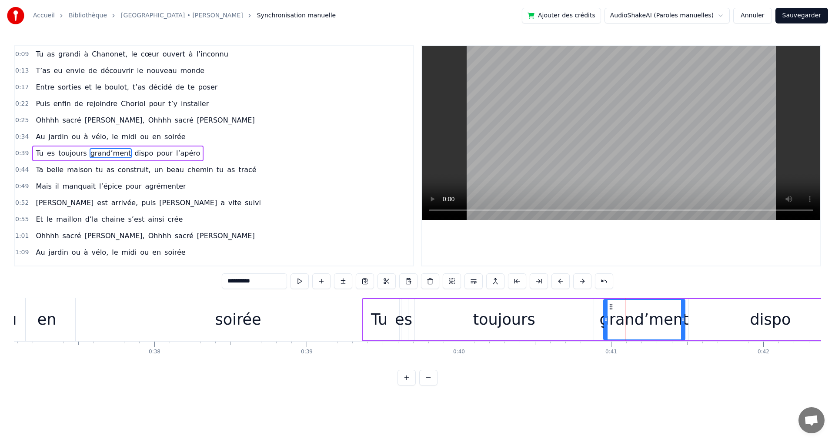
click at [560, 280] on button at bounding box center [560, 281] width 18 height 16
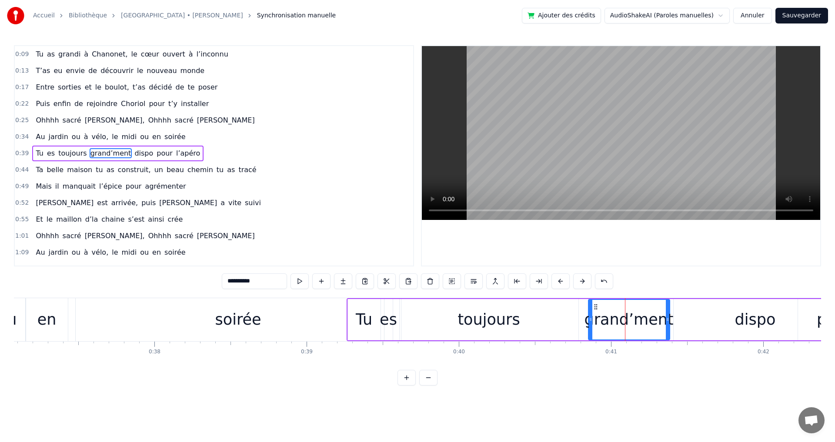
click at [560, 280] on button at bounding box center [560, 281] width 18 height 16
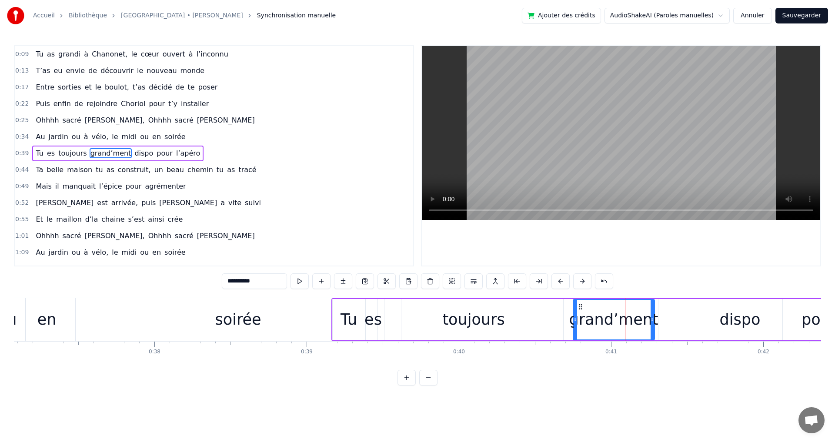
click at [560, 280] on button at bounding box center [560, 281] width 18 height 16
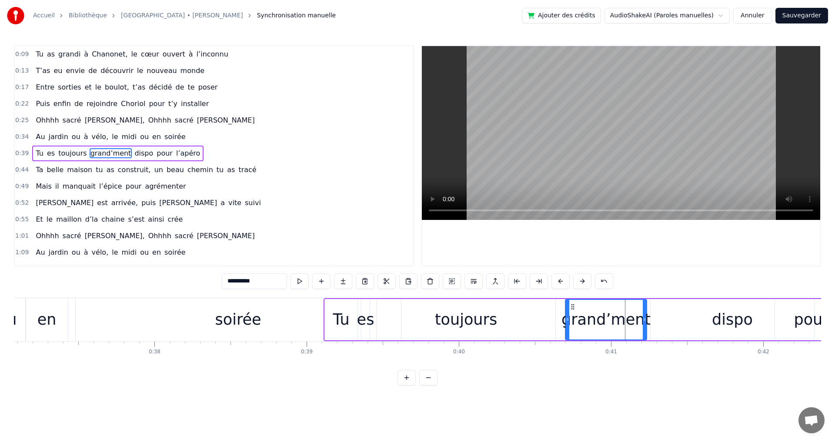
click at [560, 280] on button at bounding box center [560, 281] width 18 height 16
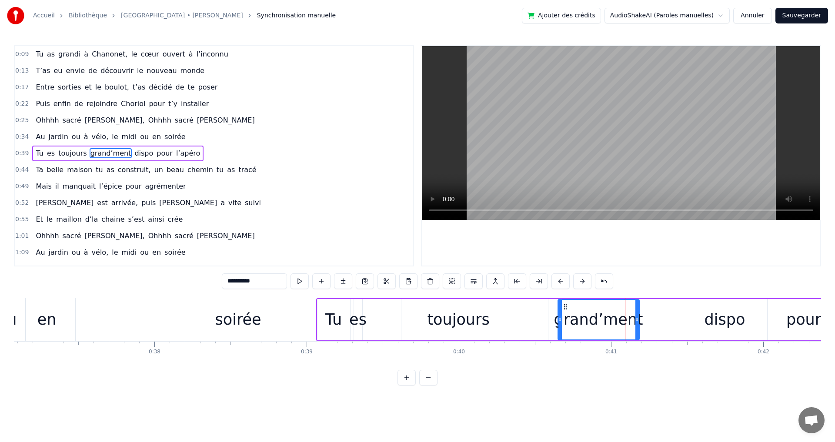
click at [560, 280] on button at bounding box center [560, 281] width 18 height 16
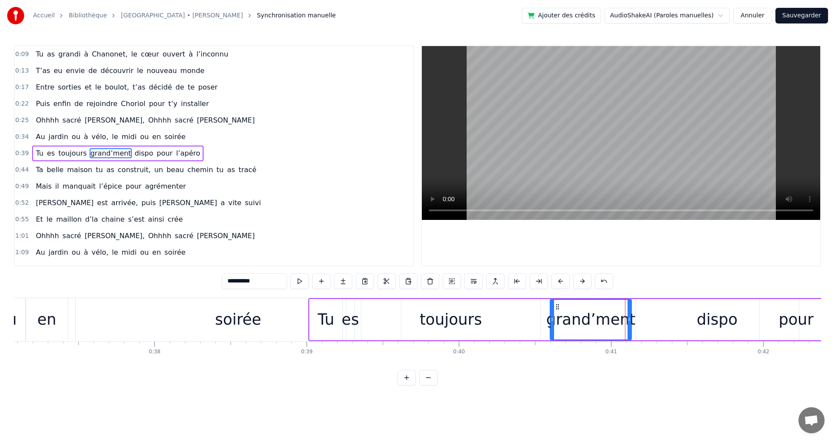
click at [560, 280] on button at bounding box center [560, 281] width 18 height 16
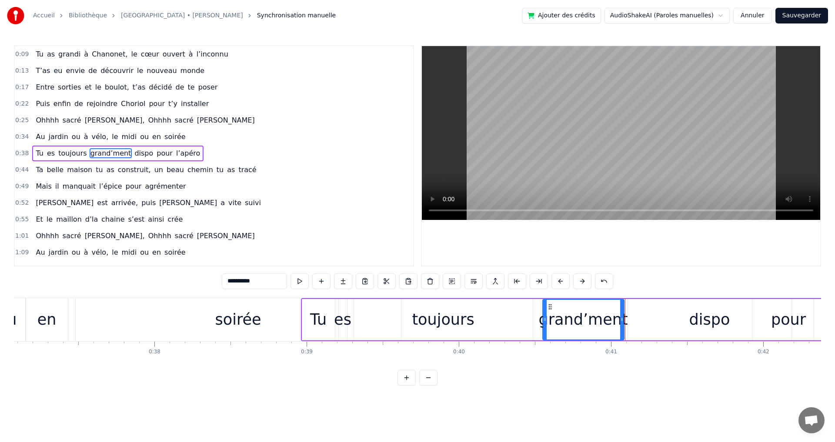
click at [560, 280] on button at bounding box center [560, 281] width 18 height 16
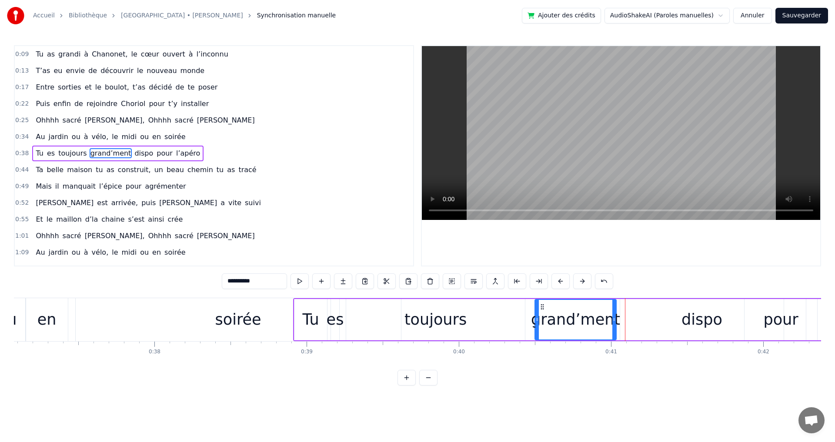
click at [610, 386] on div "0:09 Tu as grandi à [GEOGRAPHIC_DATA], le cœur ouvert à l’inconnu 0:13 T’as eu …" at bounding box center [417, 215] width 807 height 340
click at [691, 320] on div "dispo" at bounding box center [701, 319] width 41 height 23
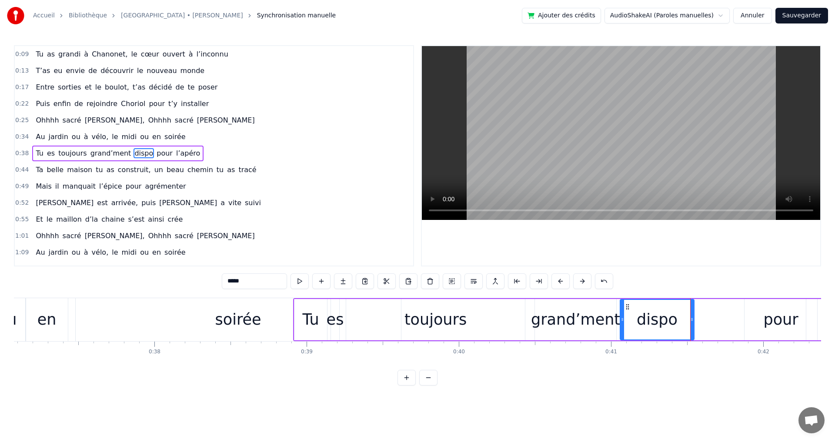
drag, startPoint x: 781, startPoint y: 319, endPoint x: 691, endPoint y: 320, distance: 89.6
click at [691, 320] on icon at bounding box center [691, 319] width 3 height 7
click at [769, 318] on div "pour" at bounding box center [780, 319] width 35 height 23
type input "****"
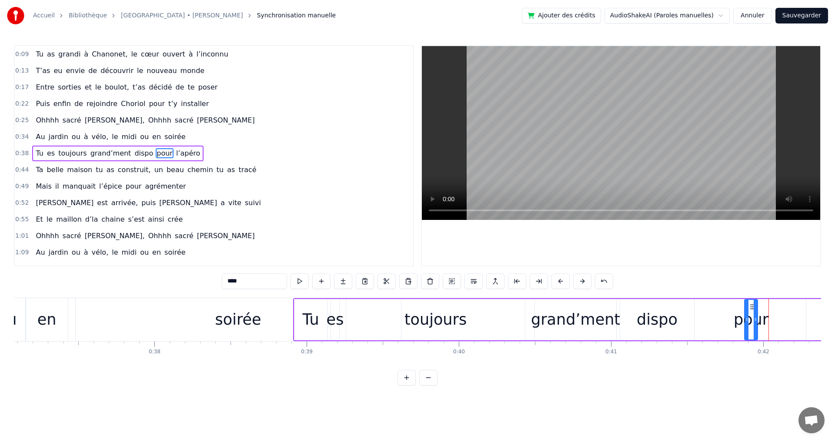
drag, startPoint x: 814, startPoint y: 319, endPoint x: 755, endPoint y: 319, distance: 59.6
click at [755, 319] on circle at bounding box center [755, 318] width 0 height 0
drag, startPoint x: 745, startPoint y: 321, endPoint x: 692, endPoint y: 316, distance: 53.3
click at [692, 316] on icon at bounding box center [693, 319] width 3 height 7
drag, startPoint x: 756, startPoint y: 320, endPoint x: 744, endPoint y: 321, distance: 12.6
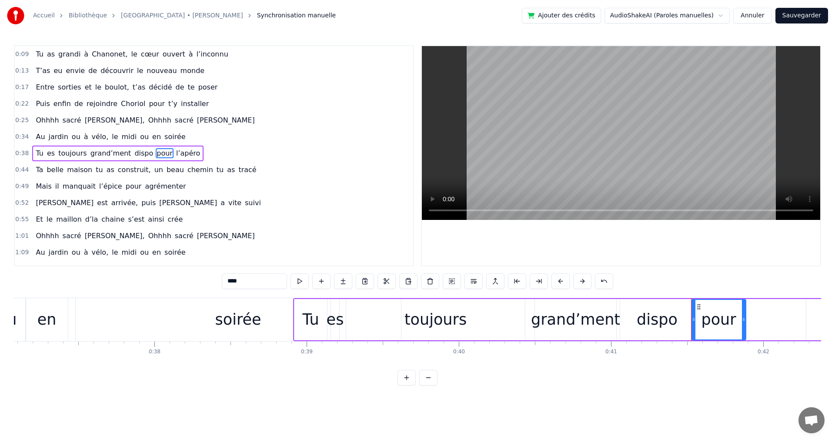
click at [744, 321] on icon at bounding box center [743, 319] width 3 height 7
drag, startPoint x: 693, startPoint y: 320, endPoint x: 687, endPoint y: 320, distance: 6.1
click at [687, 320] on icon at bounding box center [687, 319] width 3 height 7
click at [766, 326] on div "Tu es toujours grand’ment dispo pour l’apéro" at bounding box center [592, 319] width 599 height 43
click at [412, 325] on div "toujours" at bounding box center [435, 319] width 62 height 23
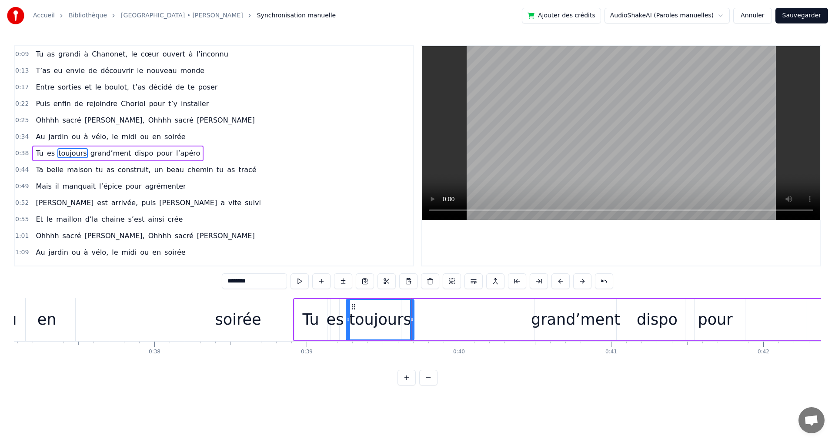
drag, startPoint x: 517, startPoint y: 321, endPoint x: 413, endPoint y: 309, distance: 105.0
click at [413, 309] on div at bounding box center [411, 320] width 3 height 40
click at [564, 318] on div "grand’ment" at bounding box center [575, 319] width 89 height 23
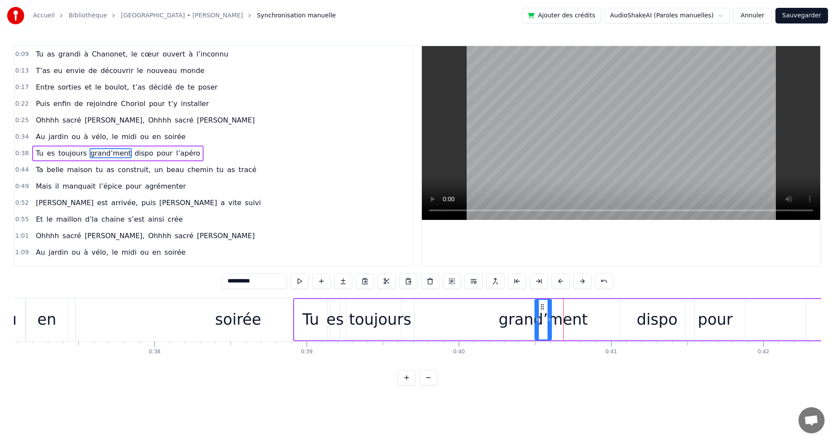
drag, startPoint x: 614, startPoint y: 320, endPoint x: 550, endPoint y: 320, distance: 64.8
click at [550, 320] on circle at bounding box center [550, 320] width 0 height 0
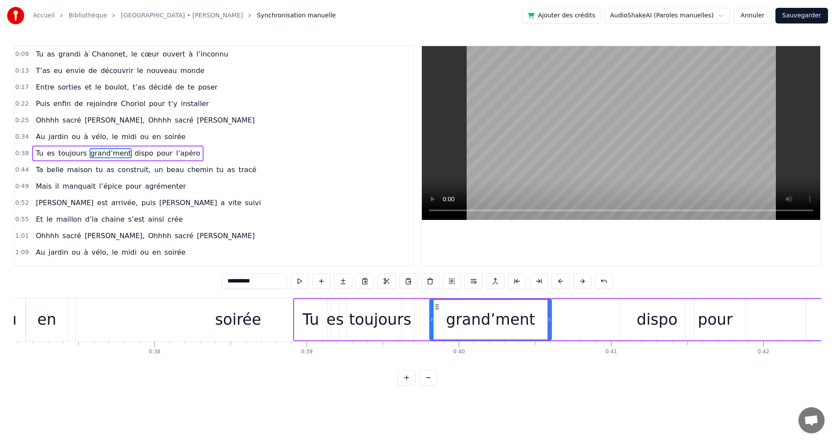
drag, startPoint x: 536, startPoint y: 321, endPoint x: 430, endPoint y: 311, distance: 105.6
click at [430, 311] on div at bounding box center [431, 320] width 3 height 40
click at [548, 320] on icon at bounding box center [547, 319] width 3 height 7
click at [669, 320] on div "dispo" at bounding box center [656, 319] width 41 height 23
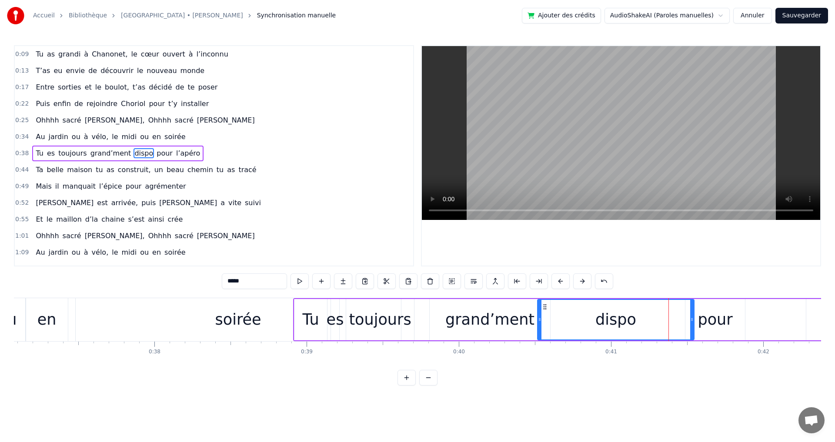
drag, startPoint x: 621, startPoint y: 318, endPoint x: 538, endPoint y: 319, distance: 82.6
click at [538, 319] on icon at bounding box center [539, 319] width 3 height 7
drag, startPoint x: 691, startPoint y: 319, endPoint x: 596, endPoint y: 318, distance: 95.7
click at [596, 318] on icon at bounding box center [595, 319] width 3 height 7
click at [700, 322] on div "pour" at bounding box center [714, 319] width 35 height 23
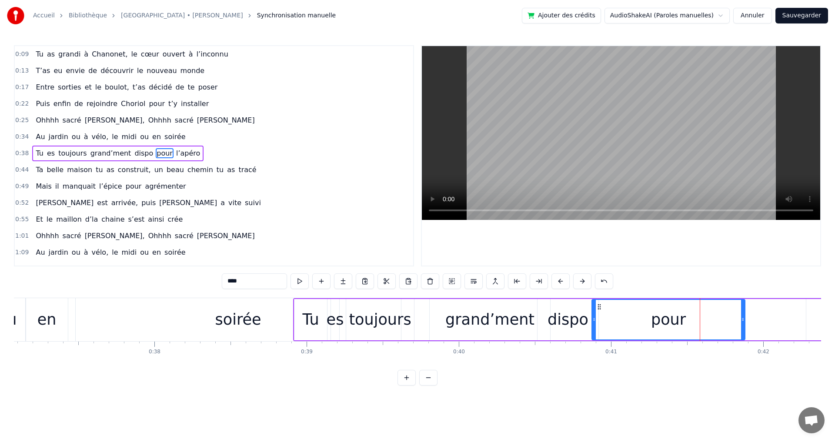
drag, startPoint x: 686, startPoint y: 320, endPoint x: 593, endPoint y: 316, distance: 93.5
click at [593, 316] on icon at bounding box center [593, 319] width 3 height 7
drag, startPoint x: 742, startPoint y: 321, endPoint x: 649, endPoint y: 318, distance: 92.6
click at [649, 318] on icon at bounding box center [649, 319] width 3 height 7
click at [670, 385] on div "0:09 Tu as grandi à [GEOGRAPHIC_DATA], le cœur ouvert à l’inconnu 0:13 T’as eu …" at bounding box center [417, 215] width 807 height 340
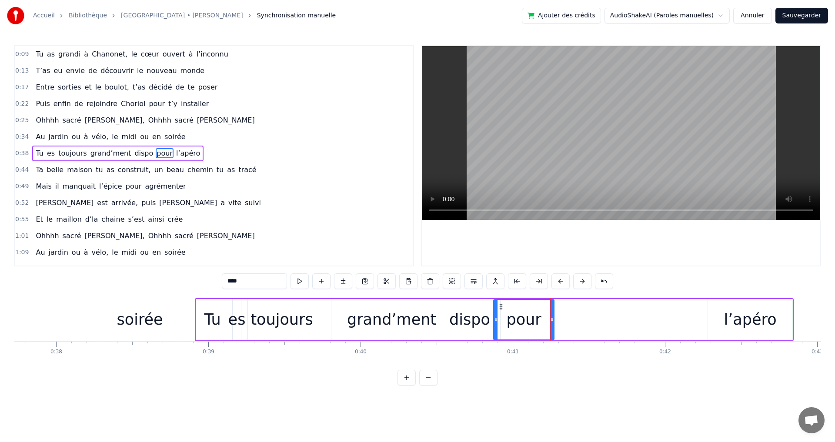
scroll to position [0, 5746]
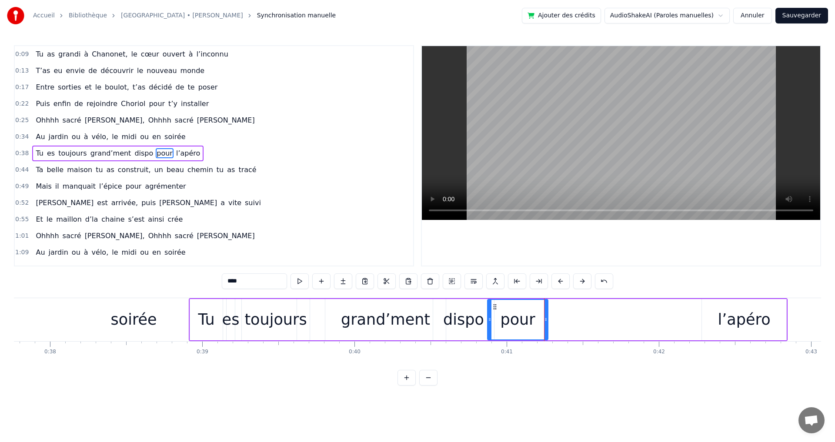
click at [749, 322] on div "l’apéro" at bounding box center [744, 319] width 53 height 23
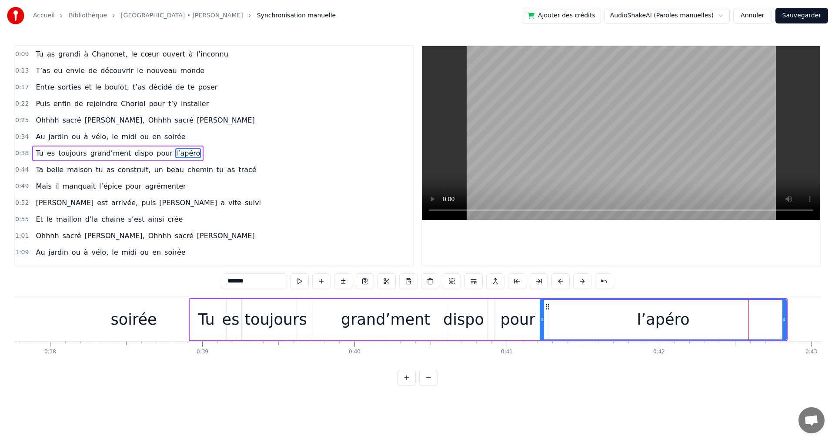
drag, startPoint x: 704, startPoint y: 321, endPoint x: 543, endPoint y: 321, distance: 161.7
click at [543, 321] on icon at bounding box center [541, 319] width 3 height 7
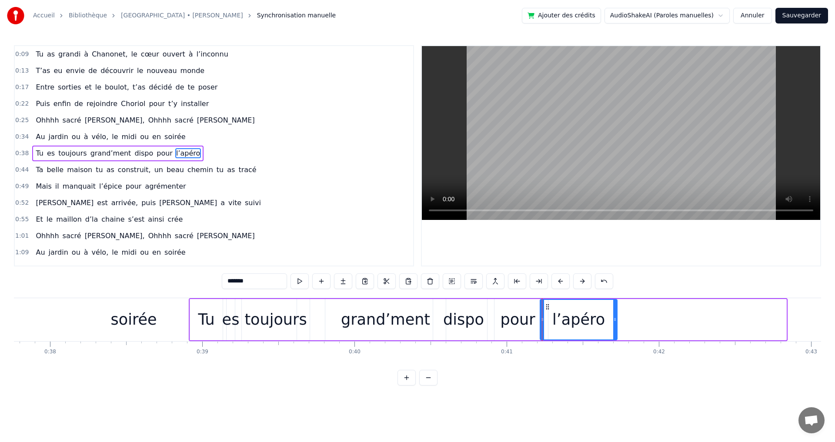
drag, startPoint x: 784, startPoint y: 320, endPoint x: 615, endPoint y: 315, distance: 169.2
click at [615, 315] on div at bounding box center [614, 320] width 3 height 40
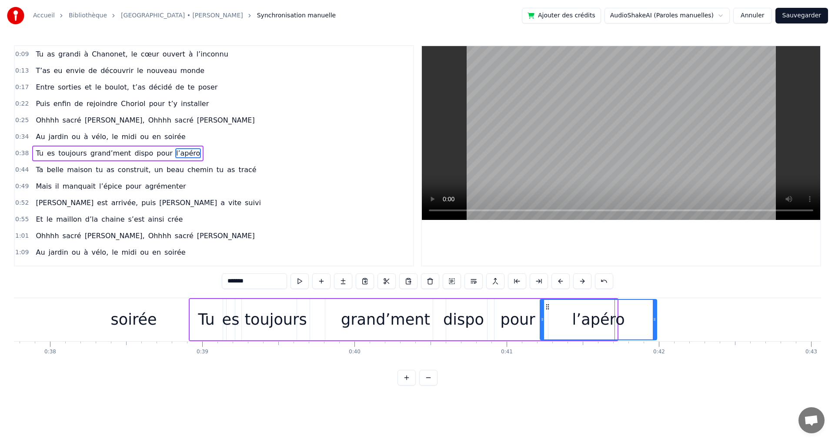
drag, startPoint x: 616, startPoint y: 320, endPoint x: 656, endPoint y: 321, distance: 39.6
click at [656, 321] on icon at bounding box center [654, 319] width 3 height 7
click at [670, 243] on div at bounding box center [621, 156] width 398 height 220
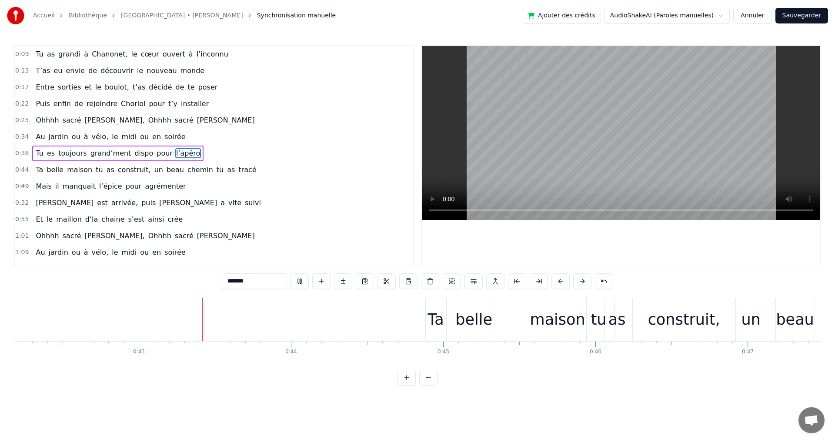
scroll to position [0, 6474]
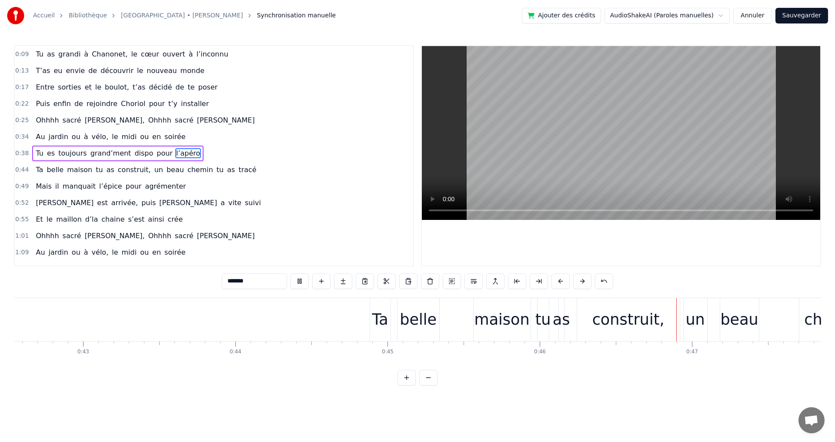
click at [100, 51] on span "Chanonet," at bounding box center [109, 54] width 37 height 10
type input "*********"
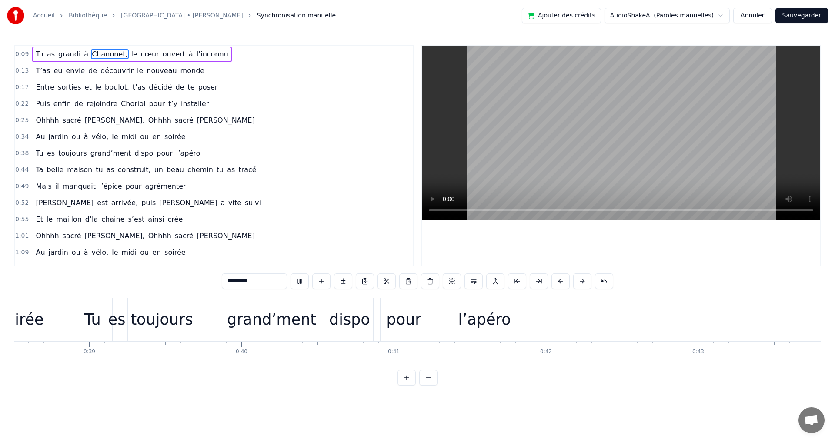
scroll to position [0, 6010]
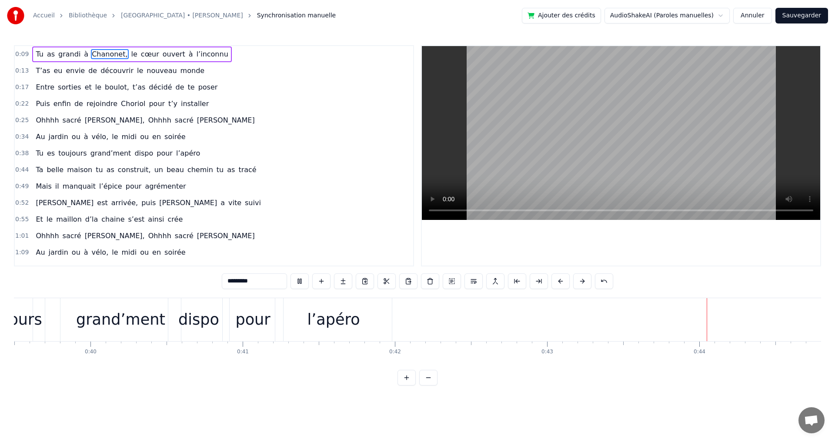
click at [290, 87] on div "0:17 Entre sorties et le boulot, t’as décidé de te poser" at bounding box center [214, 87] width 398 height 17
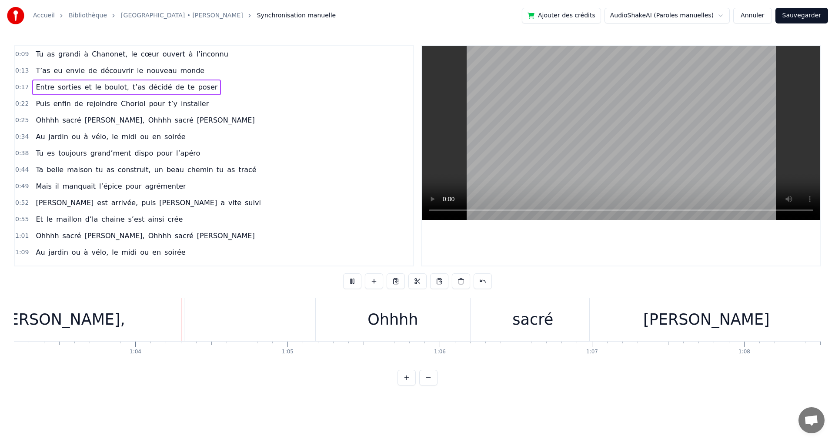
scroll to position [0, 9648]
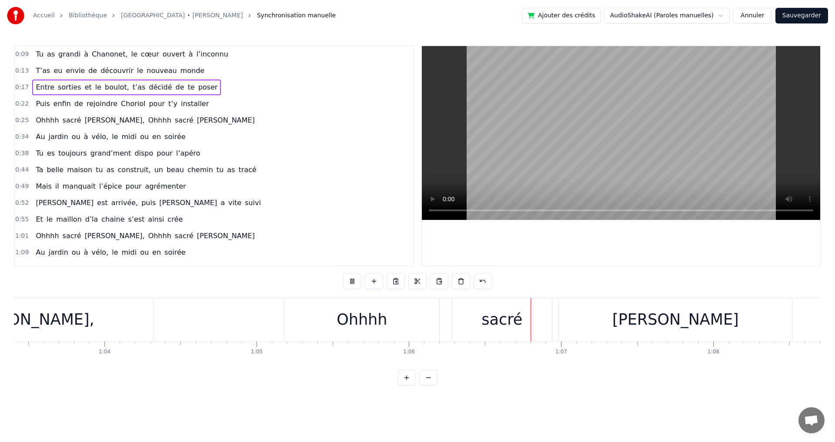
click at [803, 14] on button "Sauvegarder" at bounding box center [801, 16] width 53 height 16
